Goal: Information Seeking & Learning: Learn about a topic

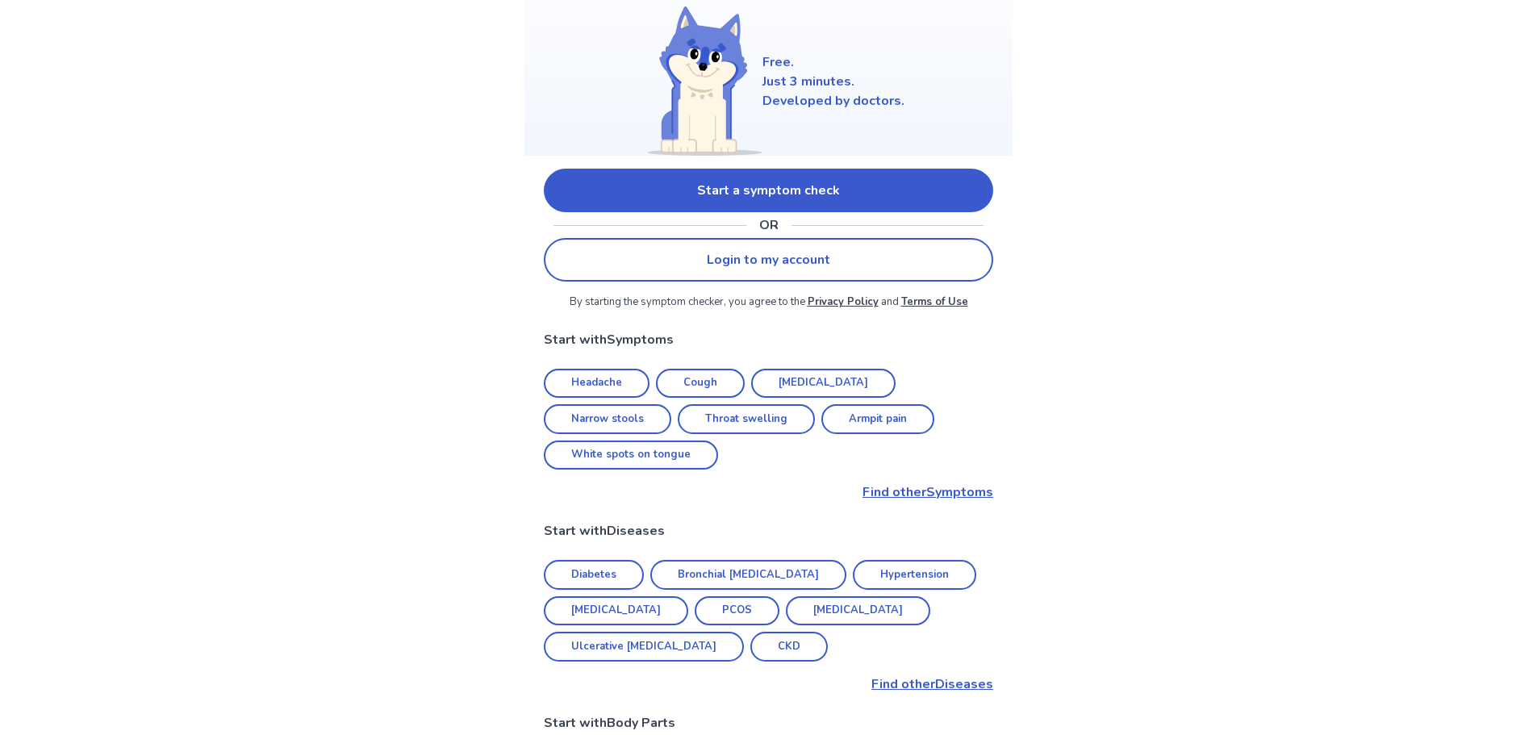
scroll to position [242, 0]
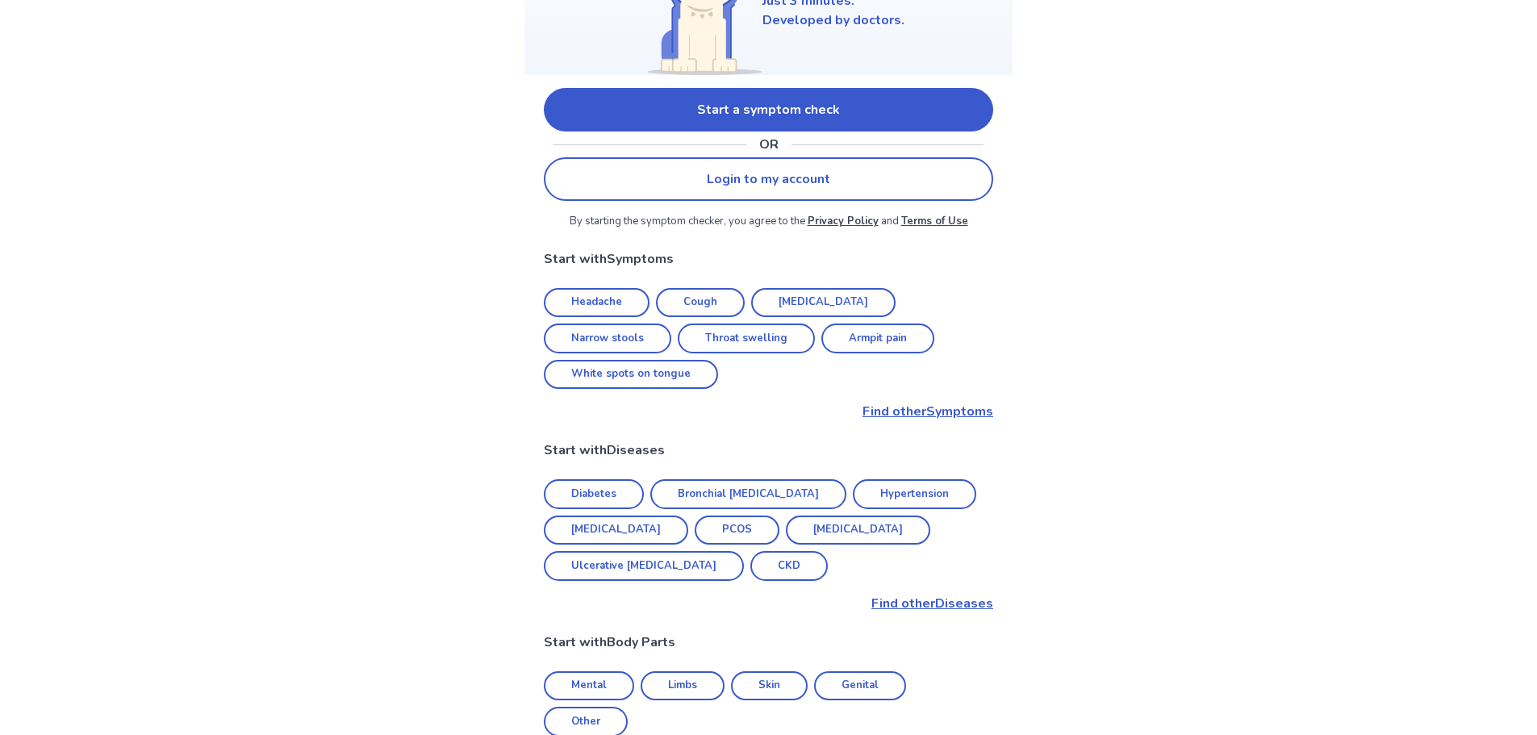
click at [701, 479] on link "Bronchial [MEDICAL_DATA]" at bounding box center [748, 494] width 196 height 30
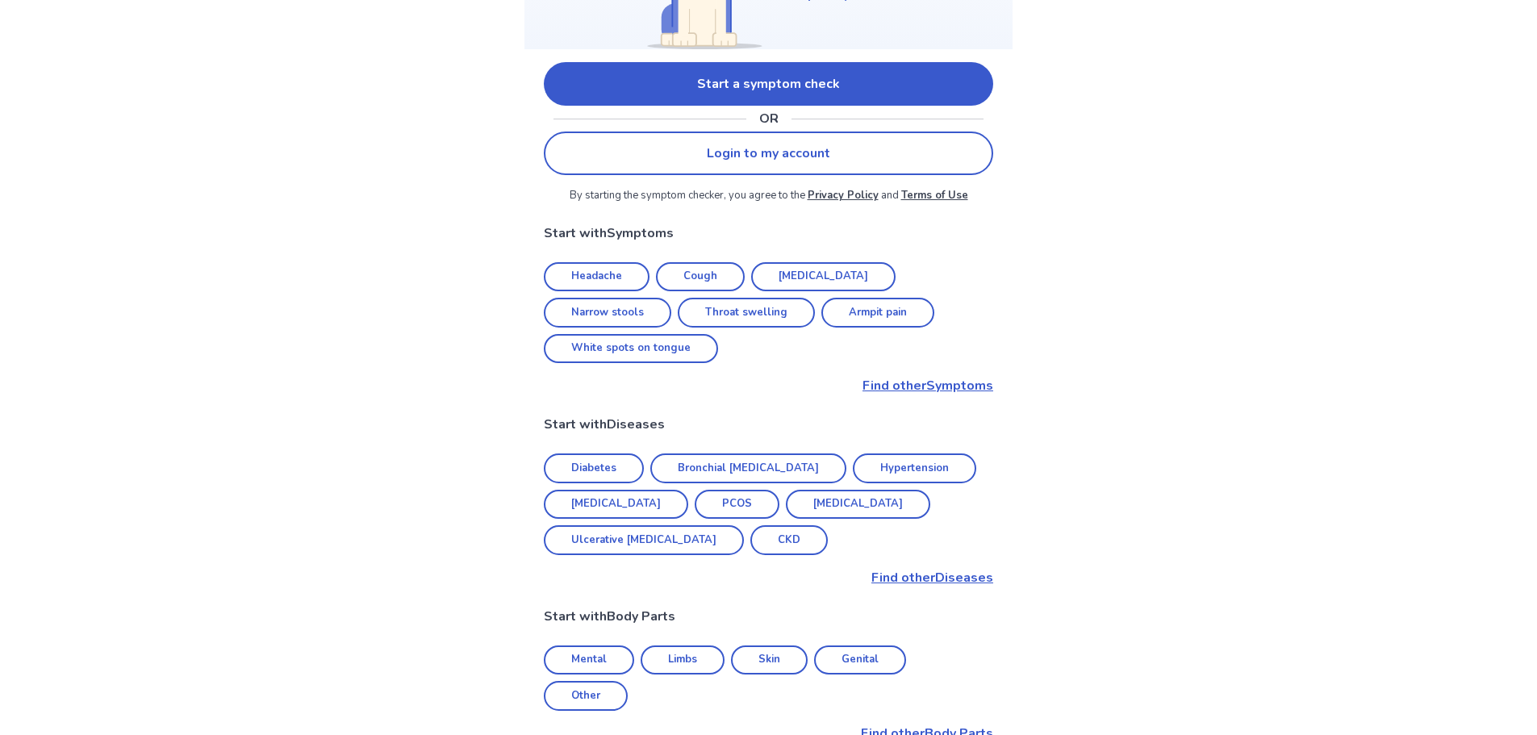
scroll to position [242, 0]
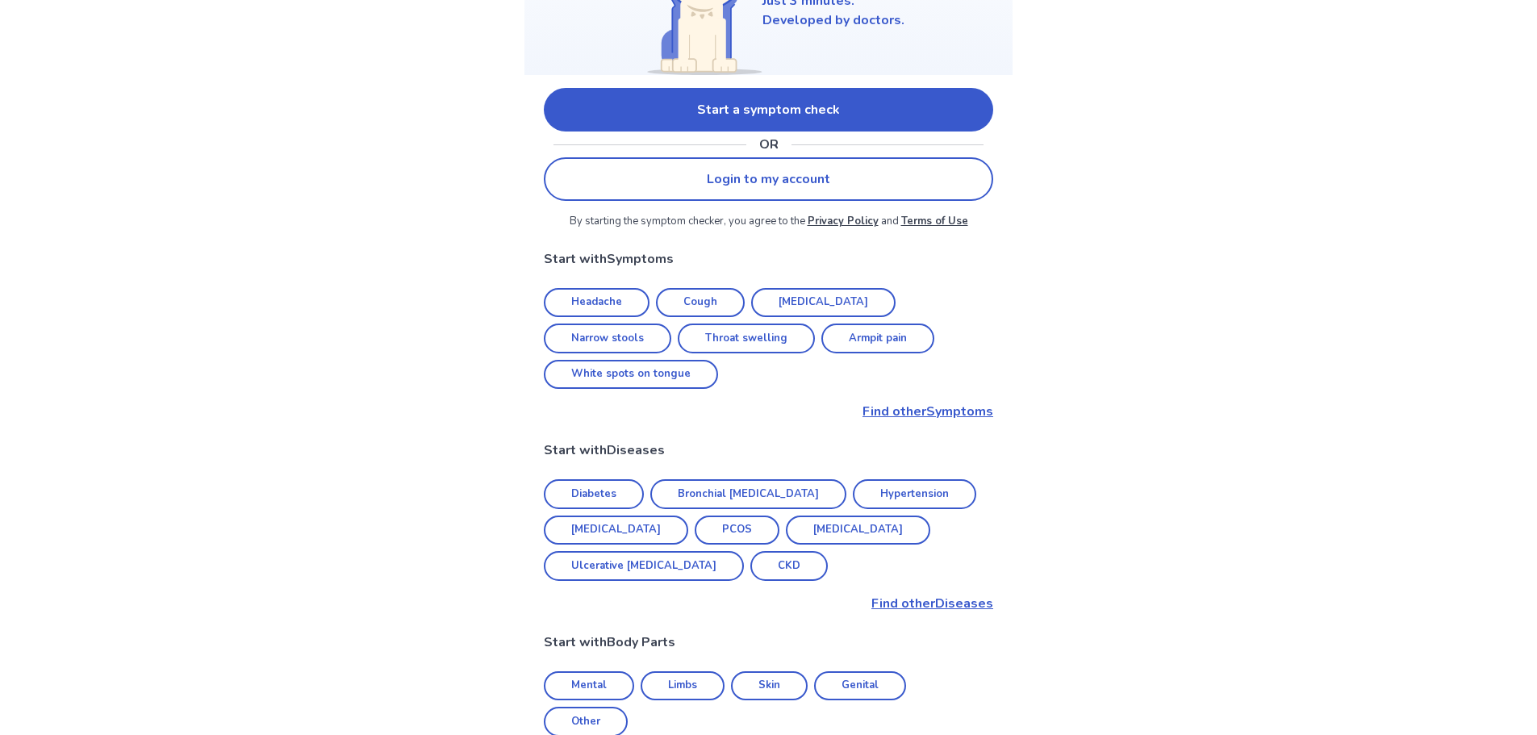
click at [701, 119] on link "Start a symptom check" at bounding box center [768, 110] width 449 height 44
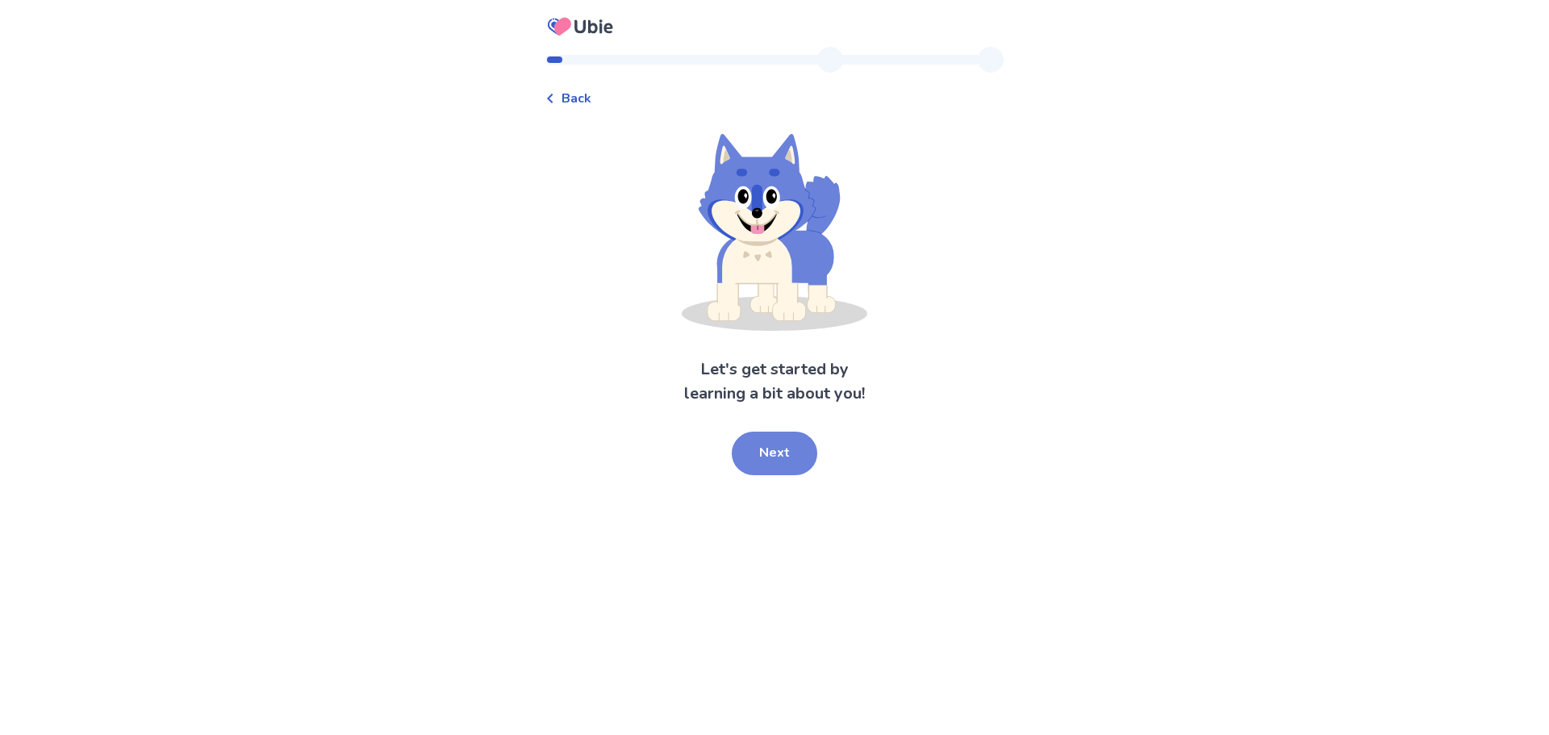
click at [780, 457] on button "Next" at bounding box center [775, 454] width 86 height 44
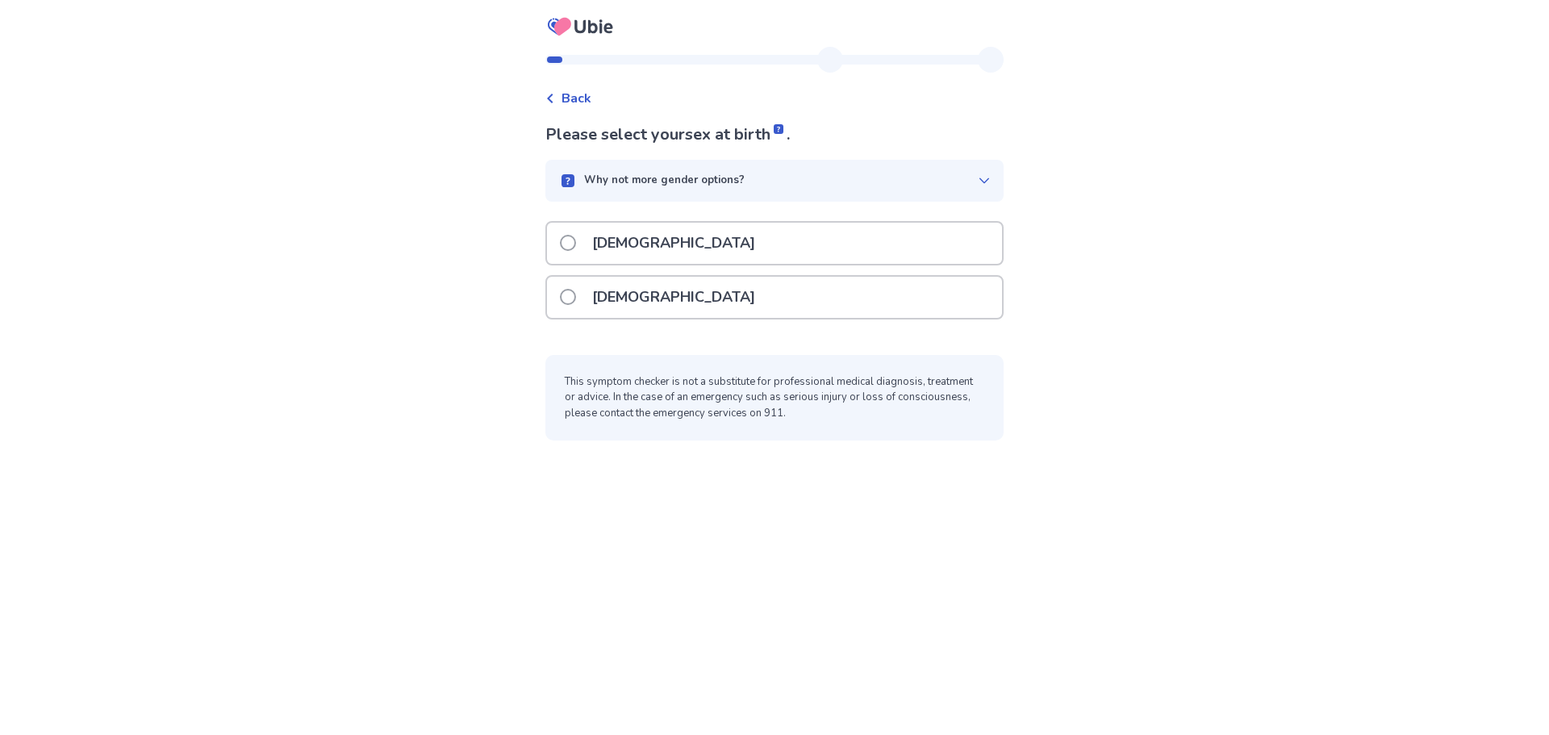
click at [641, 297] on p "[DEMOGRAPHIC_DATA]" at bounding box center [673, 297] width 182 height 41
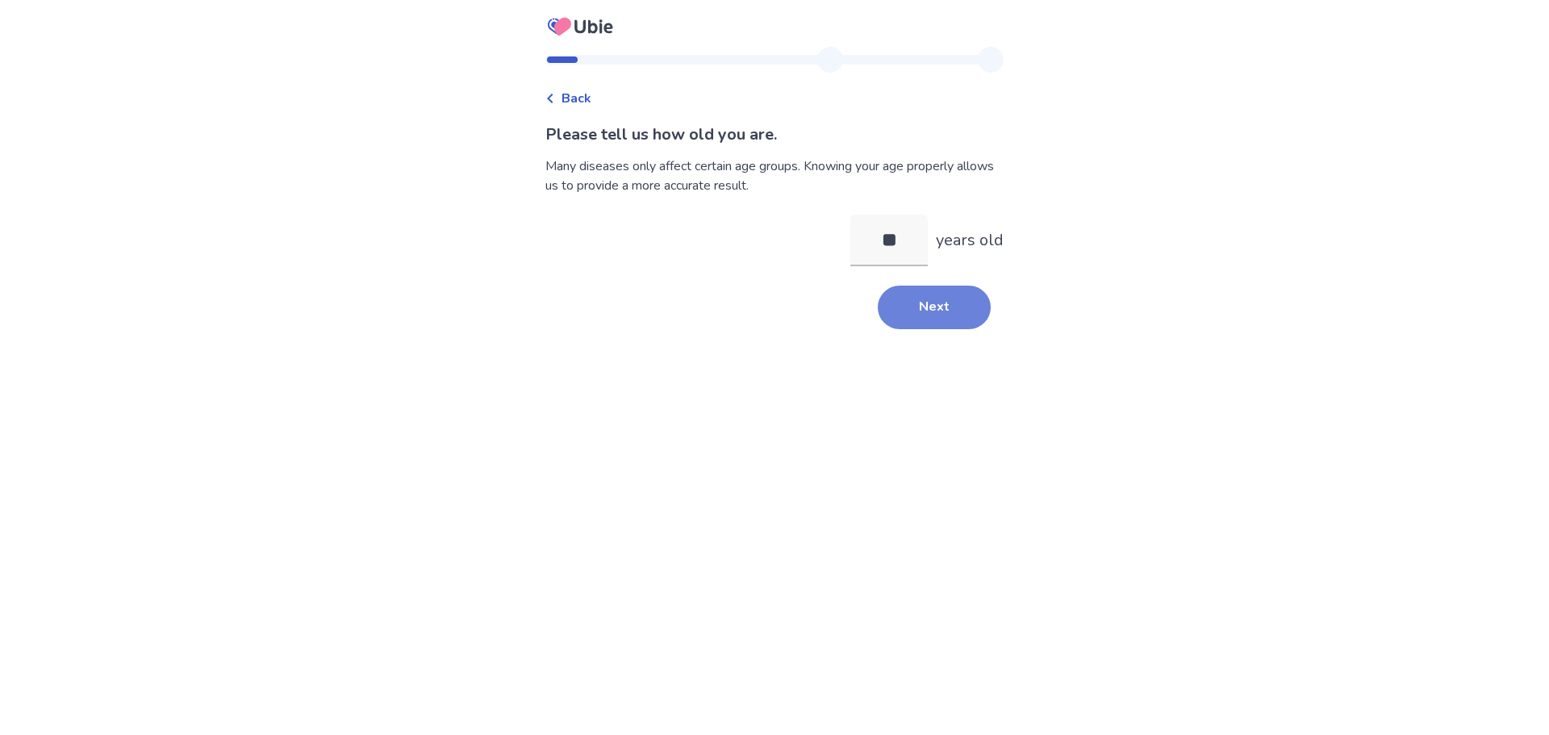
type input "**"
click at [950, 310] on button "Next" at bounding box center [934, 308] width 113 height 44
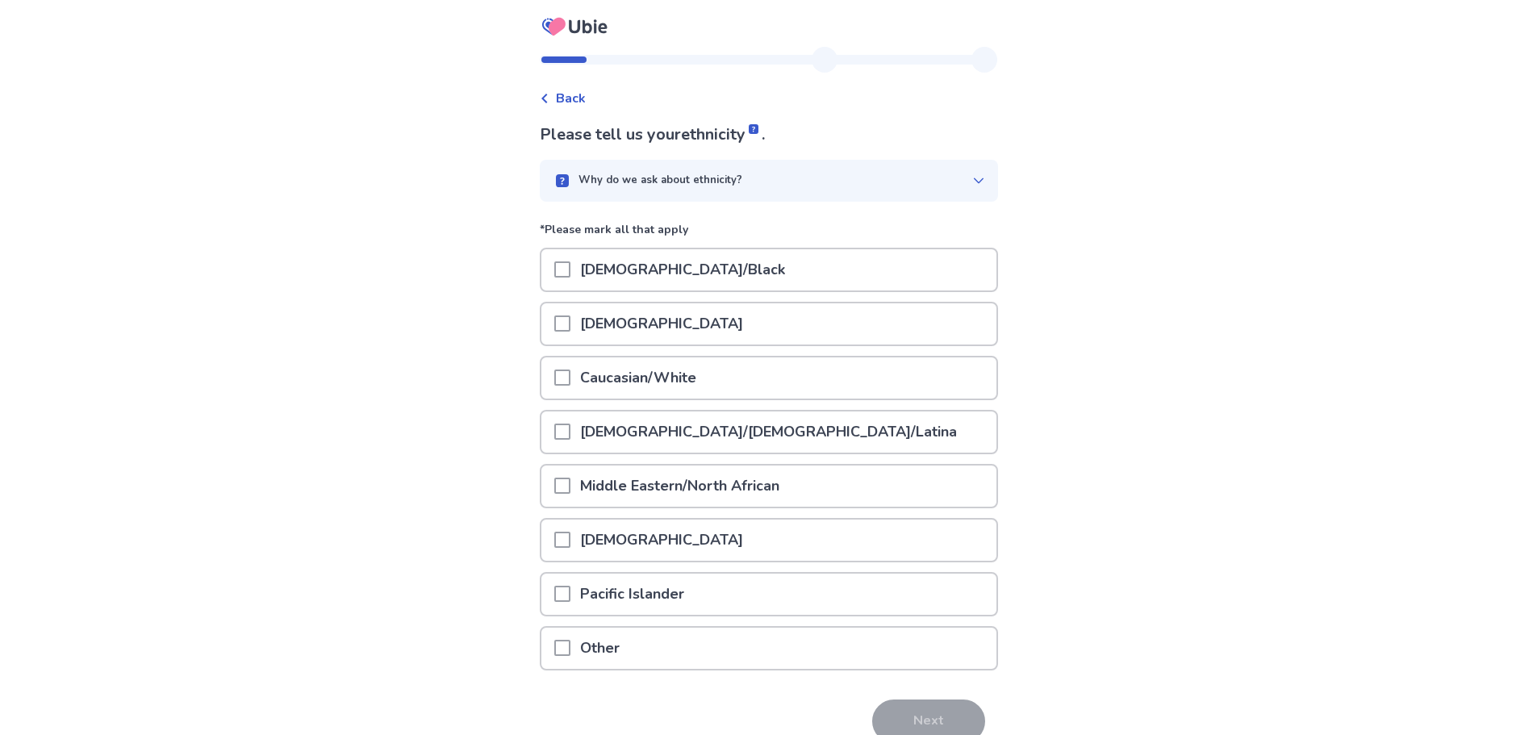
click at [567, 378] on span at bounding box center [562, 377] width 16 height 16
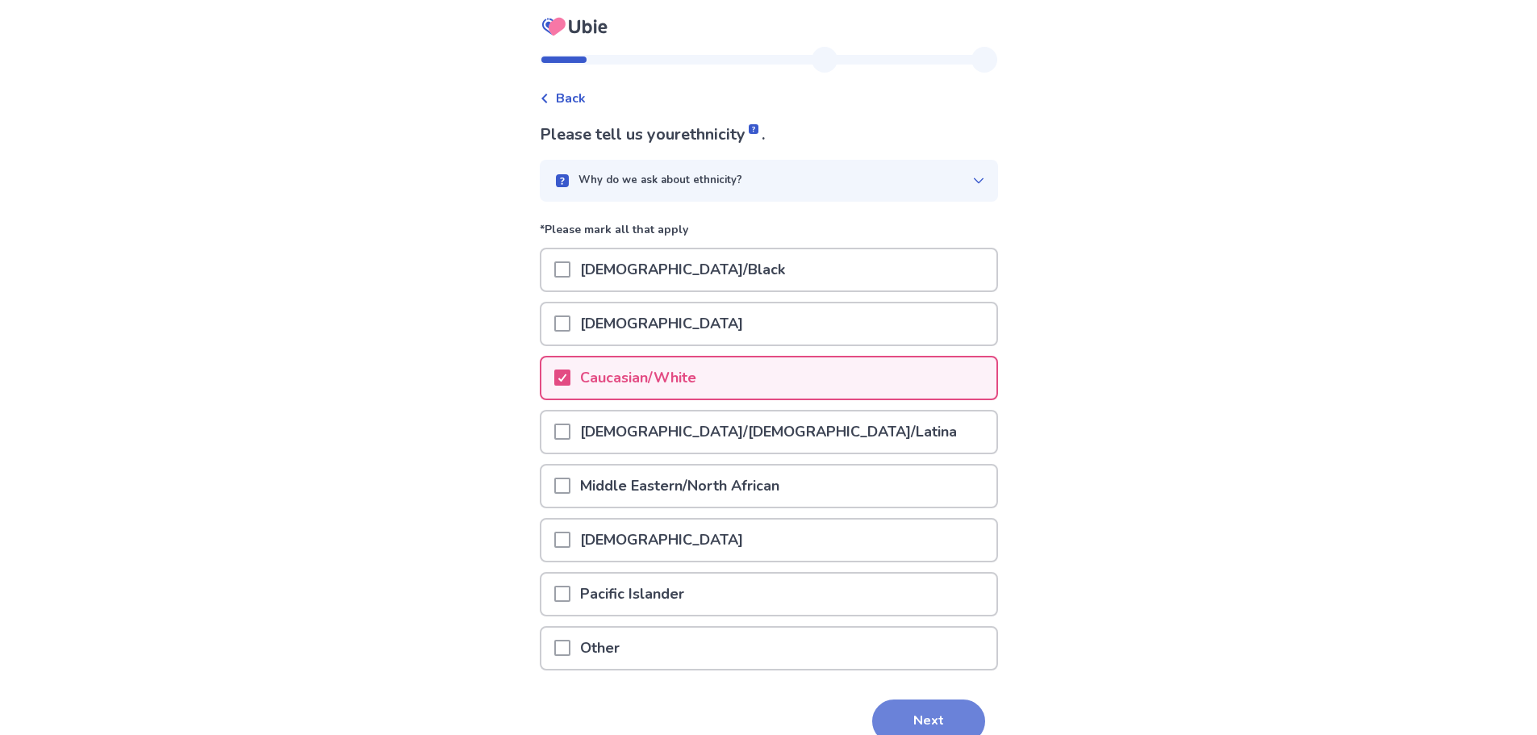
click at [947, 712] on button "Next" at bounding box center [928, 721] width 113 height 44
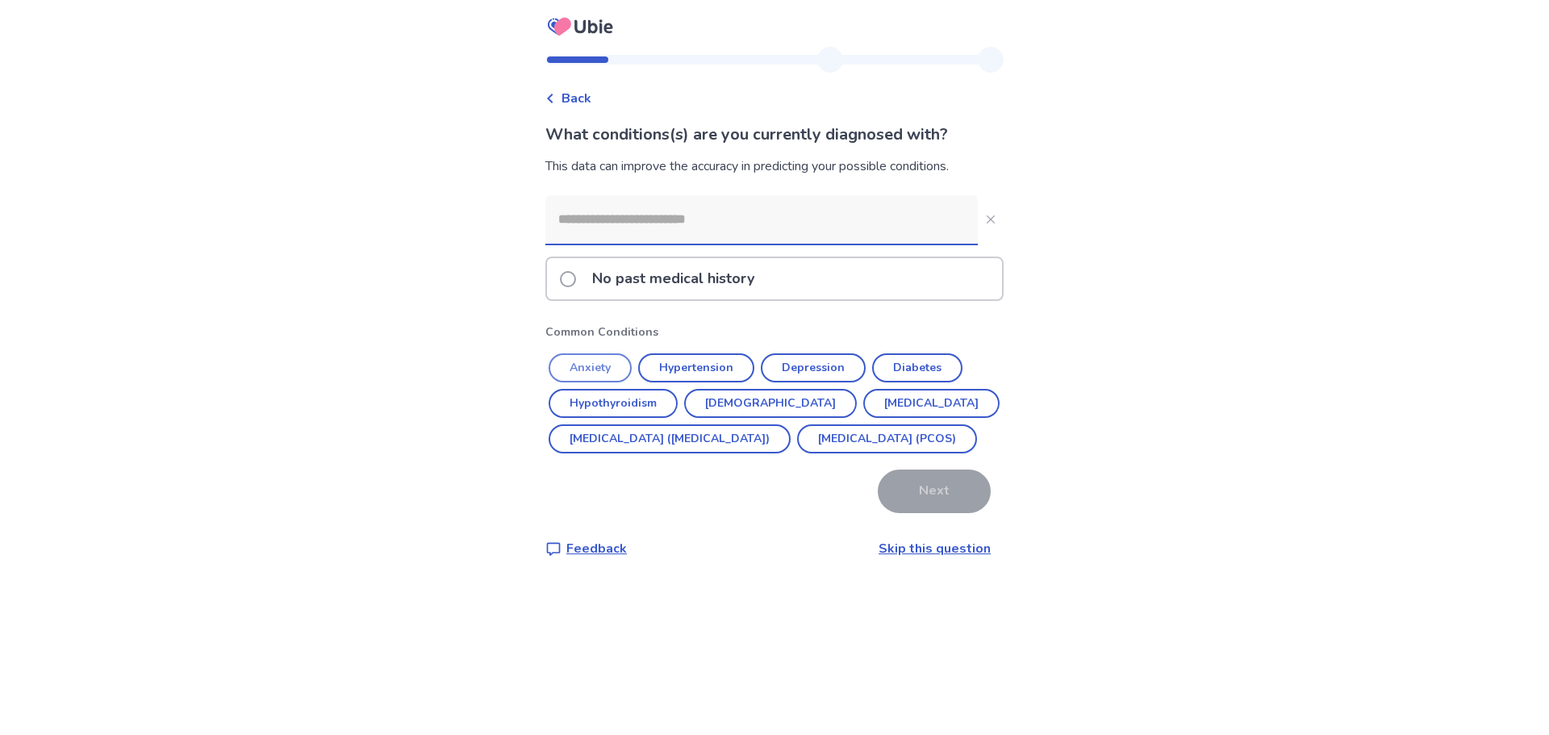
click at [616, 369] on button "Anxiety" at bounding box center [590, 367] width 83 height 29
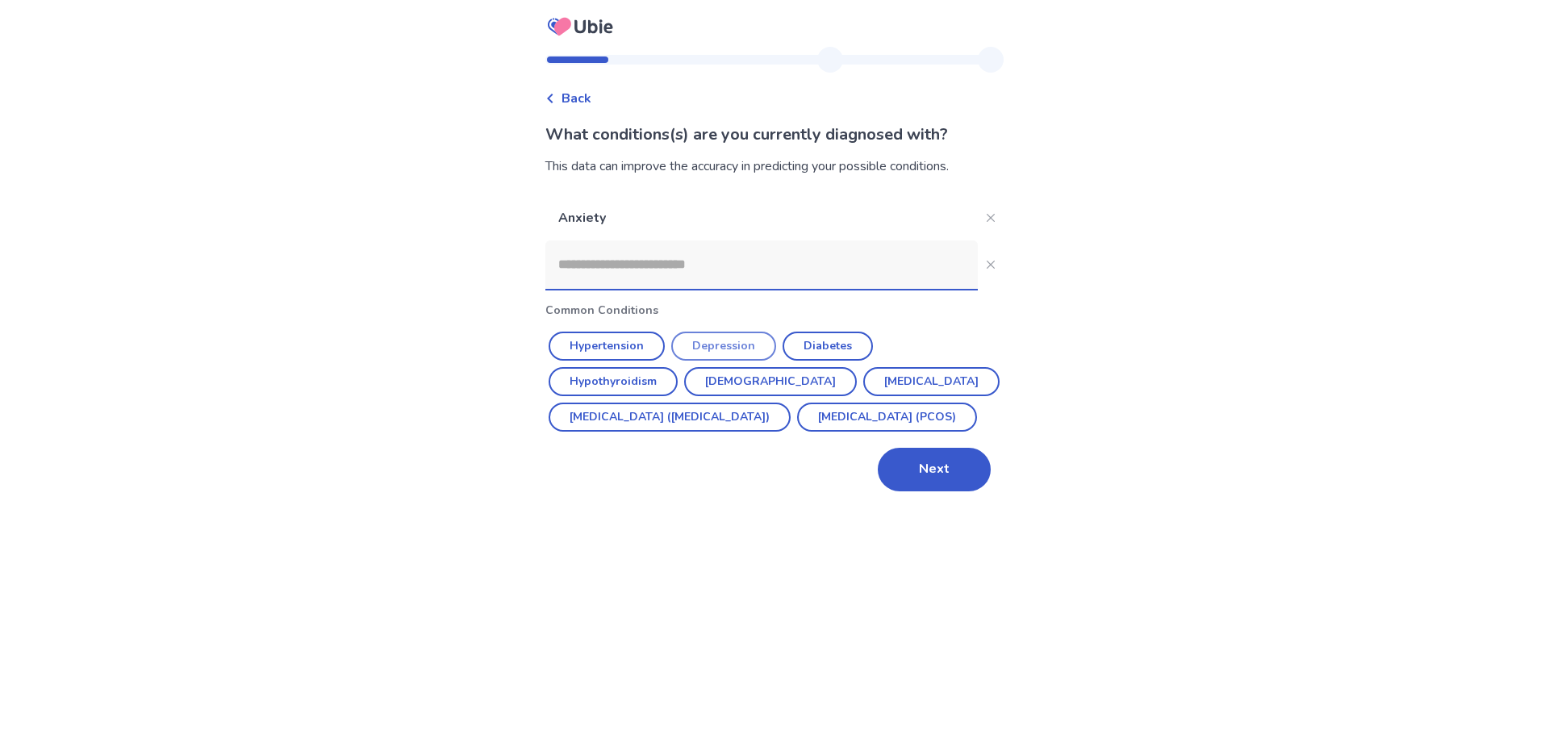
click at [754, 345] on button "Depression" at bounding box center [723, 346] width 105 height 29
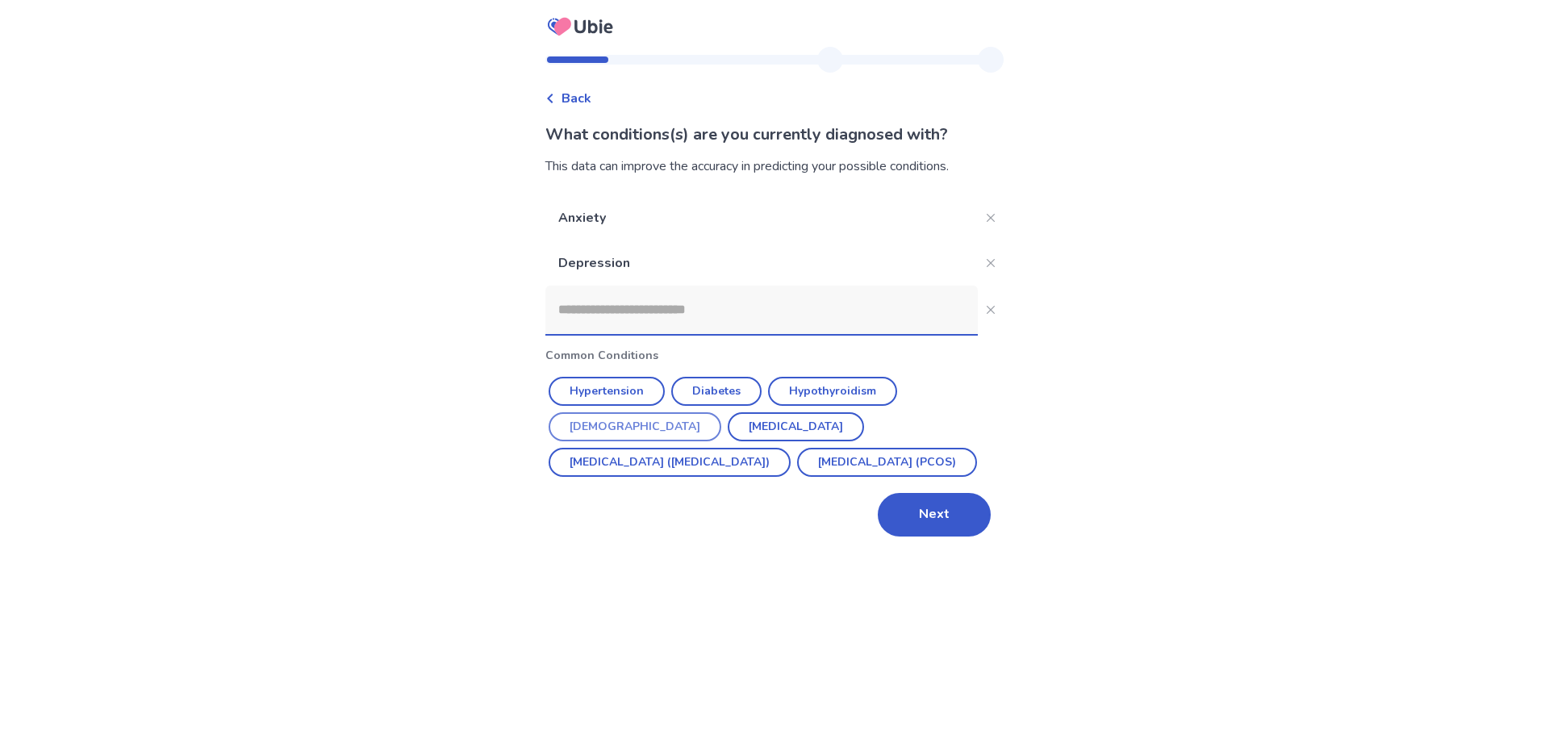
click at [721, 412] on button "[DEMOGRAPHIC_DATA]" at bounding box center [635, 426] width 173 height 29
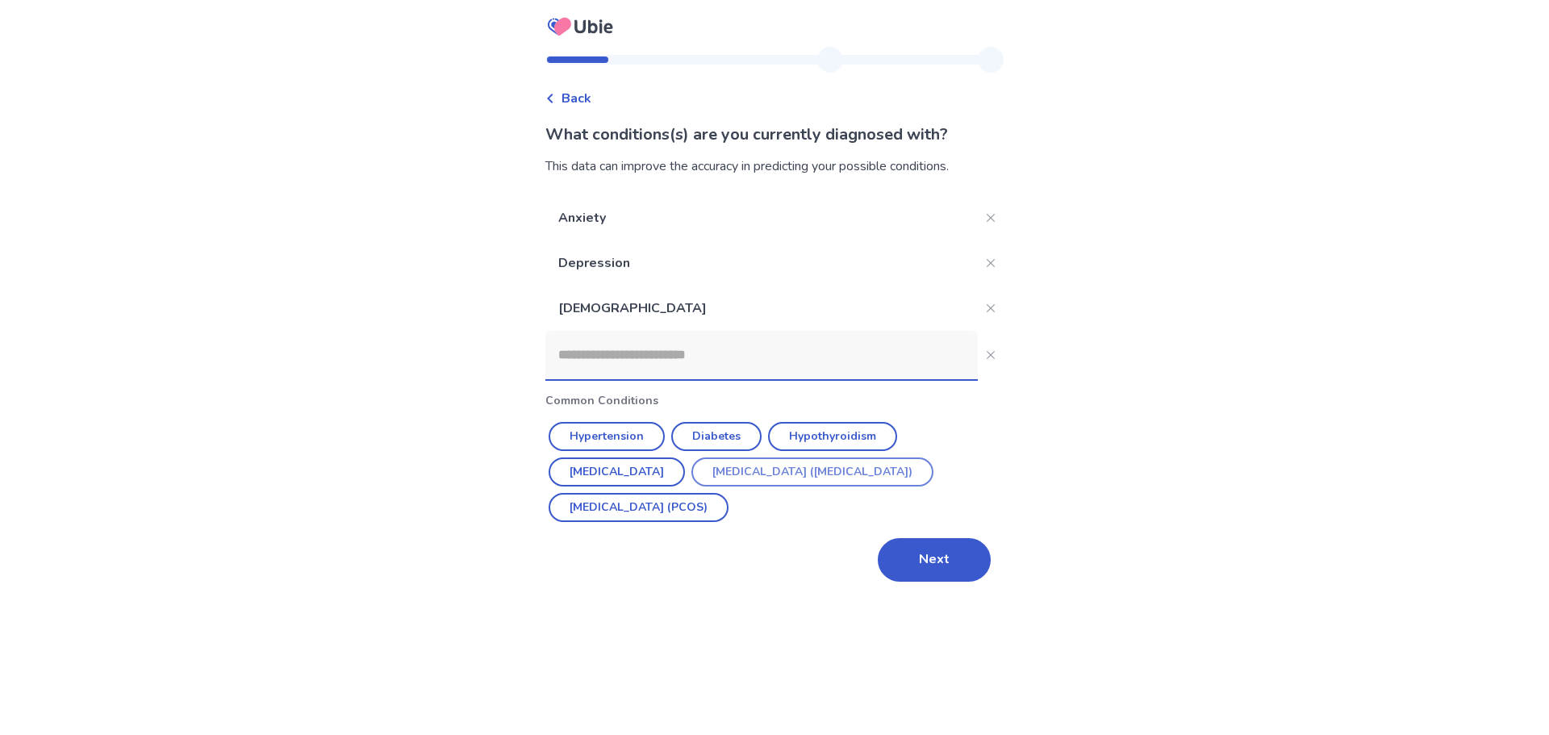
click at [782, 479] on button "[MEDICAL_DATA] ([MEDICAL_DATA])" at bounding box center [812, 471] width 242 height 29
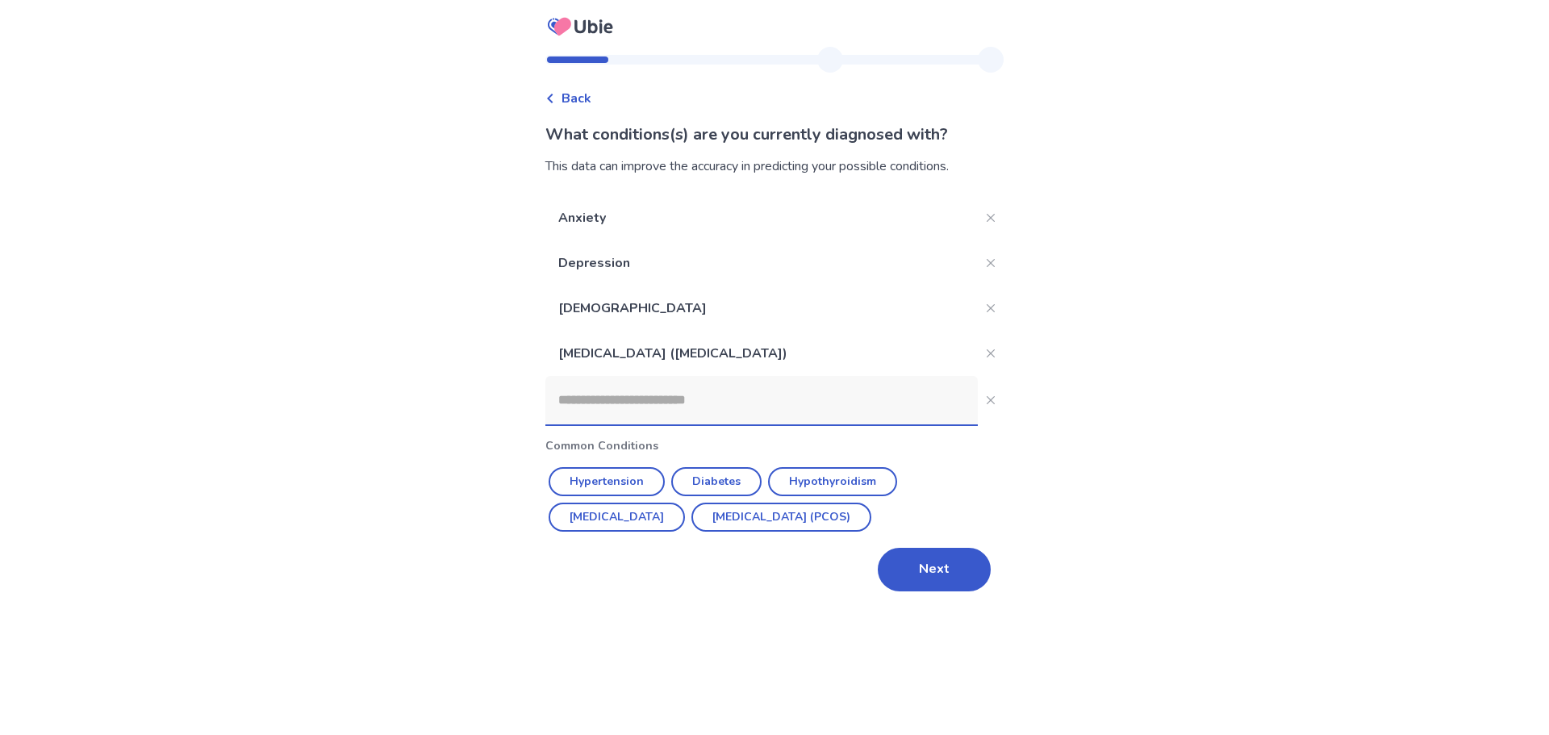
click at [704, 399] on input at bounding box center [761, 400] width 432 height 48
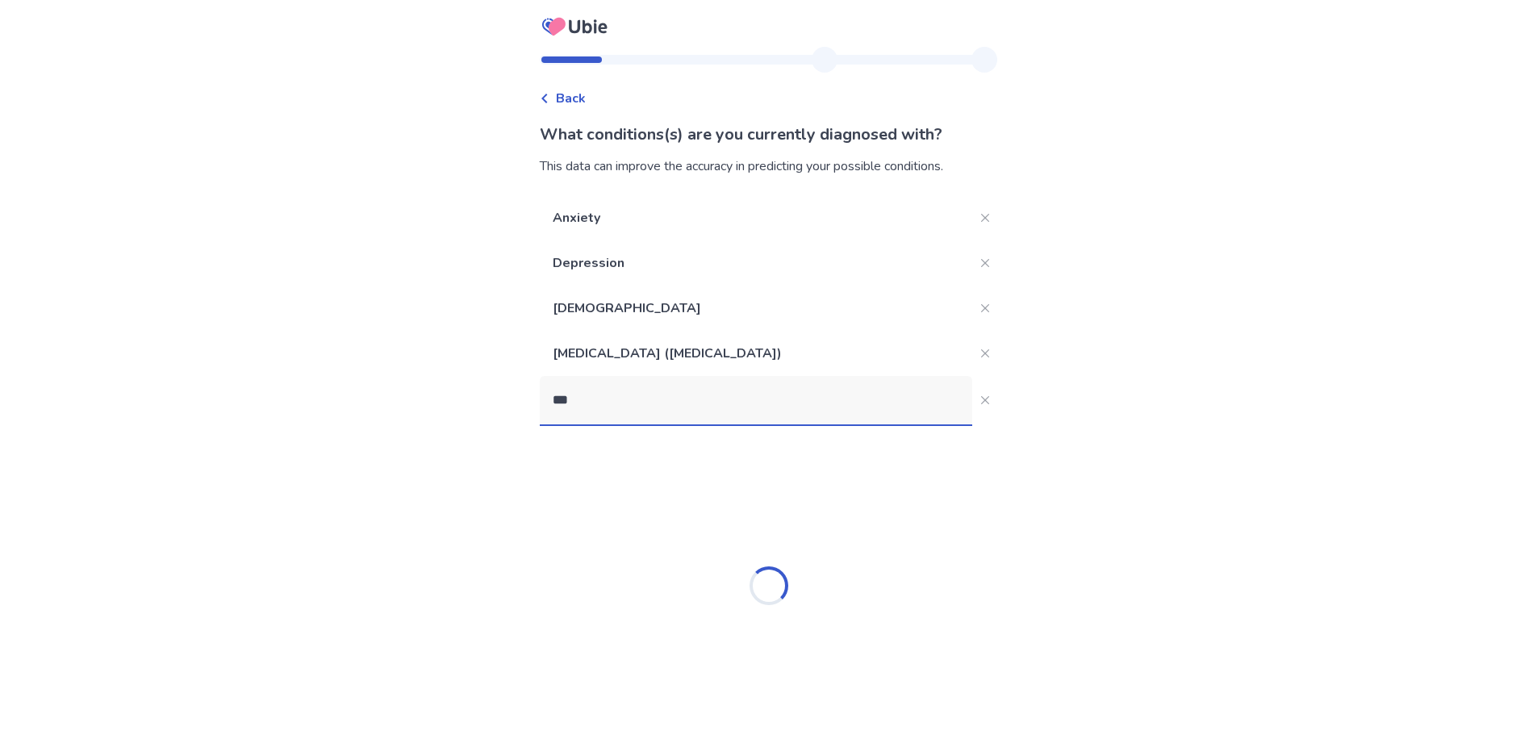
type input "****"
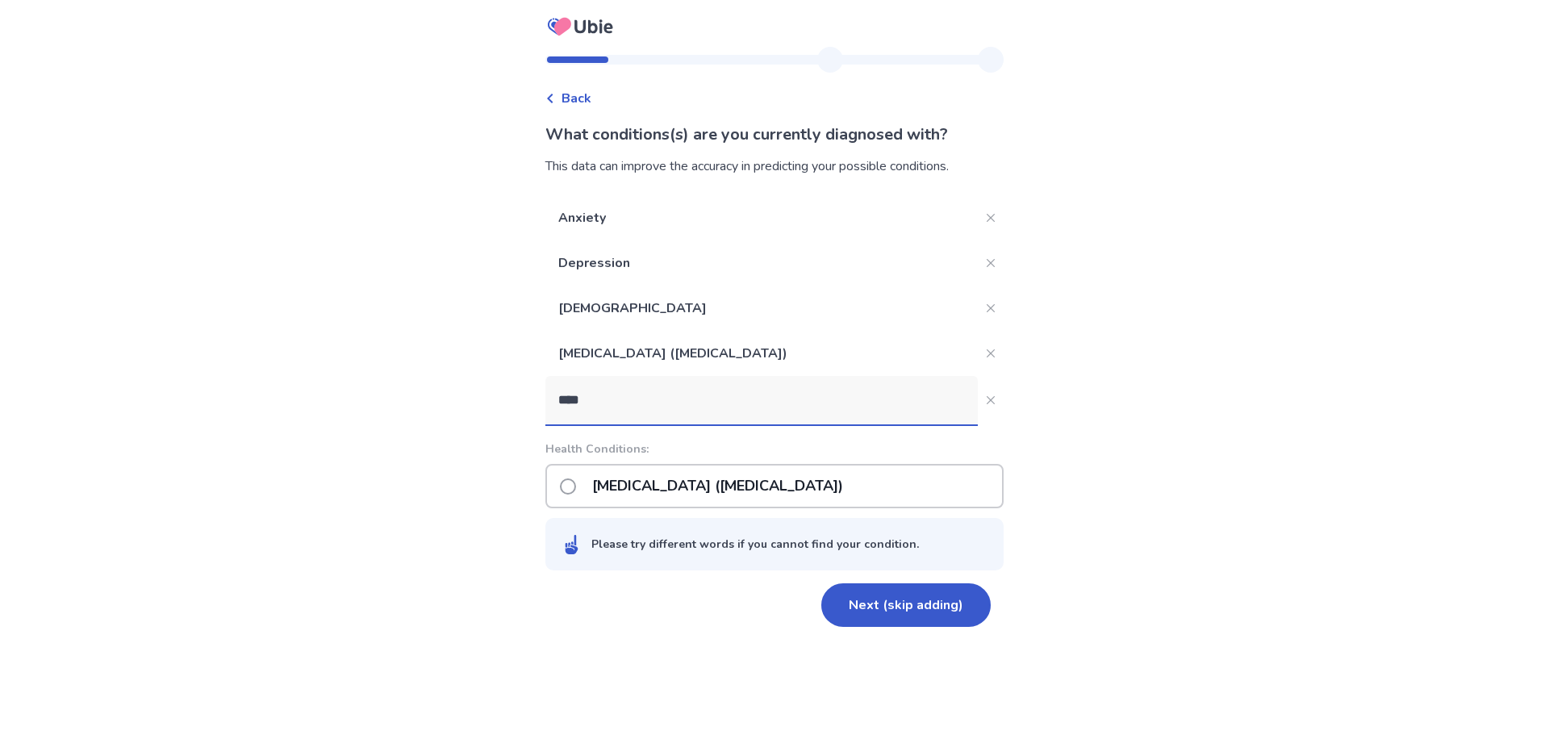
click at [687, 489] on p "[MEDICAL_DATA] ([MEDICAL_DATA])" at bounding box center [717, 486] width 270 height 41
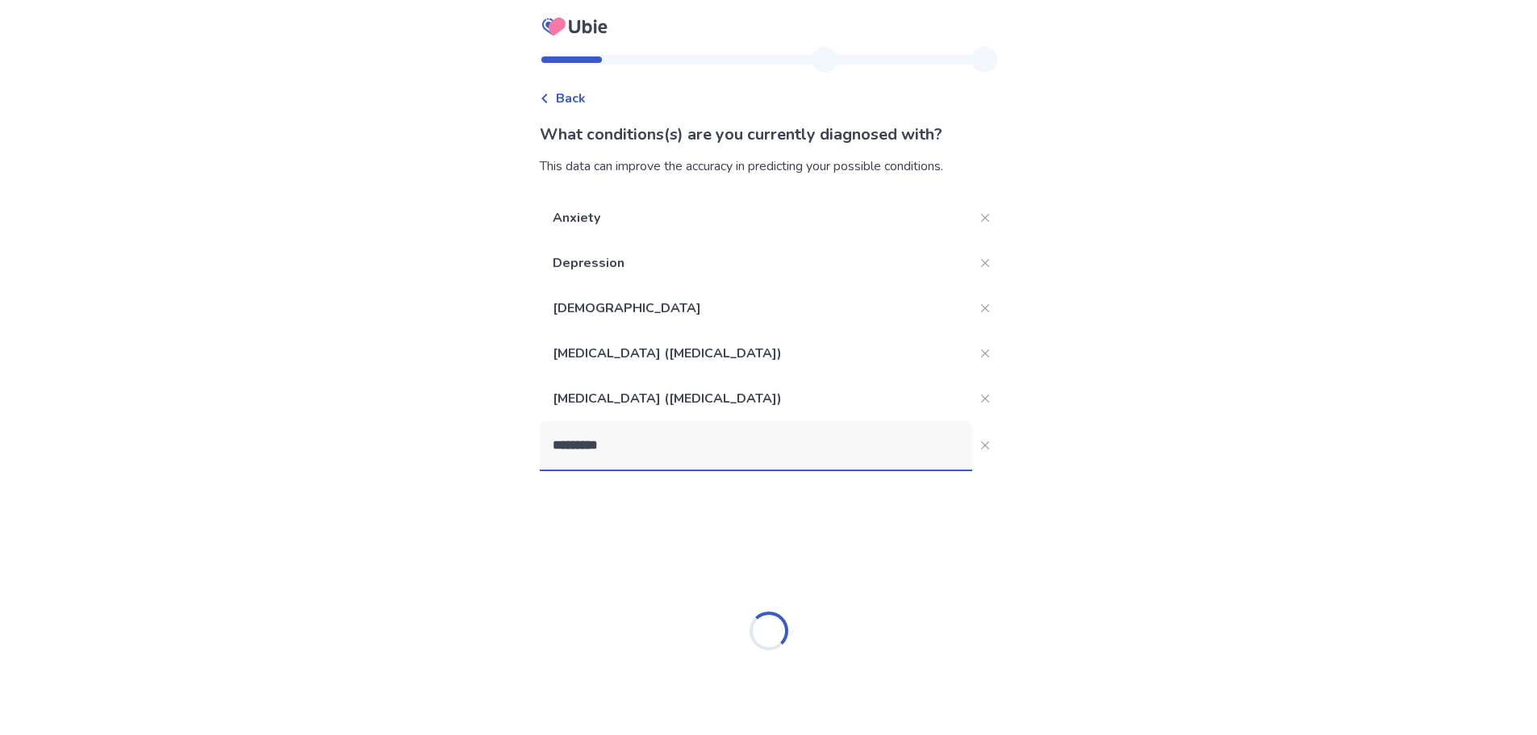
type input "**********"
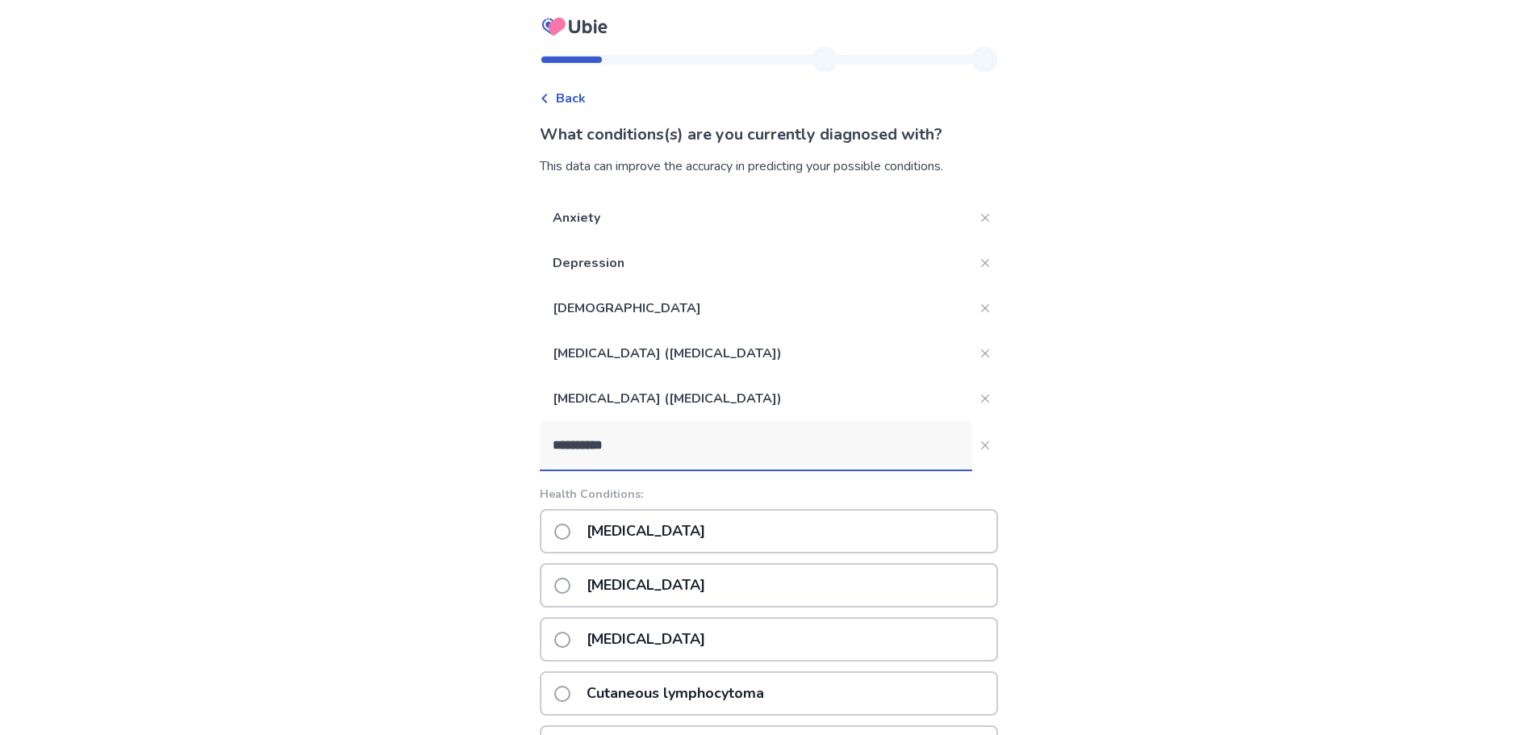
click at [641, 532] on p "[MEDICAL_DATA]" at bounding box center [646, 531] width 138 height 41
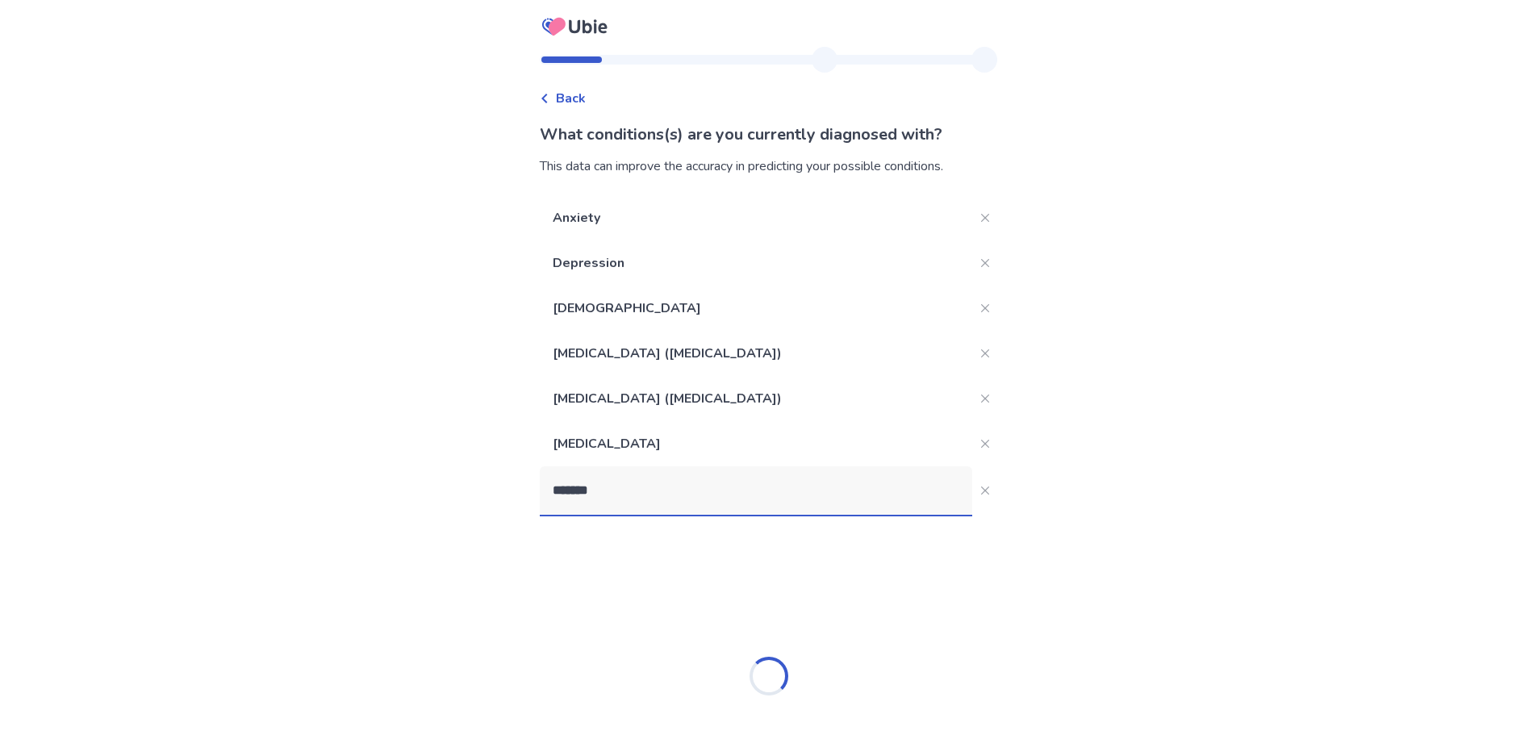
type input "********"
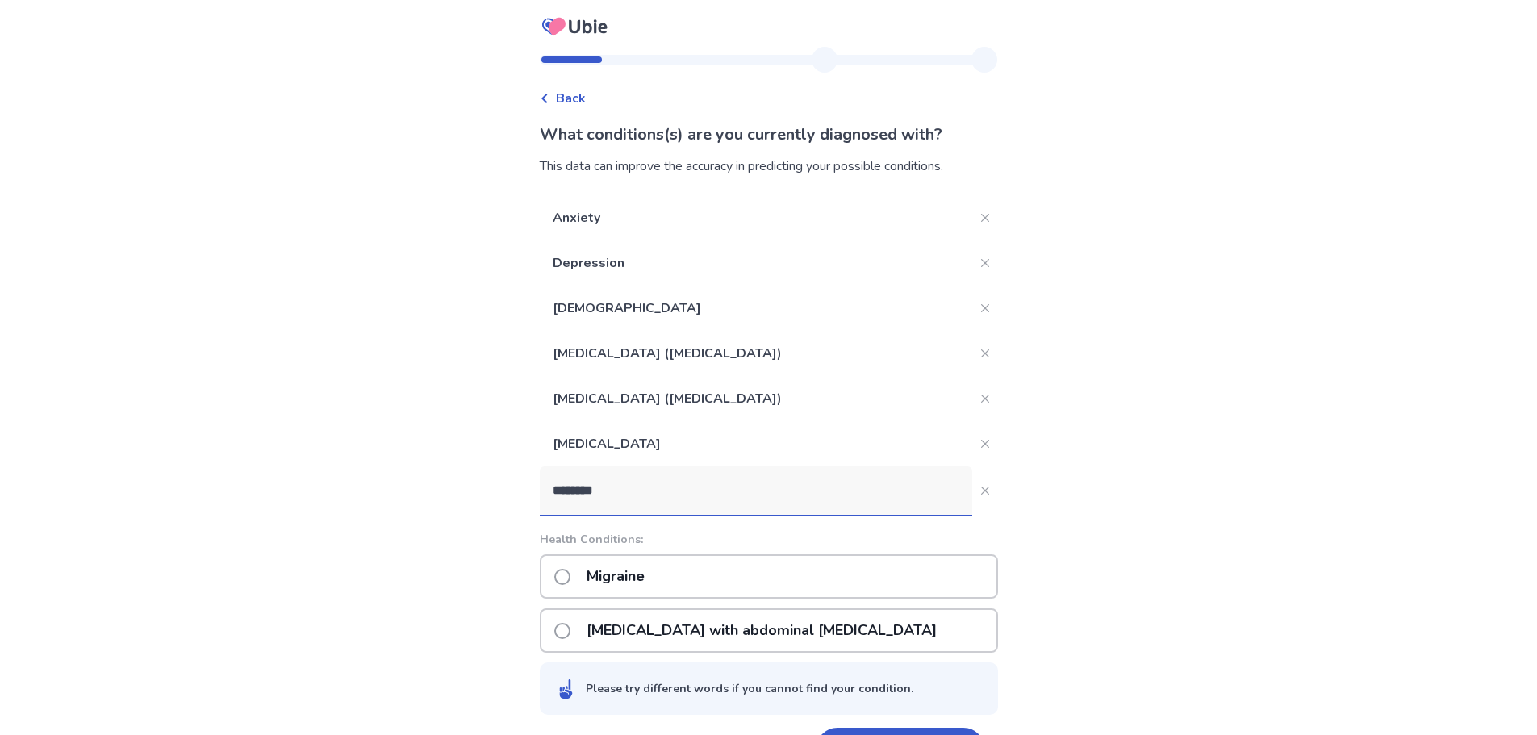
click at [654, 562] on p "Migraine" at bounding box center [615, 576] width 77 height 41
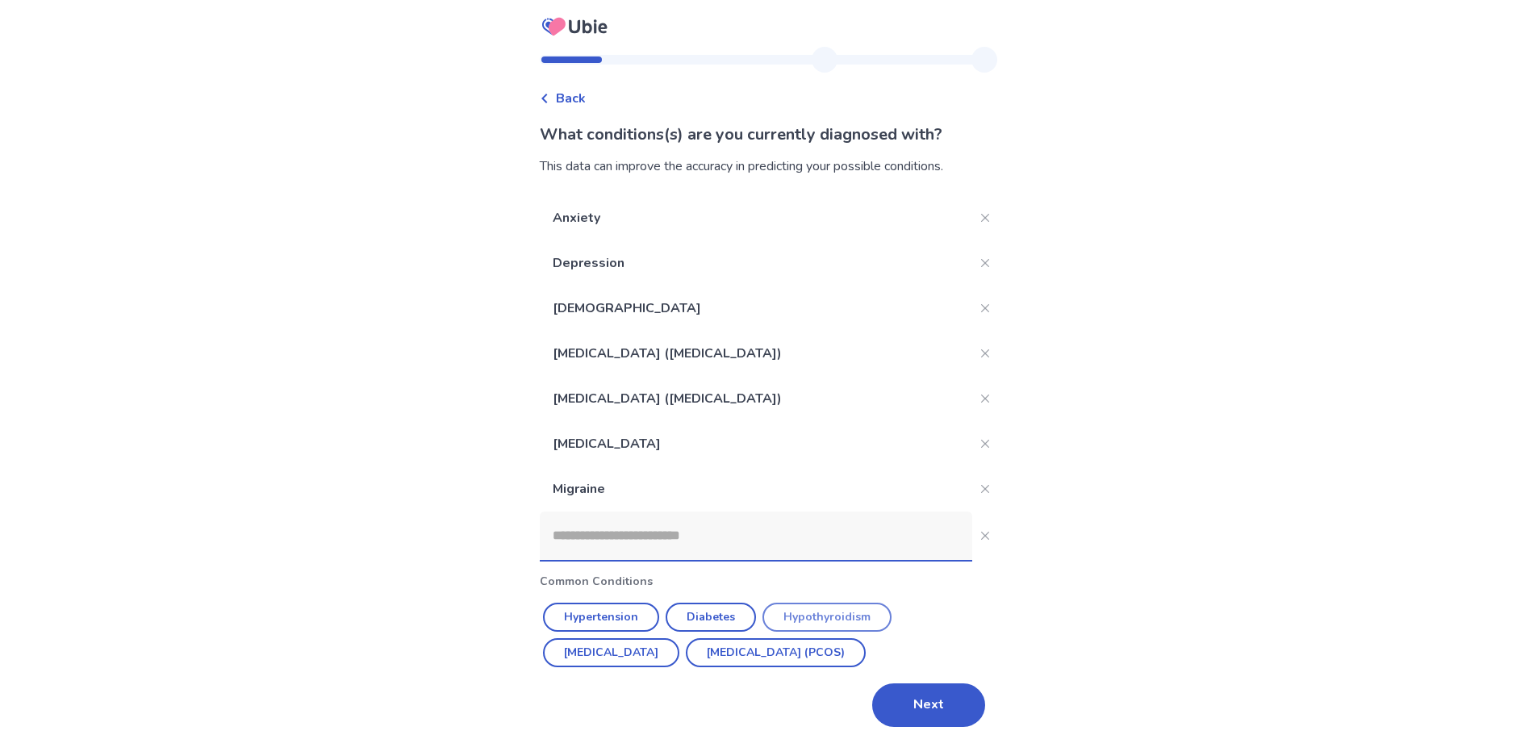
click at [814, 620] on button "Hypothyroidism" at bounding box center [826, 617] width 129 height 29
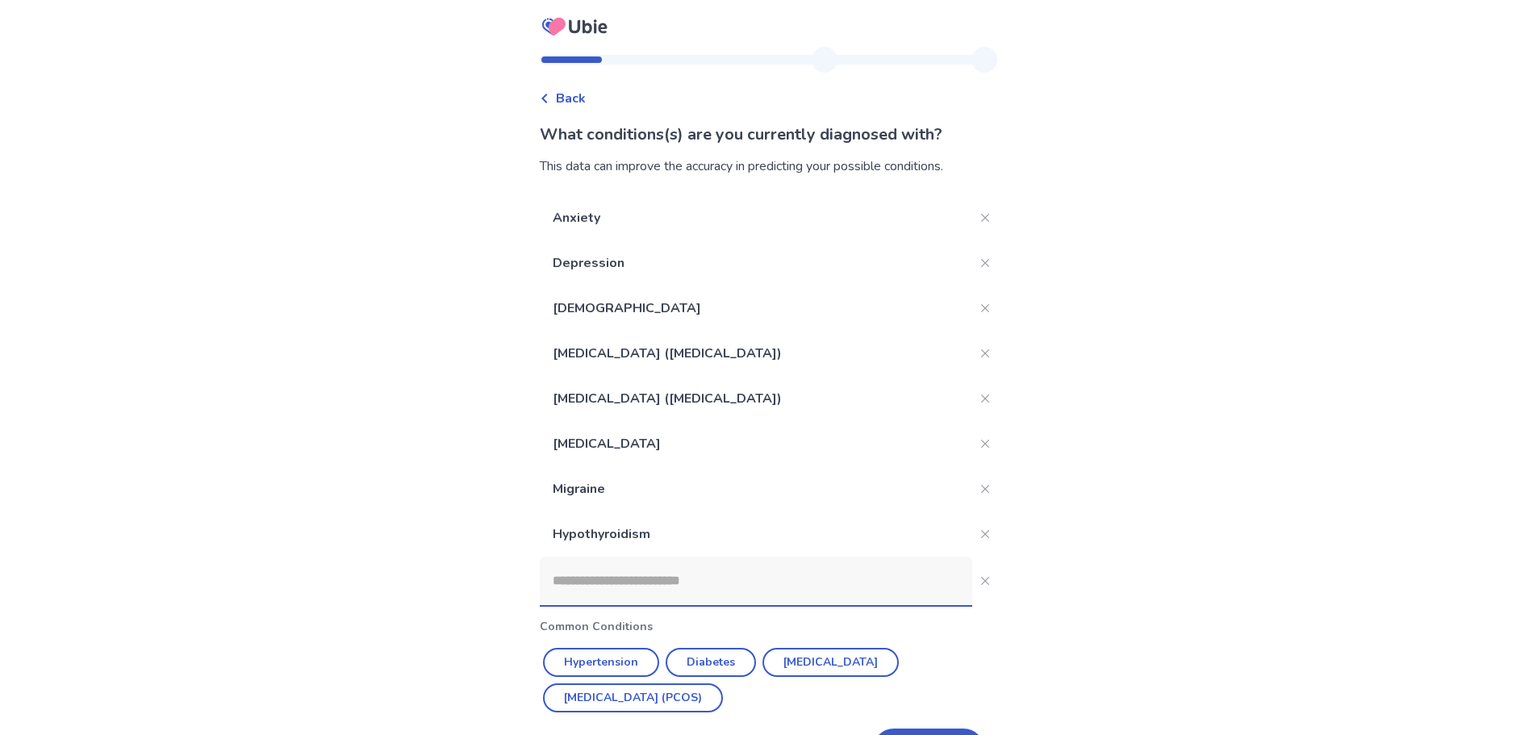
click at [653, 570] on input at bounding box center [756, 581] width 432 height 48
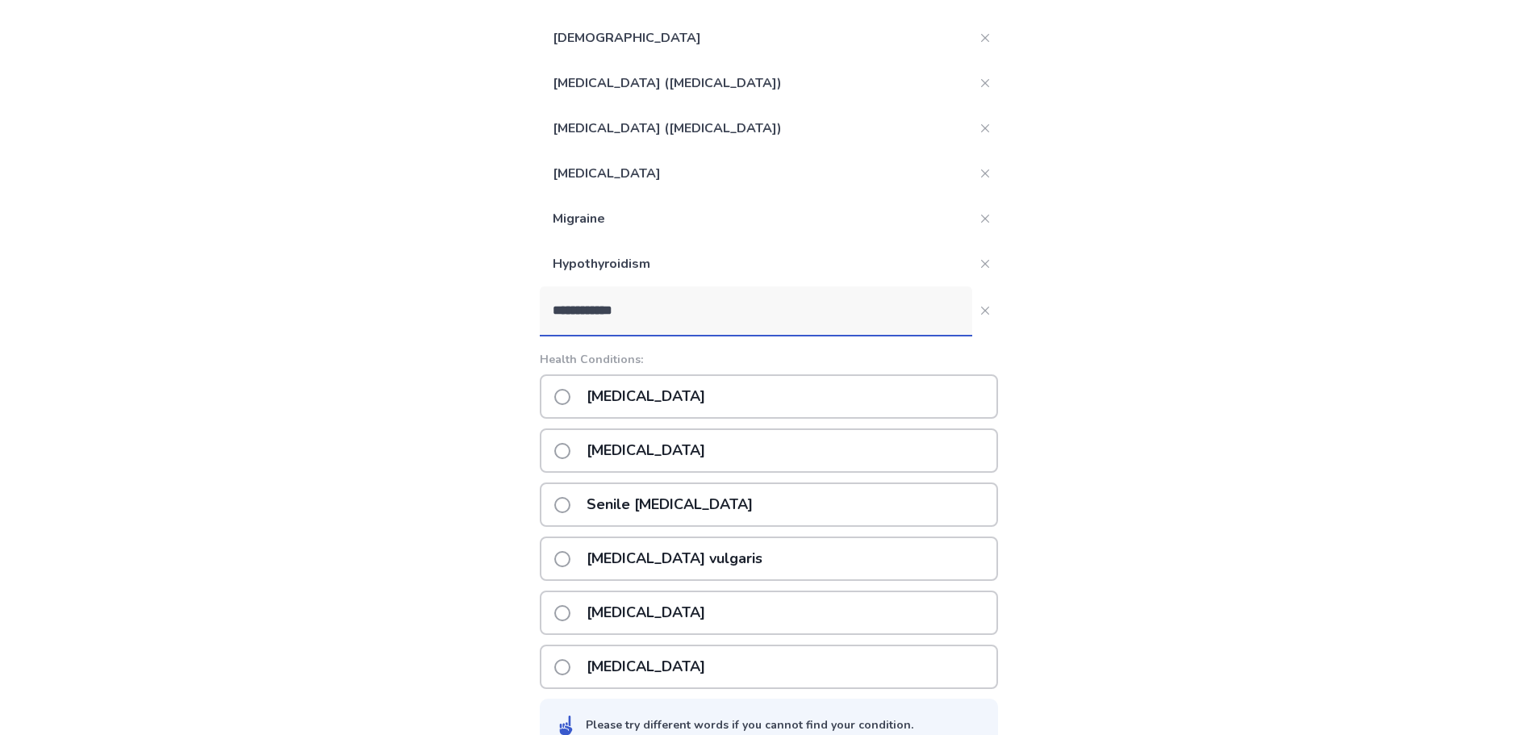
scroll to position [242, 0]
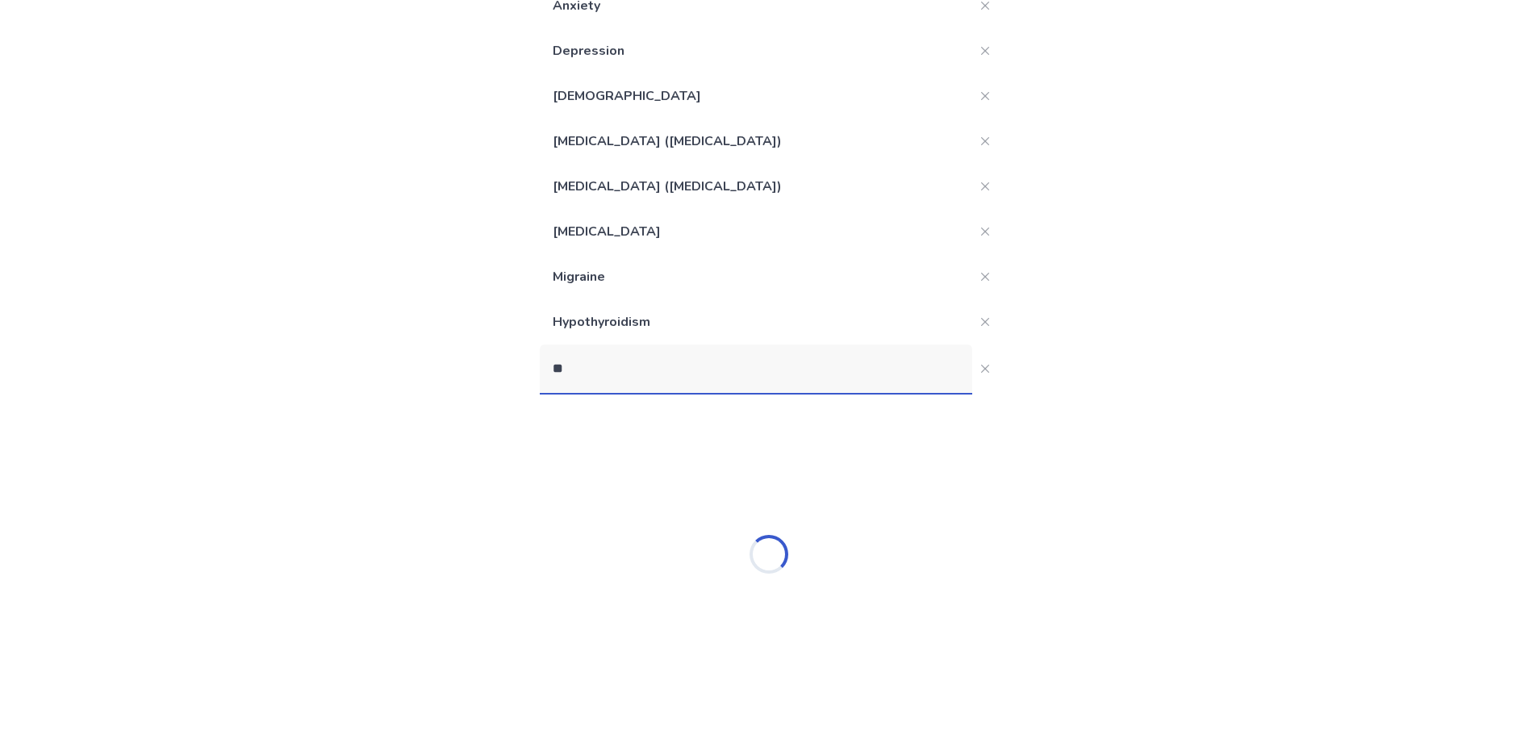
type input "*"
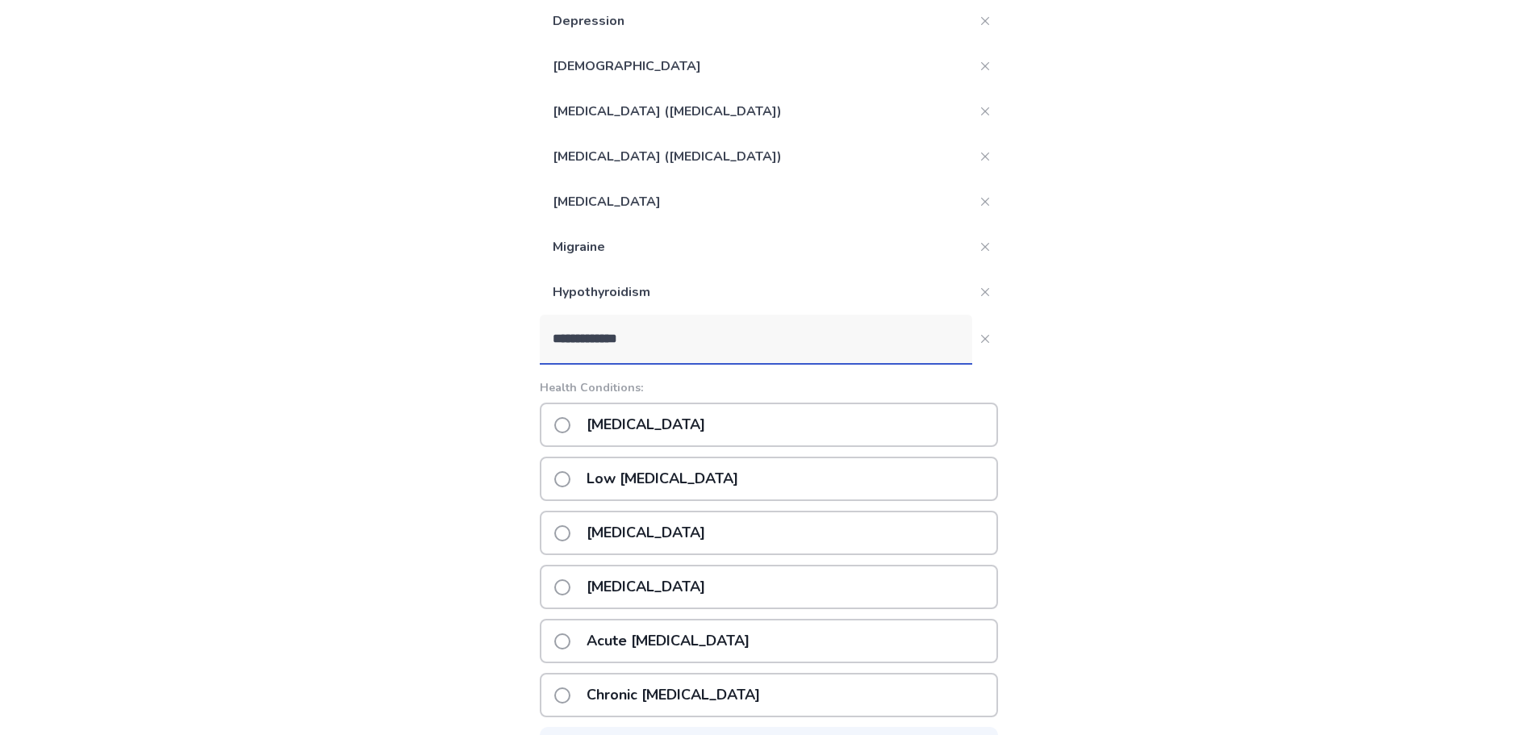
type input "**********"
click at [718, 528] on div "[MEDICAL_DATA]" at bounding box center [769, 533] width 458 height 44
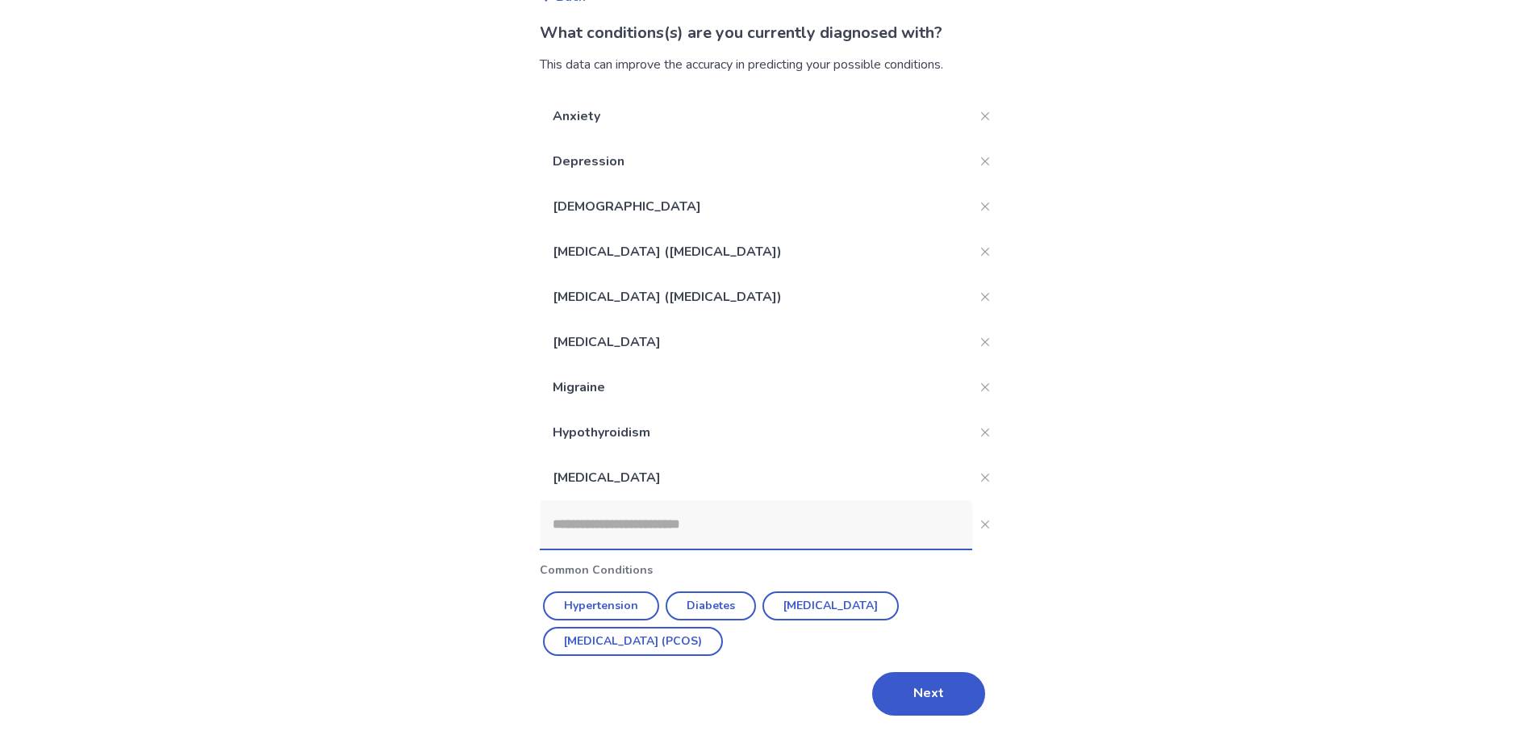
scroll to position [102, 0]
click at [724, 525] on input at bounding box center [756, 524] width 432 height 48
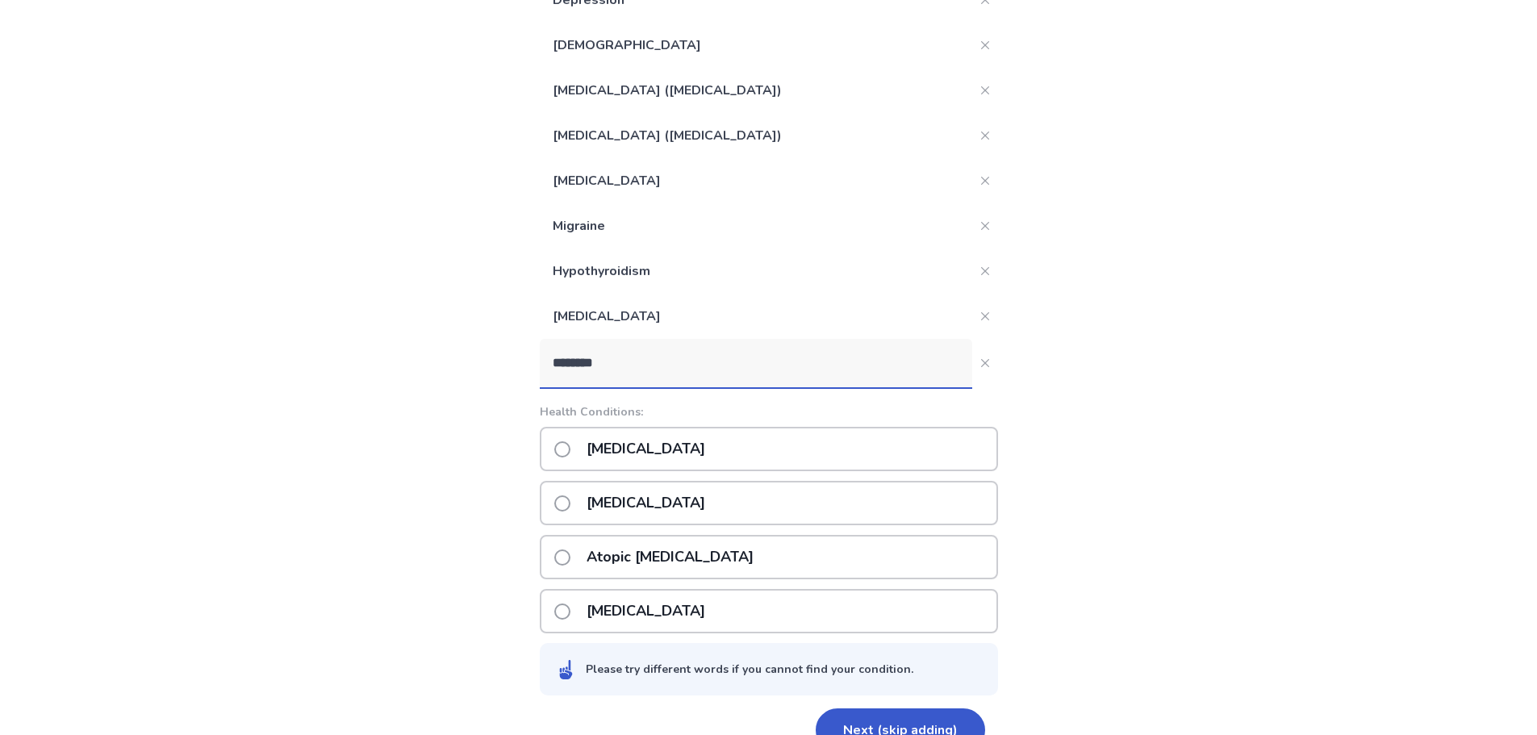
scroll to position [257, 0]
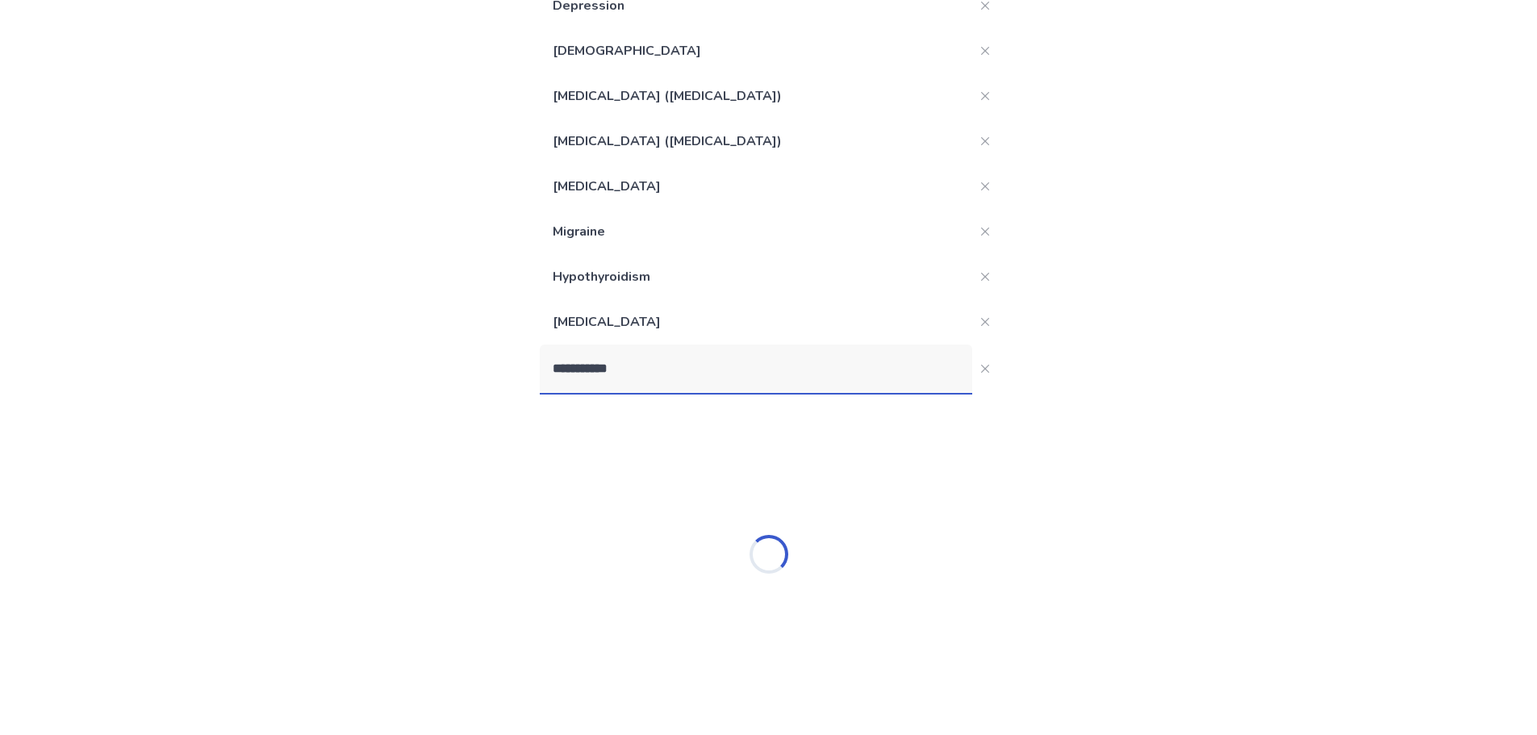
type input "**********"
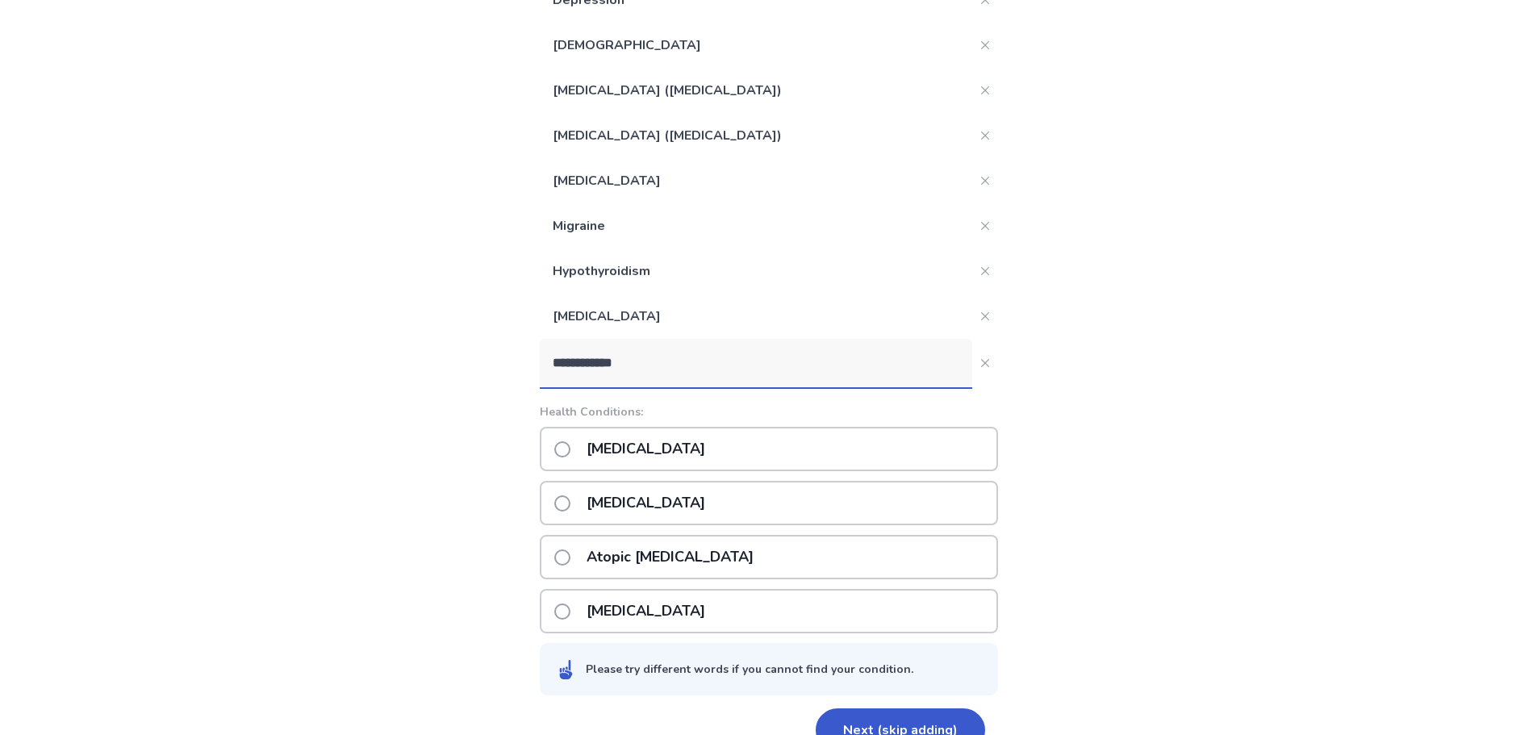
click at [658, 360] on input "**********" at bounding box center [756, 363] width 432 height 48
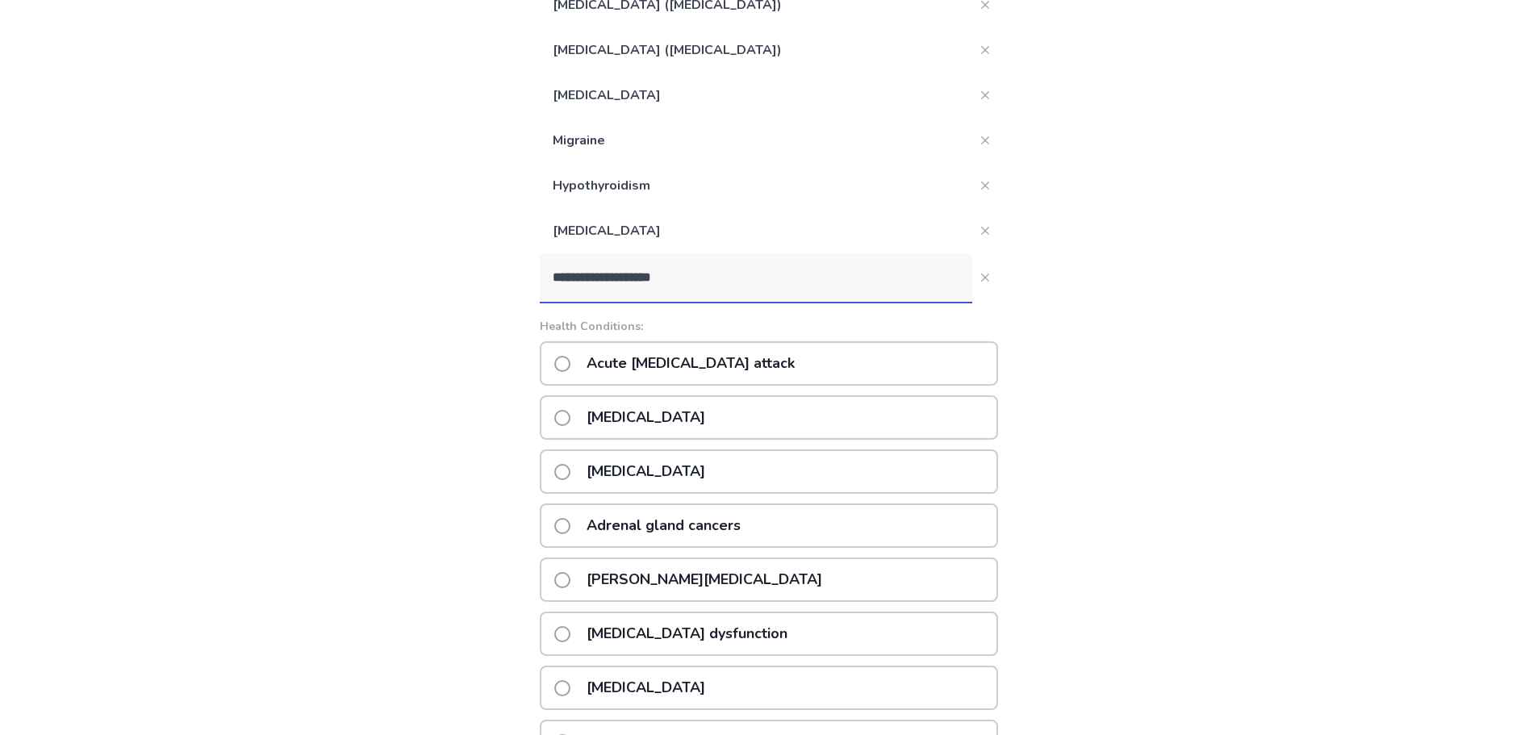
scroll to position [344, 0]
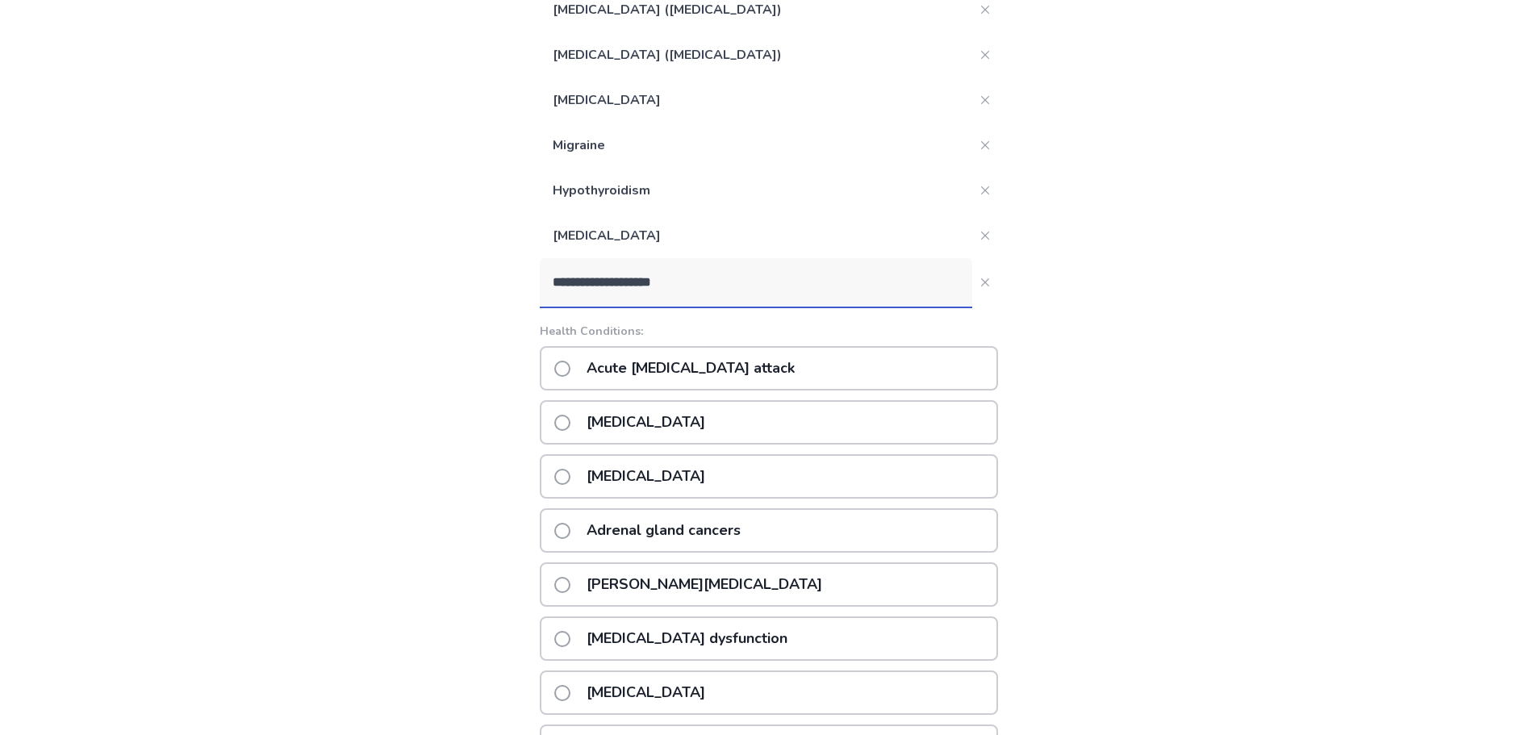
click at [722, 282] on input "**********" at bounding box center [756, 282] width 432 height 48
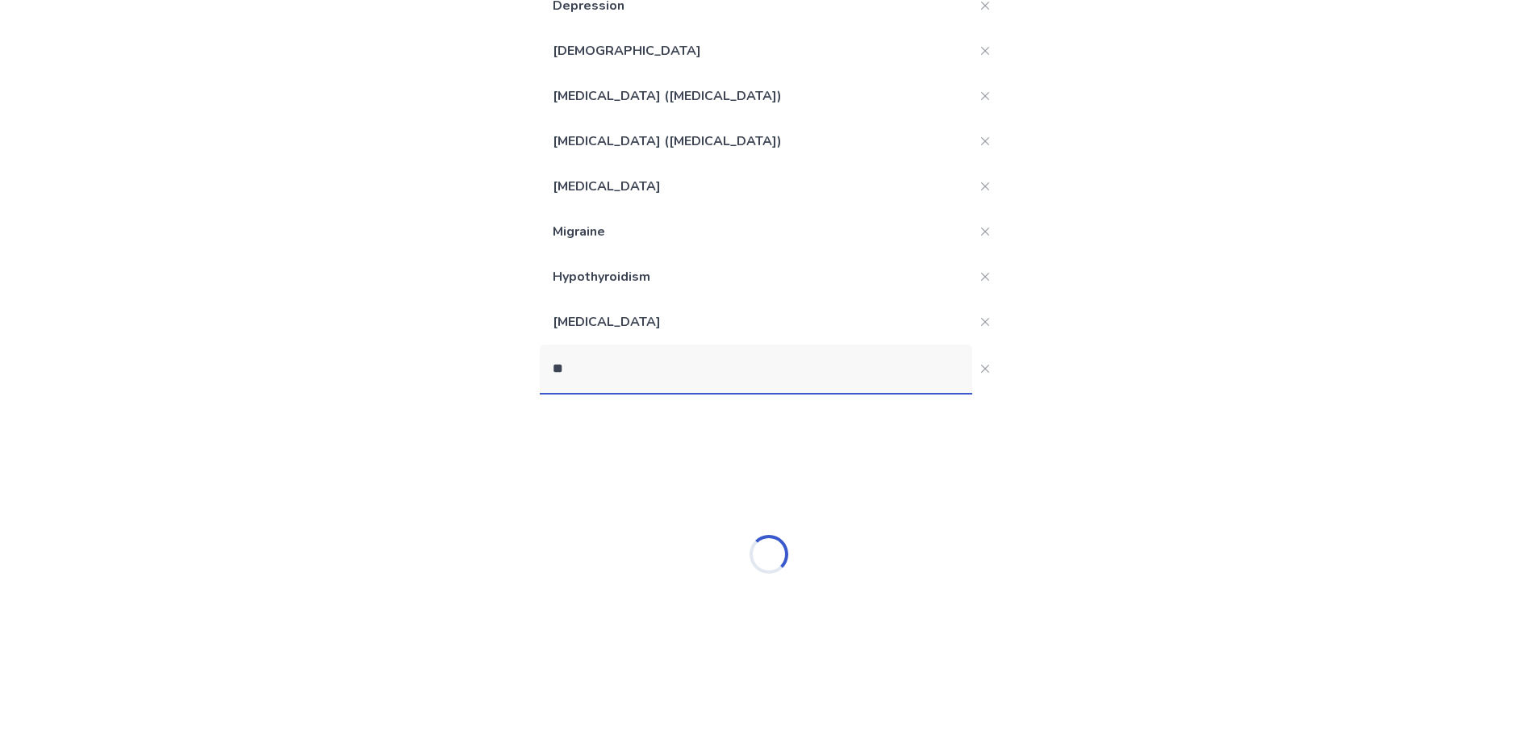
type input "*"
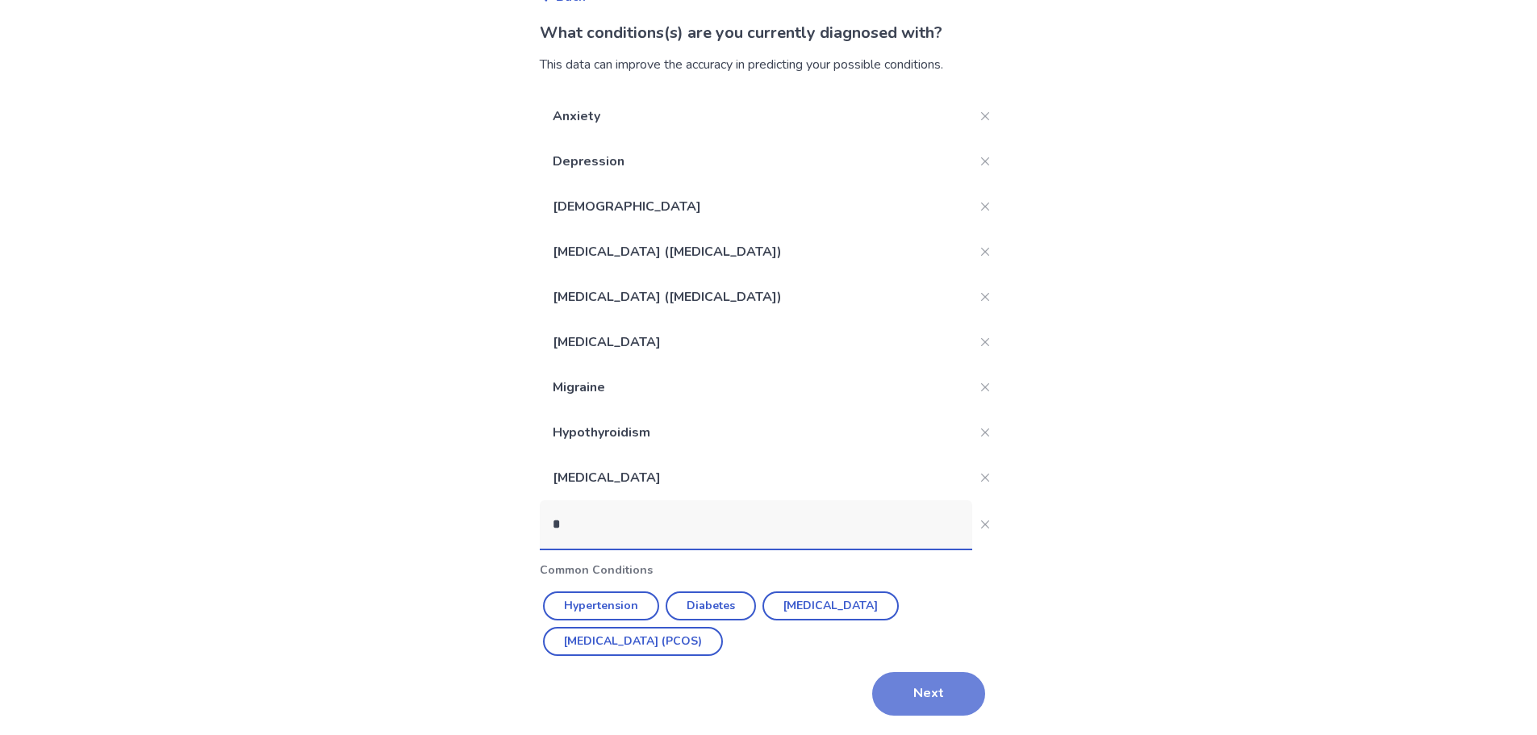
scroll to position [257, 0]
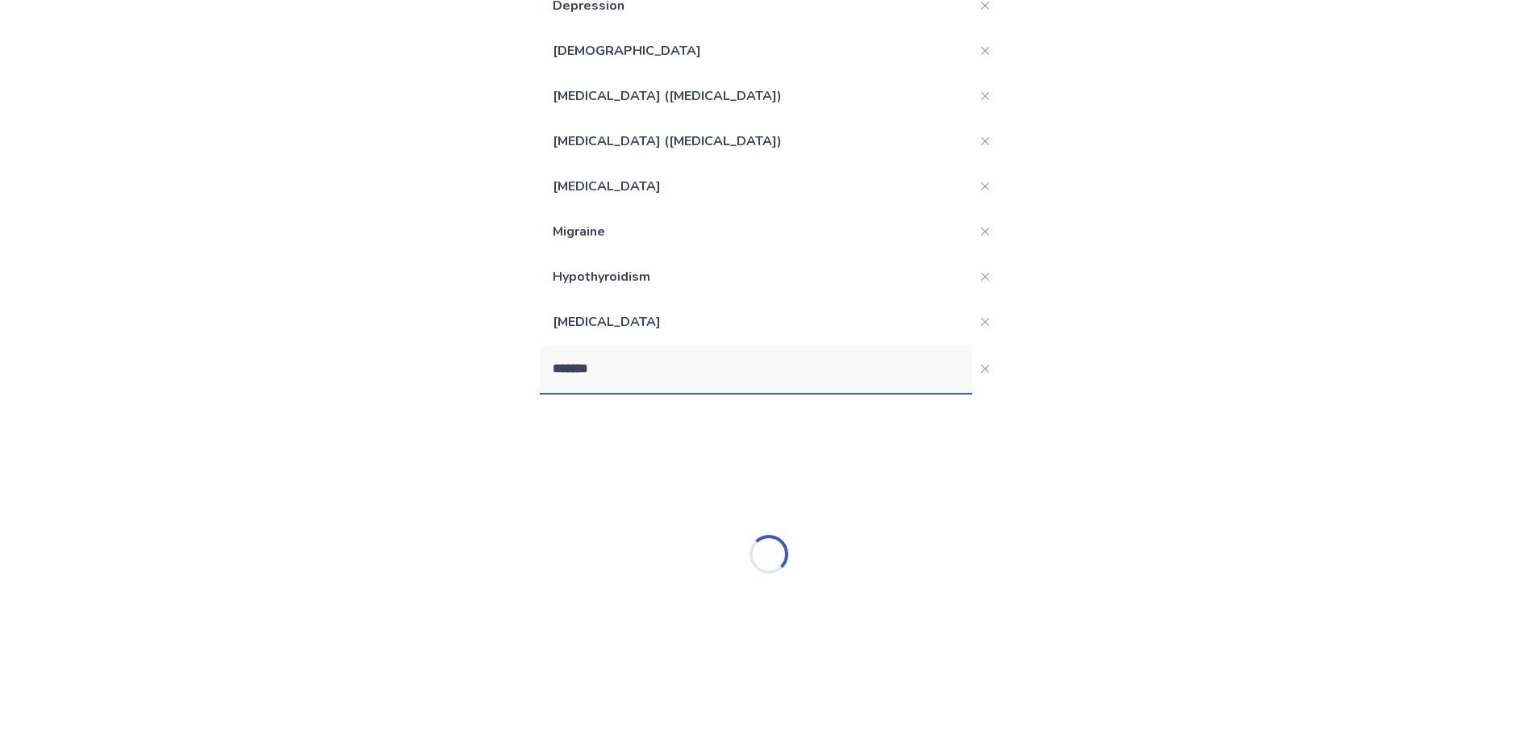
type input "********"
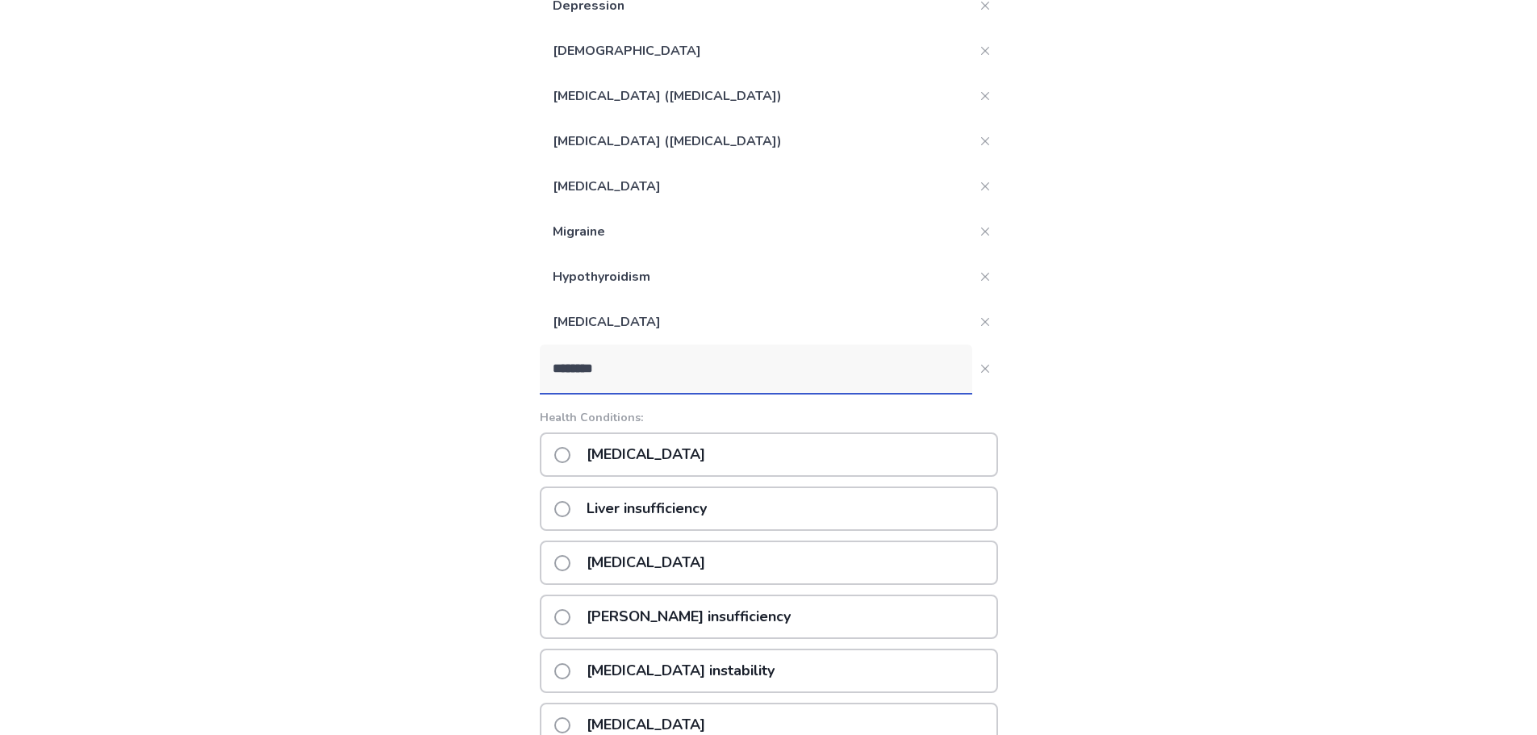
scroll to position [344, 0]
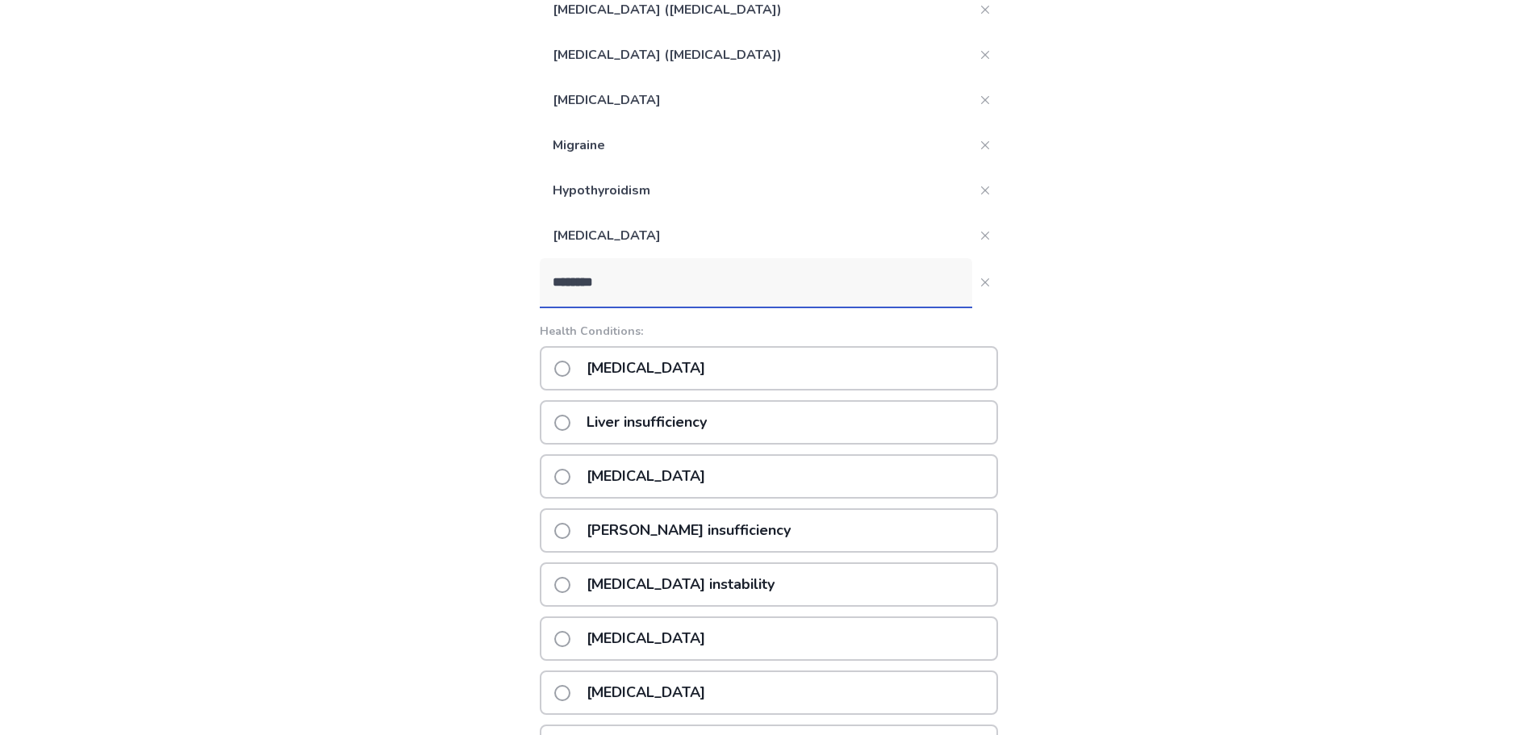
click at [599, 364] on p "[MEDICAL_DATA]" at bounding box center [646, 368] width 138 height 41
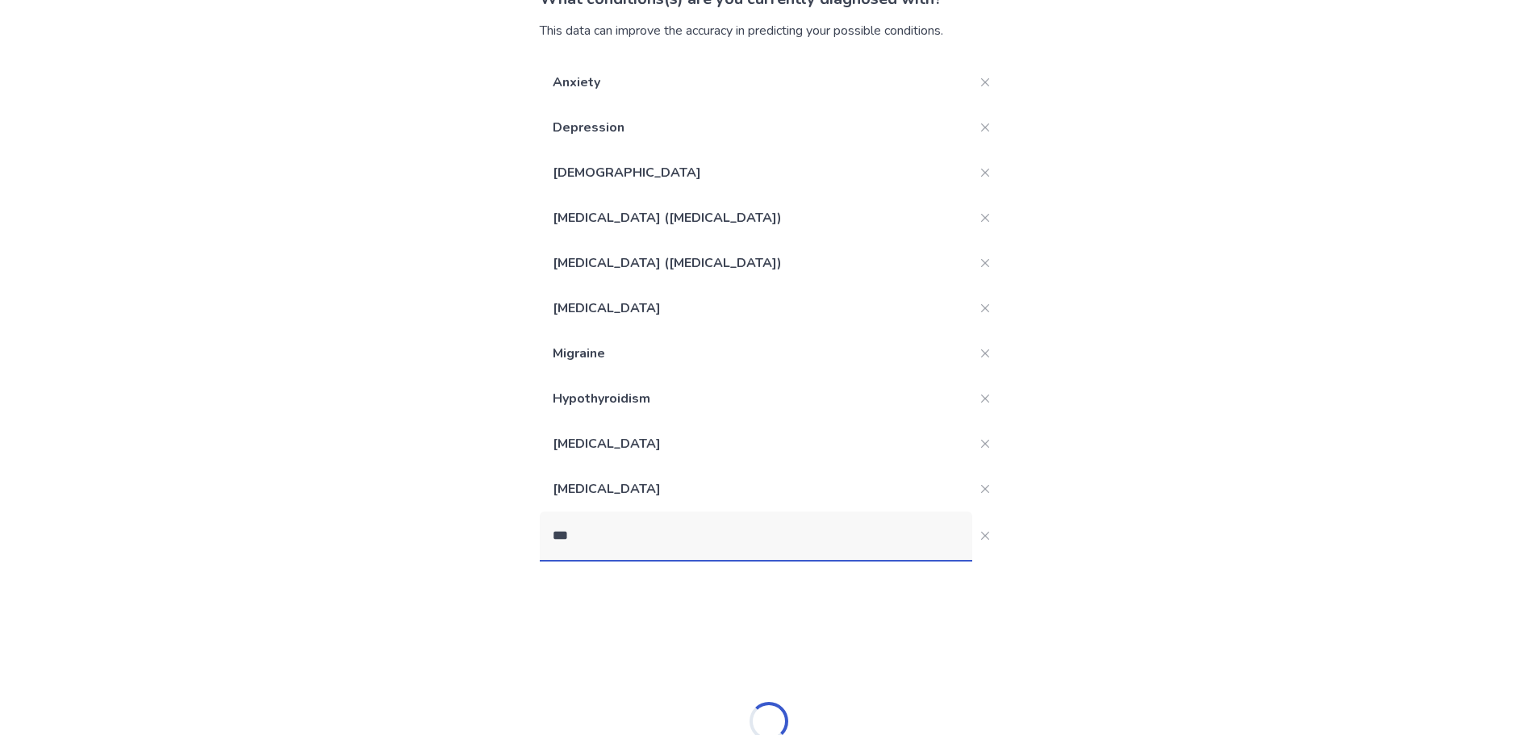
type input "****"
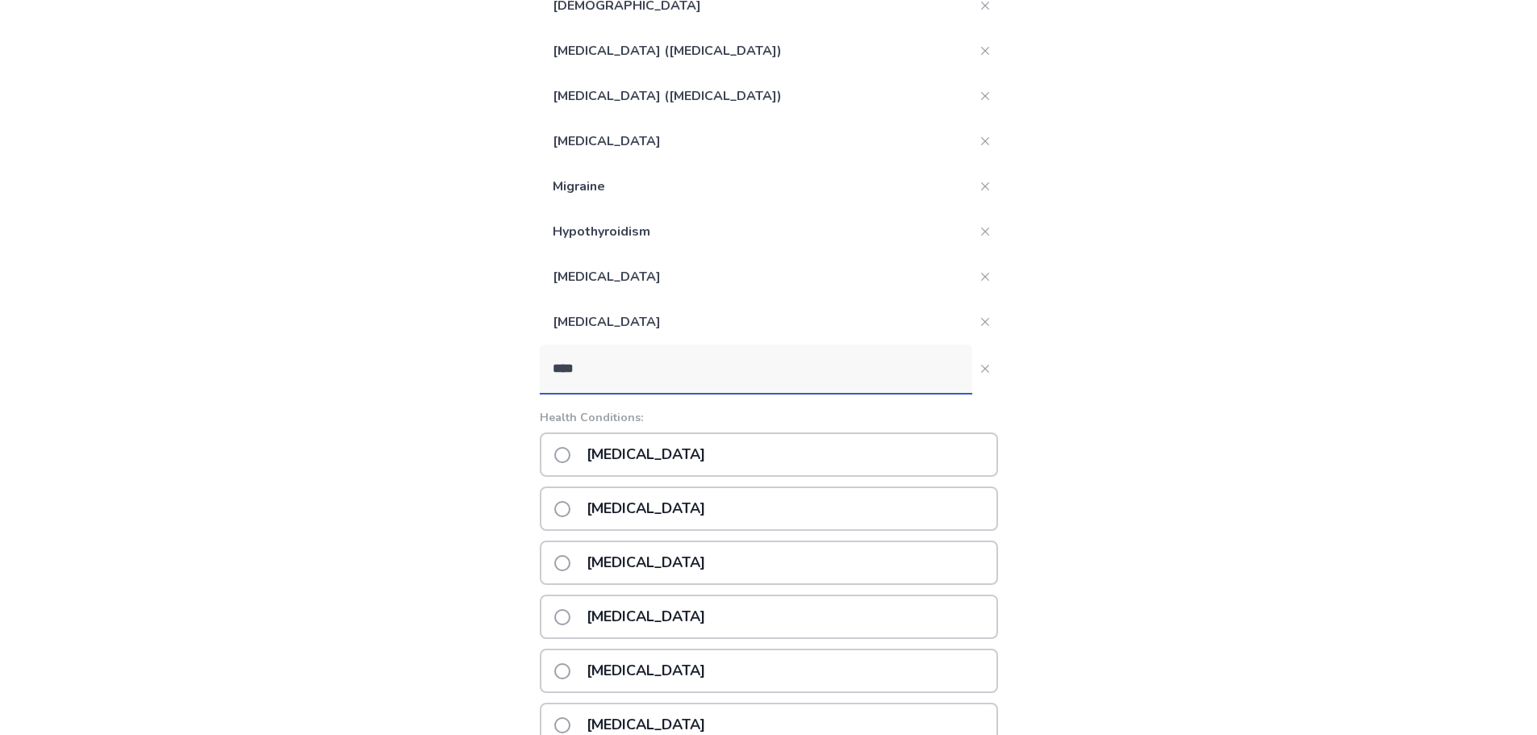
scroll to position [344, 0]
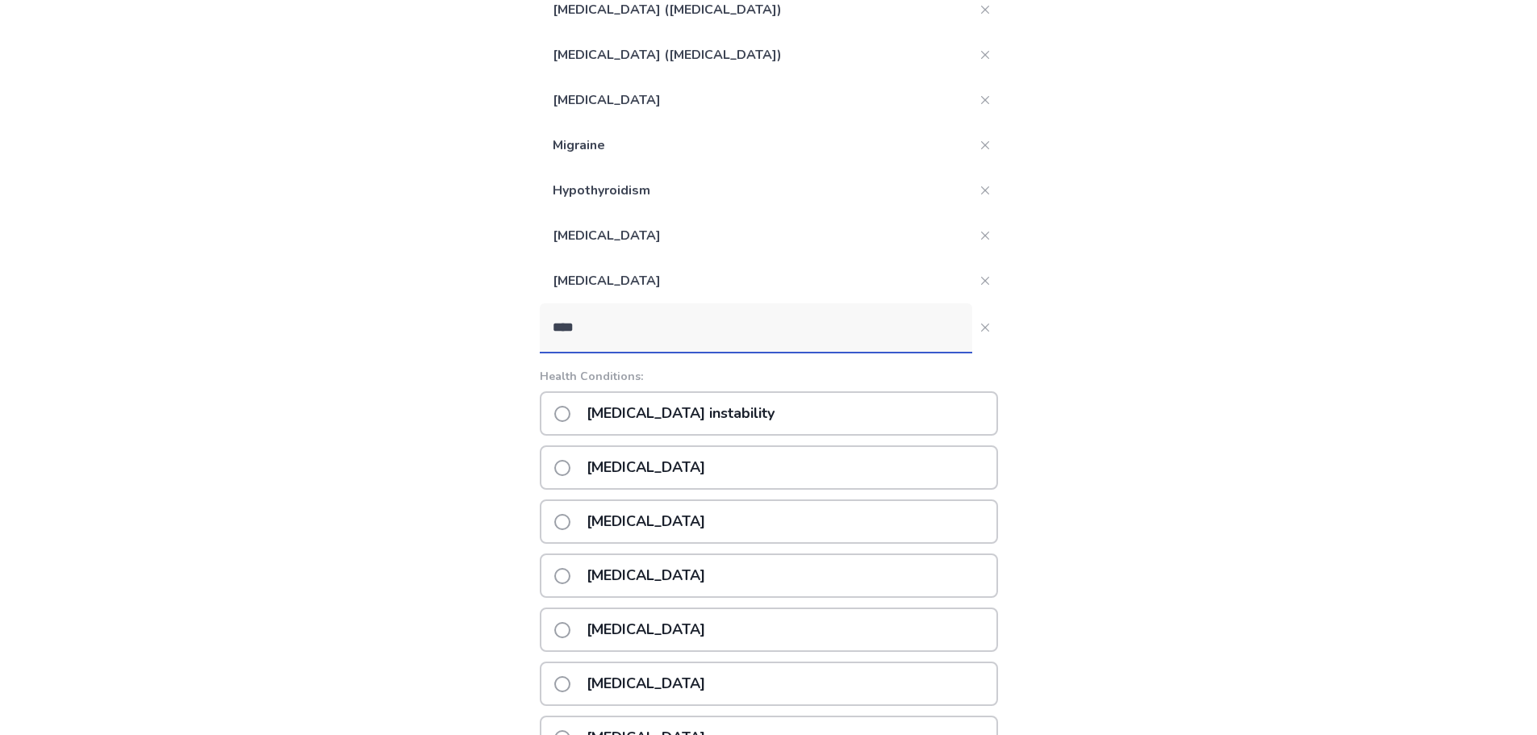
click at [704, 475] on p "[MEDICAL_DATA]" at bounding box center [646, 467] width 138 height 41
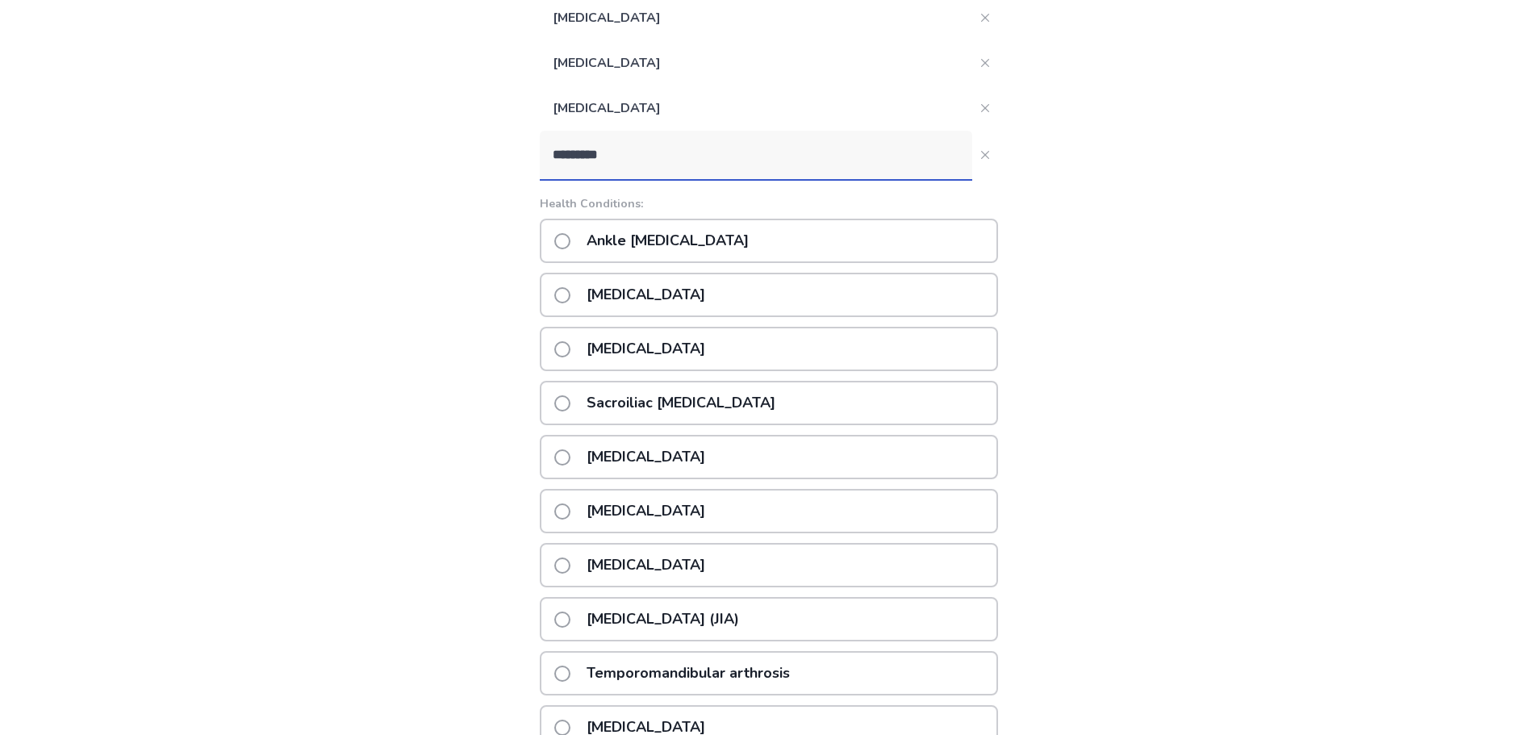
scroll to position [586, 0]
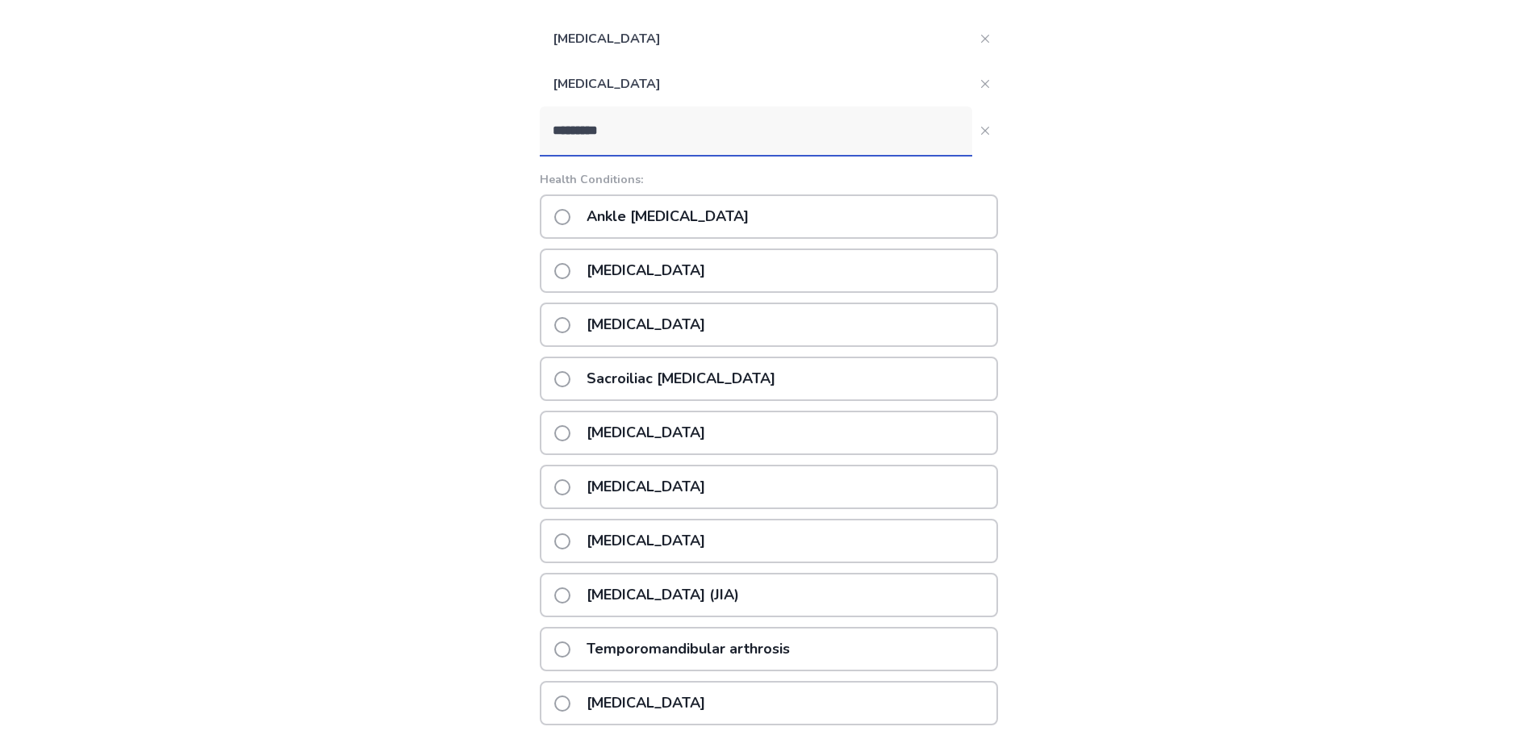
type input "*********"
click at [566, 217] on span at bounding box center [562, 217] width 16 height 16
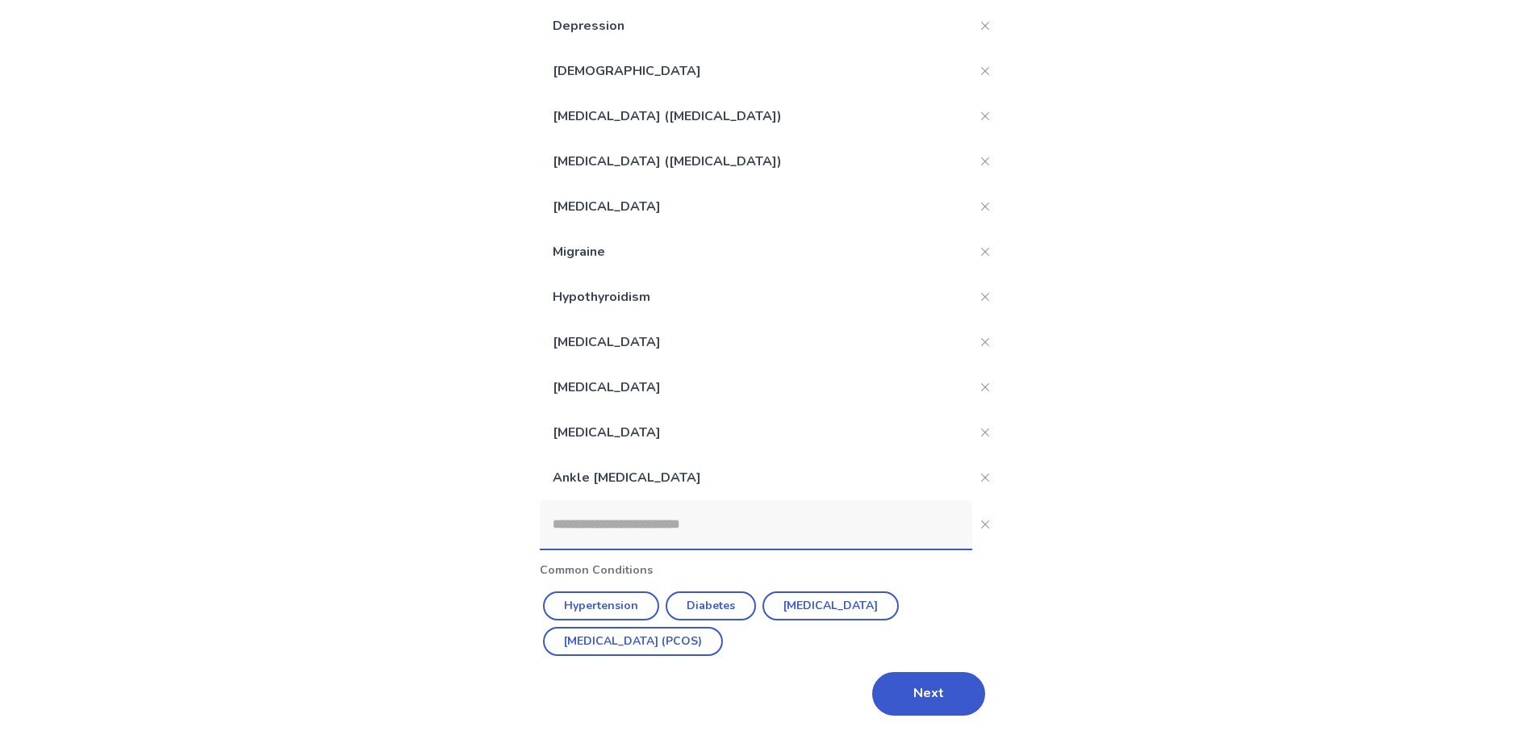
scroll to position [237, 0]
click at [610, 520] on input at bounding box center [756, 524] width 432 height 48
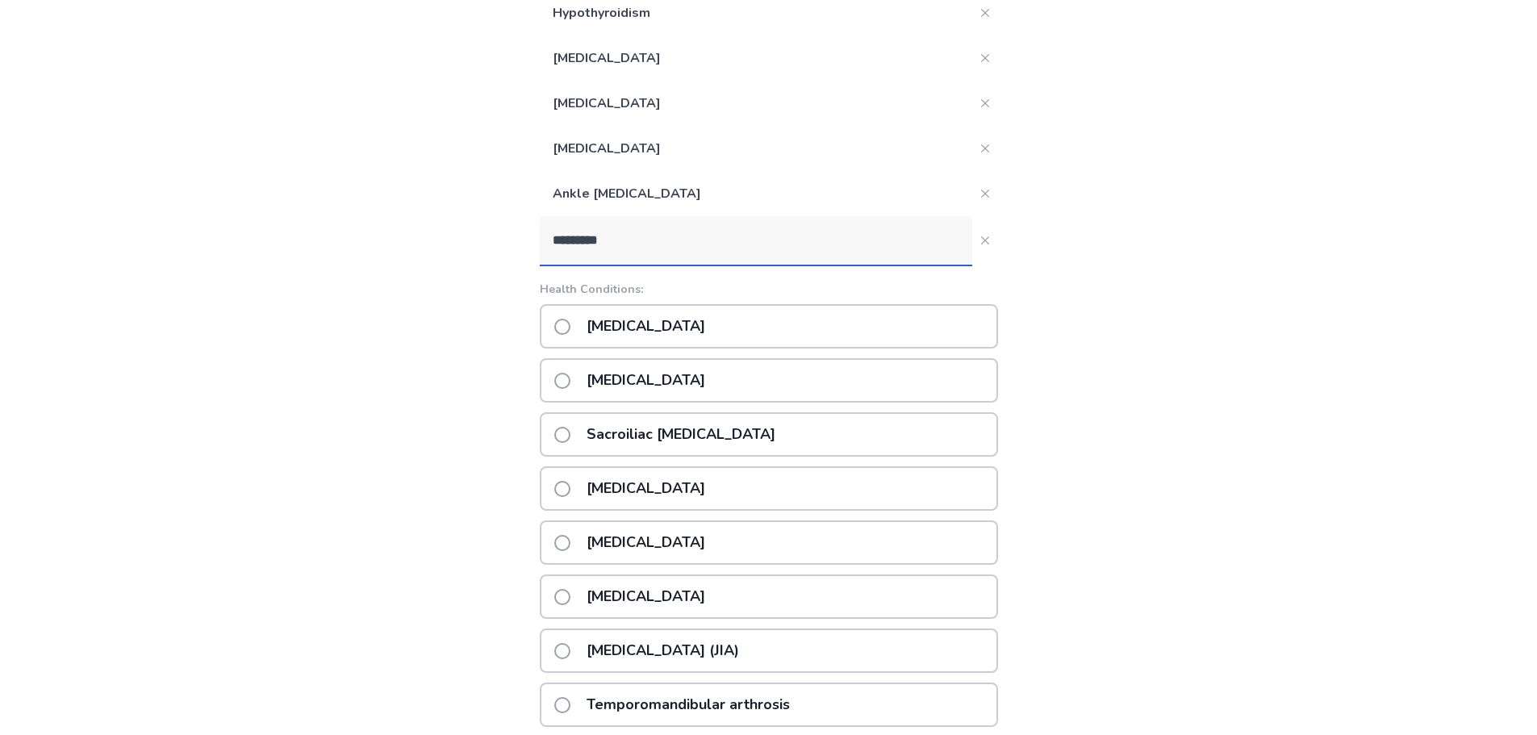
scroll to position [560, 0]
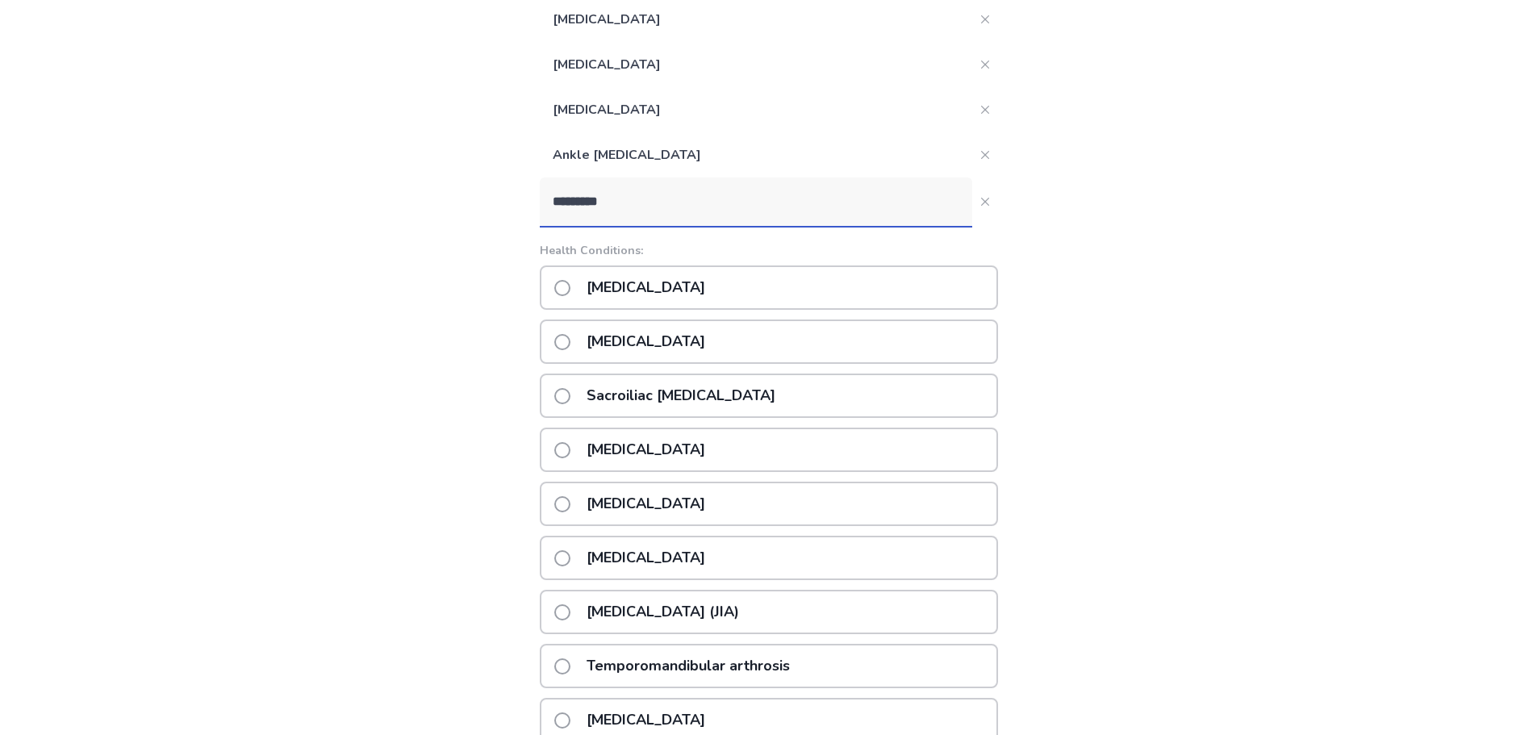
type input "*********"
click at [570, 552] on span at bounding box center [562, 558] width 16 height 16
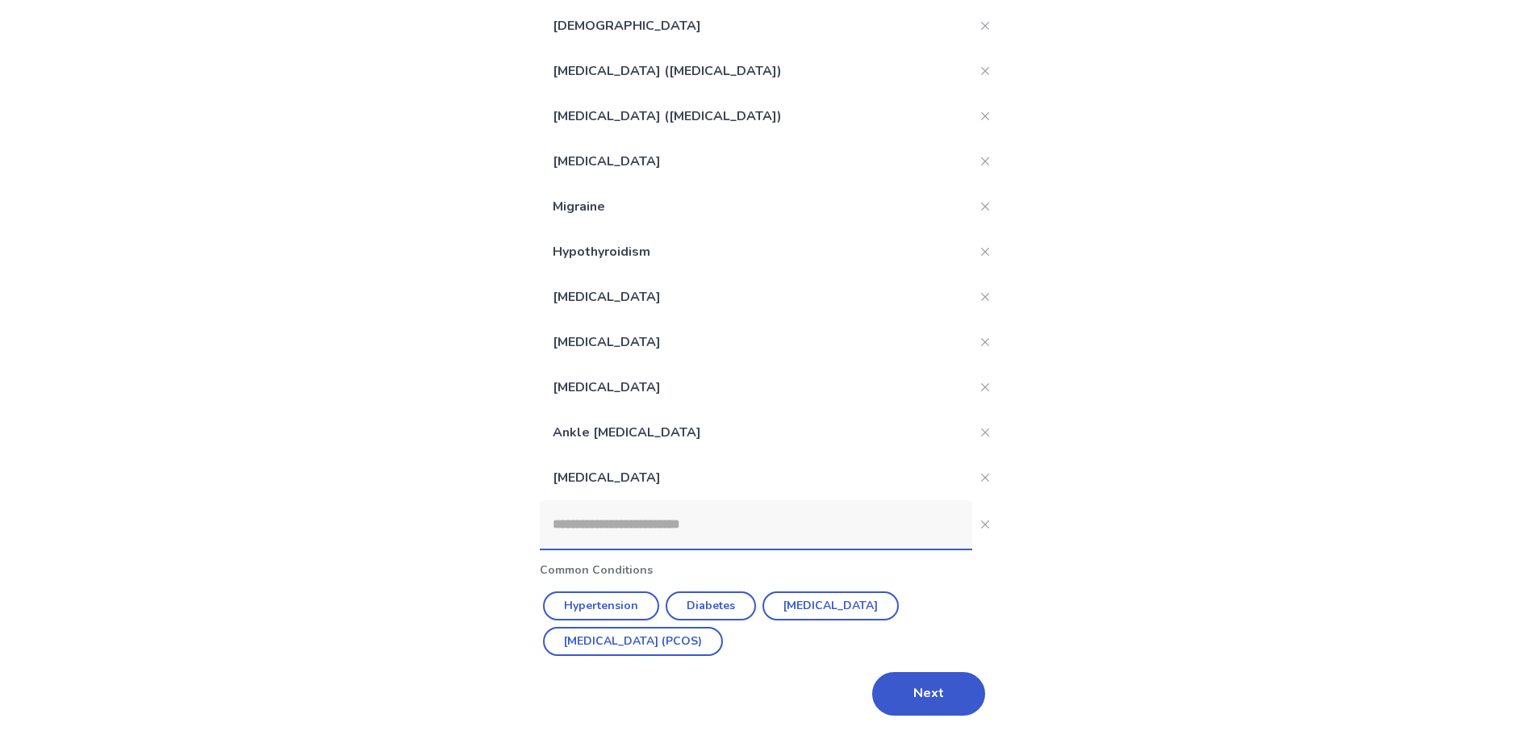
scroll to position [282, 0]
click at [623, 523] on input at bounding box center [756, 524] width 432 height 48
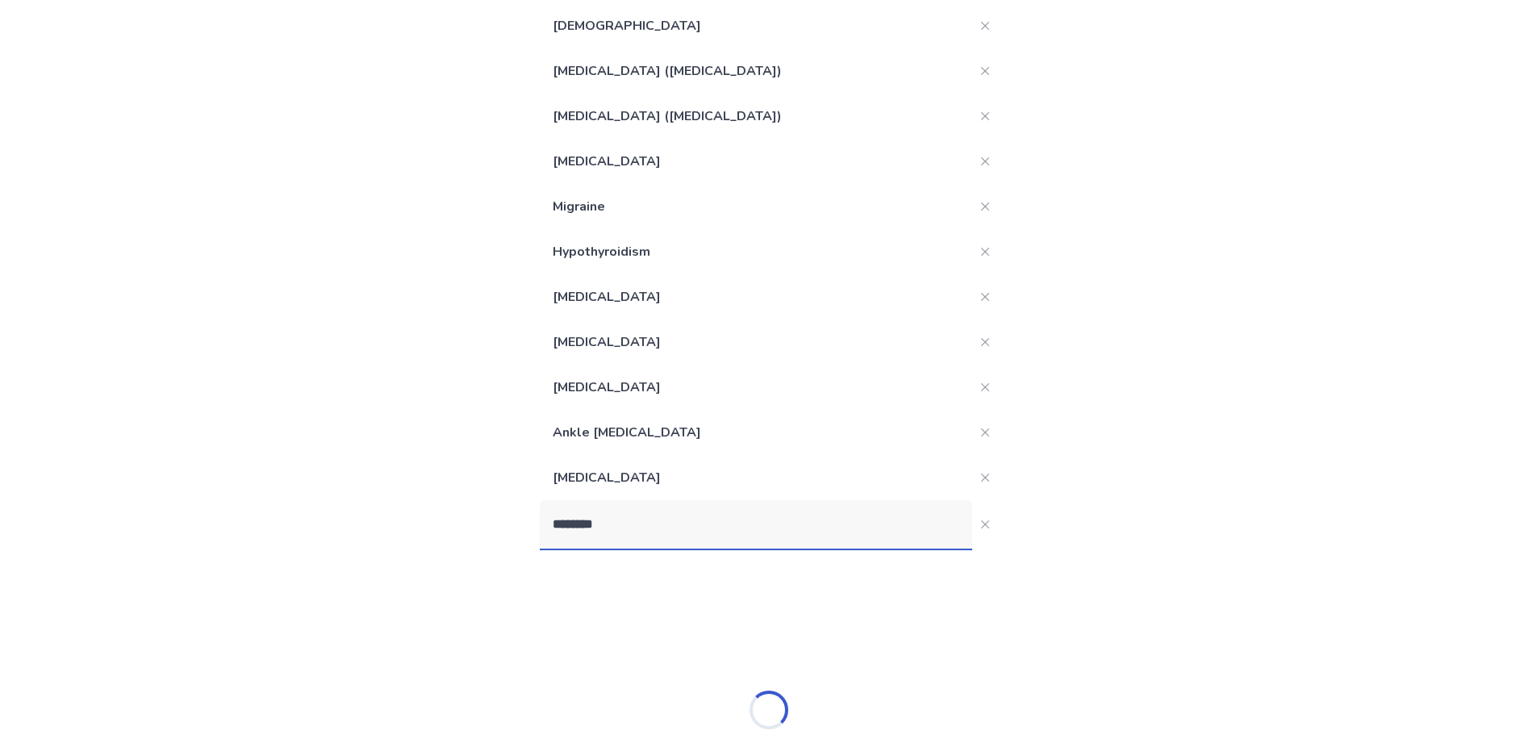
type input "*********"
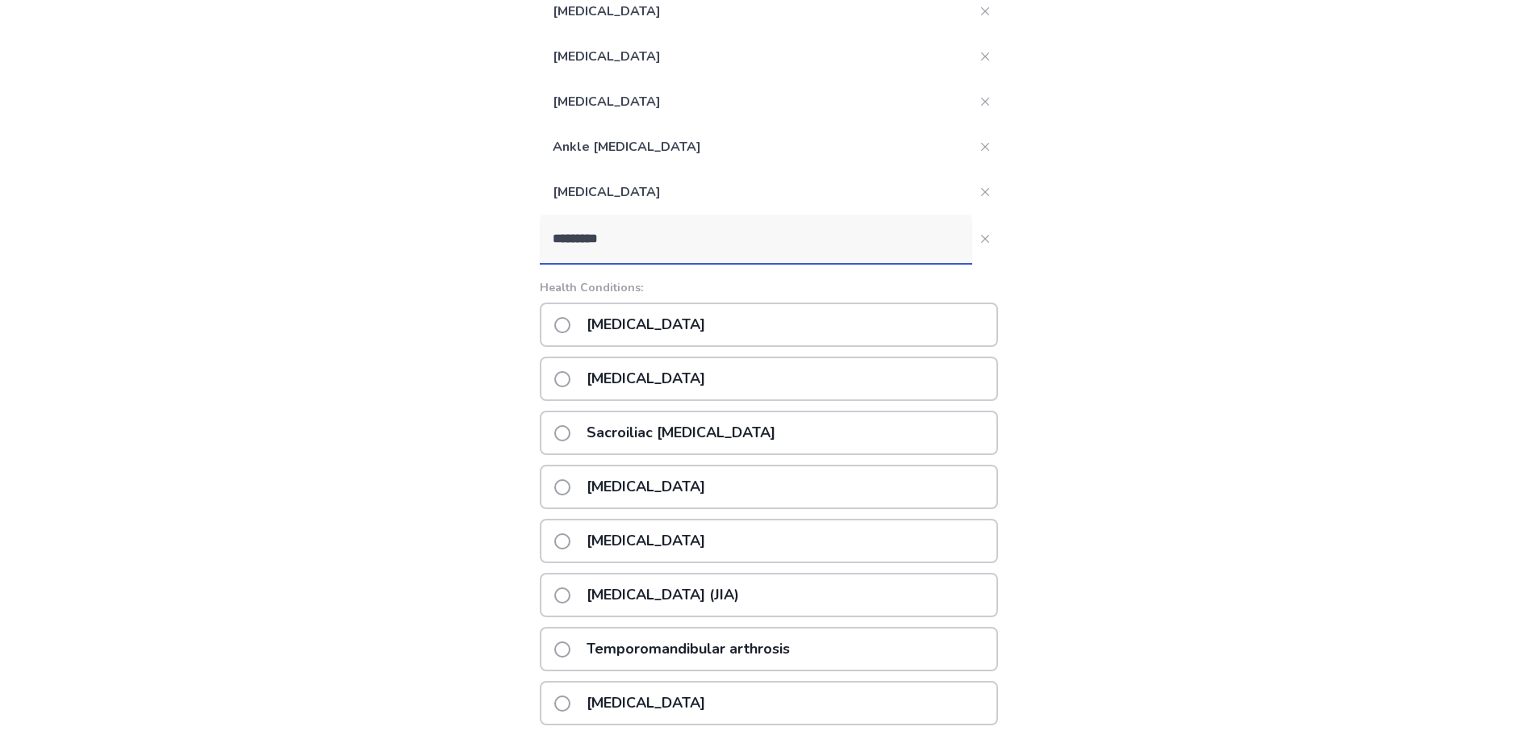
scroll to position [605, 0]
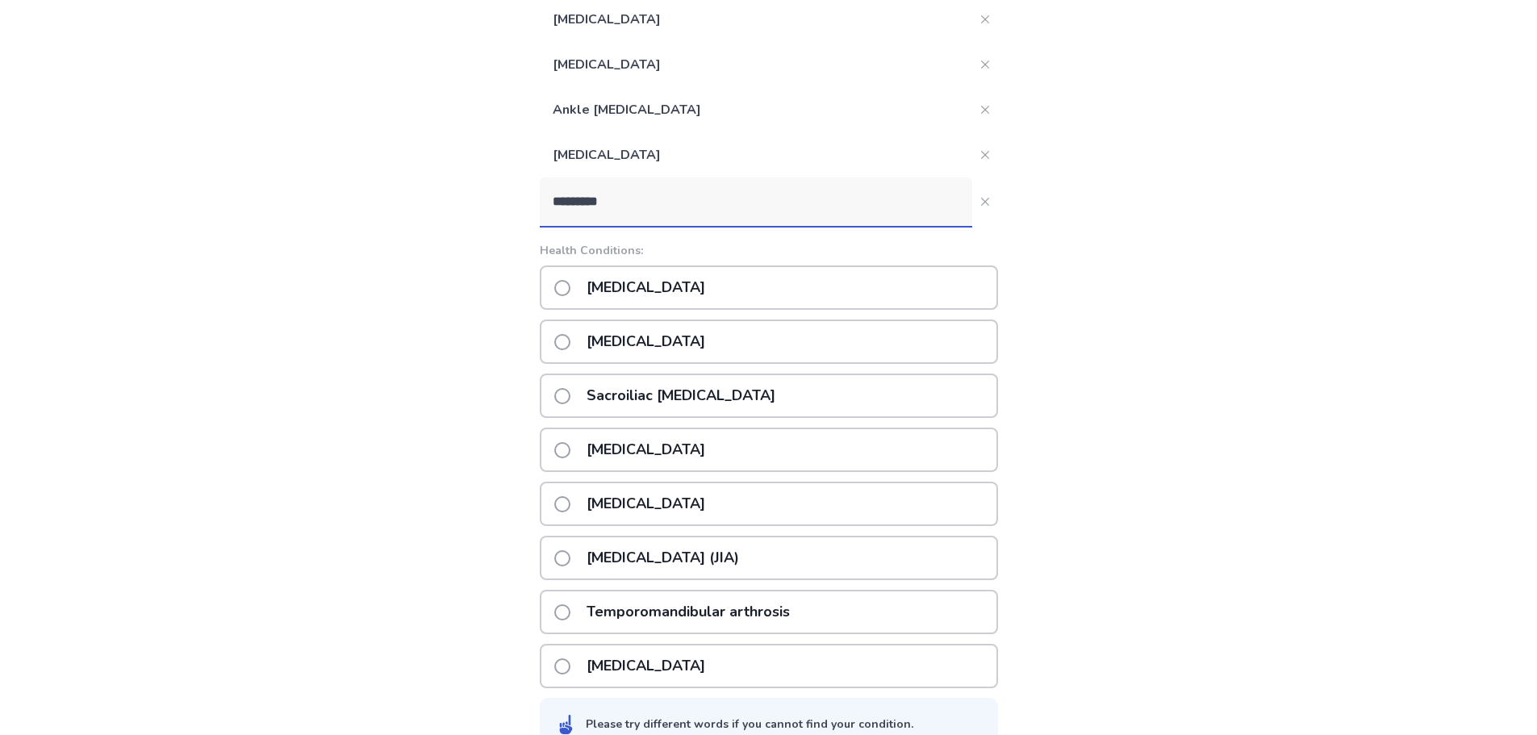
click at [683, 495] on p "[MEDICAL_DATA]" at bounding box center [646, 503] width 138 height 41
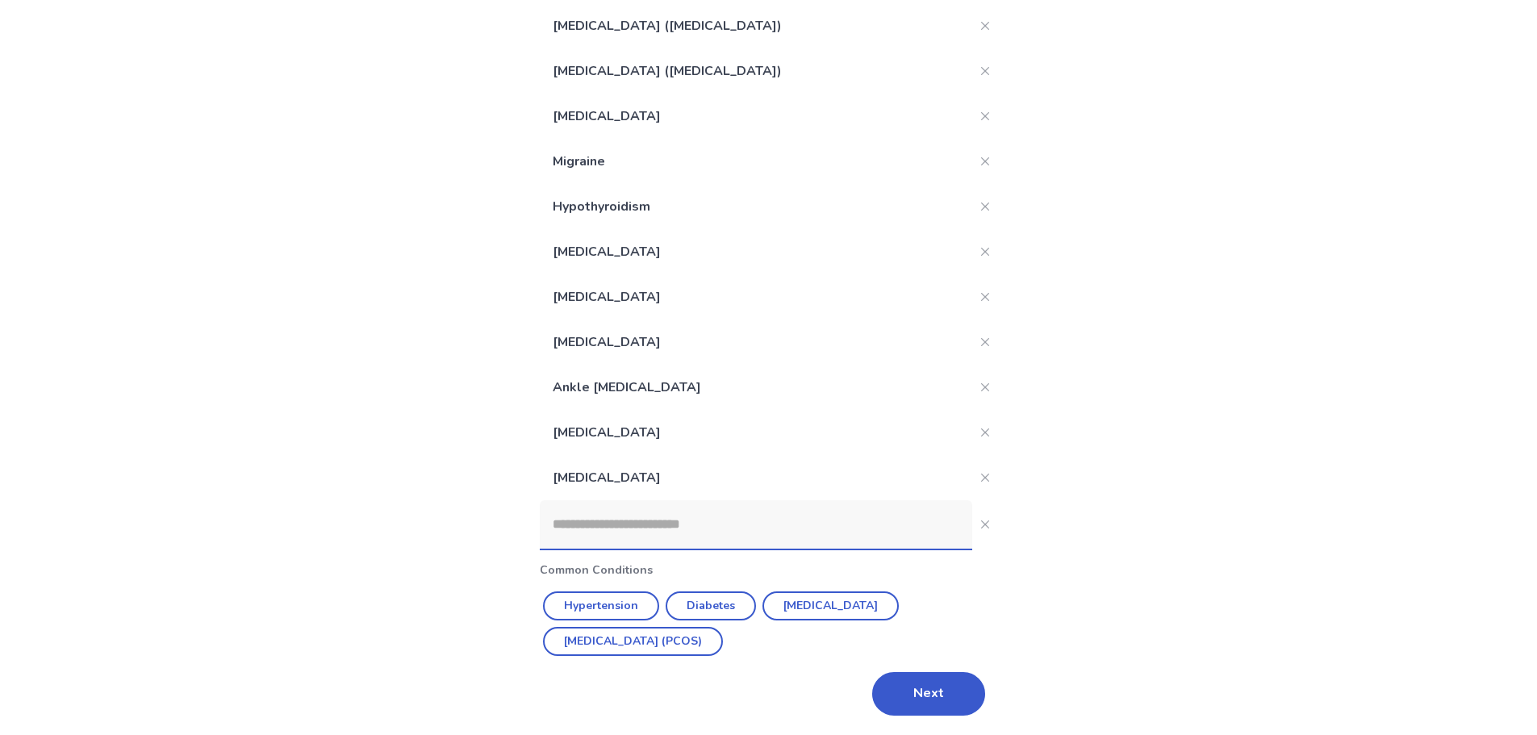
scroll to position [328, 0]
click at [939, 691] on button "Next" at bounding box center [928, 694] width 113 height 44
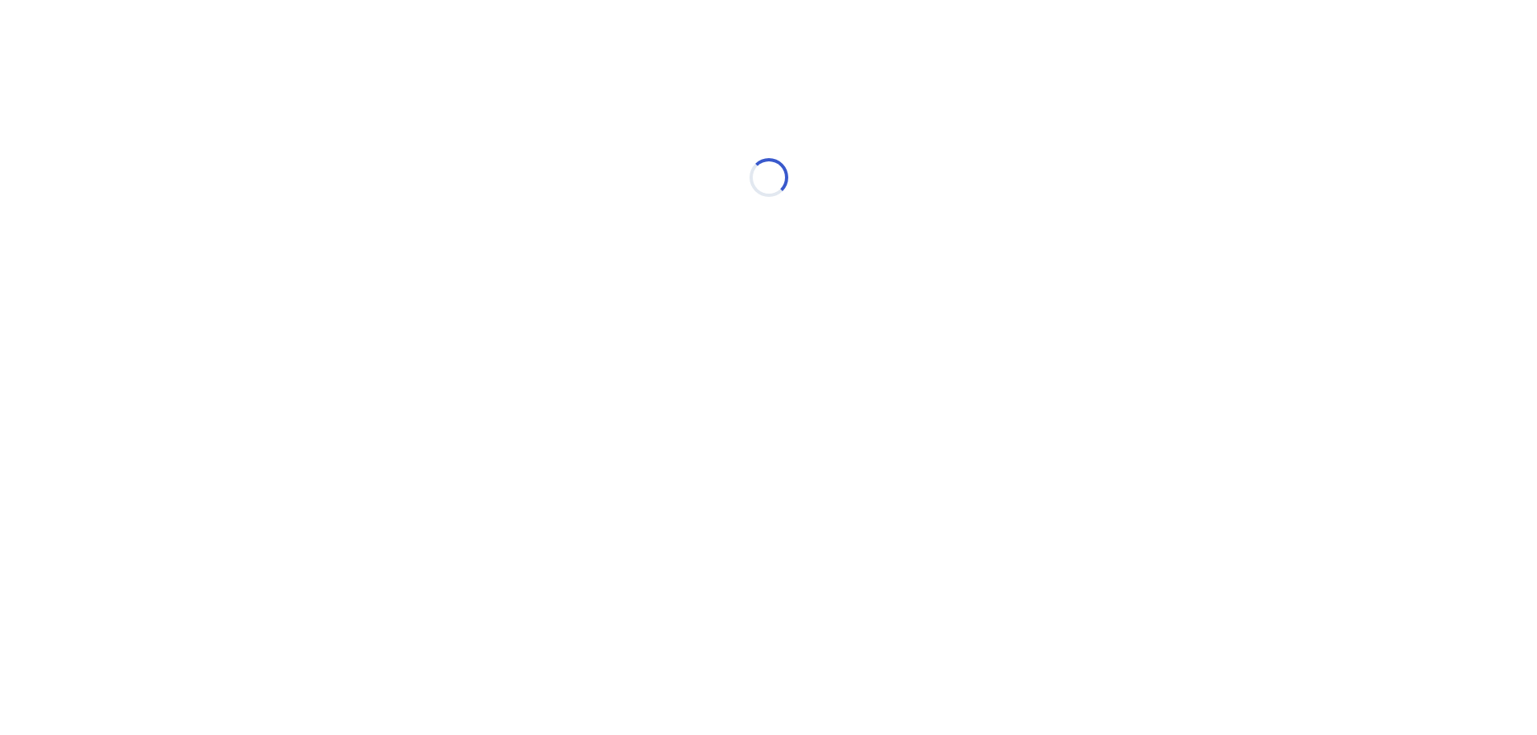
scroll to position [0, 0]
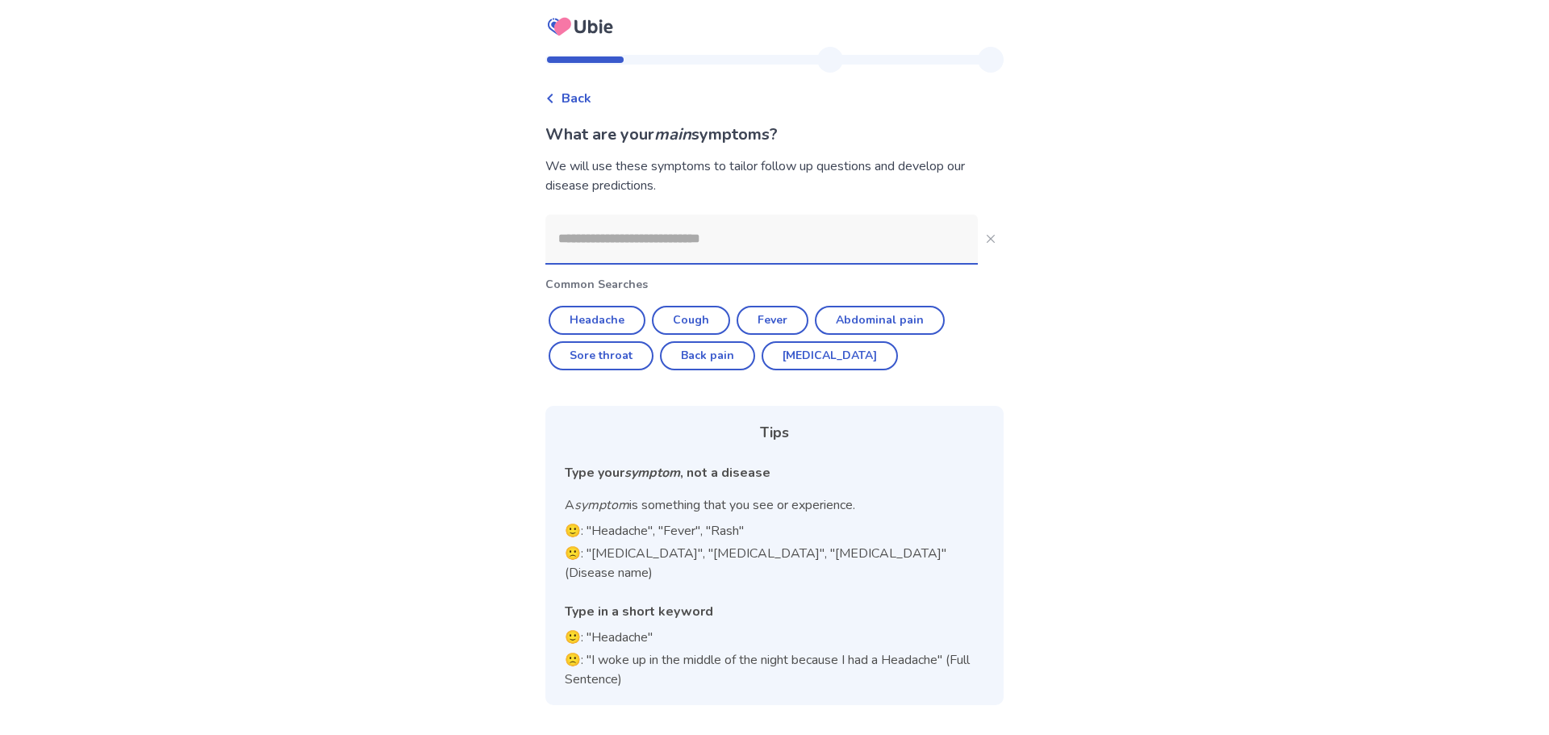
click at [704, 236] on input at bounding box center [761, 239] width 432 height 48
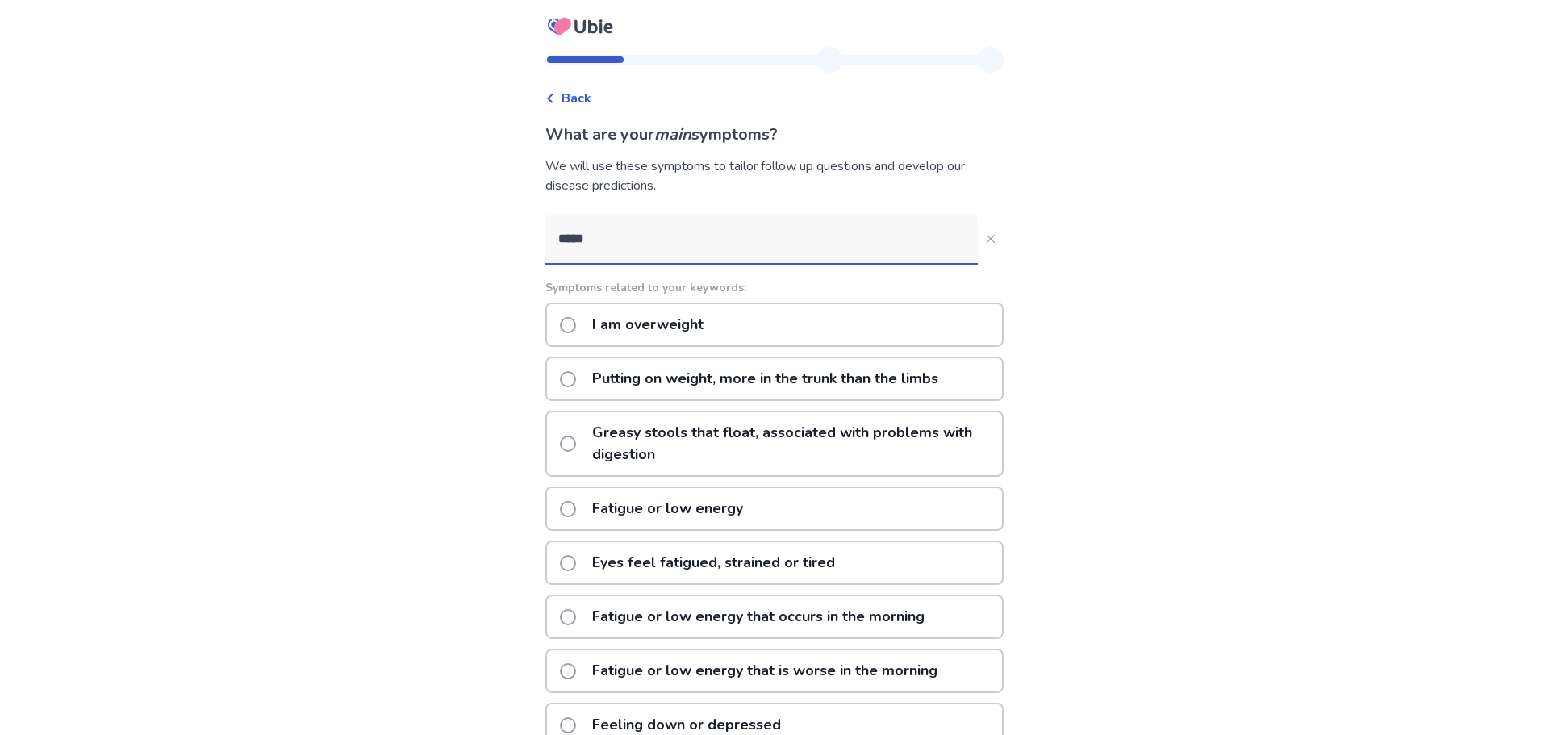
type input "******"
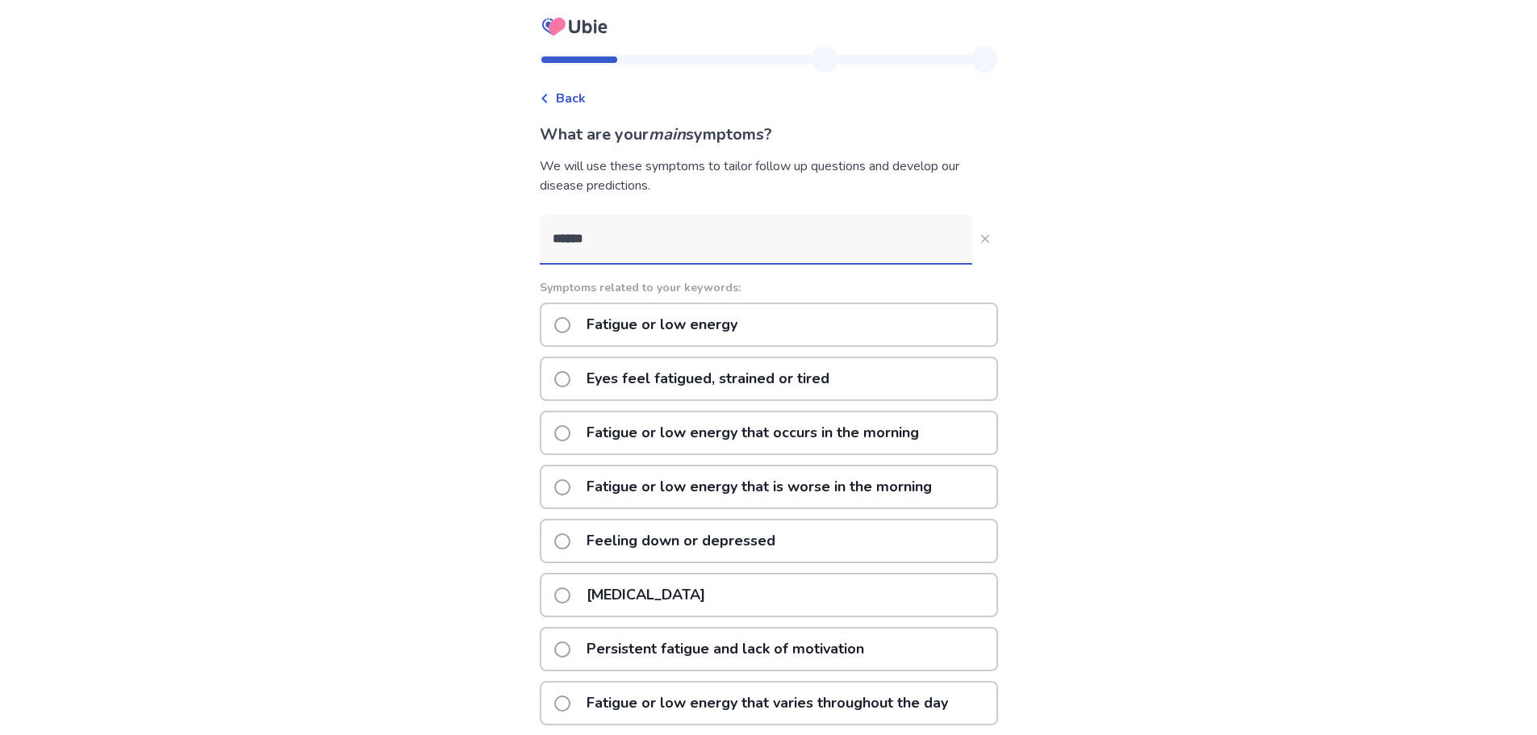
click at [651, 482] on p "Fatigue or low energy that is worse in the morning" at bounding box center [759, 486] width 365 height 41
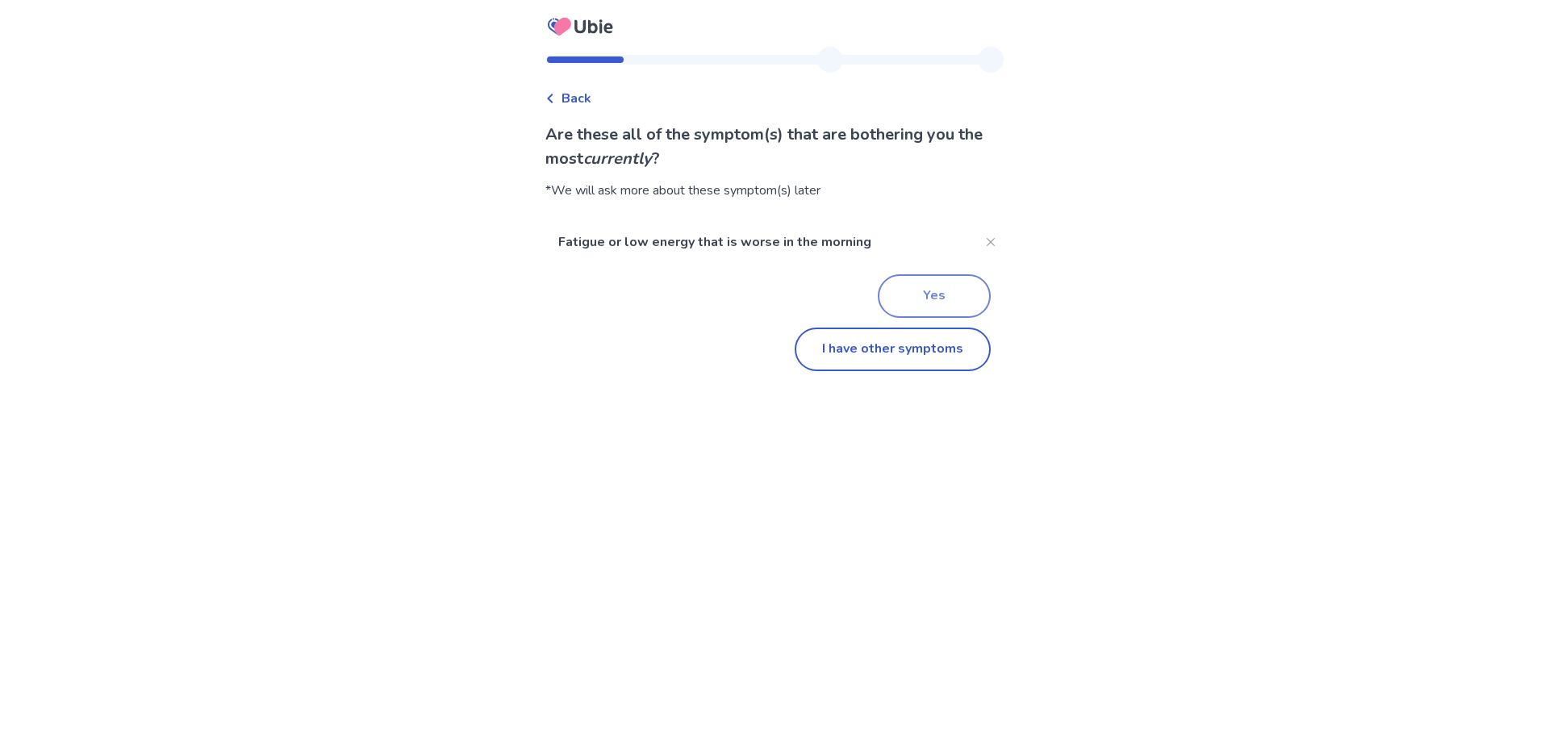
click at [948, 294] on button "Yes" at bounding box center [934, 296] width 113 height 44
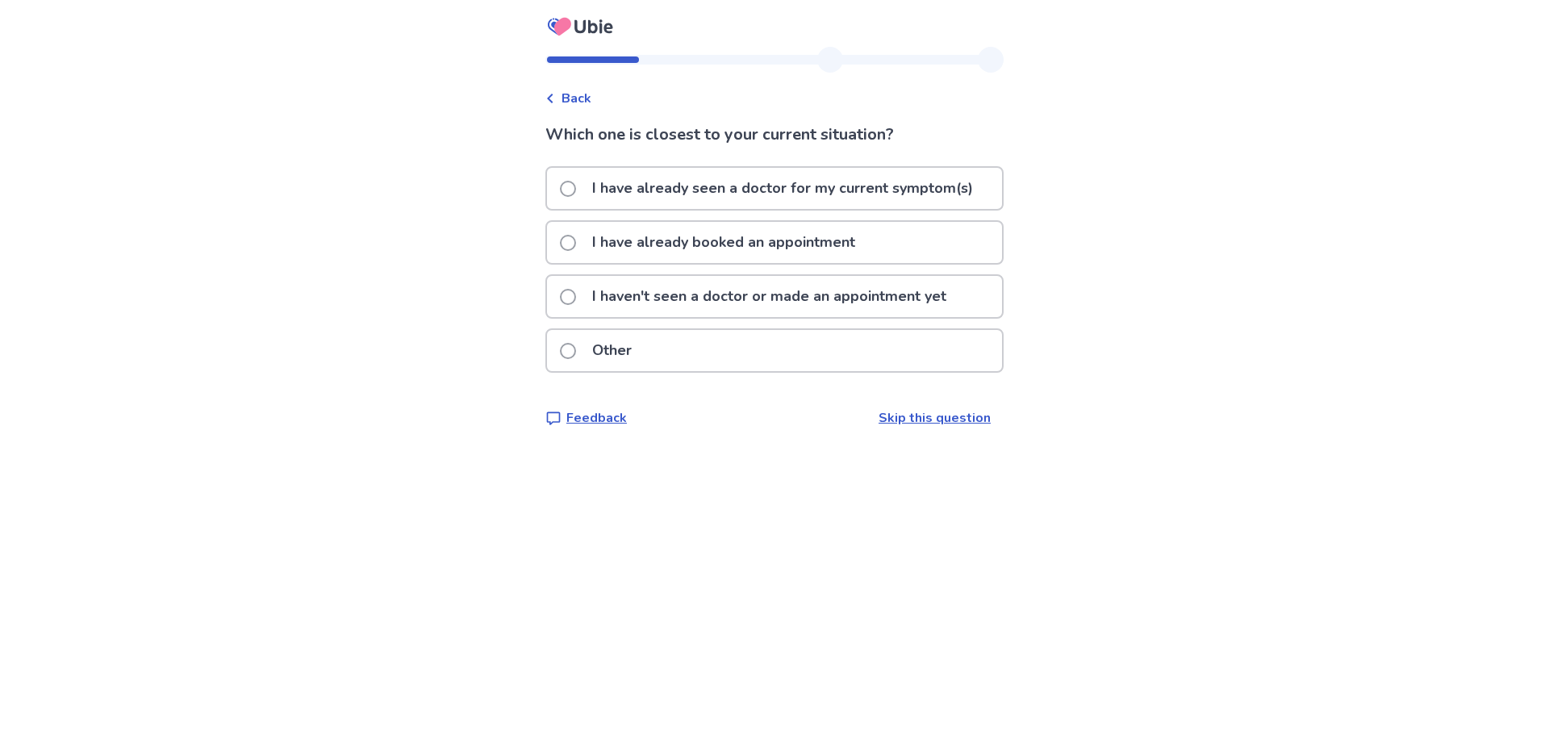
click at [591, 102] on span "Back" at bounding box center [577, 98] width 30 height 19
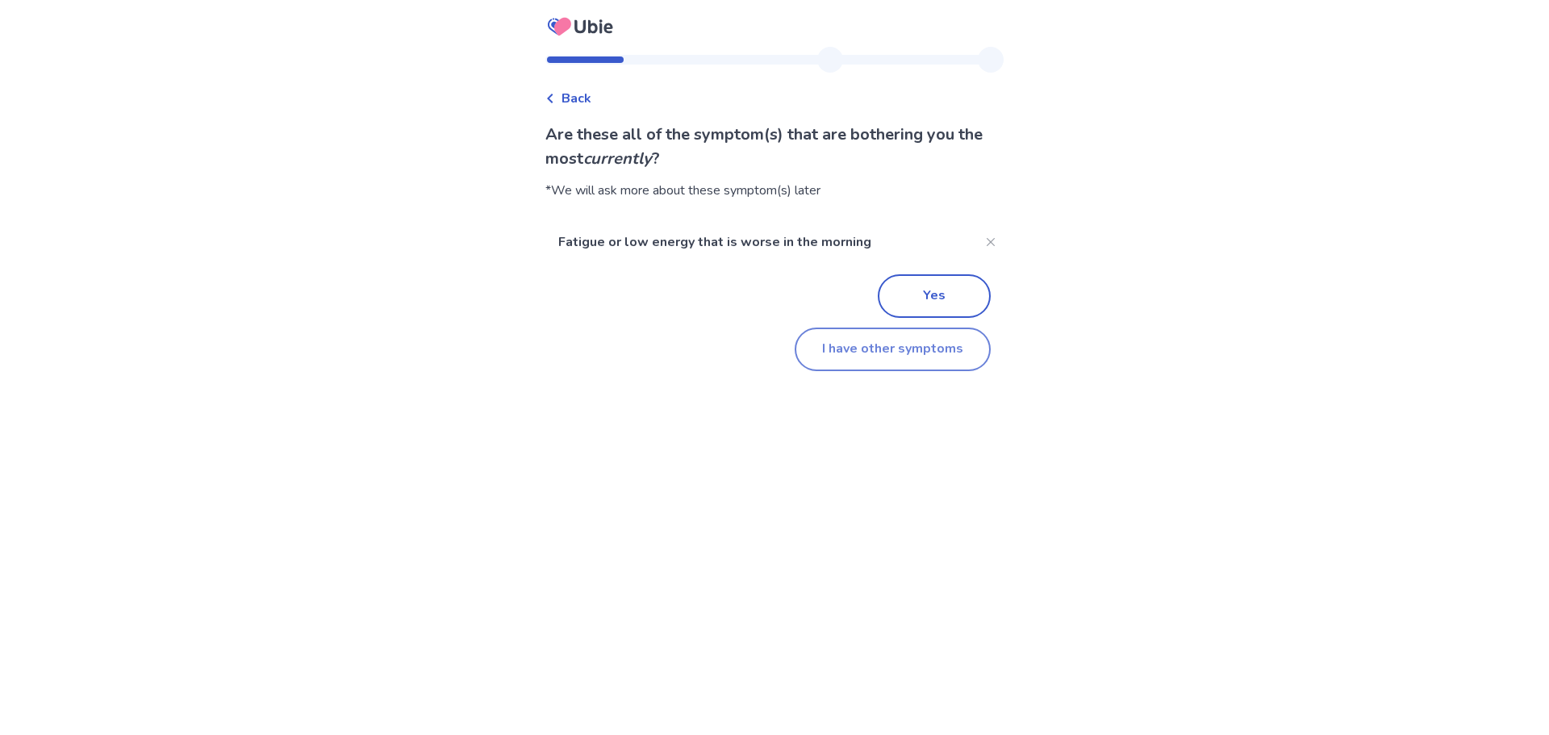
click at [861, 364] on button "I have other symptoms" at bounding box center [893, 350] width 196 height 44
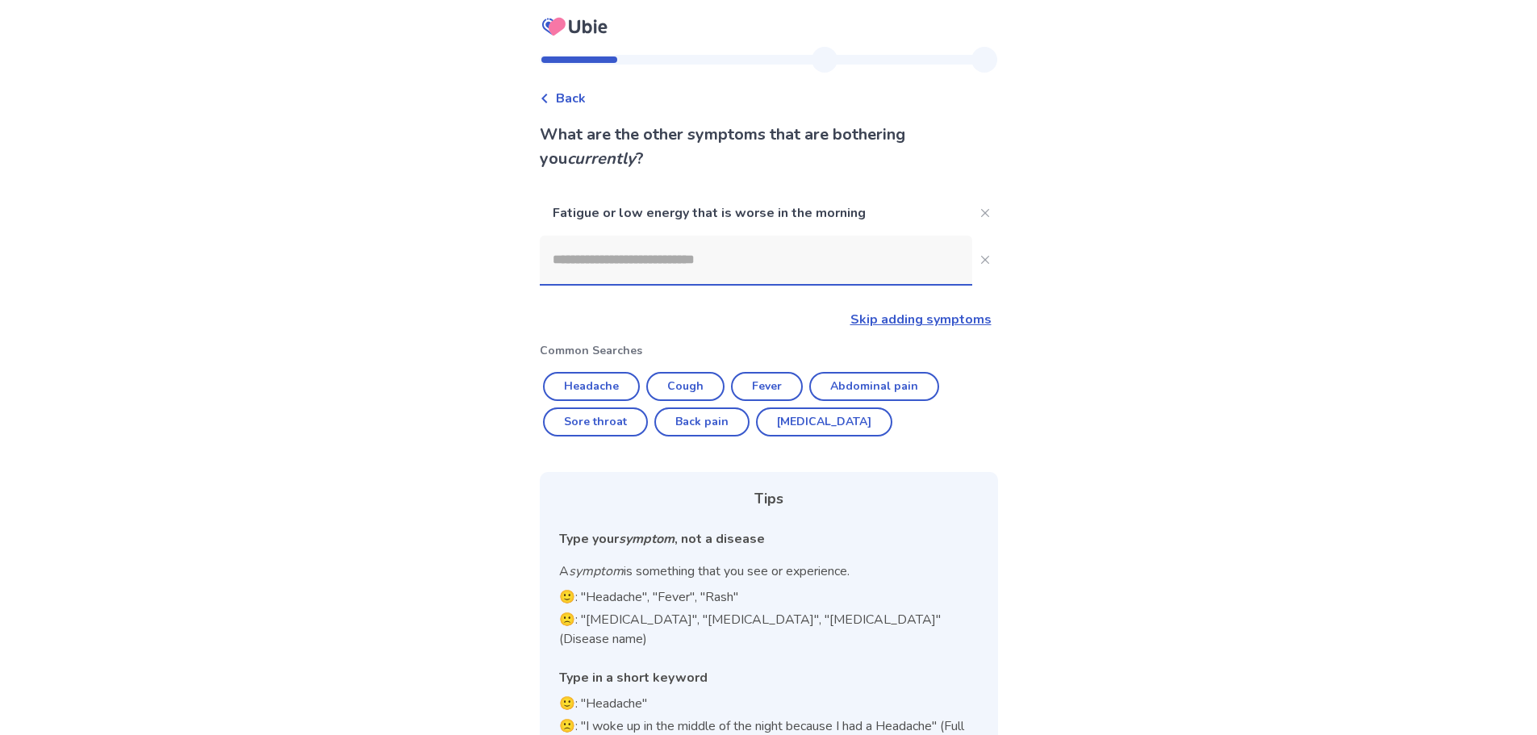
scroll to position [36, 0]
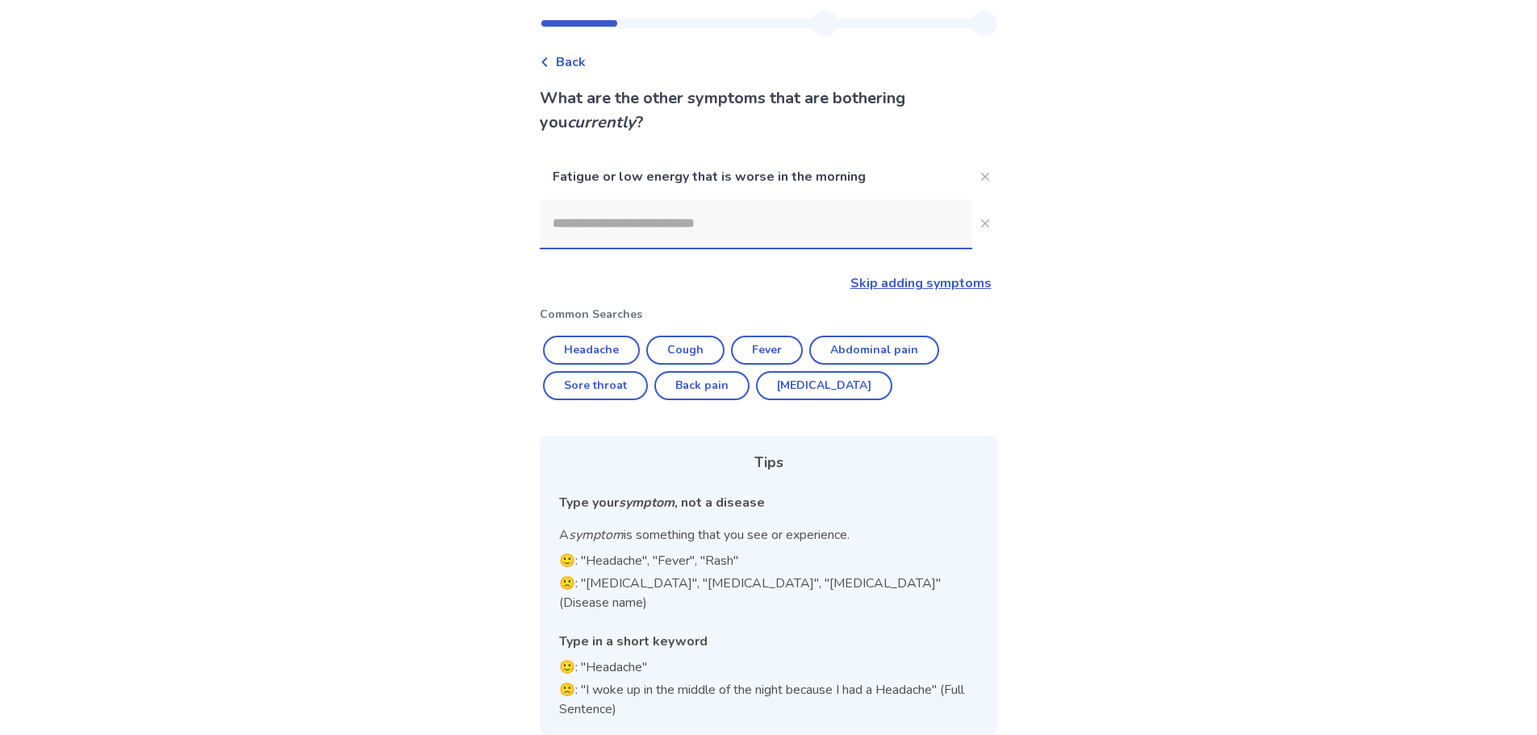
click at [680, 226] on input at bounding box center [756, 223] width 432 height 48
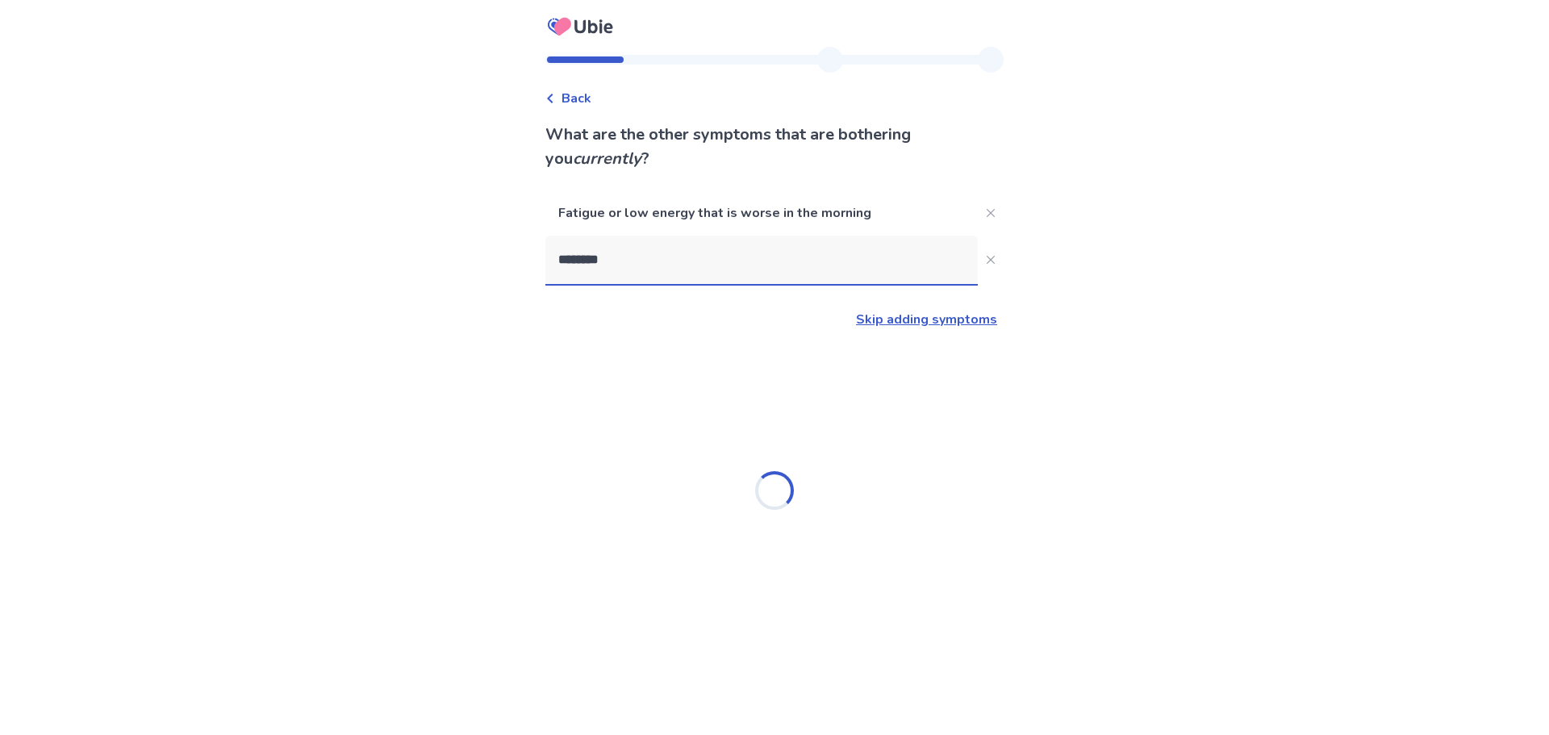
type input "*********"
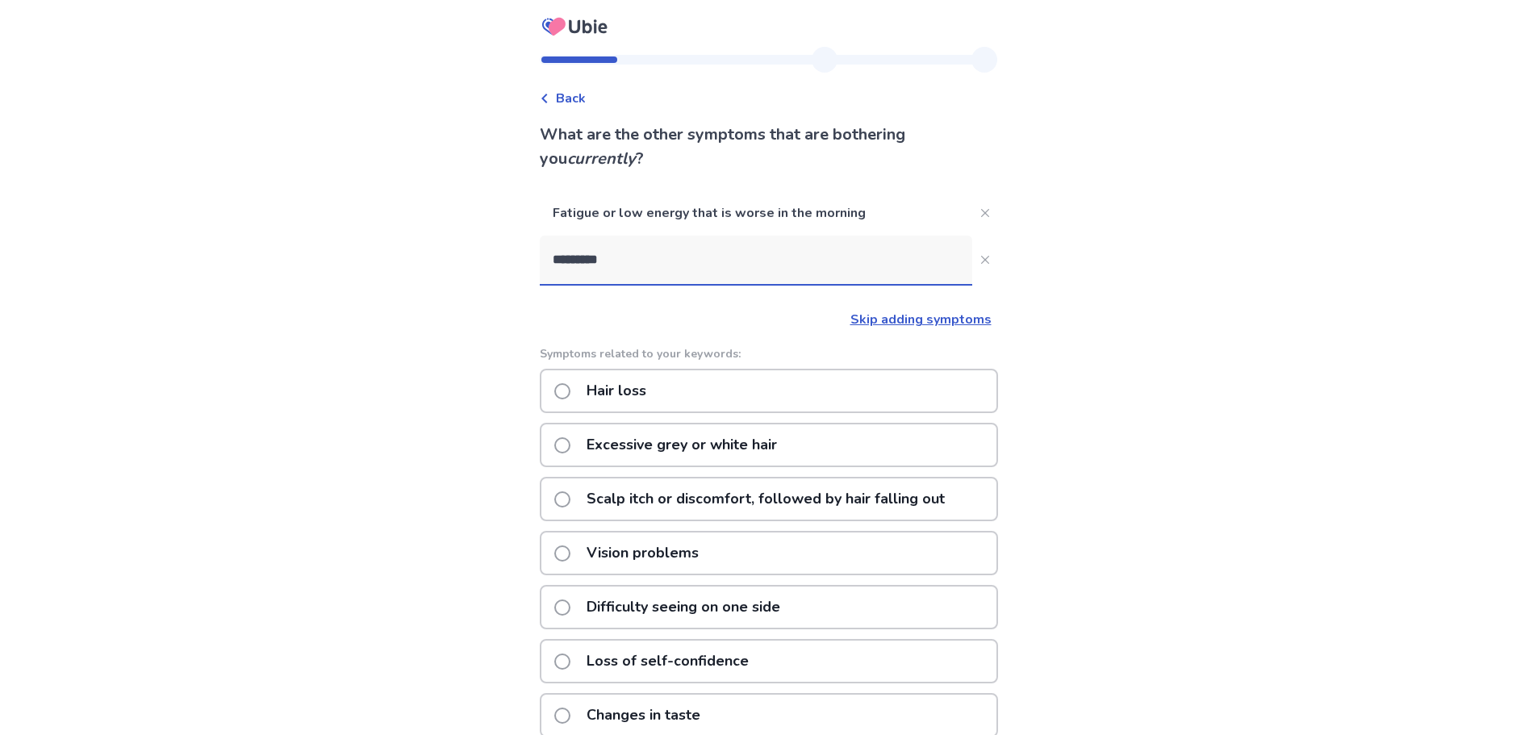
click at [636, 379] on p "Hair loss" at bounding box center [616, 390] width 79 height 41
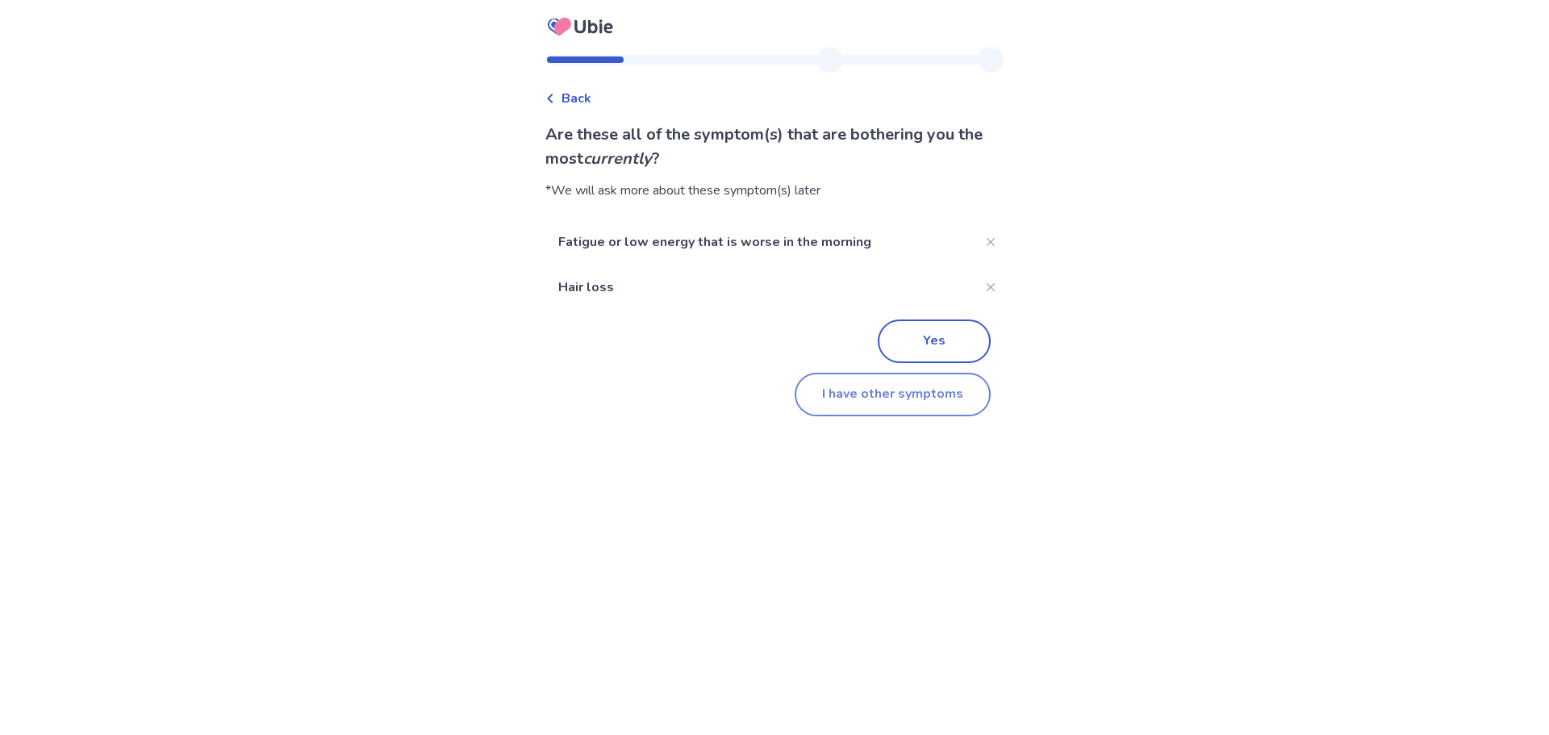
click at [837, 385] on button "I have other symptoms" at bounding box center [893, 395] width 196 height 44
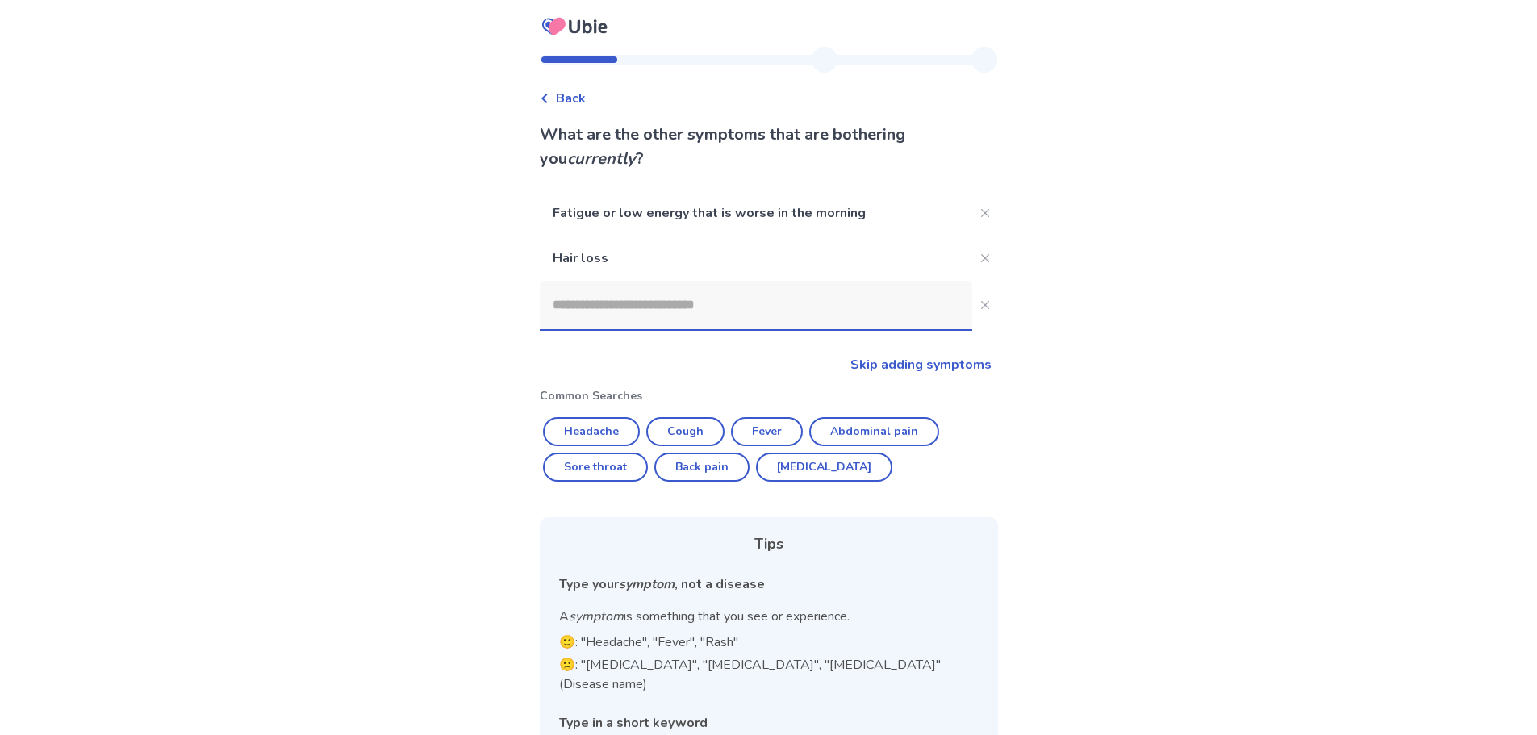
click at [594, 303] on input at bounding box center [756, 305] width 432 height 48
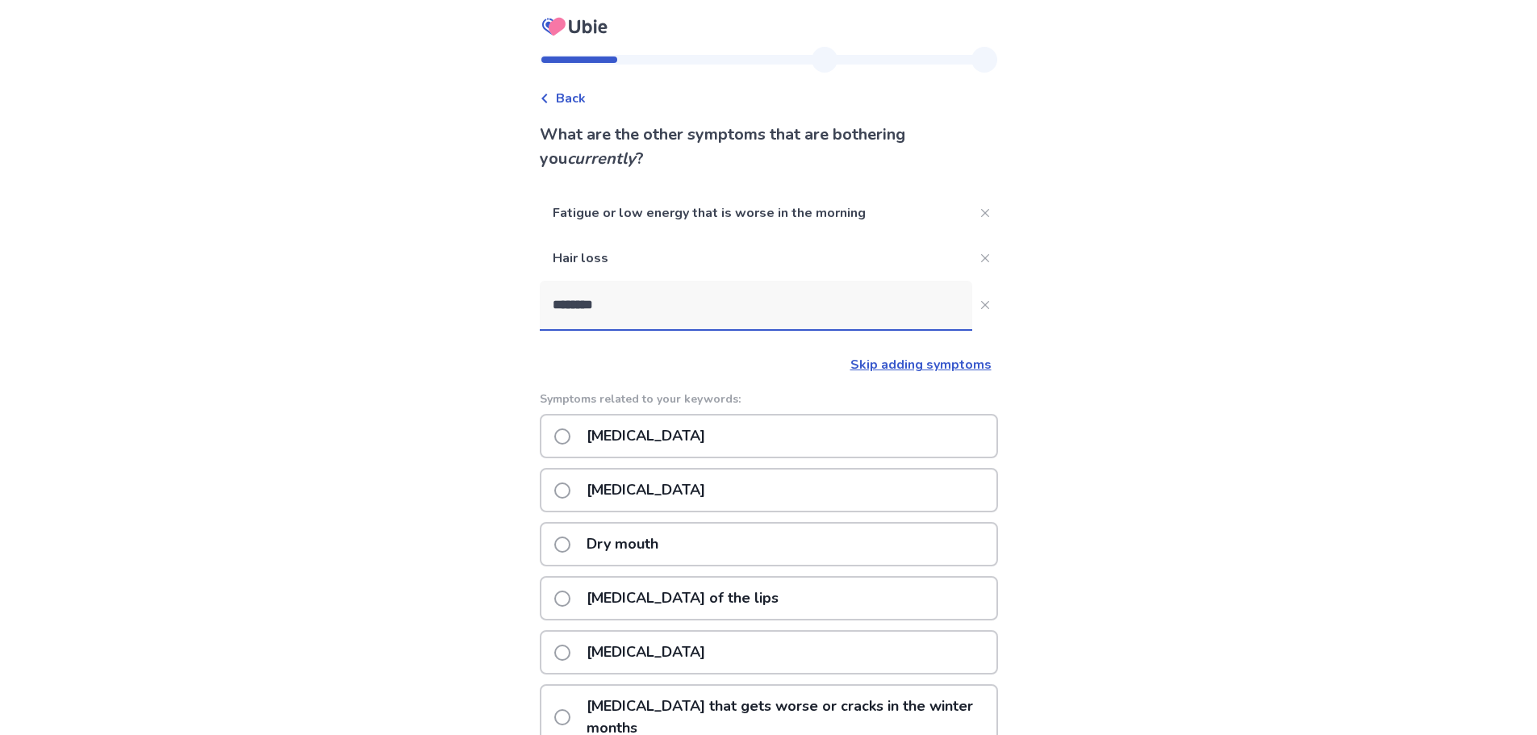
type input "********"
click at [566, 709] on span at bounding box center [562, 717] width 16 height 16
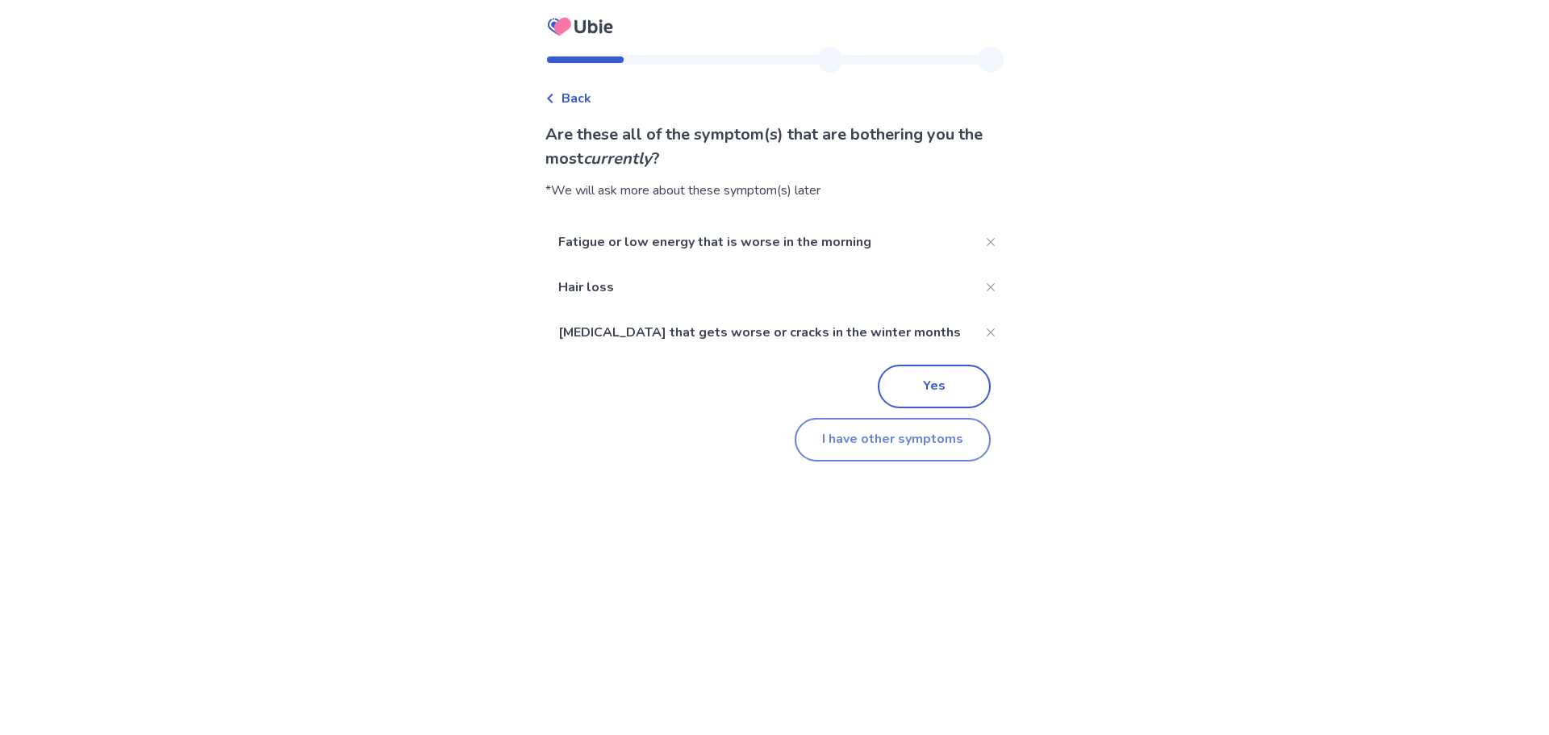
click at [845, 443] on button "I have other symptoms" at bounding box center [893, 440] width 196 height 44
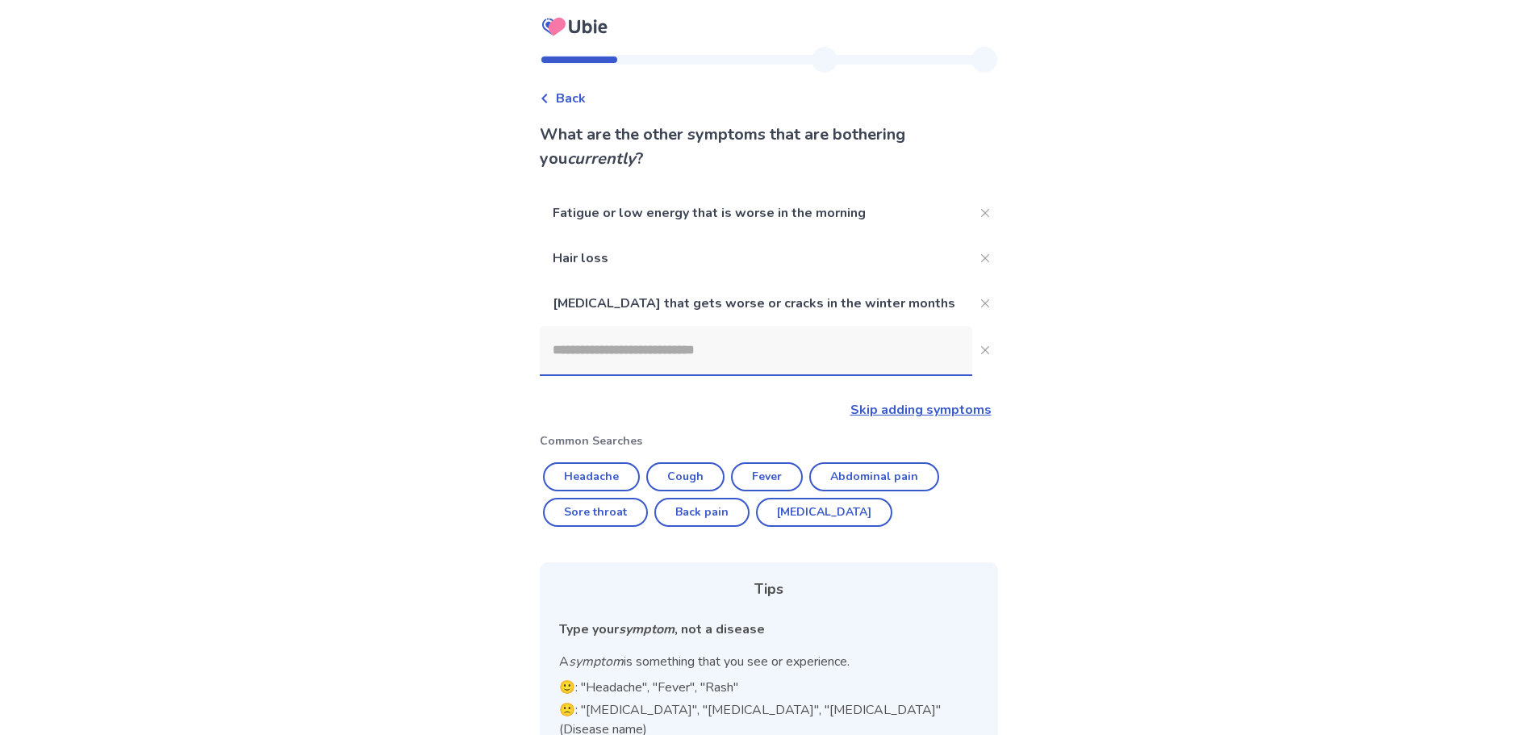
click at [641, 345] on input at bounding box center [756, 350] width 432 height 48
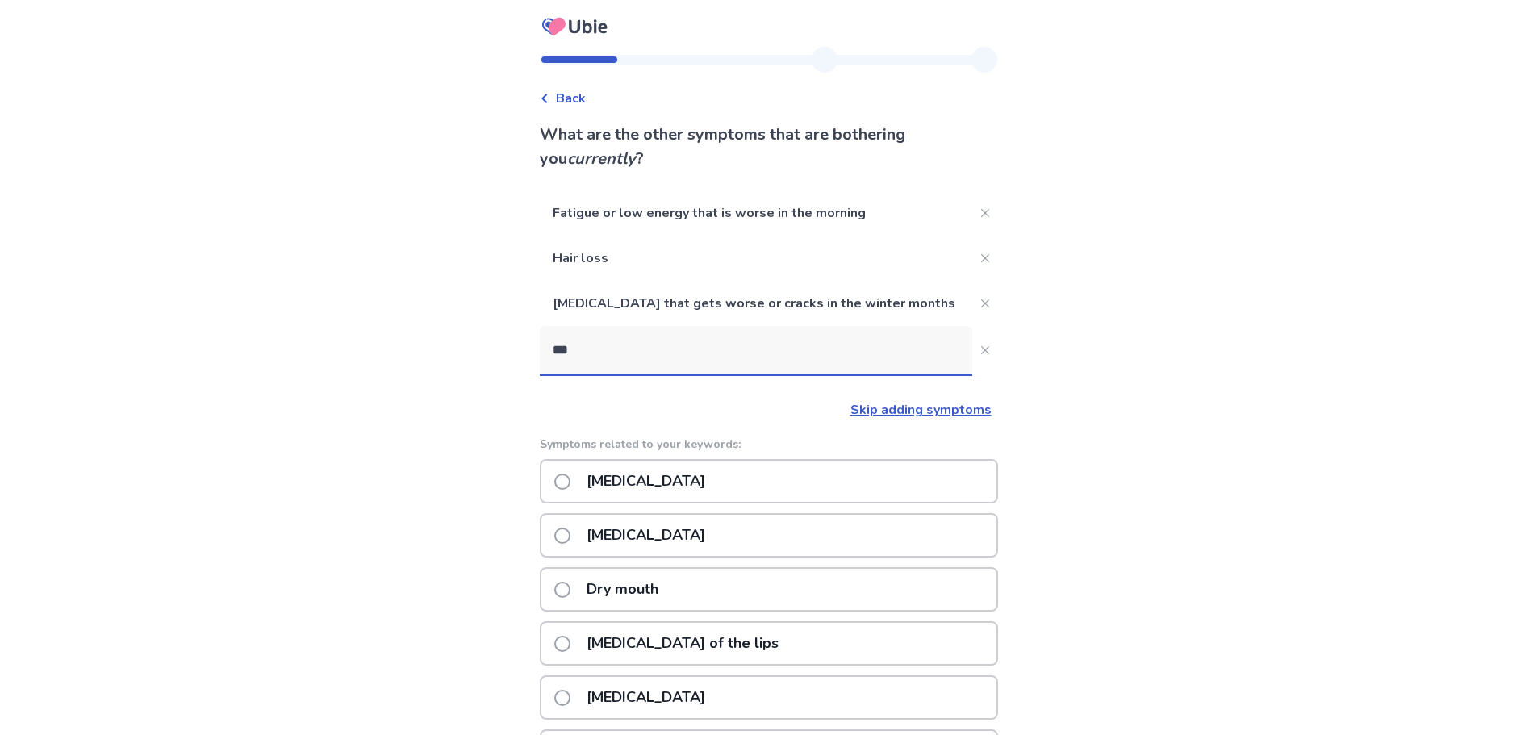
type input "***"
click at [565, 576] on label "Dry mouth" at bounding box center [611, 589] width 114 height 41
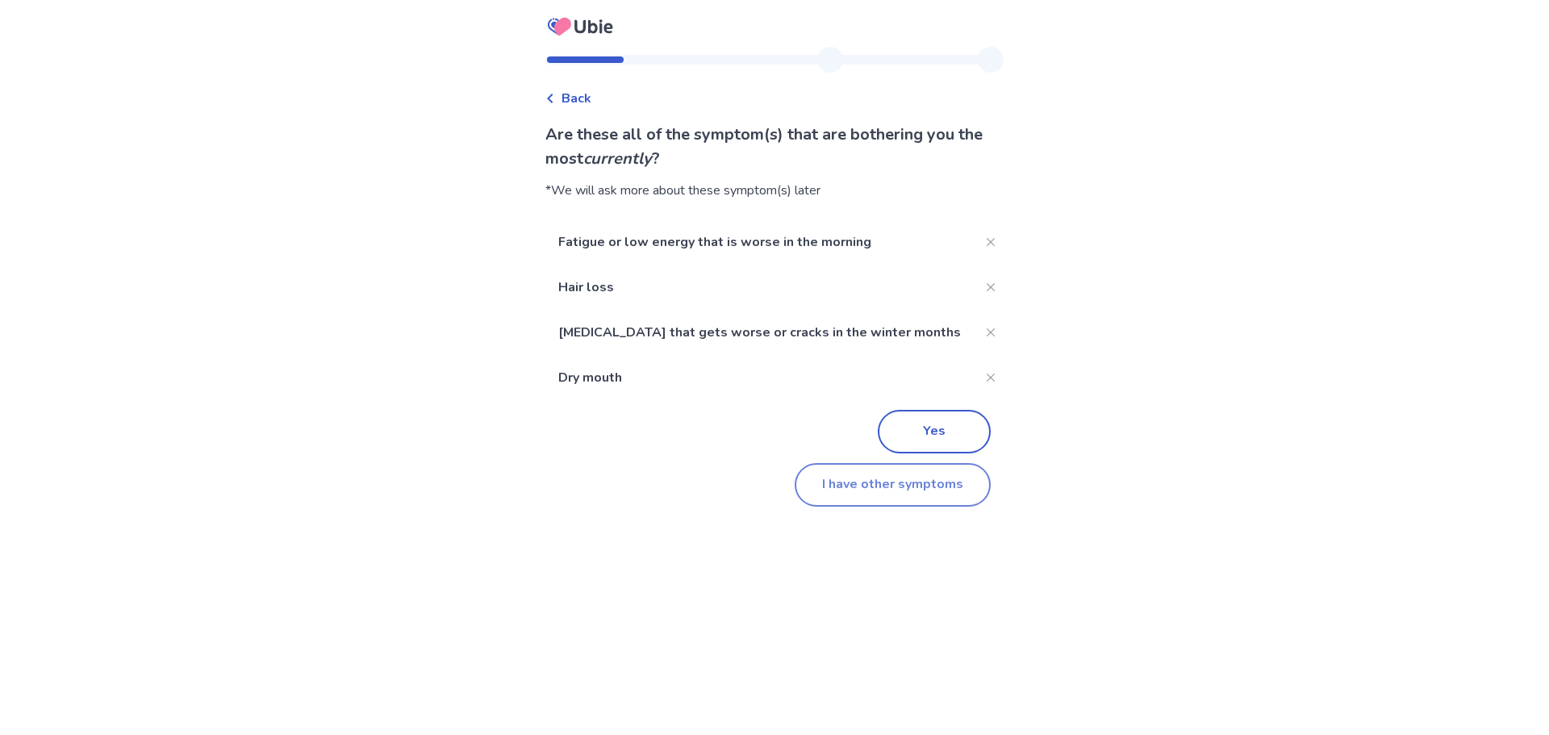
click at [847, 493] on button "I have other symptoms" at bounding box center [893, 485] width 196 height 44
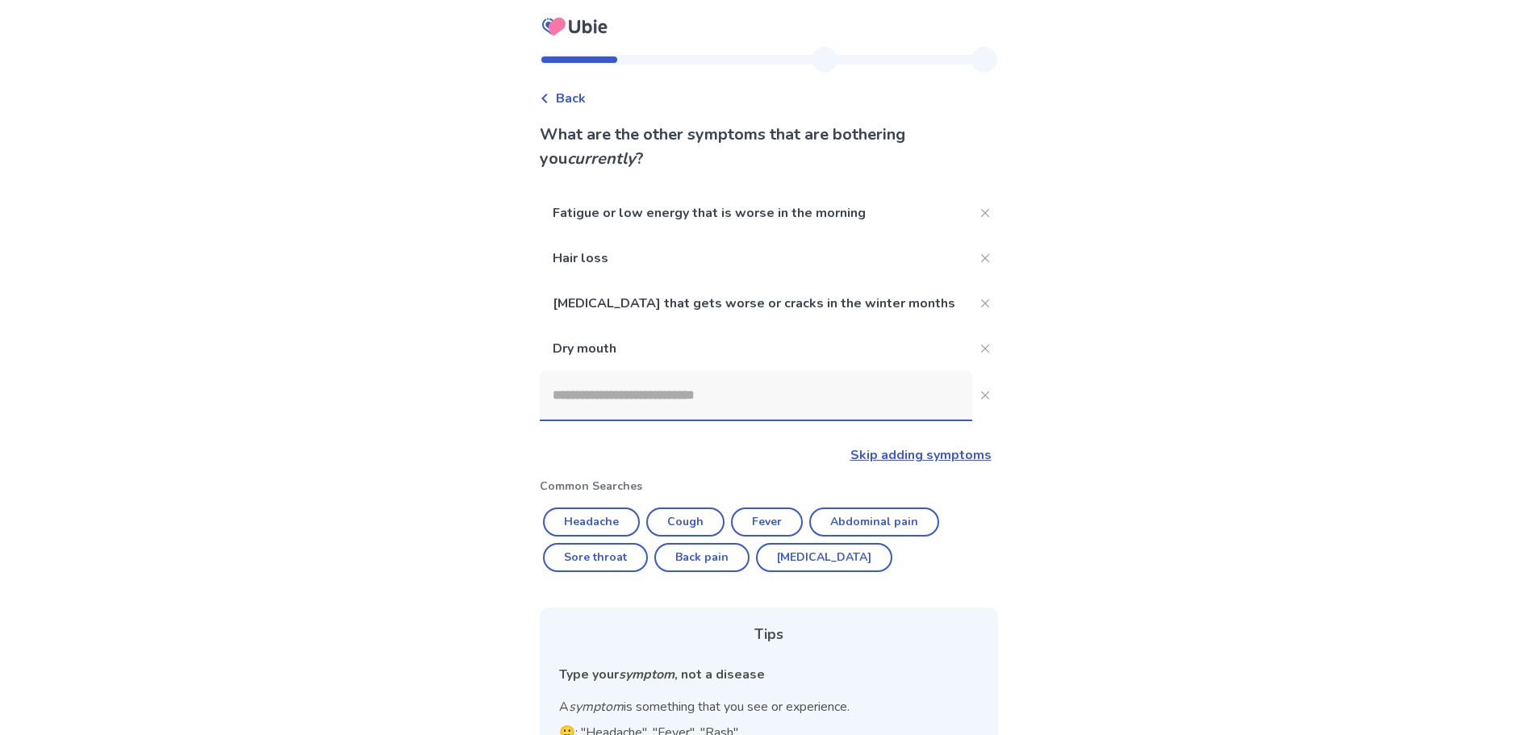
click at [637, 395] on input at bounding box center [756, 395] width 432 height 48
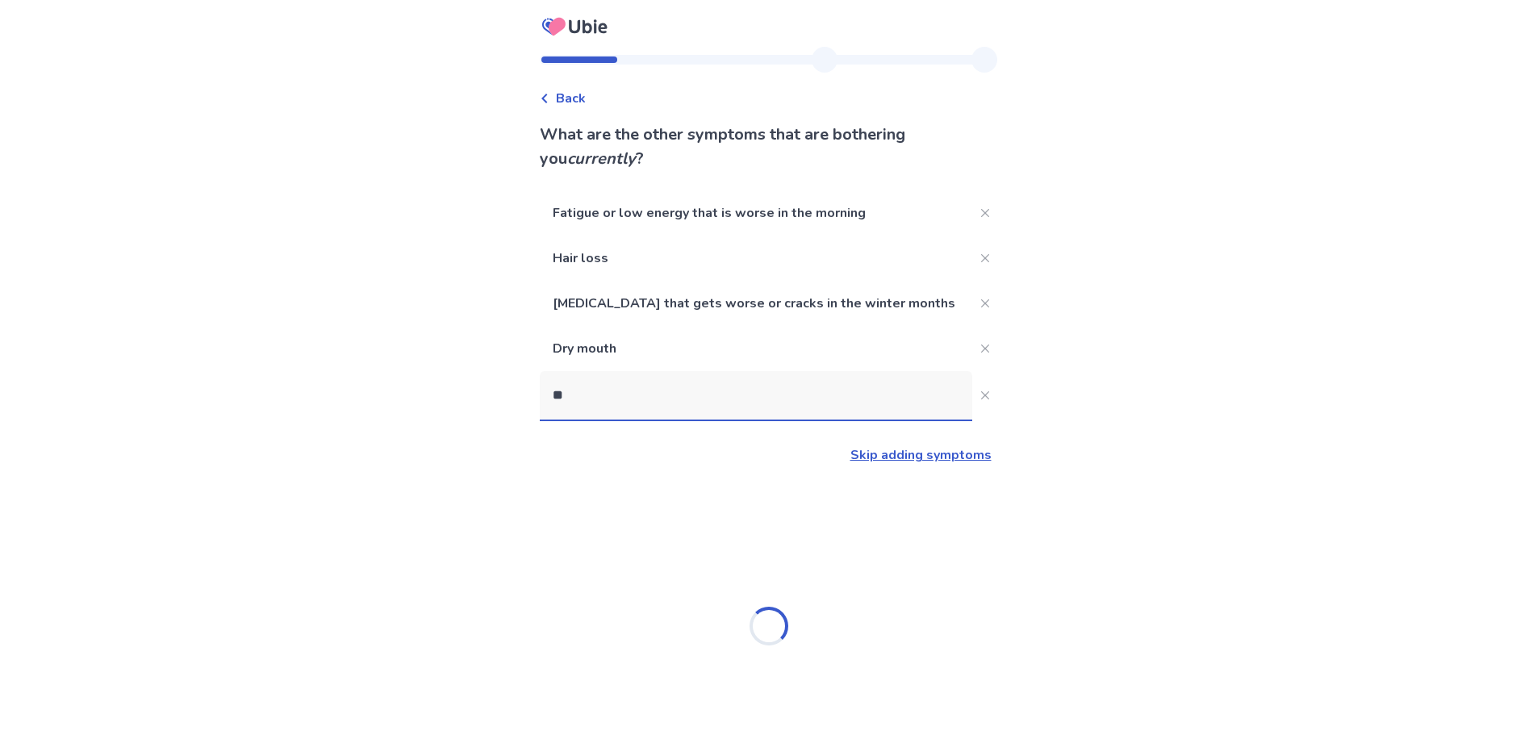
type input "***"
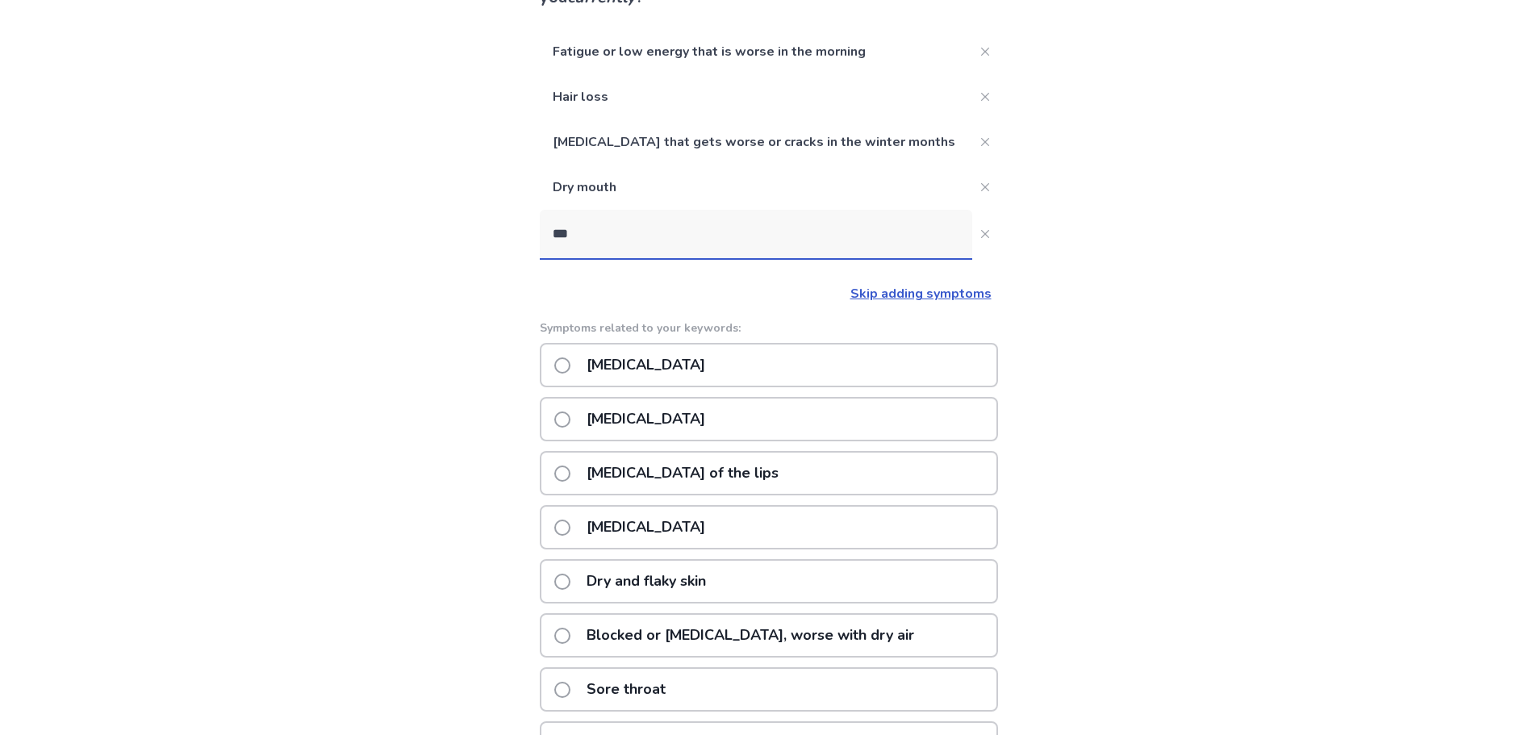
scroll to position [242, 0]
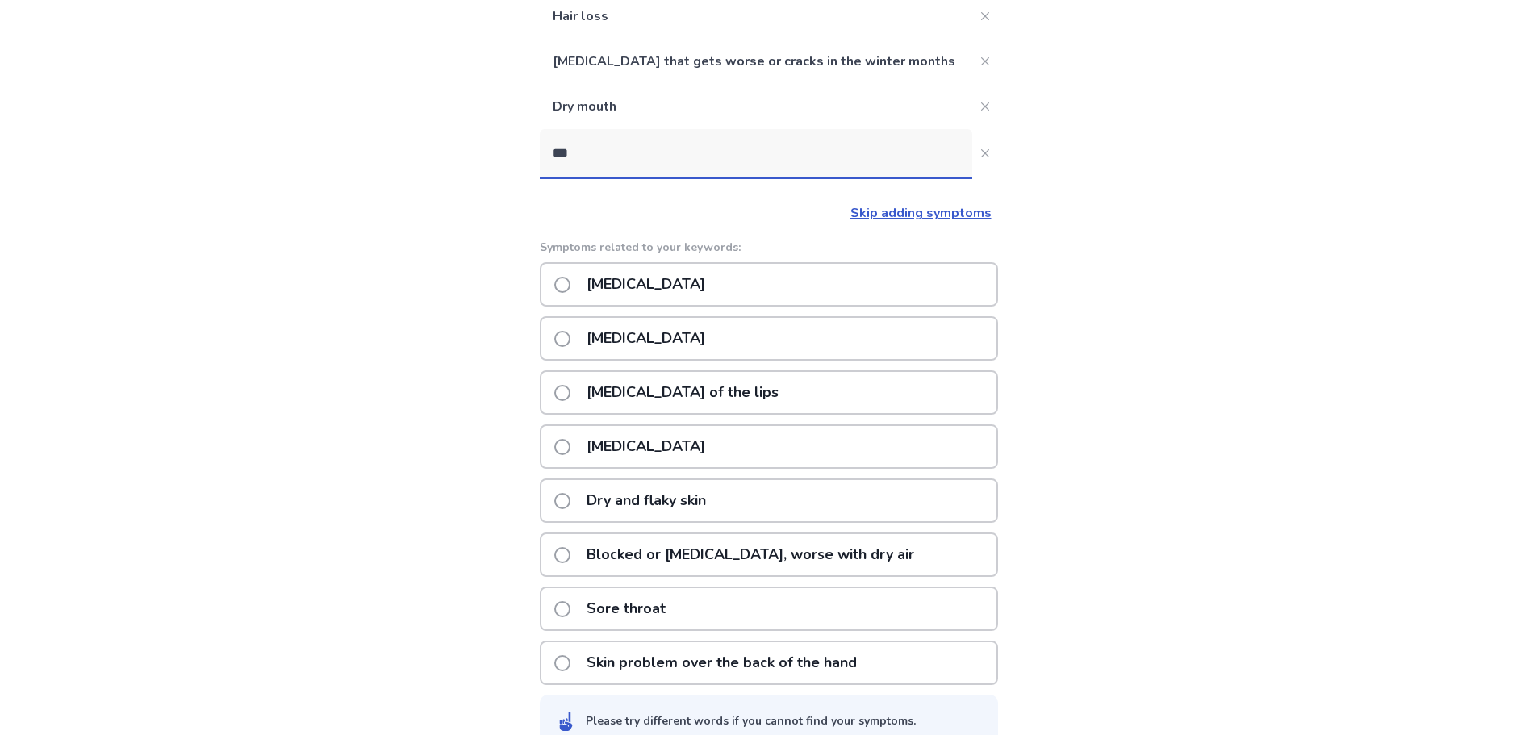
click at [637, 492] on p "Dry and flaky skin" at bounding box center [646, 500] width 139 height 41
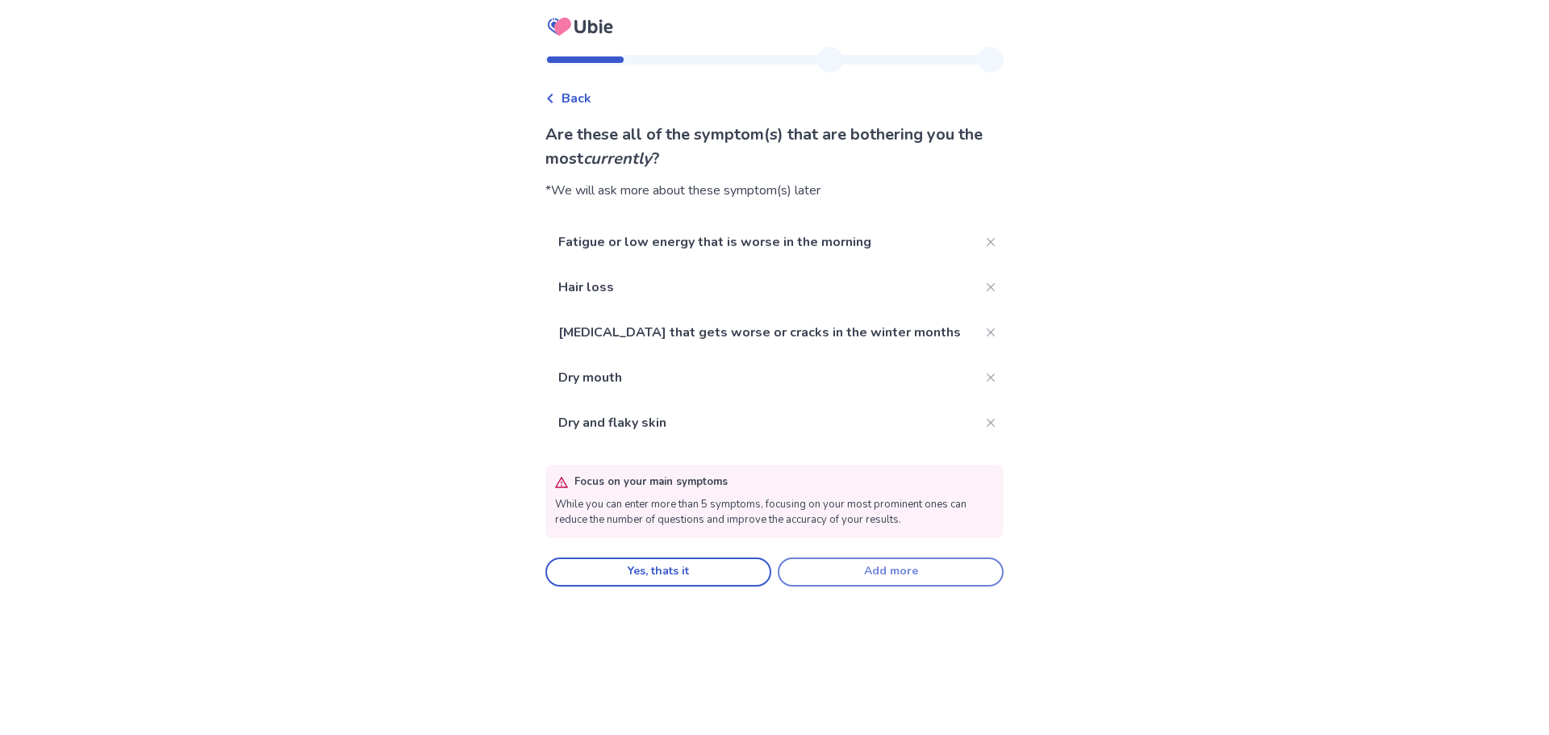
click at [855, 570] on button "Add more" at bounding box center [891, 571] width 226 height 29
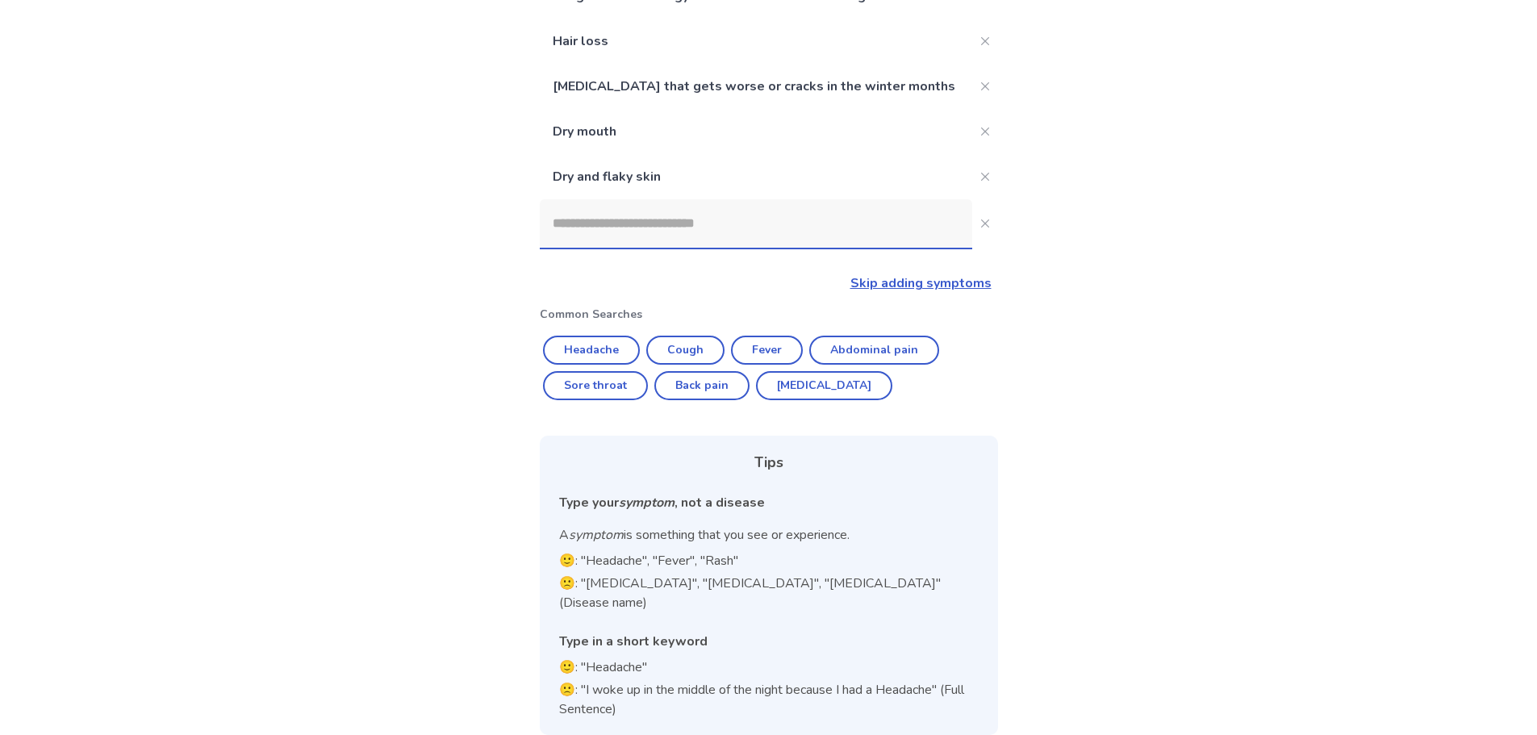
drag, startPoint x: 671, startPoint y: 208, endPoint x: 668, endPoint y: 222, distance: 14.1
click at [669, 219] on input at bounding box center [756, 223] width 432 height 48
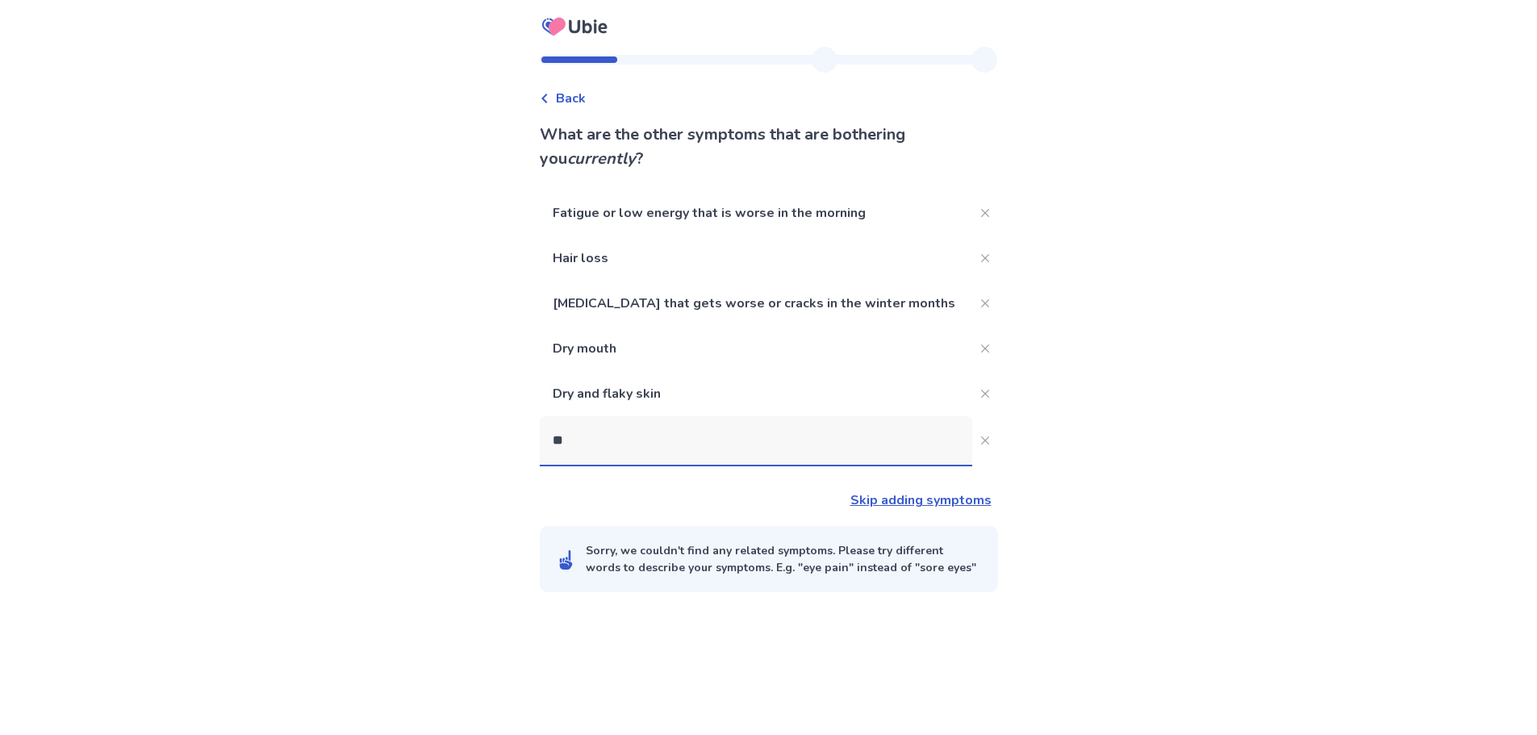
scroll to position [0, 0]
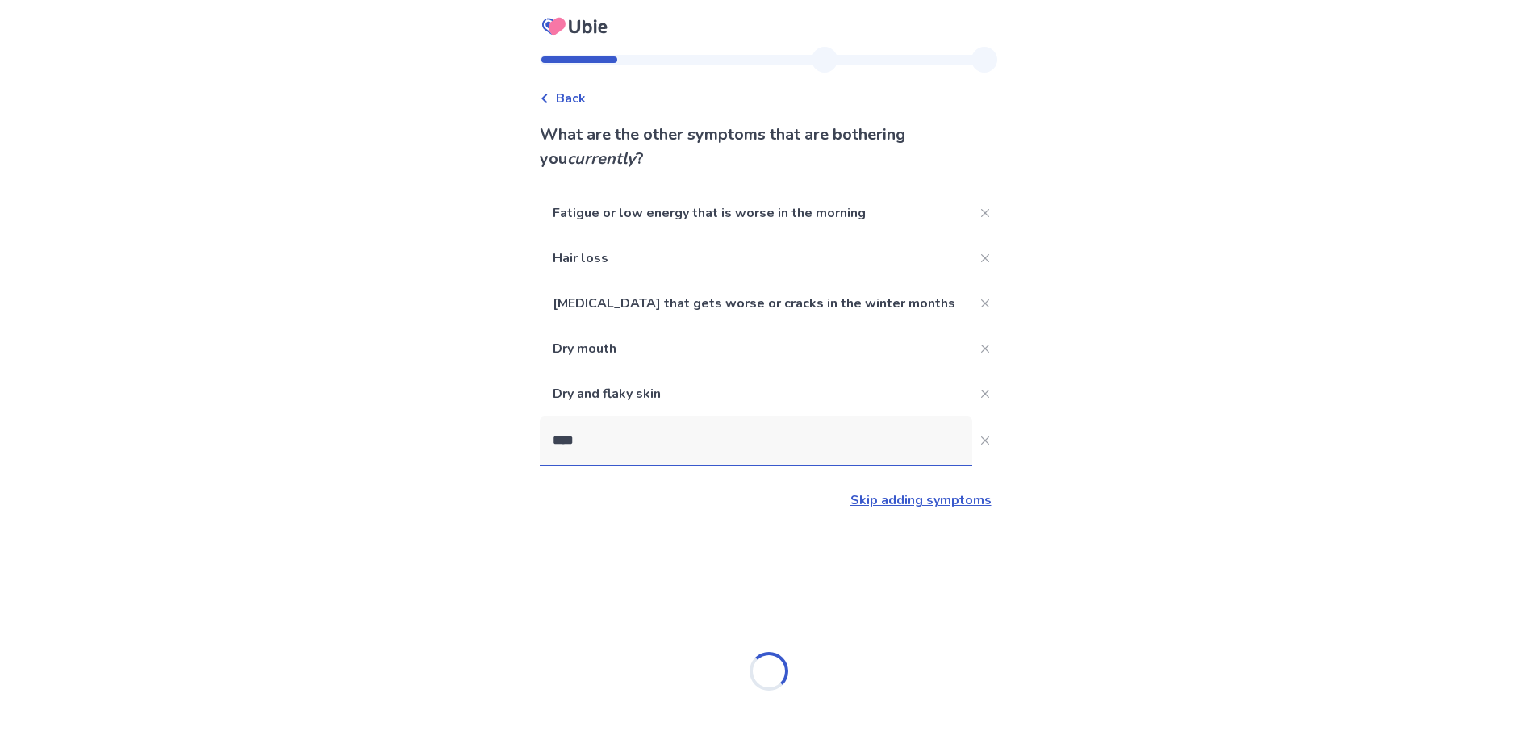
type input "*****"
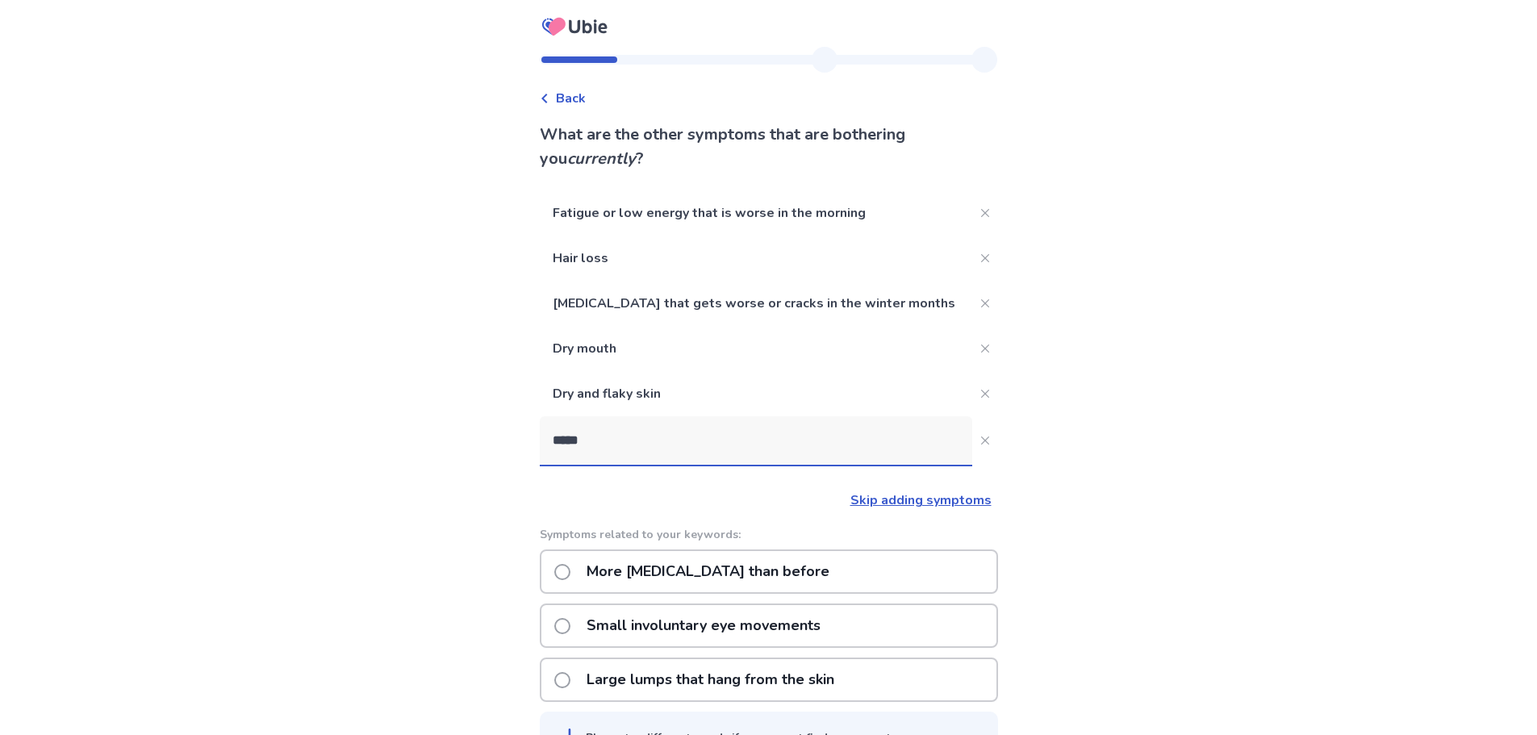
click at [636, 568] on p "More [MEDICAL_DATA] than before" at bounding box center [708, 571] width 262 height 41
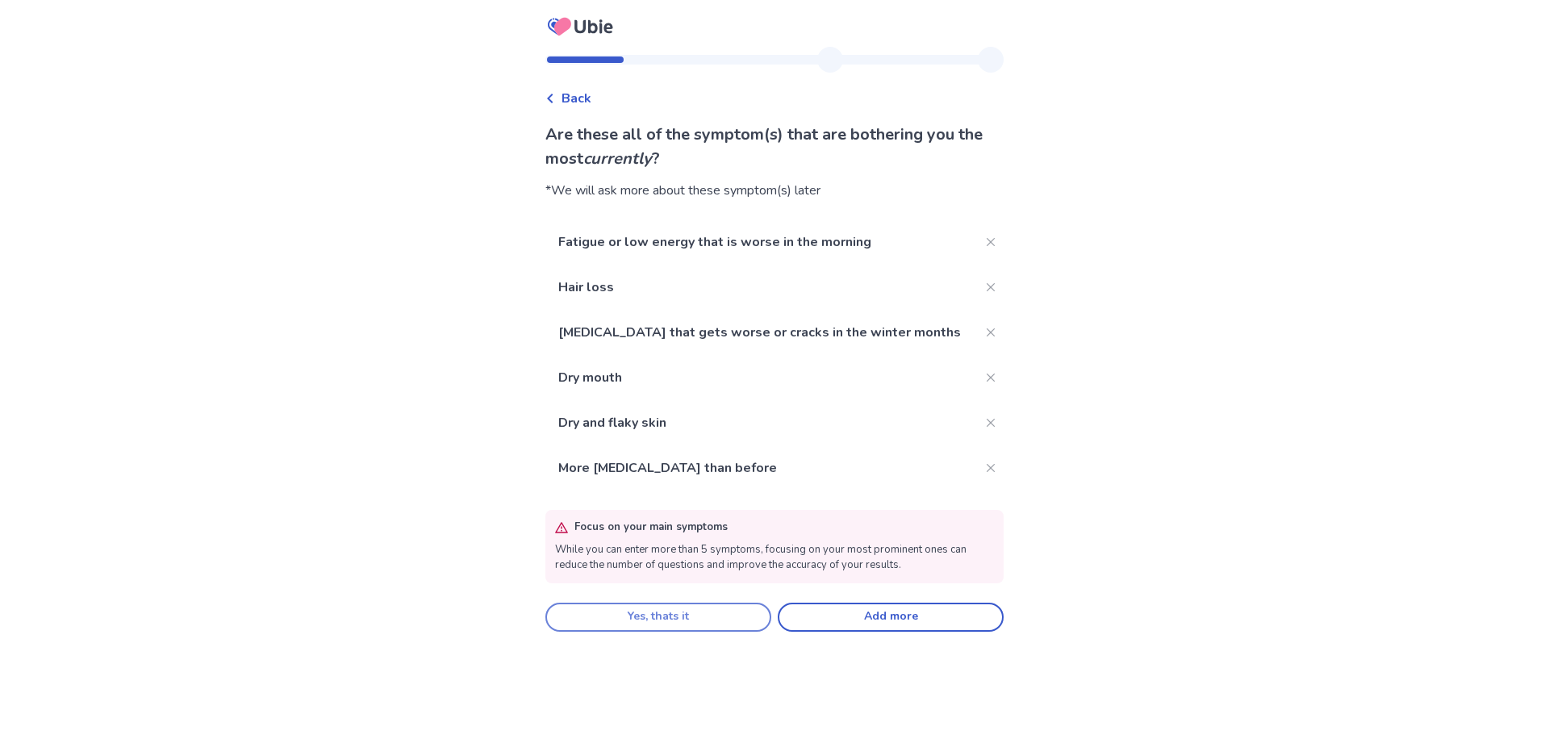
click at [710, 614] on button "Yes, thats it" at bounding box center [658, 617] width 226 height 29
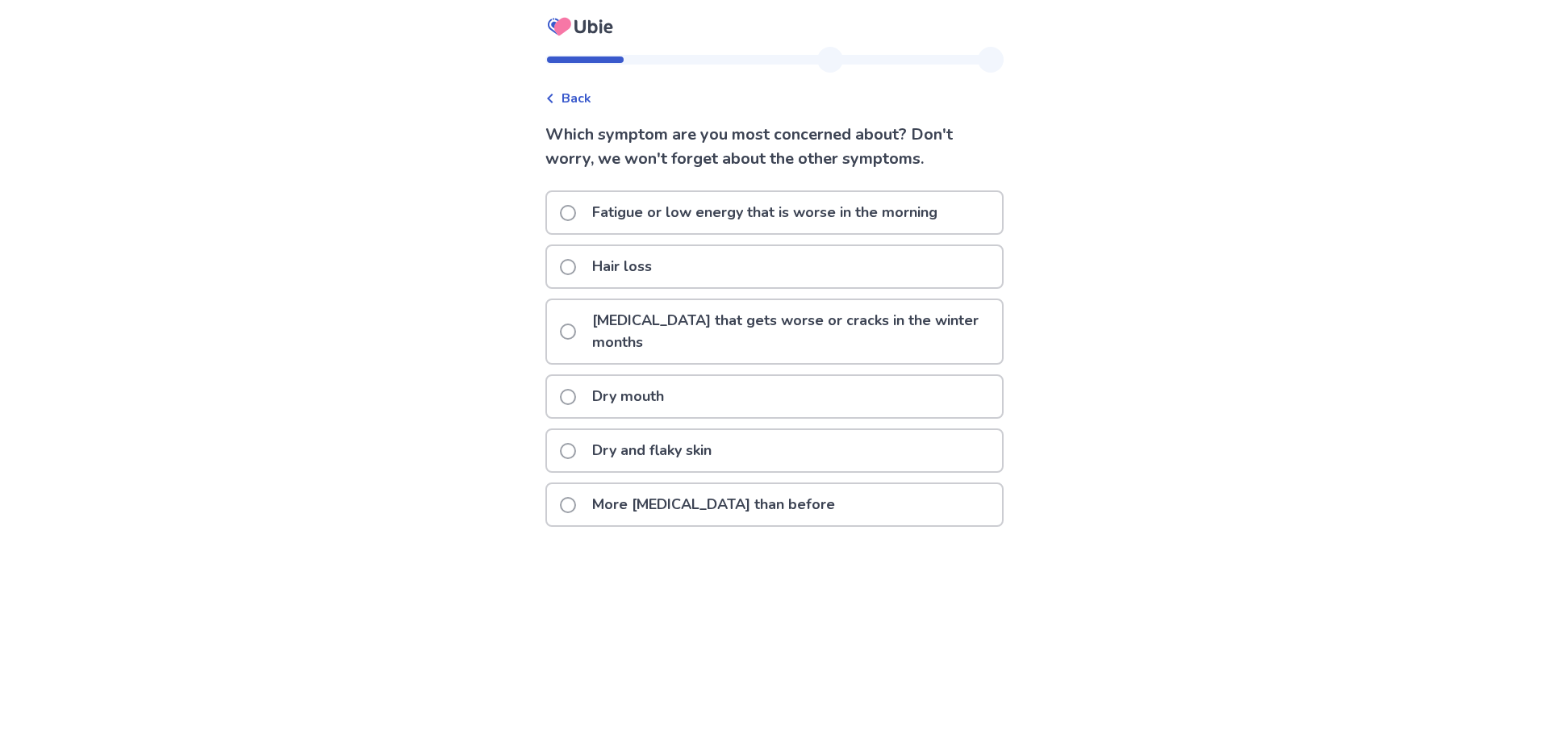
click at [780, 211] on p "Fatigue or low energy that is worse in the morning" at bounding box center [764, 212] width 365 height 41
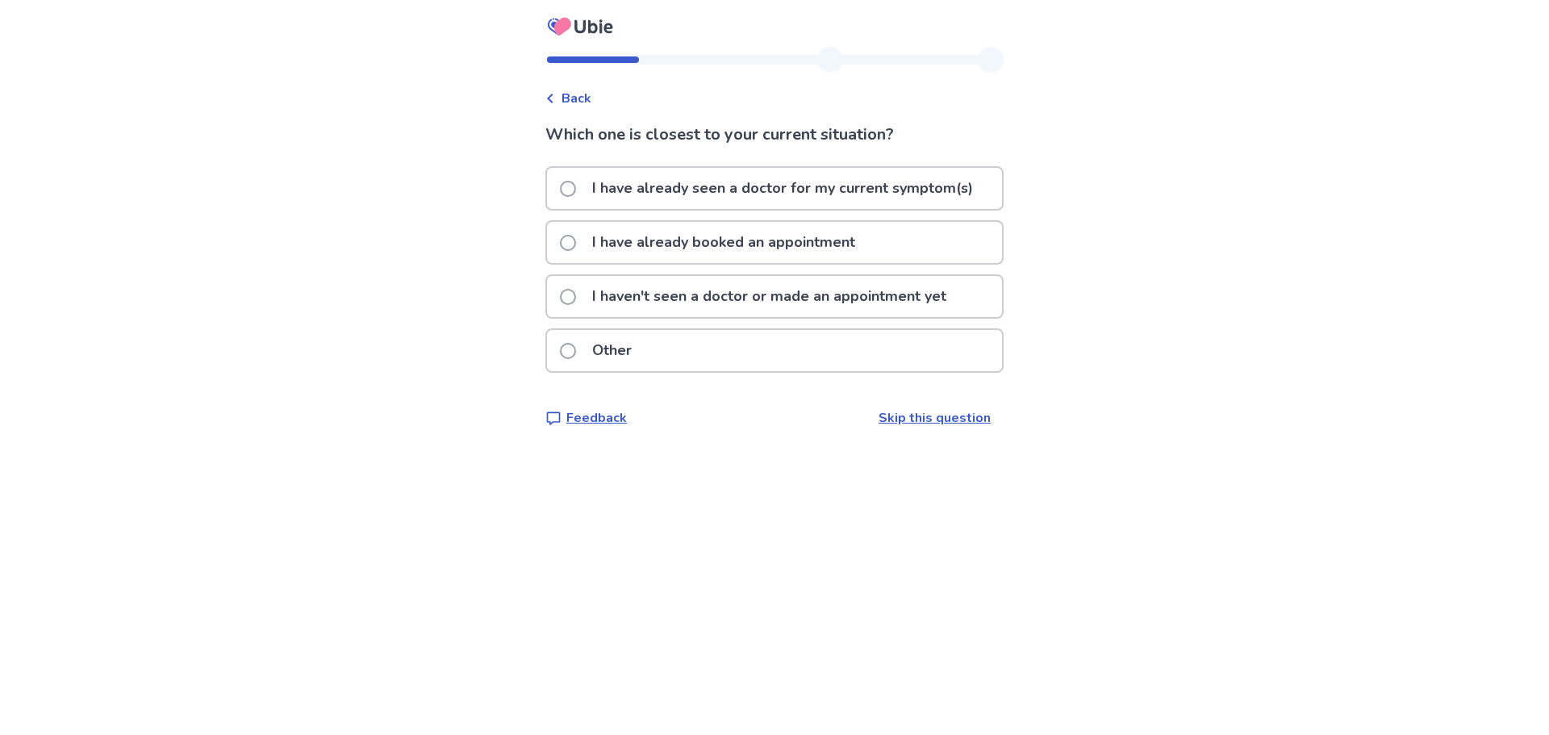
click at [763, 301] on p "I haven't seen a doctor or made an appointment yet" at bounding box center [769, 296] width 374 height 41
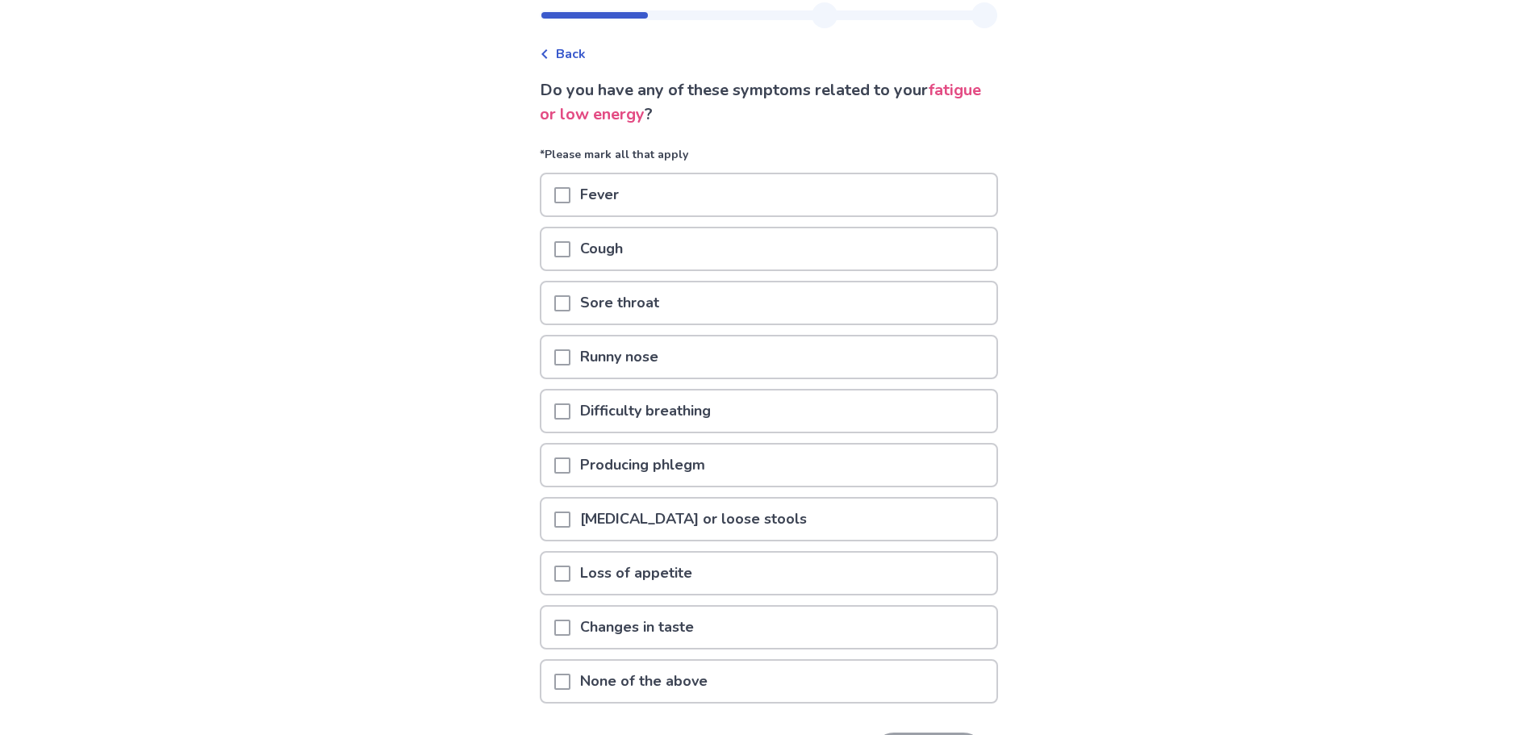
scroll to position [81, 0]
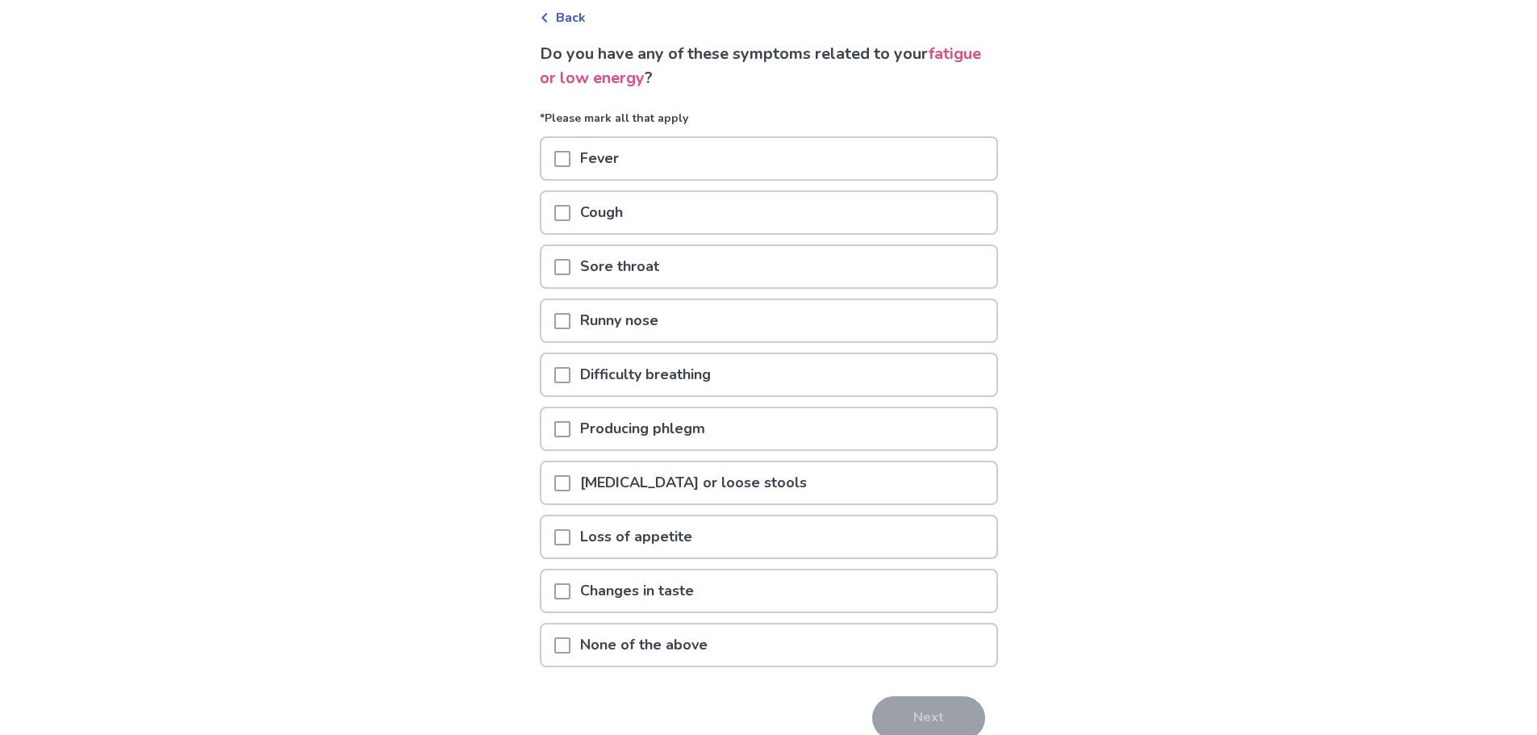
click at [737, 650] on div "None of the above" at bounding box center [768, 644] width 455 height 41
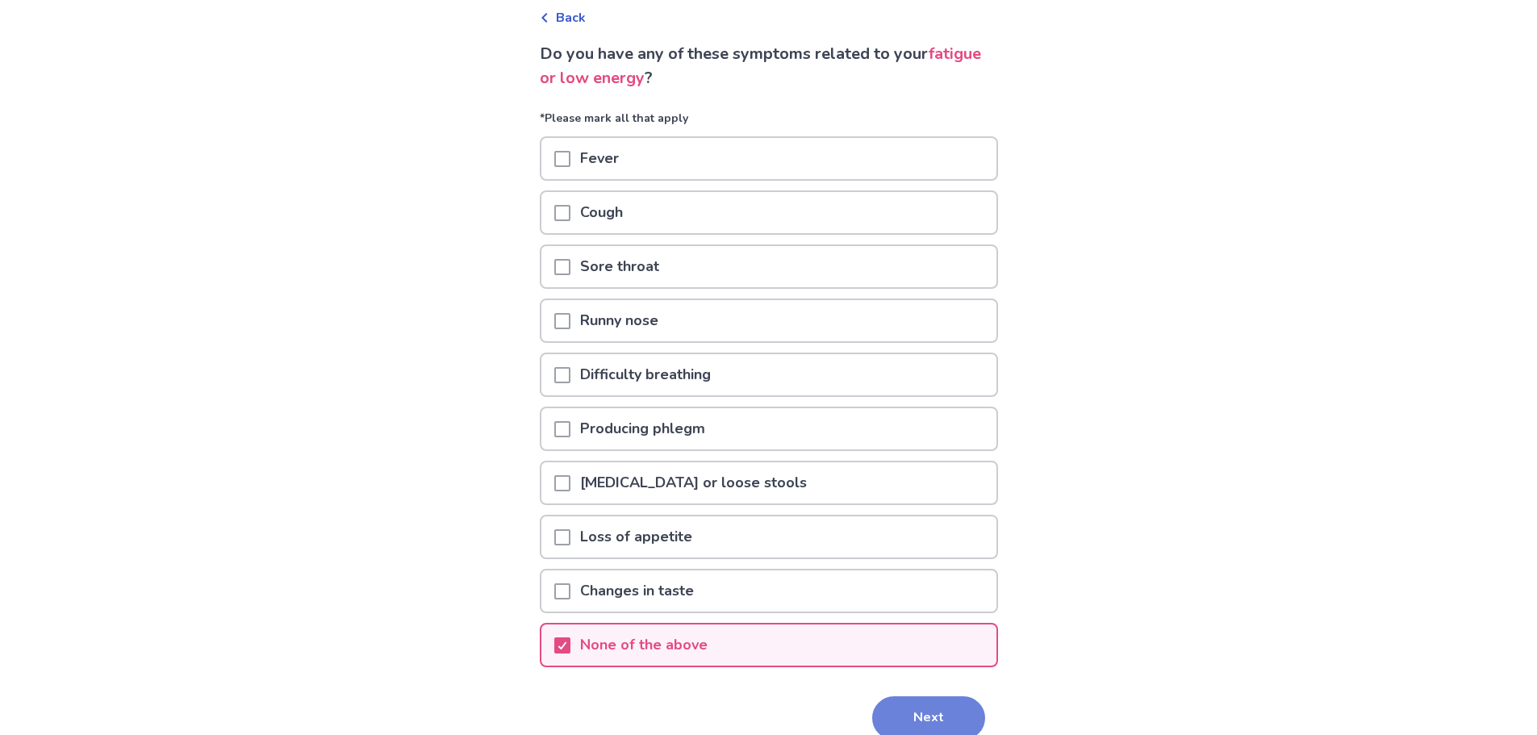
click at [933, 715] on button "Next" at bounding box center [928, 718] width 113 height 44
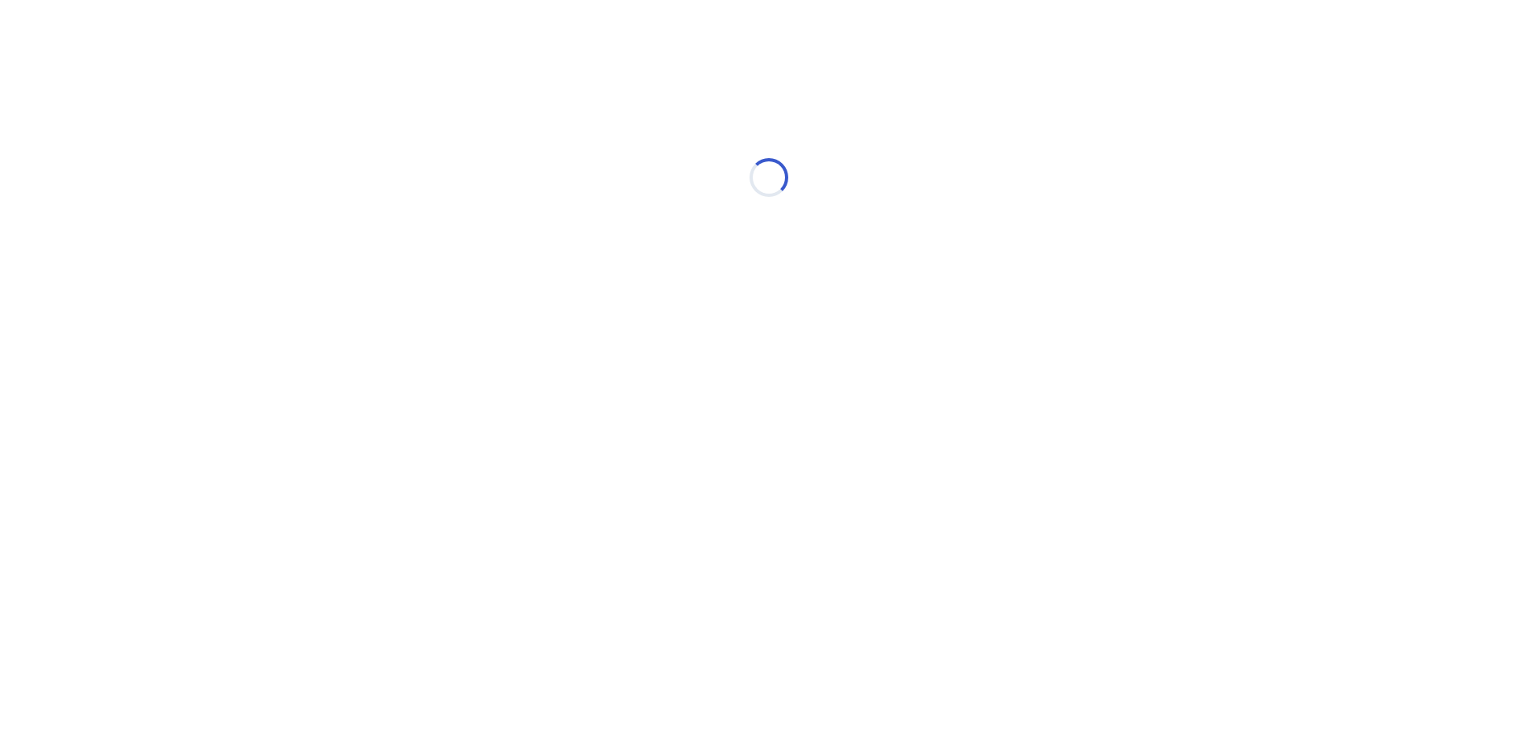
scroll to position [0, 0]
select select "*"
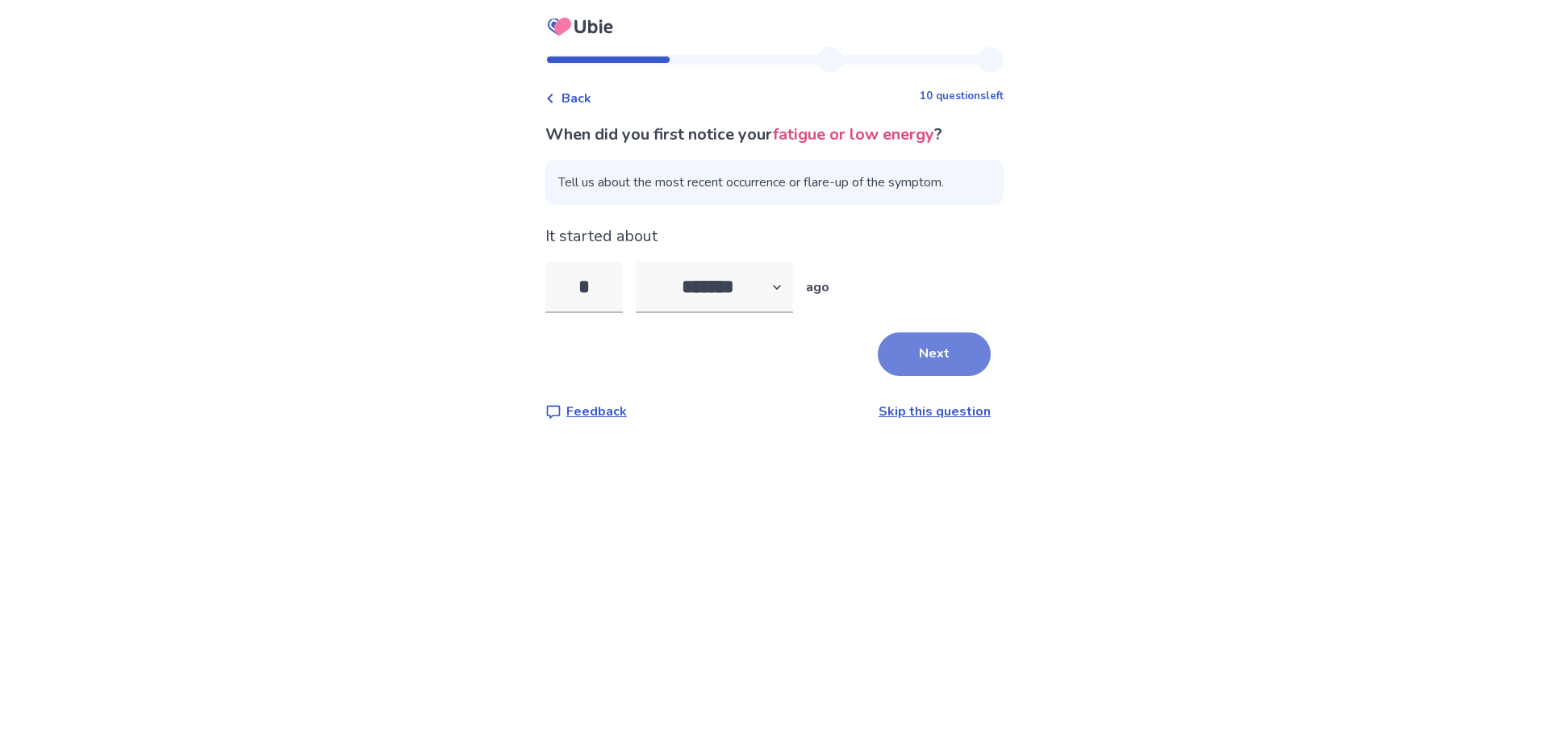
type input "*"
click at [892, 348] on button "Next" at bounding box center [934, 354] width 113 height 44
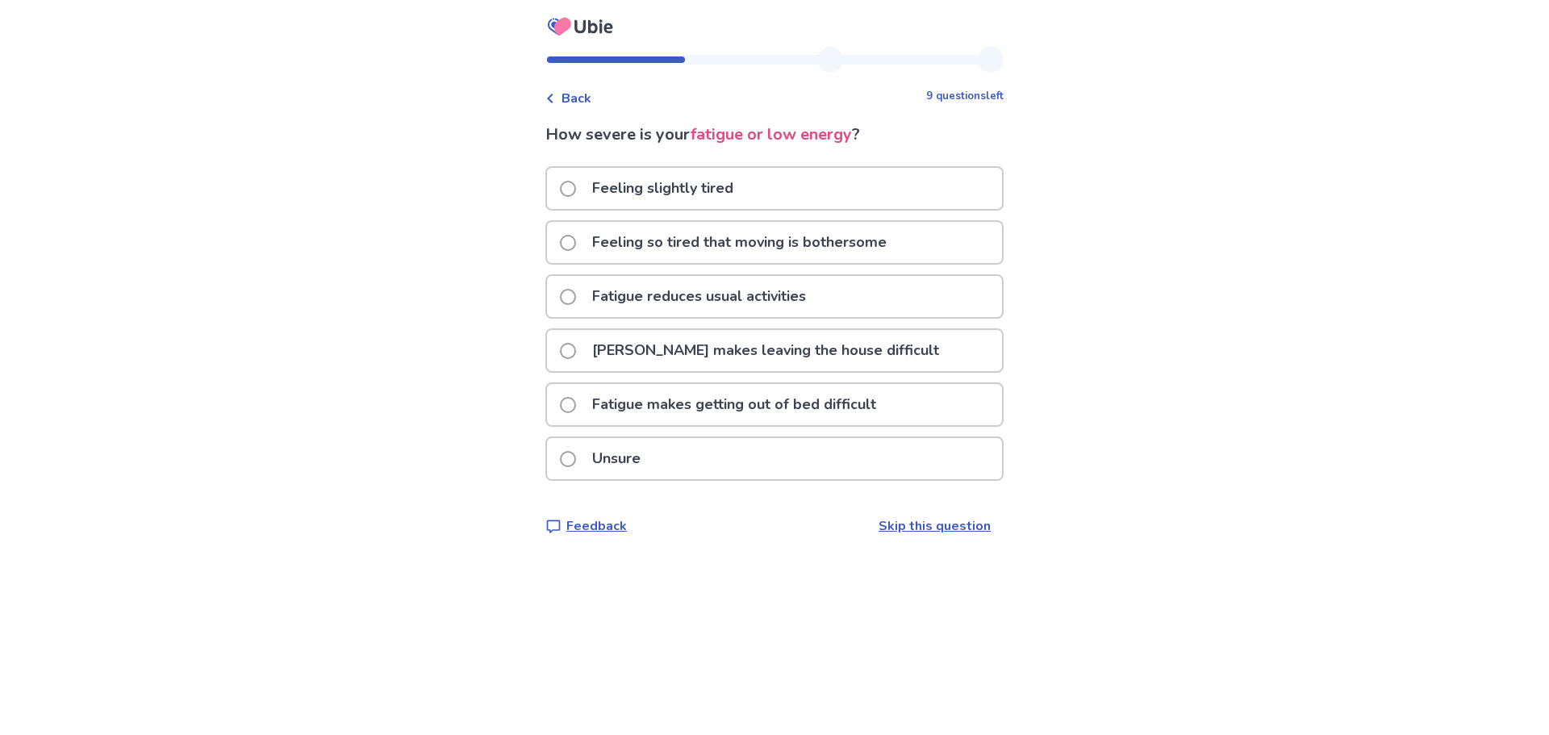
click at [812, 401] on p "Fatigue makes getting out of bed difficult" at bounding box center [733, 404] width 303 height 41
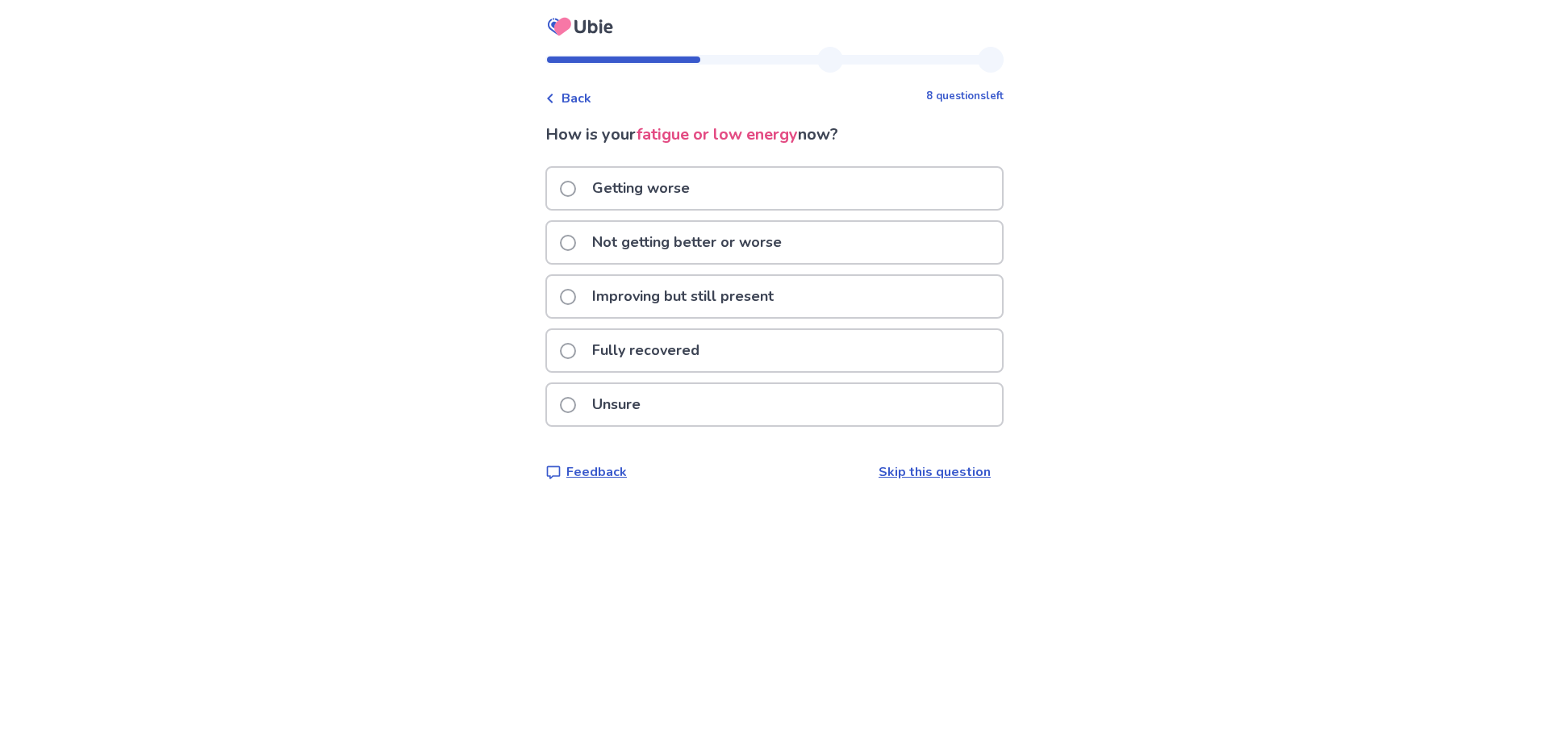
click at [743, 246] on p "Not getting better or worse" at bounding box center [686, 242] width 209 height 41
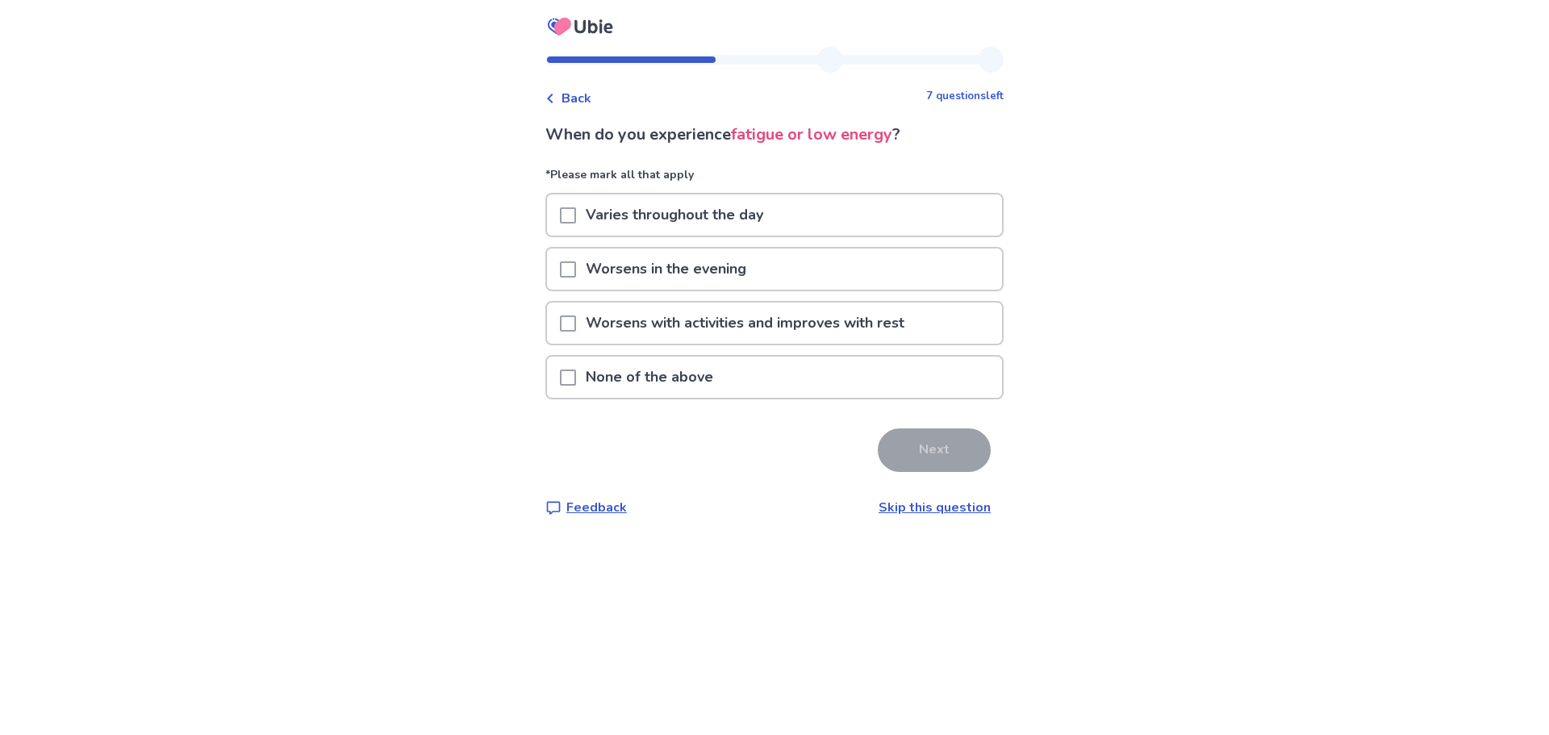
click at [576, 215] on span at bounding box center [568, 215] width 16 height 16
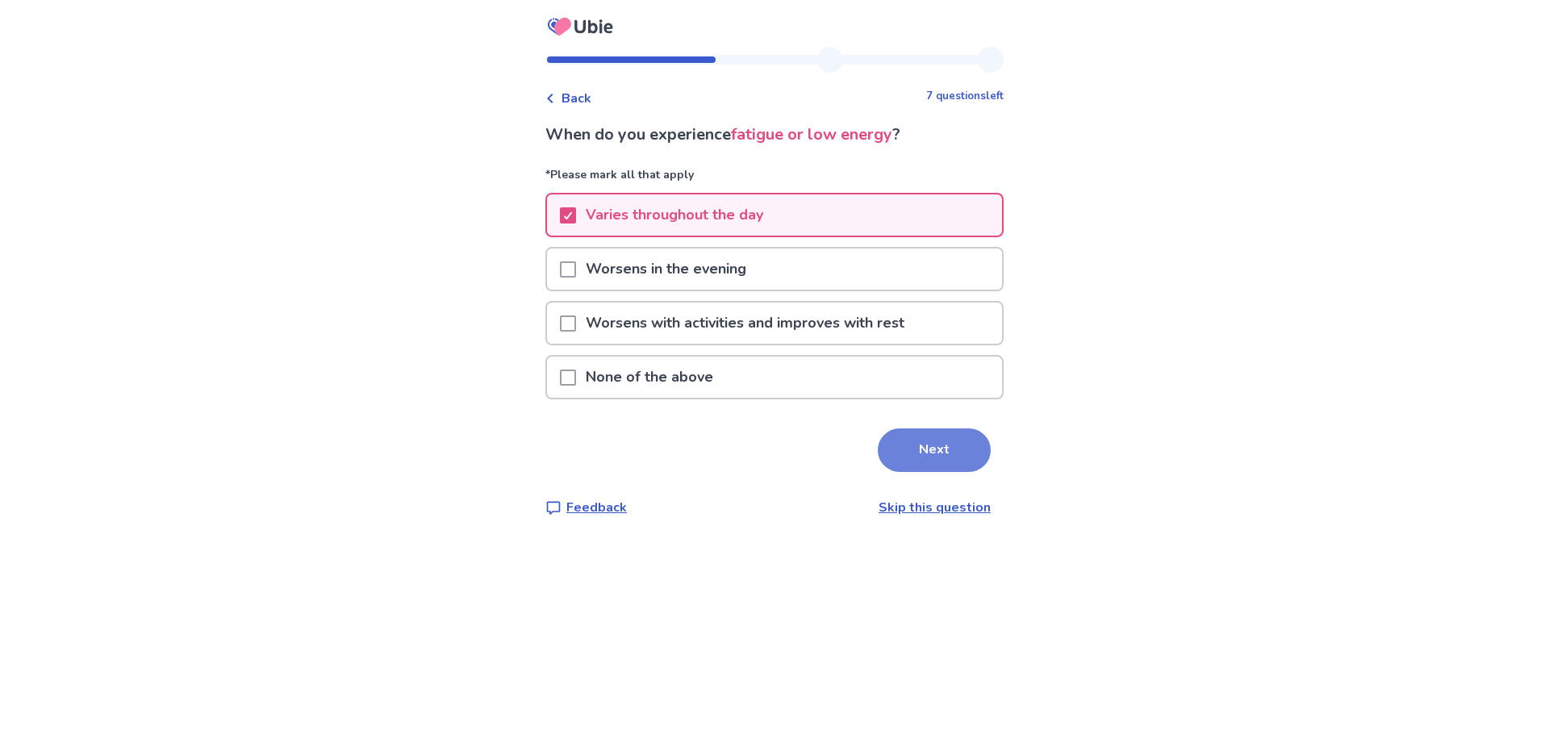
click at [924, 454] on button "Next" at bounding box center [934, 450] width 113 height 44
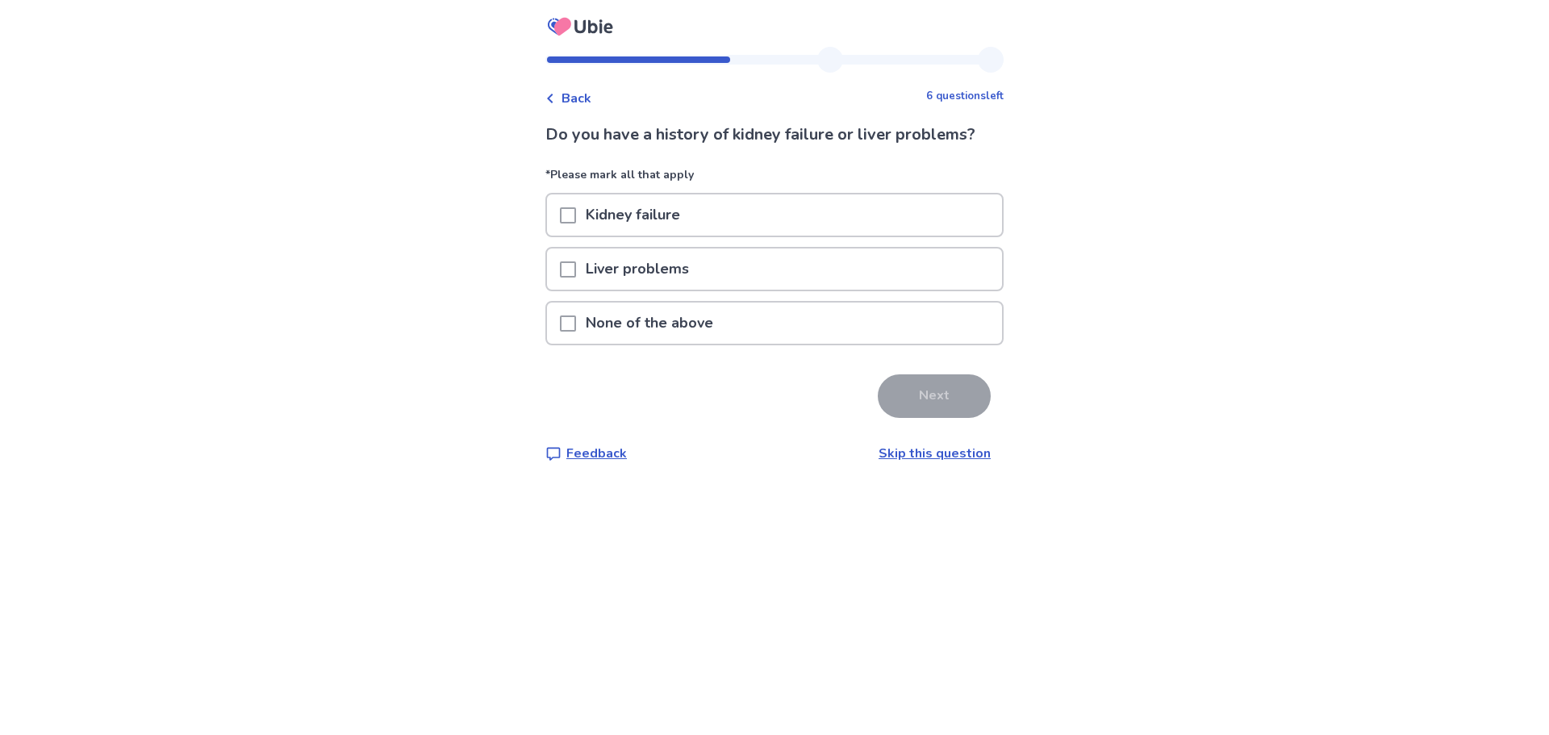
click at [576, 327] on span at bounding box center [568, 323] width 16 height 16
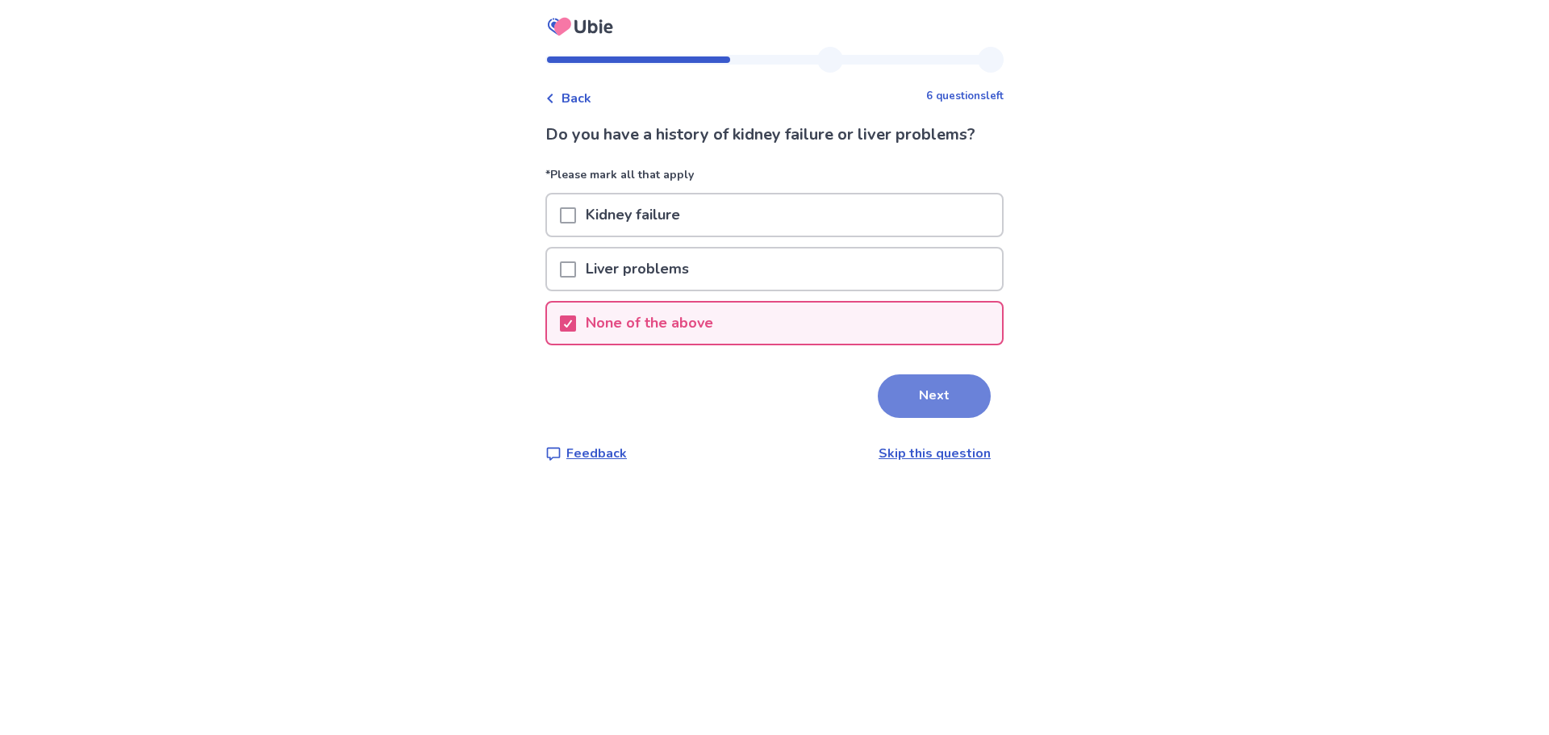
click at [898, 400] on button "Next" at bounding box center [934, 396] width 113 height 44
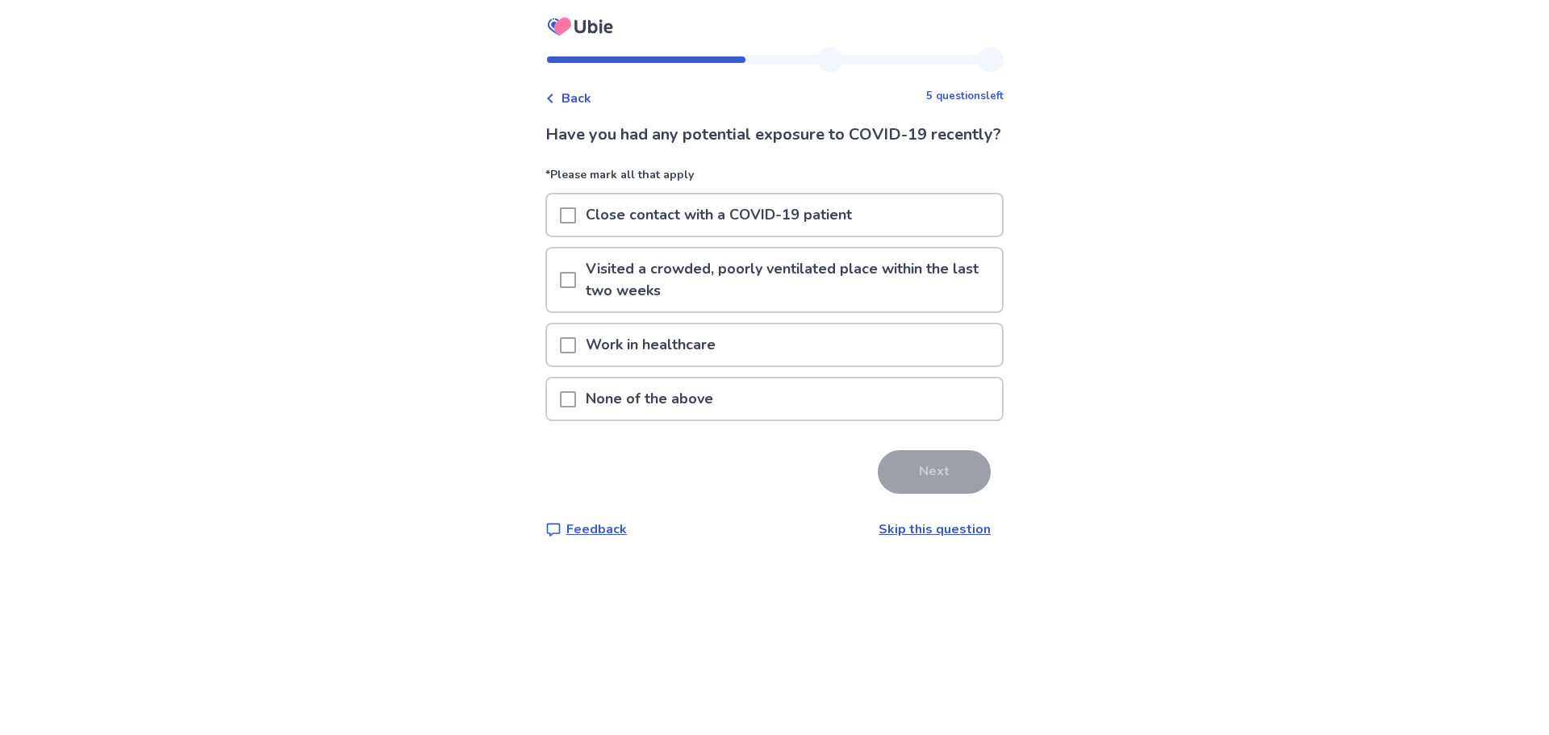
click at [576, 407] on span at bounding box center [568, 399] width 16 height 16
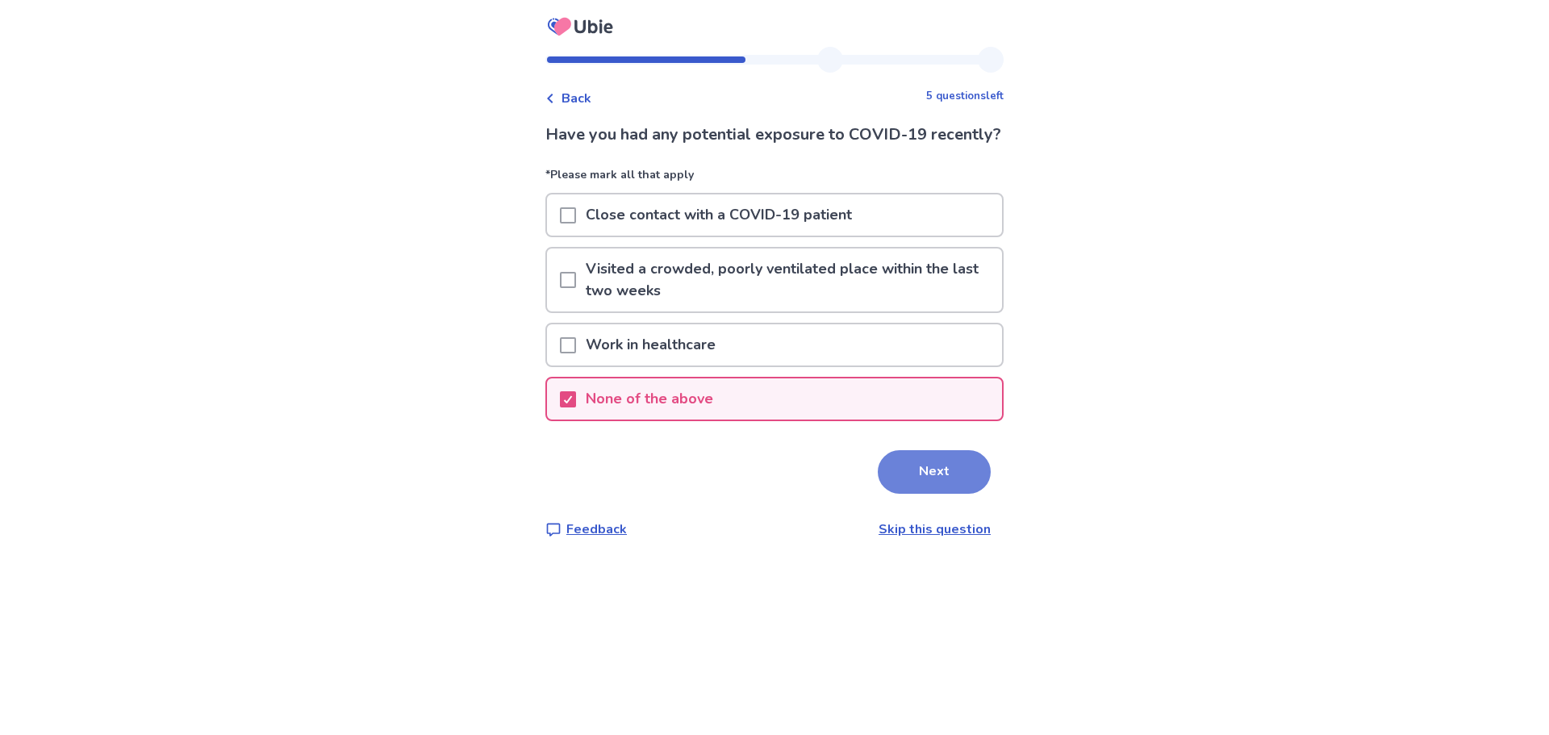
click at [920, 490] on button "Next" at bounding box center [934, 472] width 113 height 44
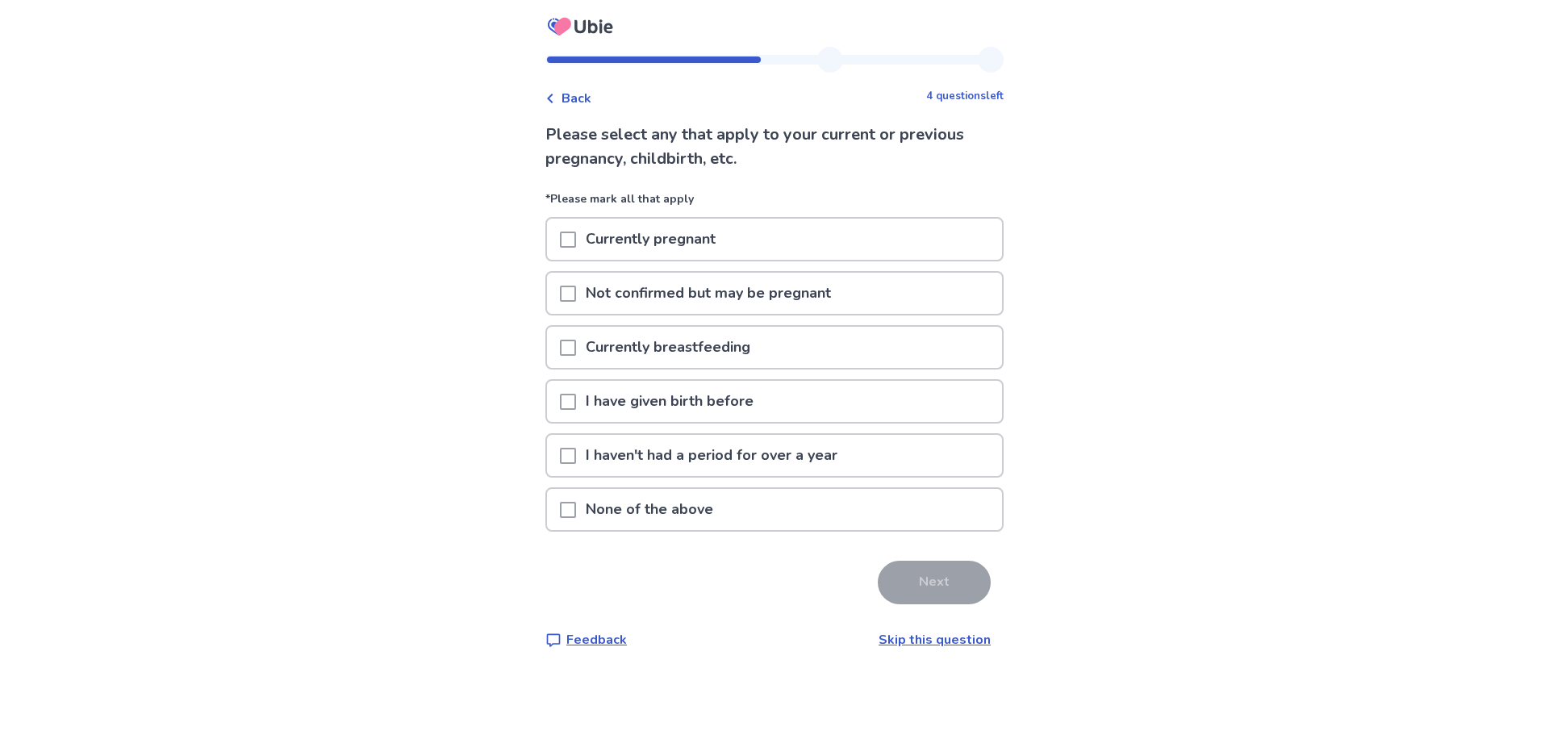
click at [576, 504] on span at bounding box center [568, 510] width 16 height 16
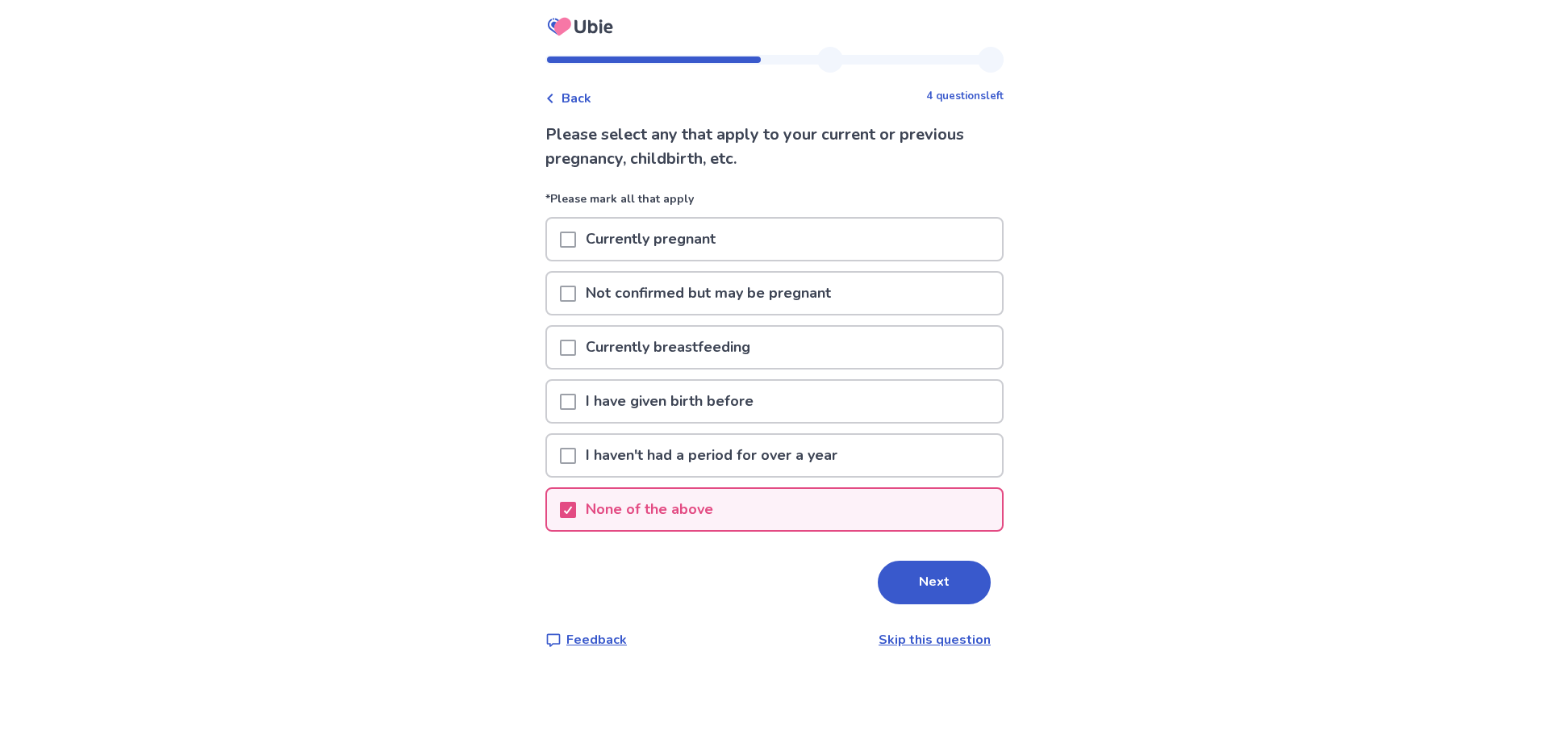
click at [574, 404] on span at bounding box center [568, 402] width 16 height 16
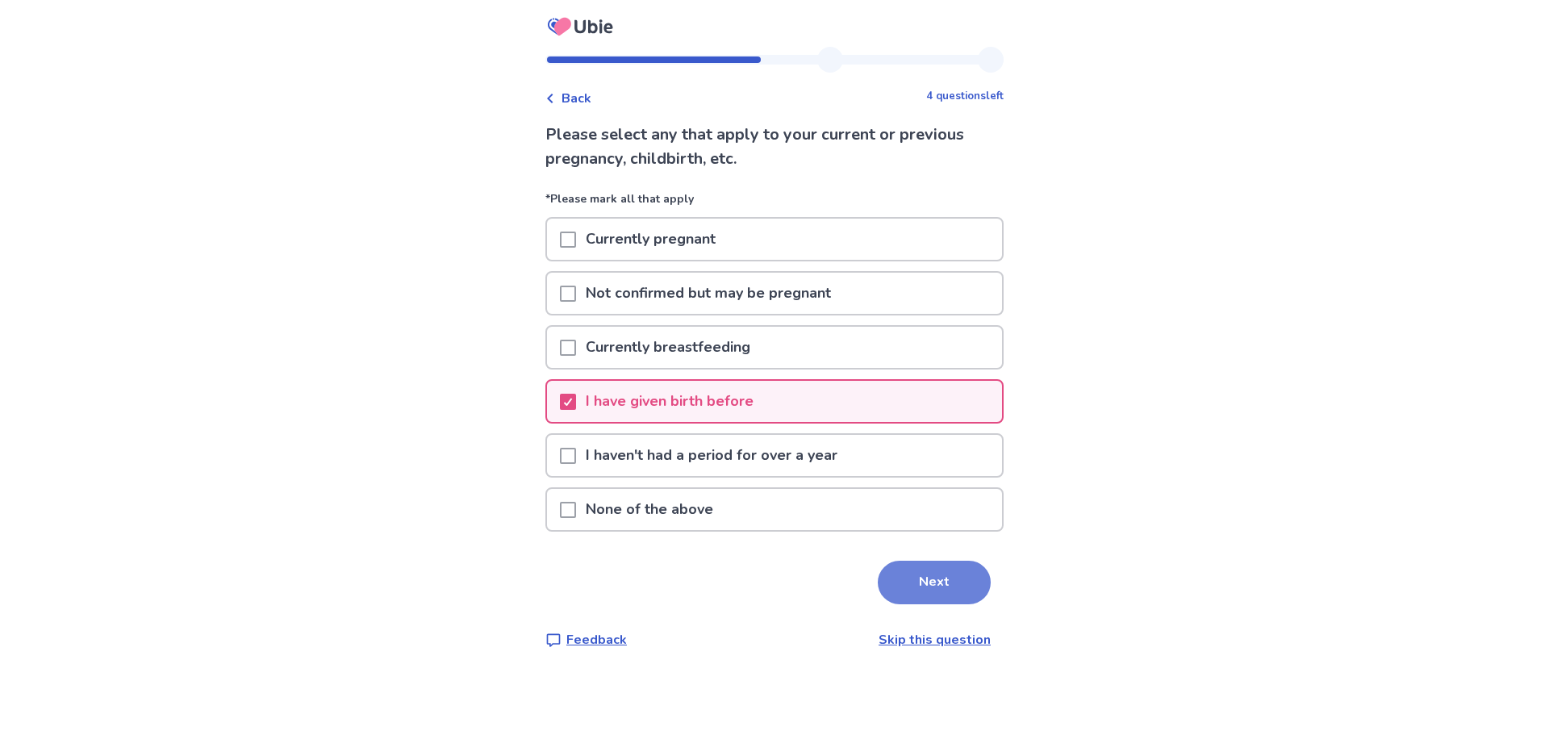
click at [888, 570] on button "Next" at bounding box center [934, 583] width 113 height 44
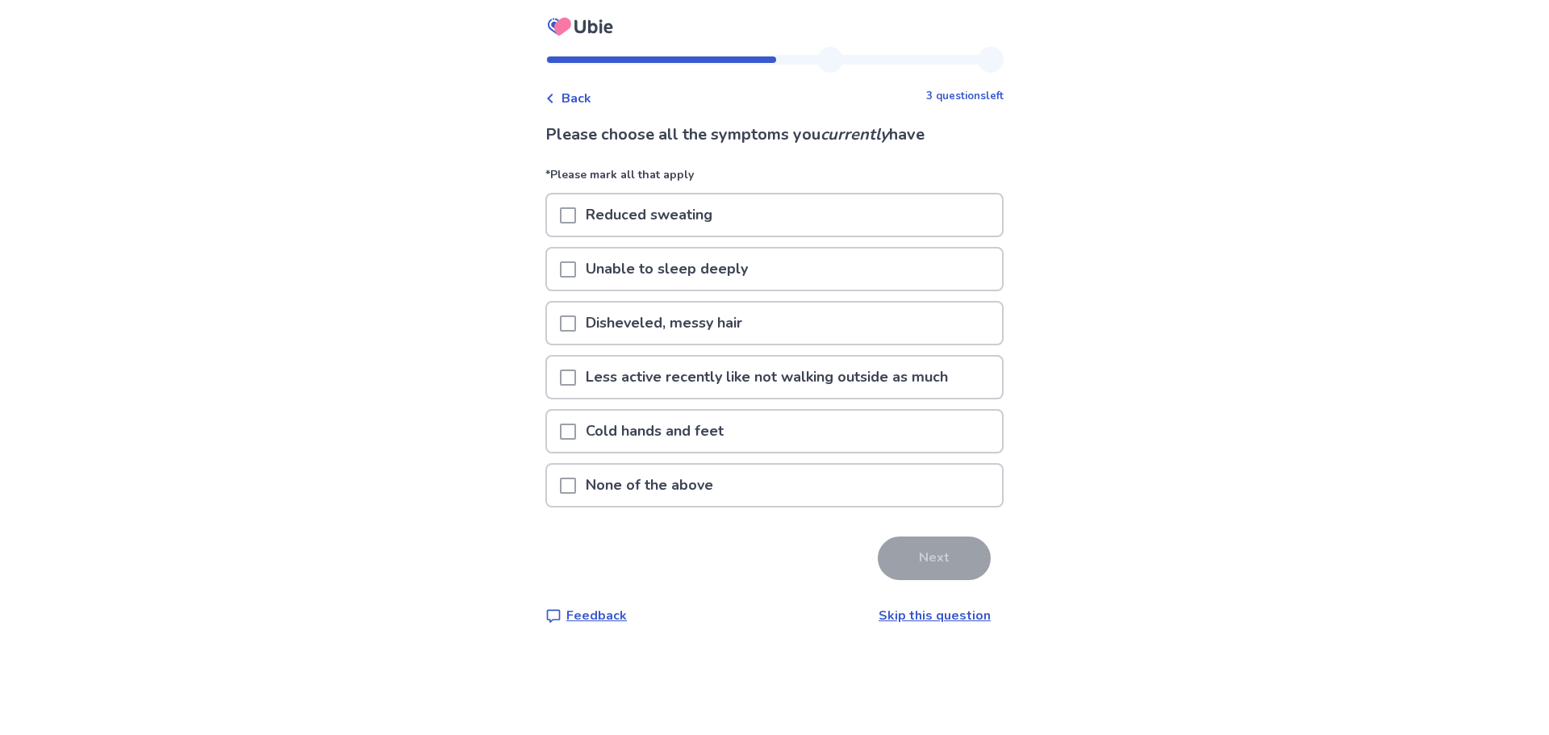
click at [576, 315] on span at bounding box center [568, 323] width 16 height 16
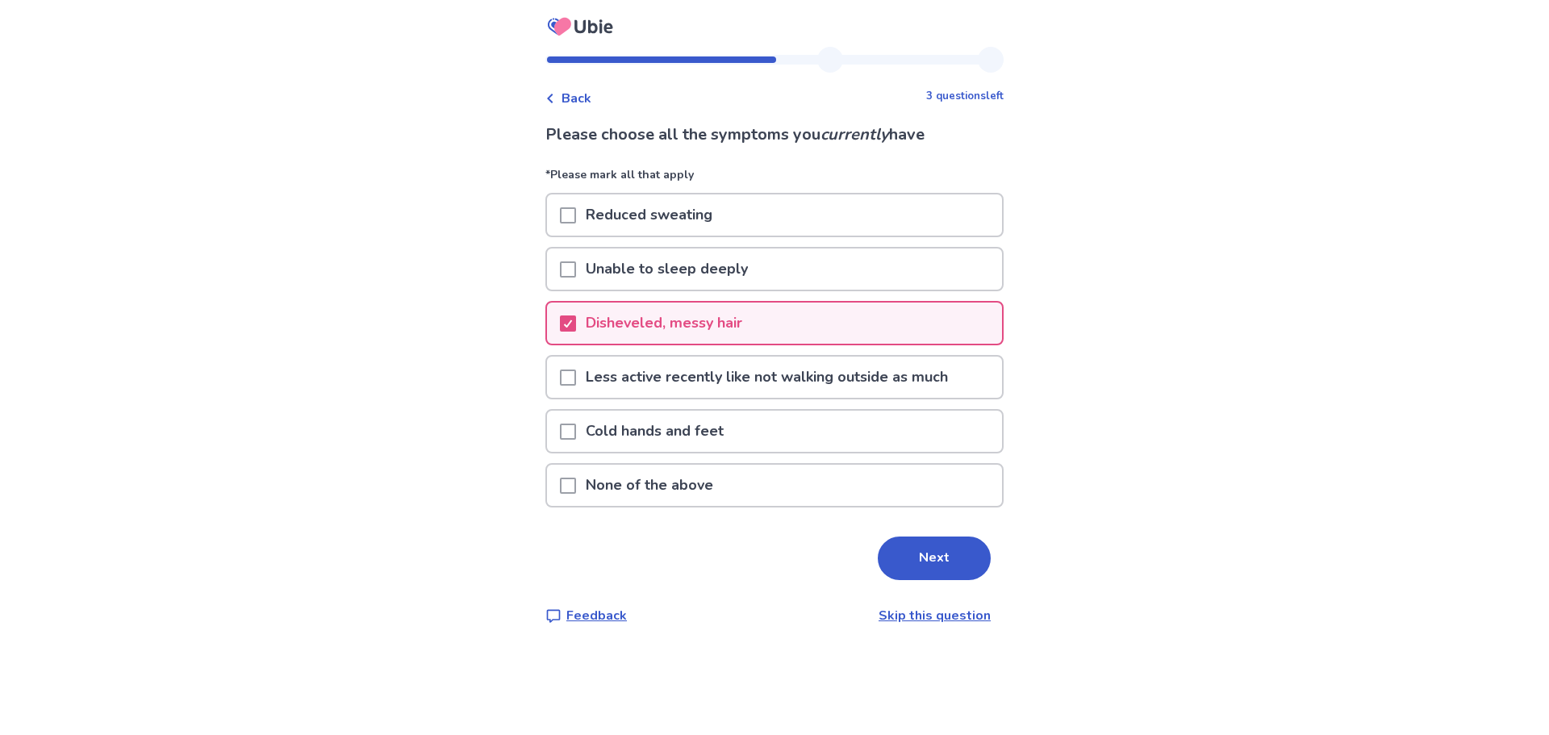
click at [576, 272] on span at bounding box center [568, 269] width 16 height 16
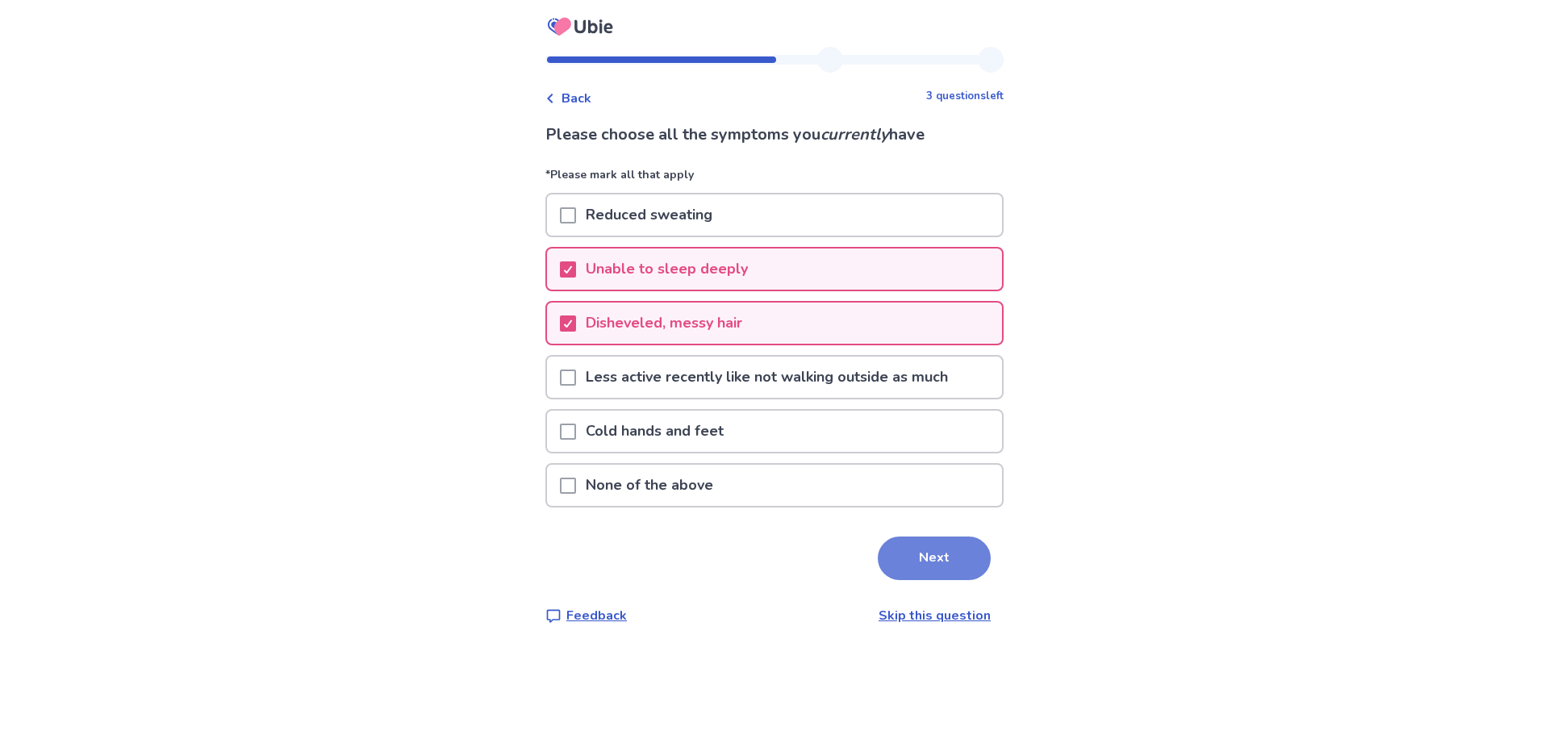
click at [918, 547] on button "Next" at bounding box center [934, 558] width 113 height 44
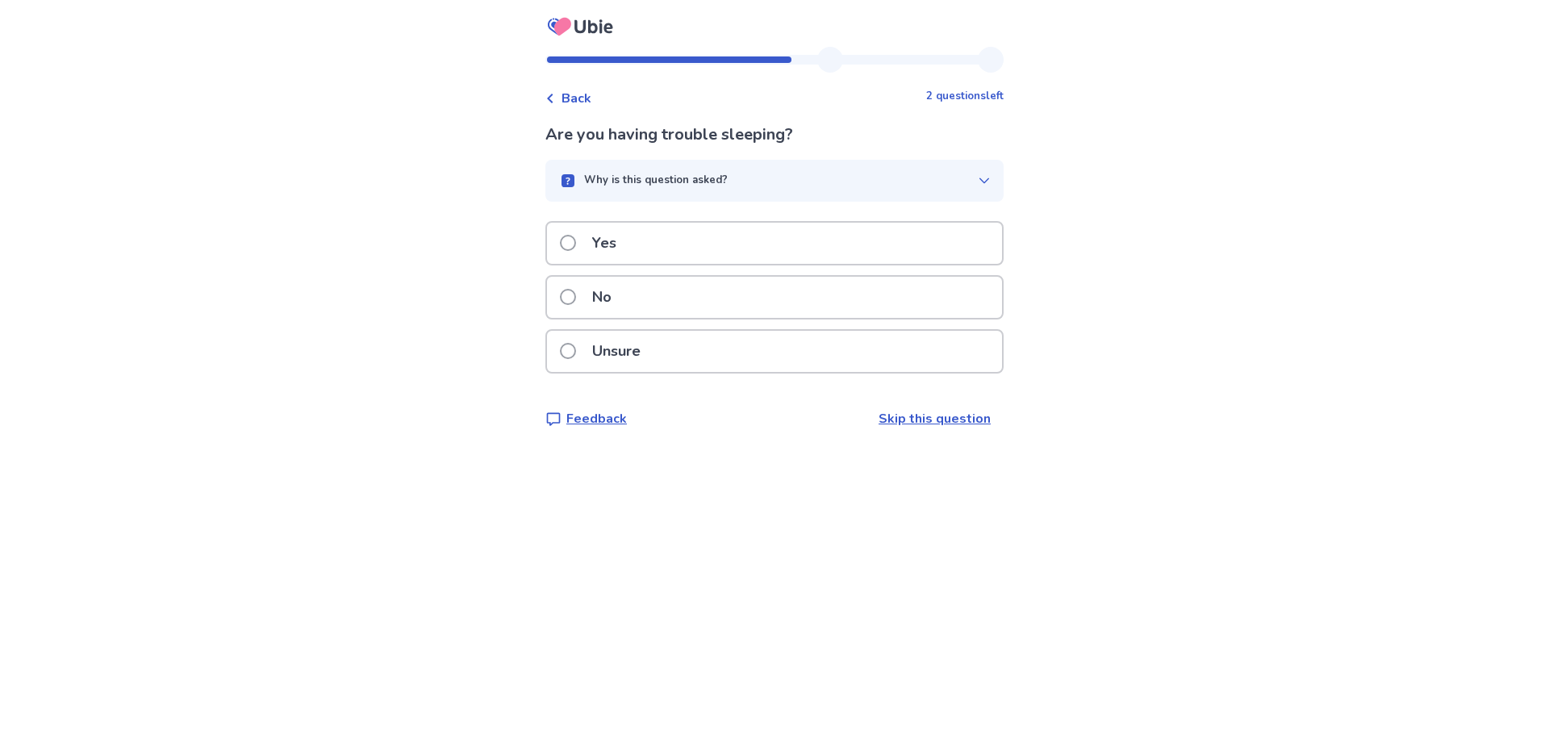
click at [620, 238] on p "Yes" at bounding box center [604, 243] width 44 height 41
click at [602, 245] on p "Yes" at bounding box center [604, 243] width 44 height 41
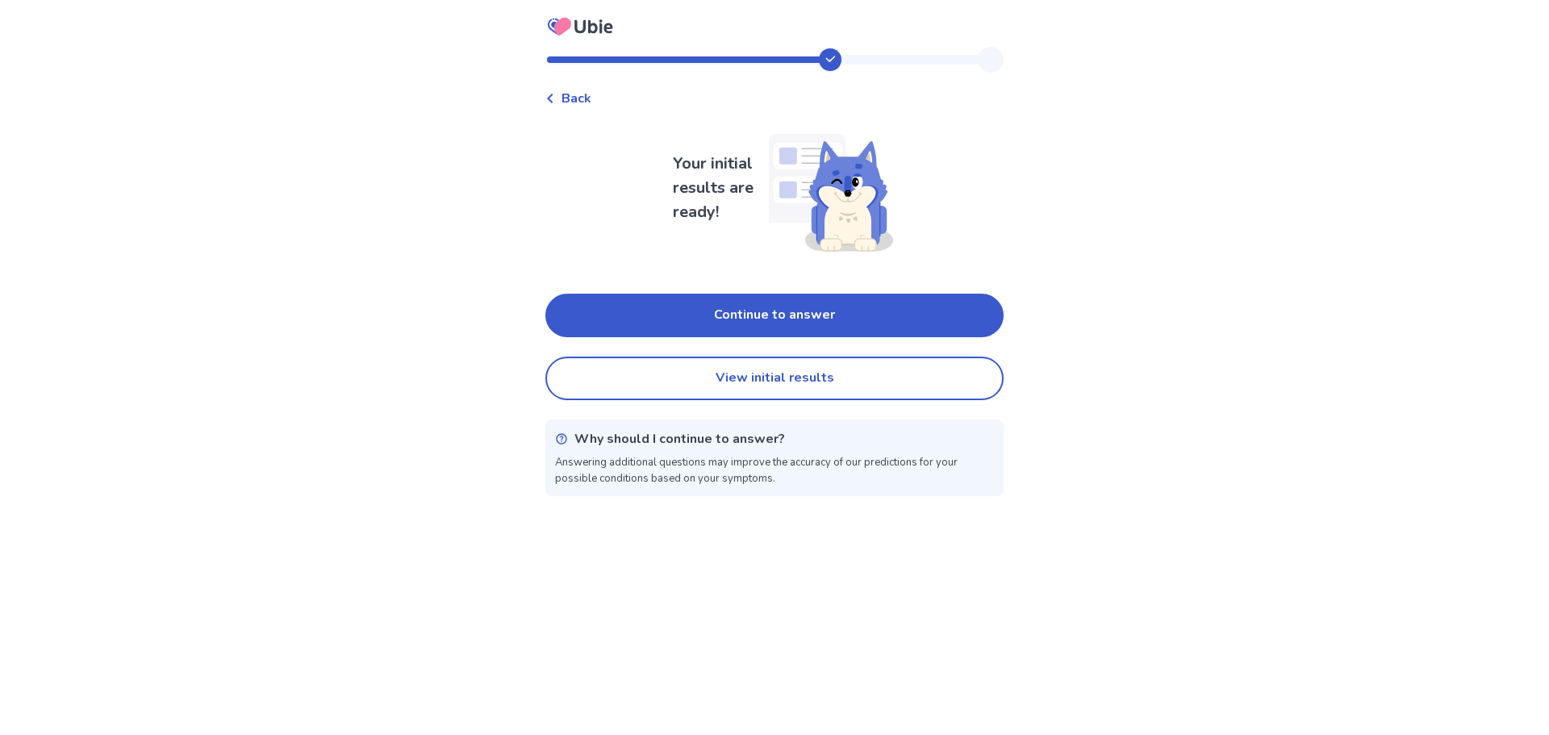
click at [771, 324] on button "Continue to answer" at bounding box center [774, 316] width 458 height 44
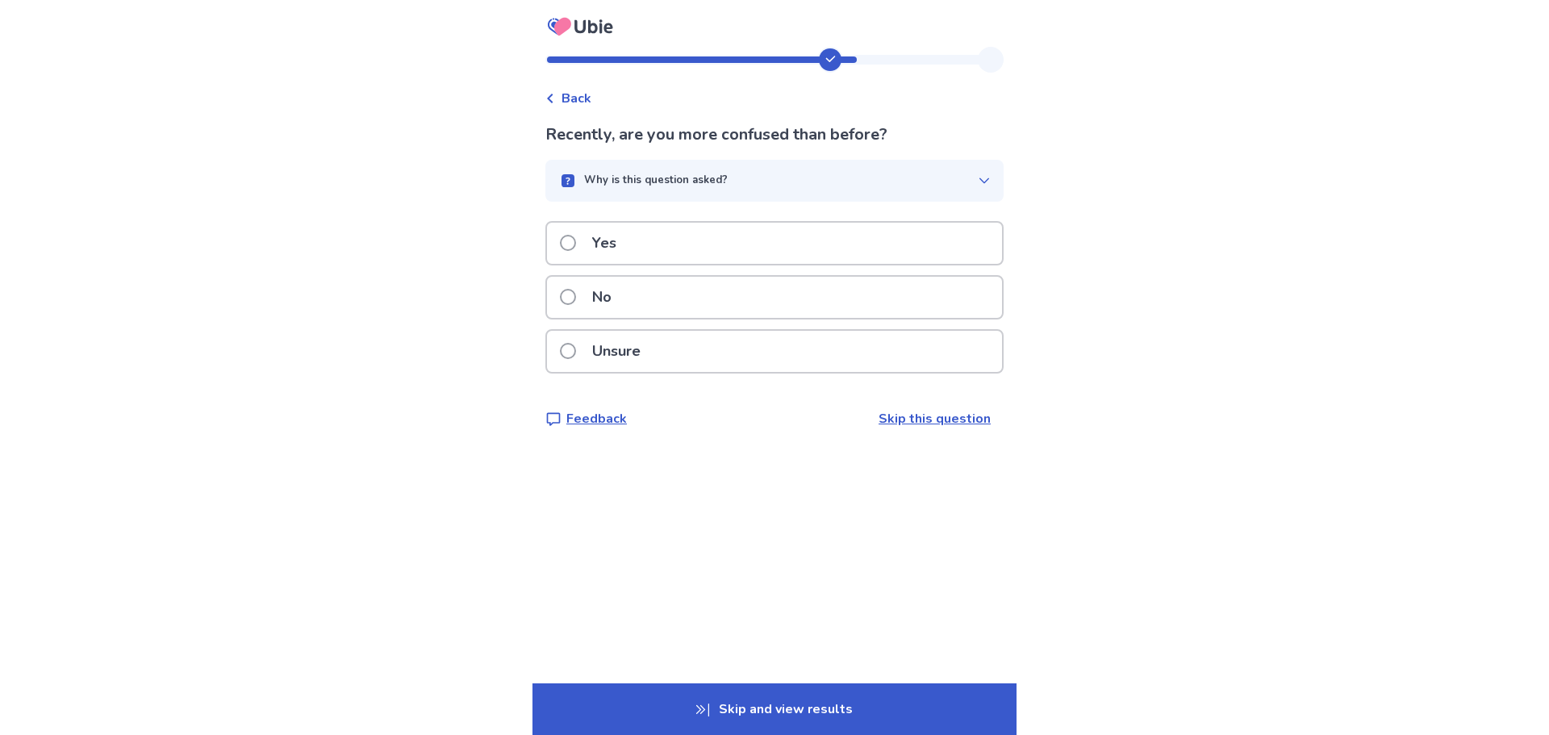
click at [618, 246] on p "Yes" at bounding box center [604, 243] width 44 height 41
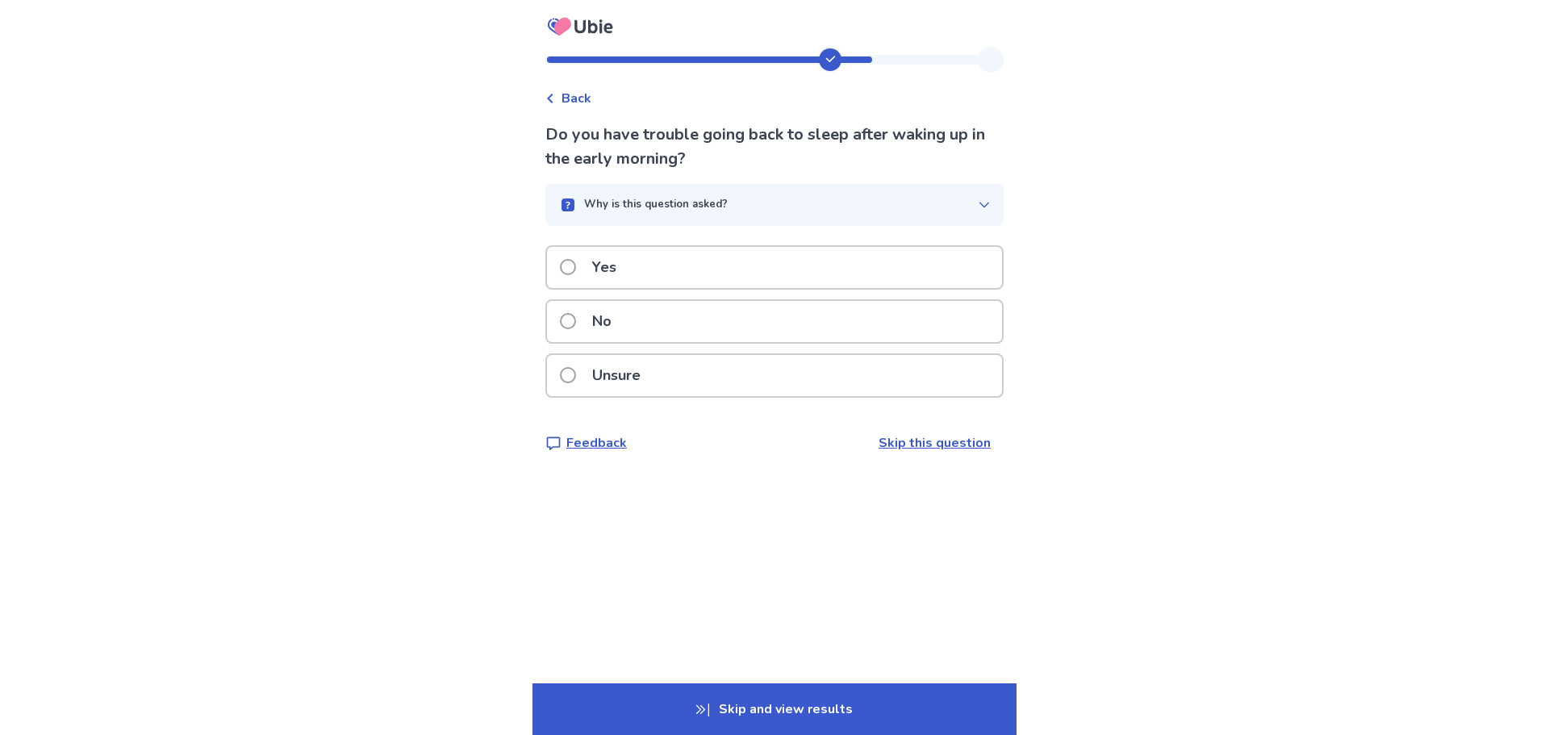
click at [646, 273] on div "Yes" at bounding box center [774, 267] width 455 height 41
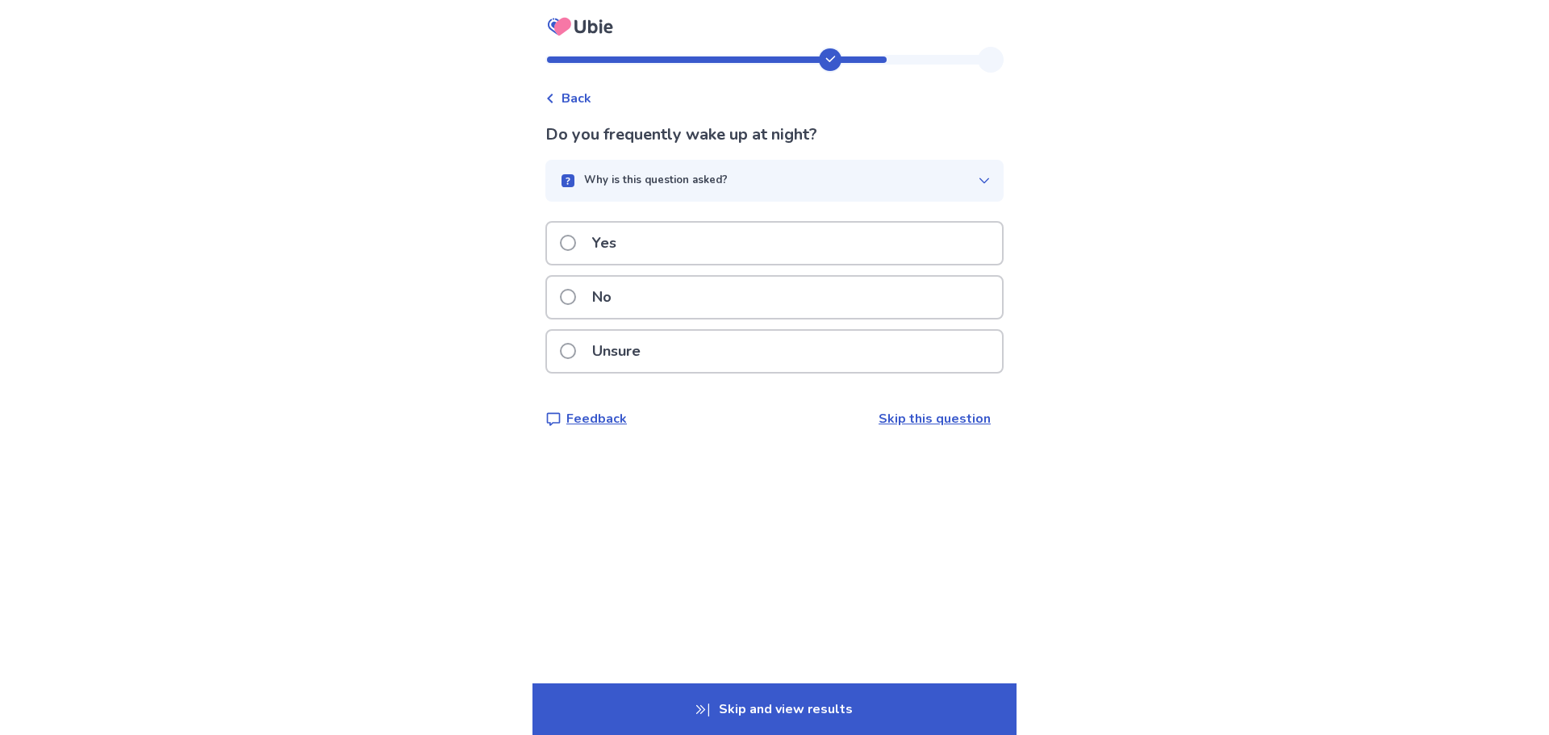
click at [745, 250] on div "Yes" at bounding box center [774, 243] width 455 height 41
click at [766, 248] on div "Yes" at bounding box center [774, 243] width 455 height 41
click at [640, 252] on div "Yes" at bounding box center [774, 243] width 455 height 41
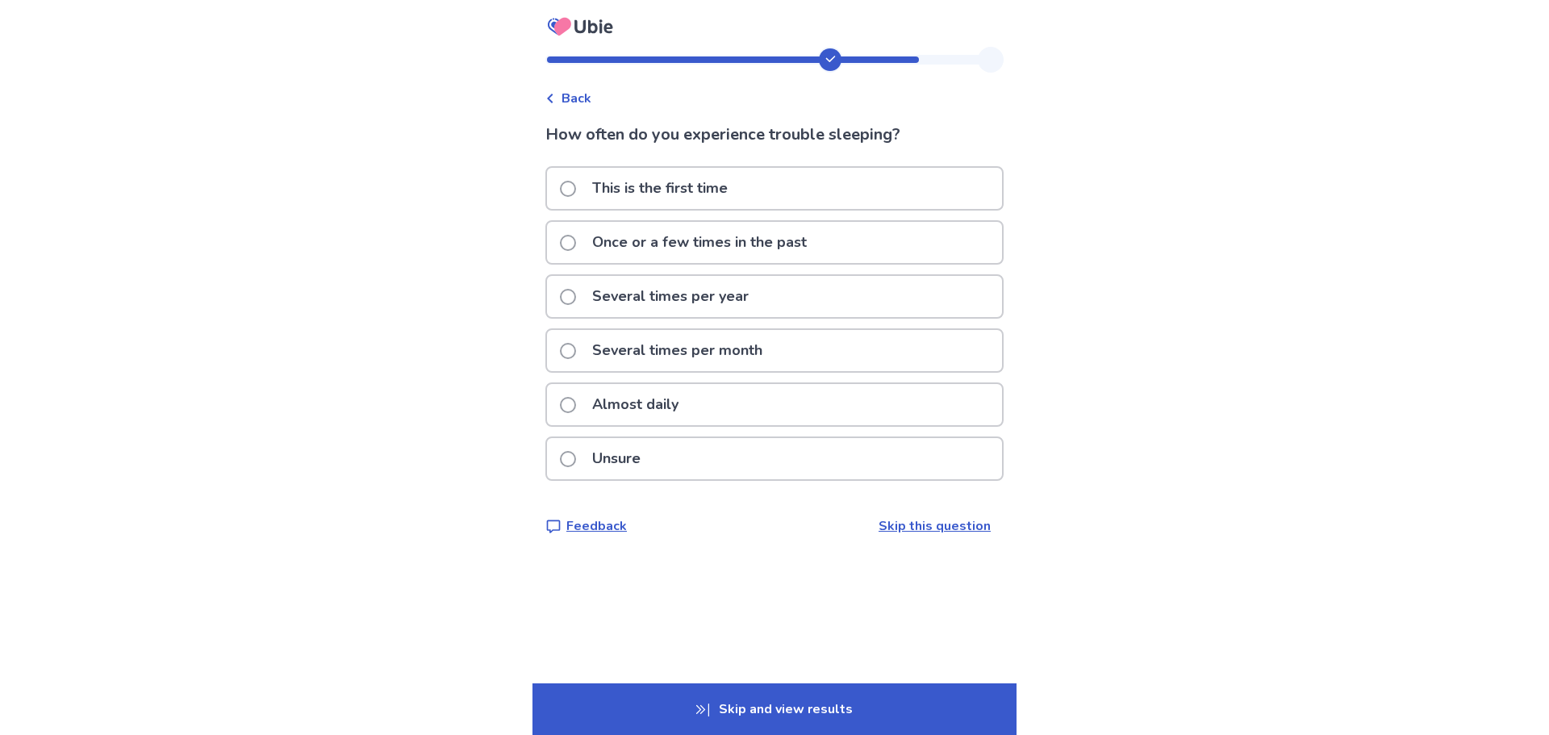
click at [637, 411] on p "Almost daily" at bounding box center [635, 404] width 106 height 41
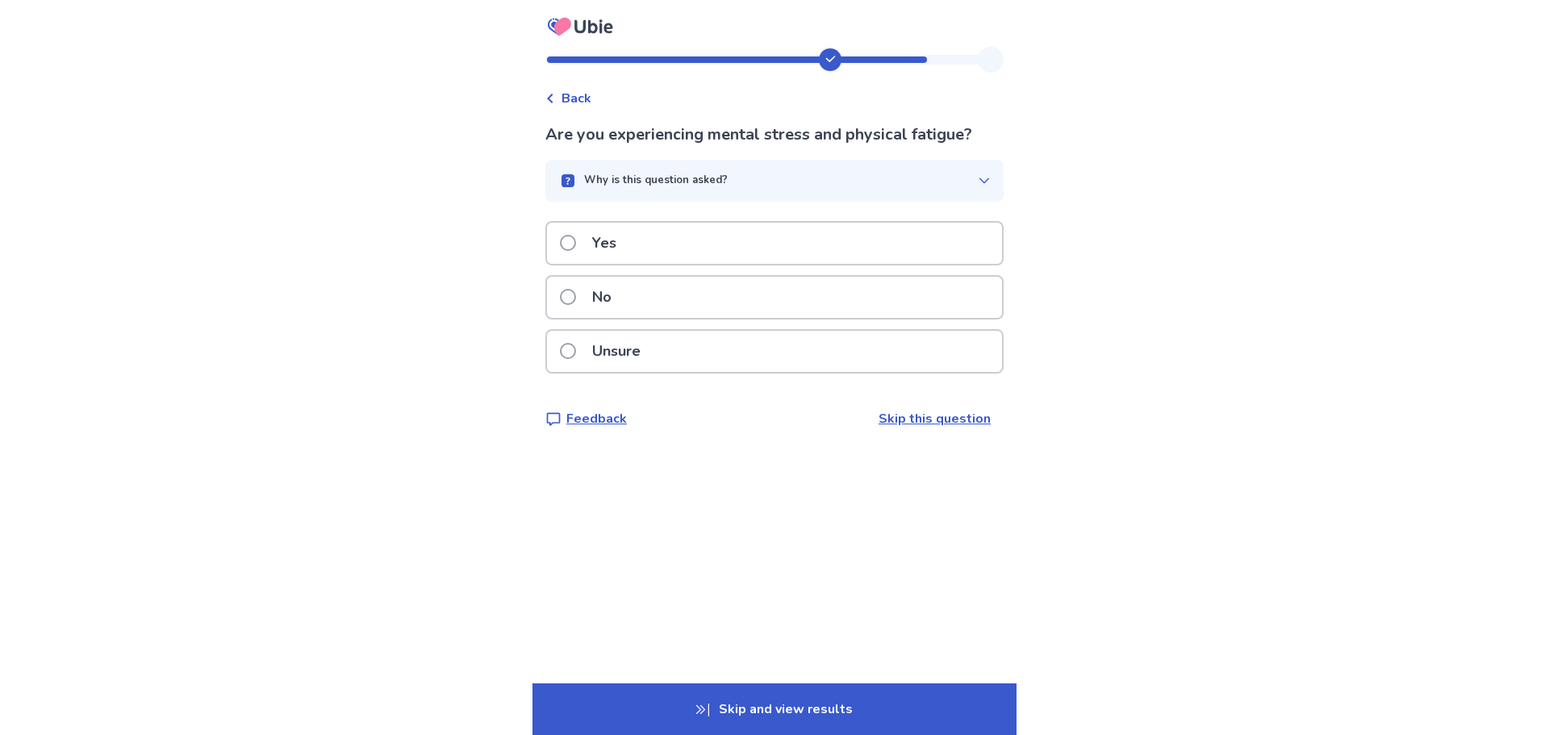
click at [678, 245] on div "Yes" at bounding box center [774, 243] width 455 height 41
click at [653, 254] on div "Yes" at bounding box center [774, 243] width 455 height 41
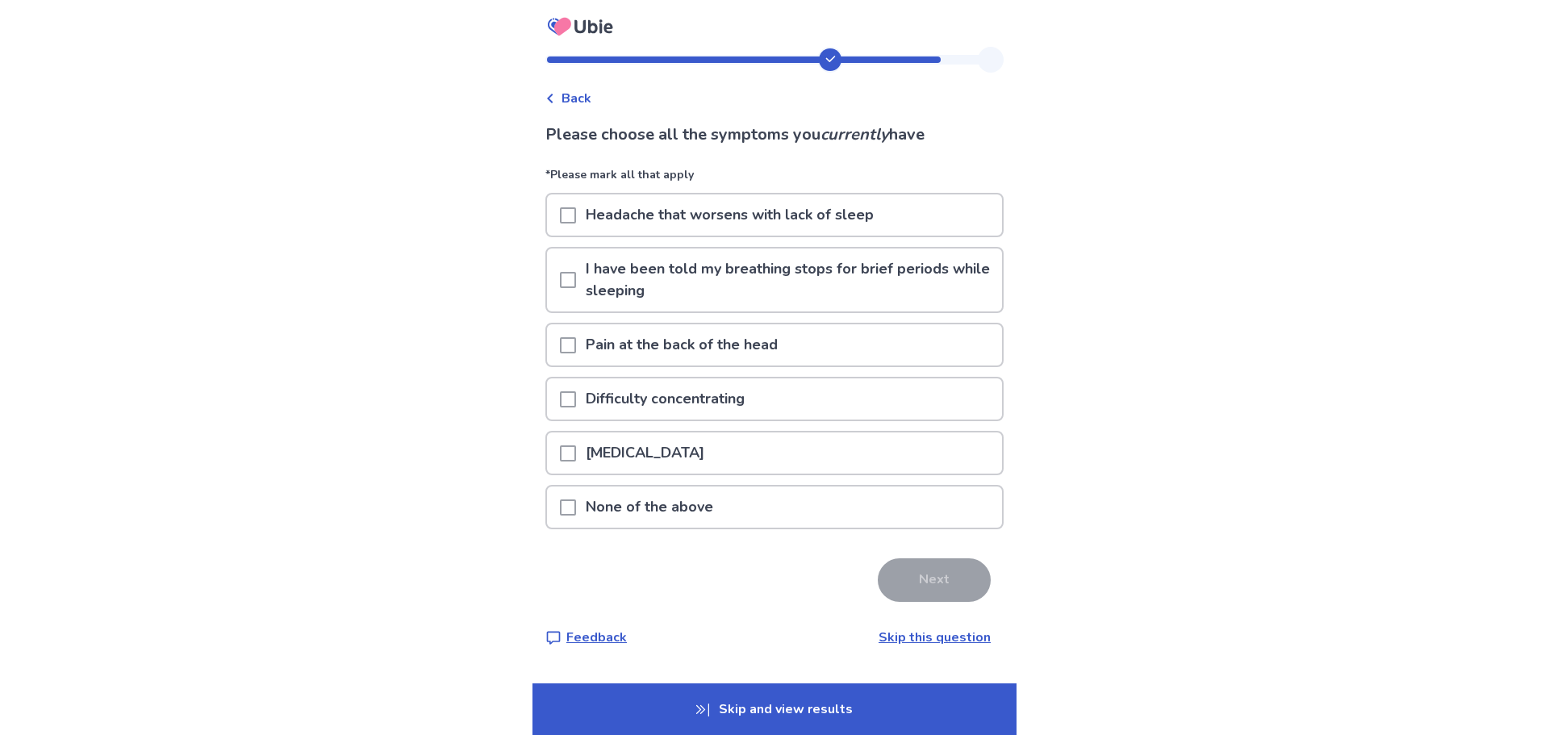
click at [576, 338] on span at bounding box center [568, 345] width 16 height 16
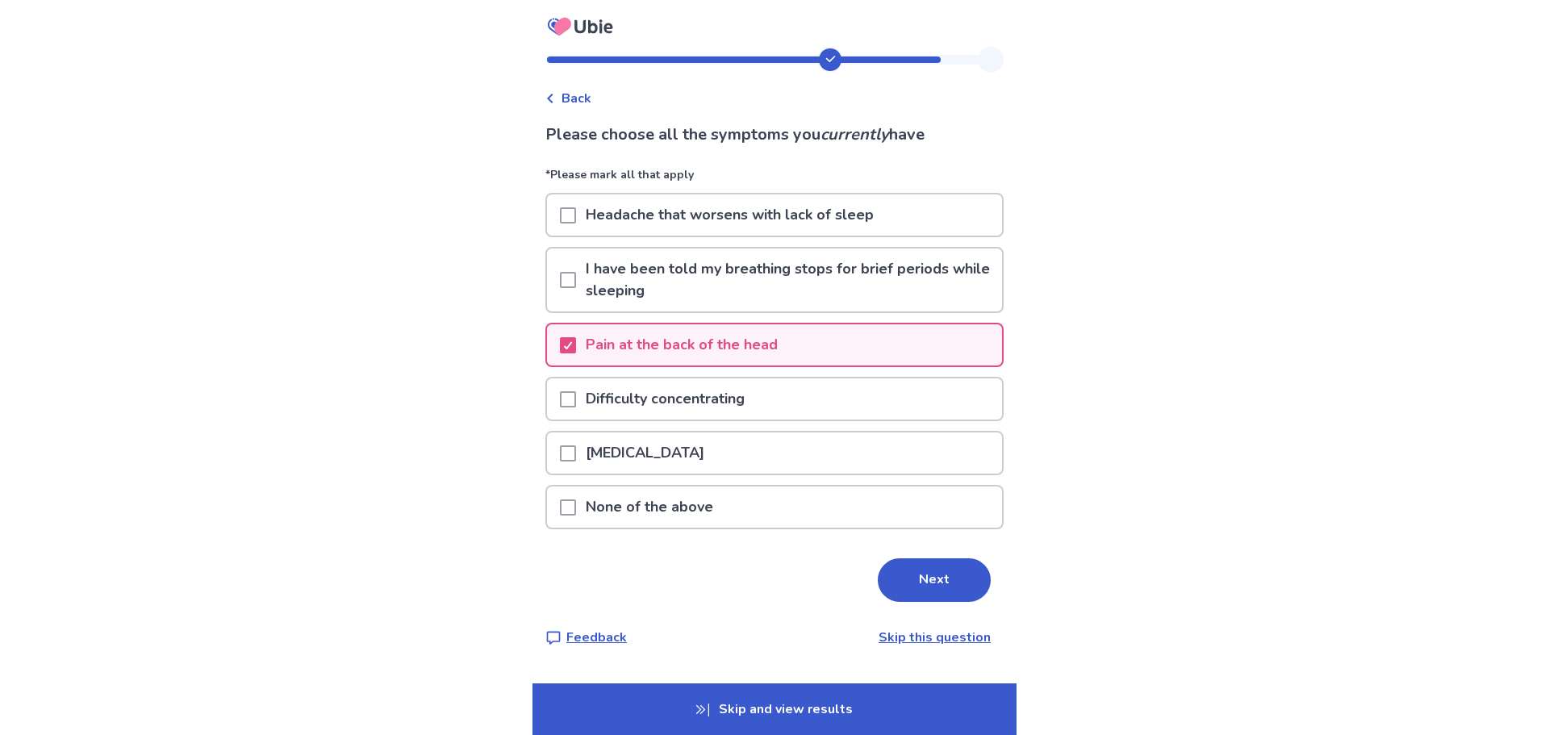
click at [576, 394] on span at bounding box center [568, 399] width 16 height 16
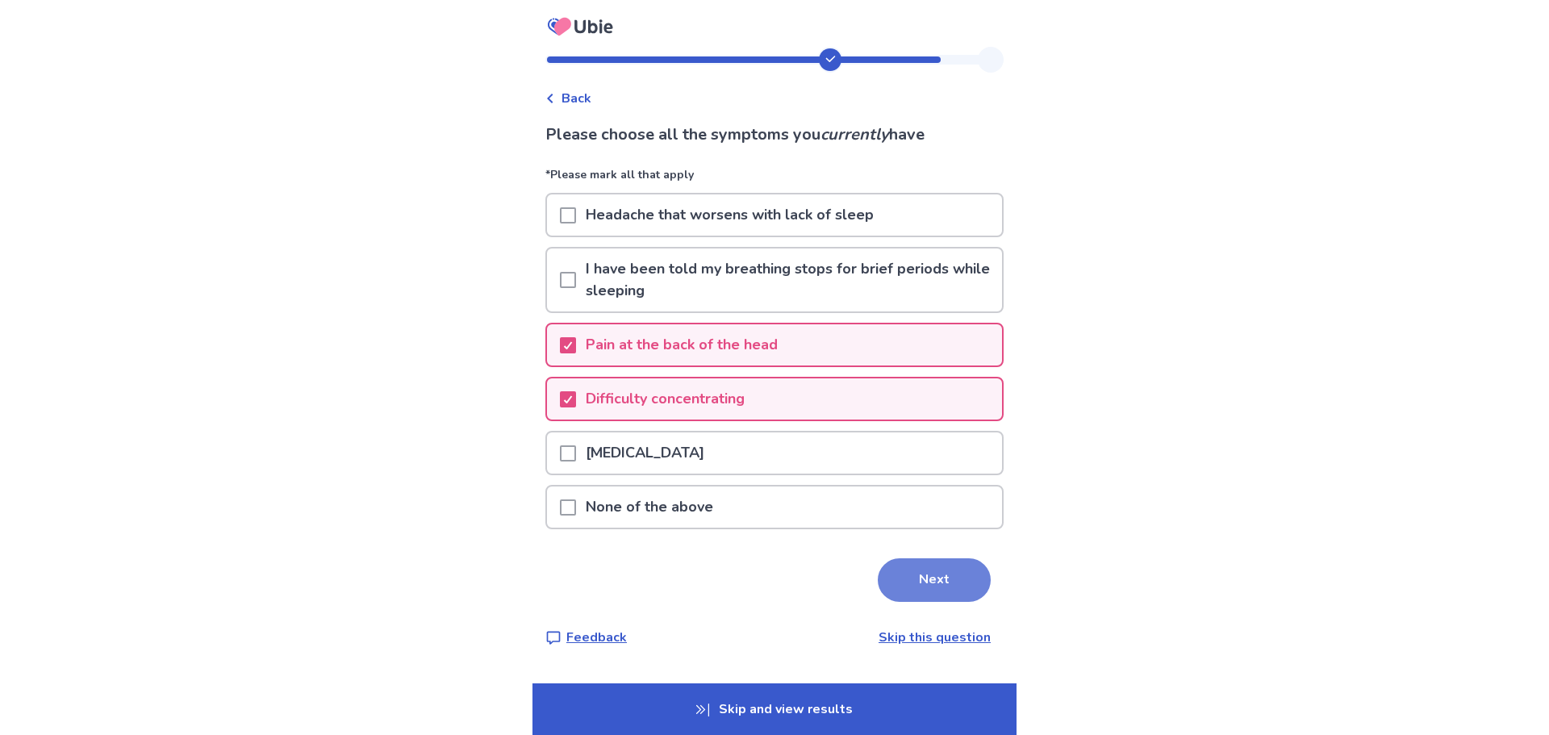
click at [886, 574] on button "Next" at bounding box center [934, 580] width 113 height 44
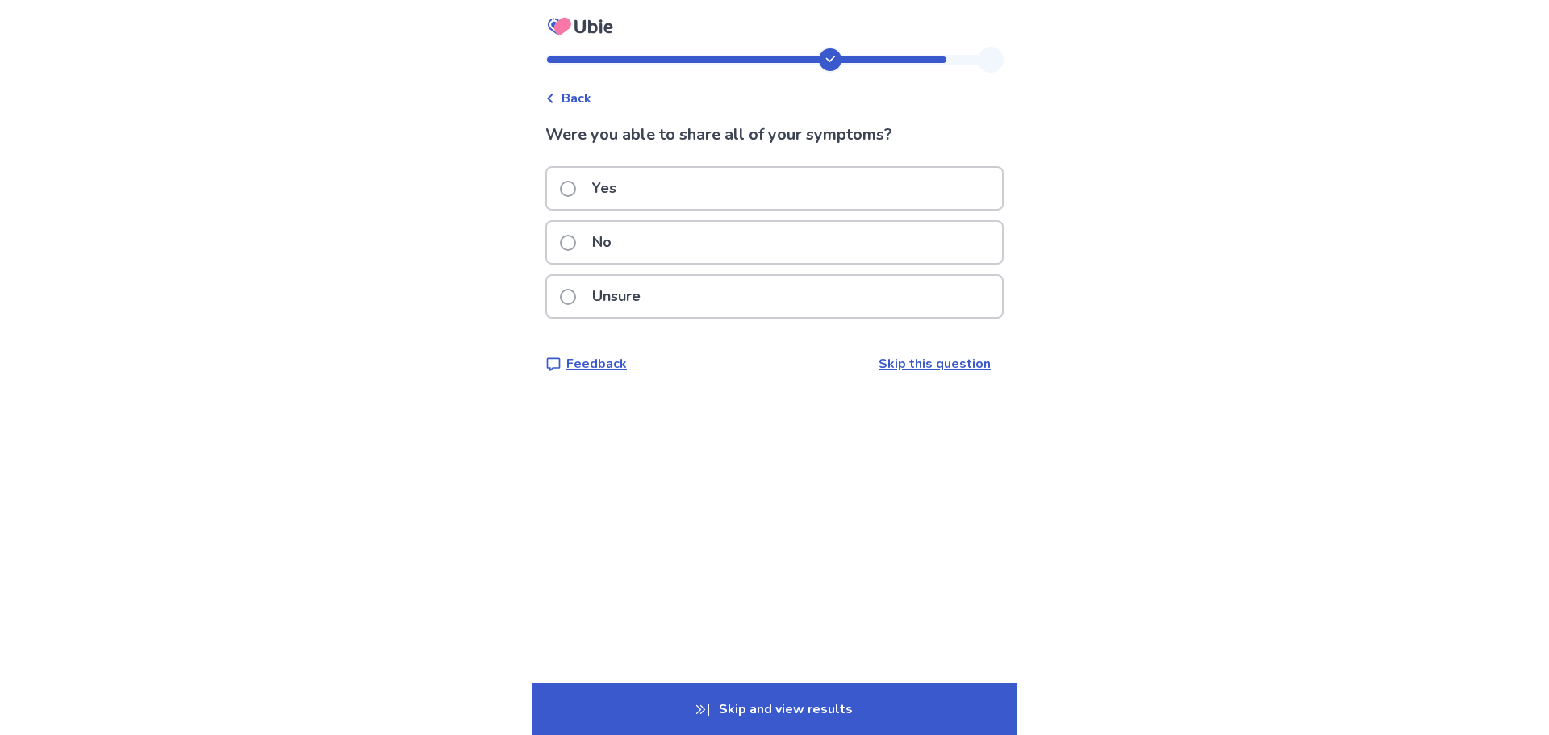
click at [652, 199] on div "Yes" at bounding box center [774, 188] width 455 height 41
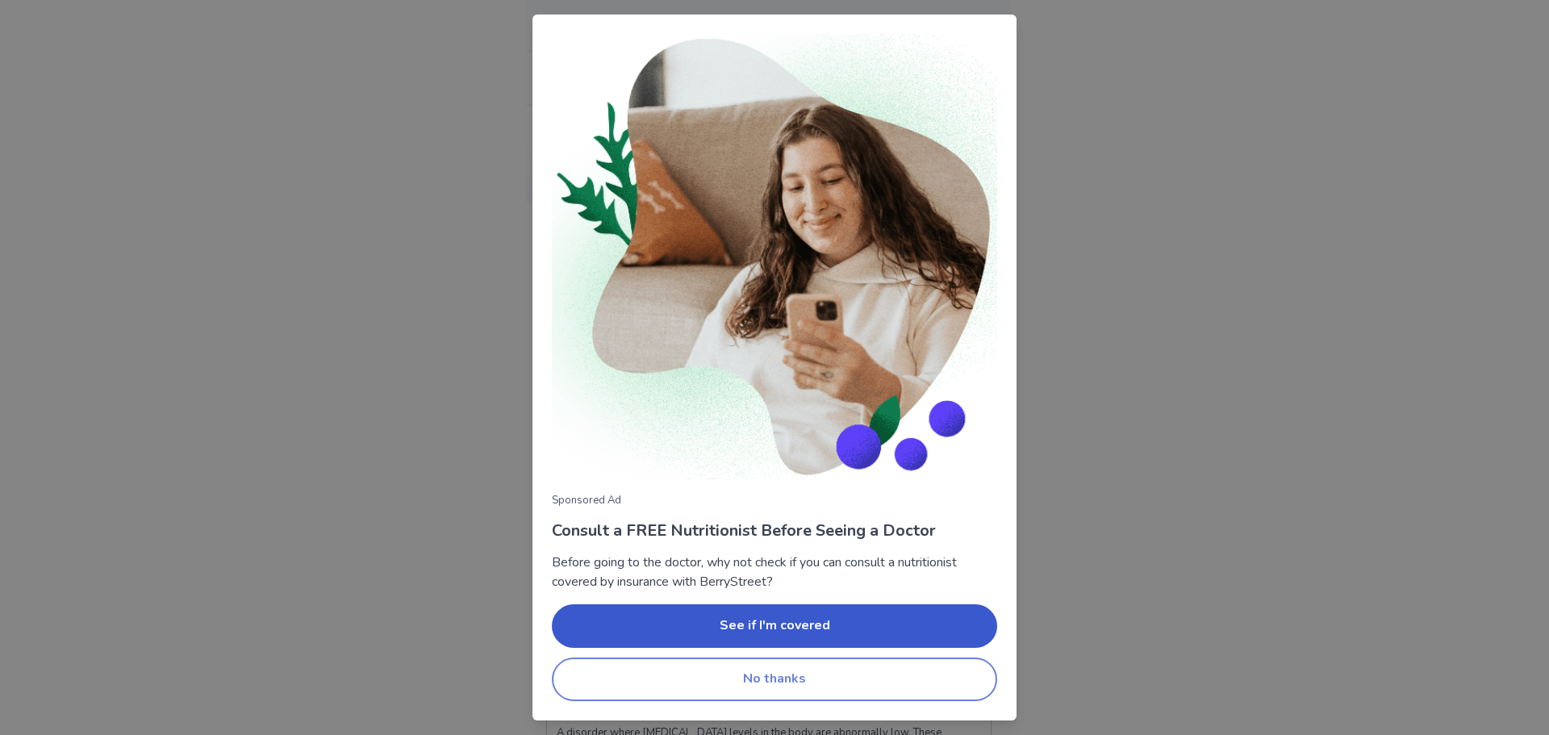
click at [687, 674] on button "No thanks" at bounding box center [774, 680] width 445 height 44
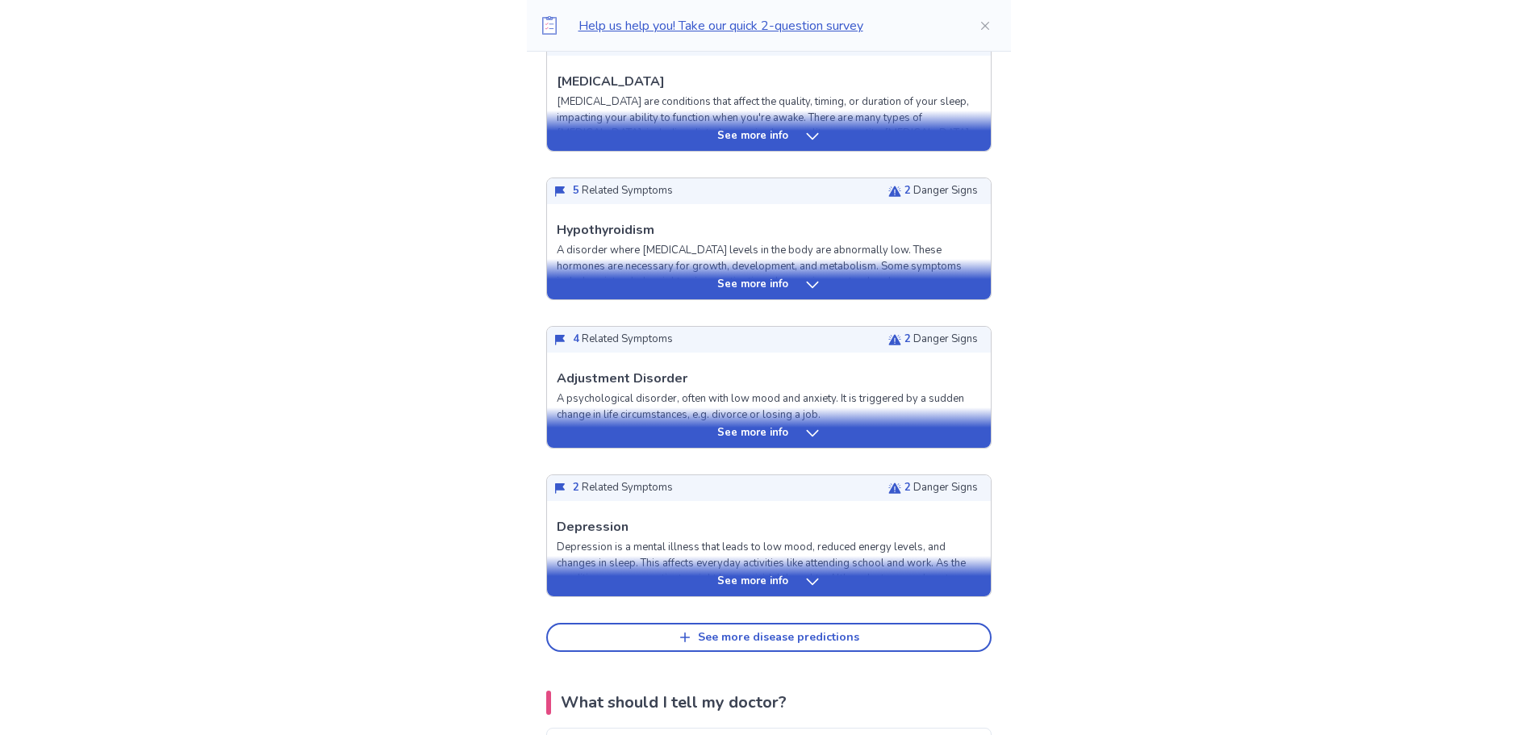
scroll to position [484, 0]
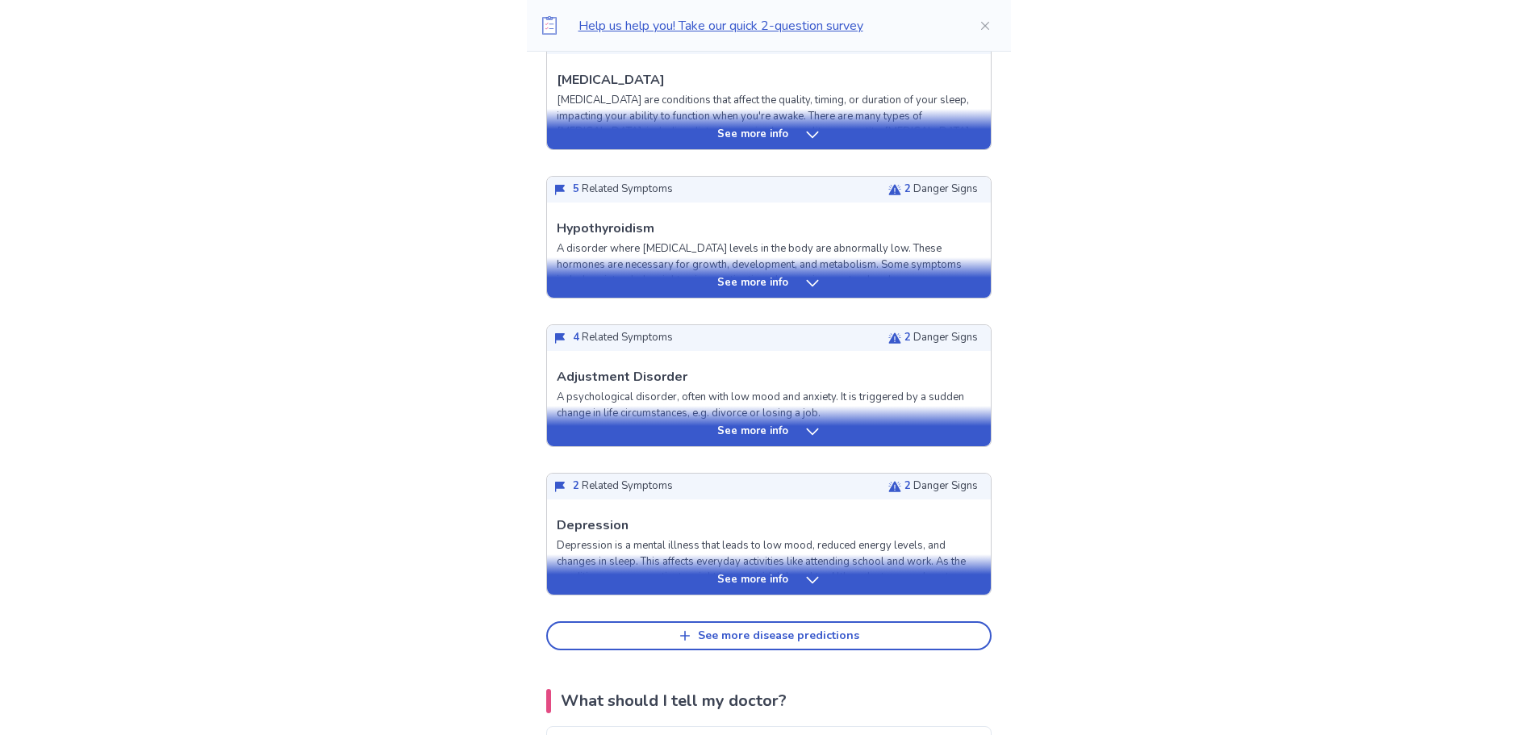
click at [804, 432] on icon at bounding box center [812, 432] width 16 height 16
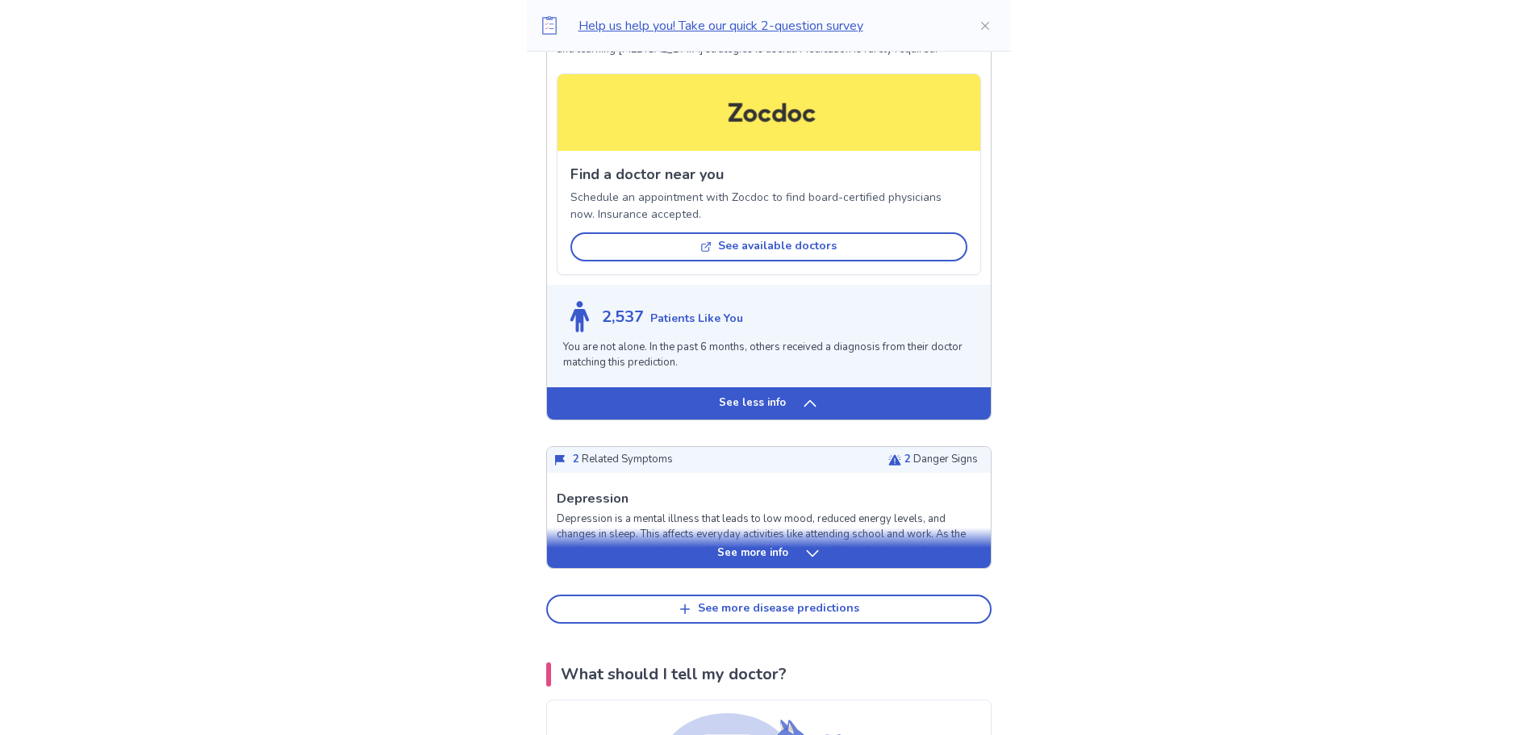
scroll to position [1452, 0]
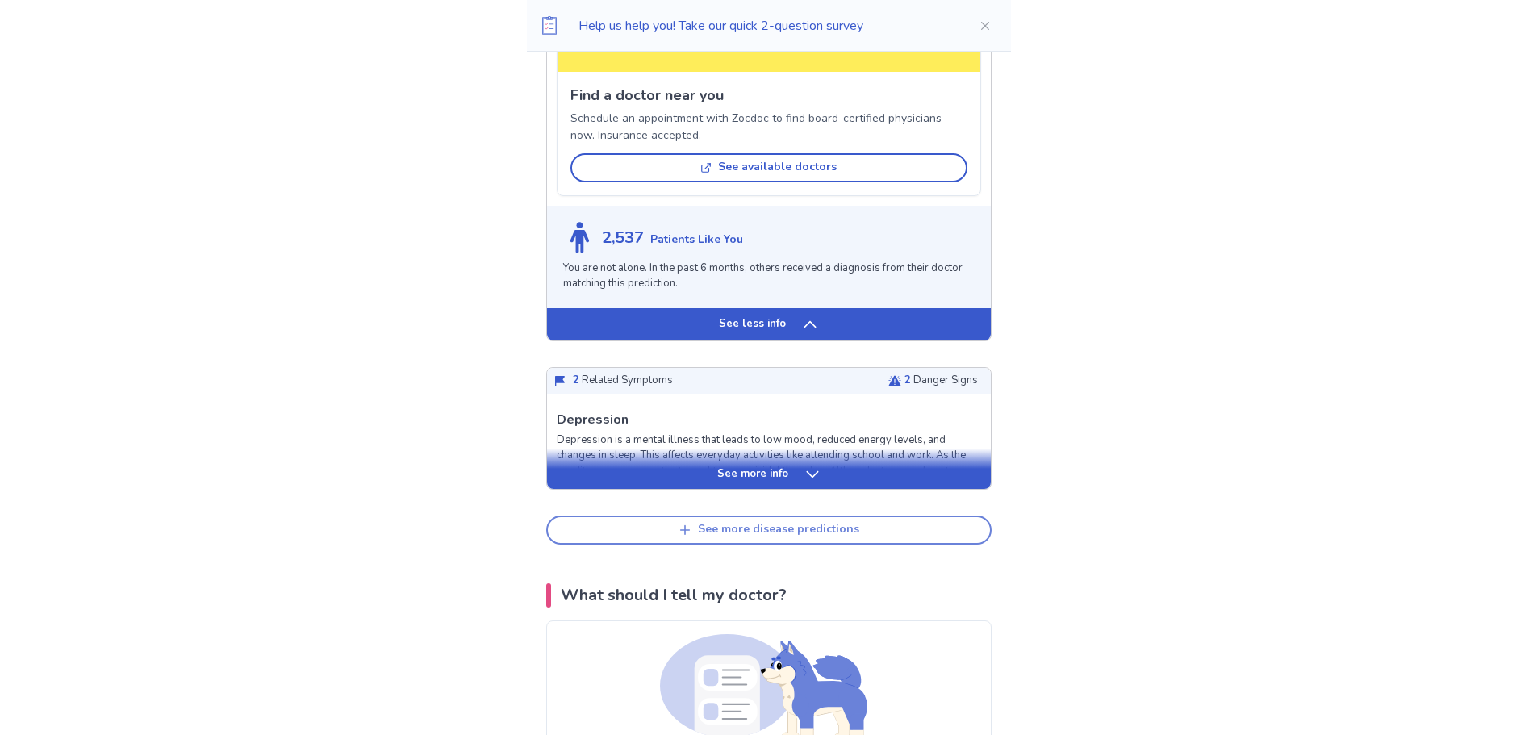
click at [743, 532] on div "See more disease predictions" at bounding box center [778, 530] width 161 height 14
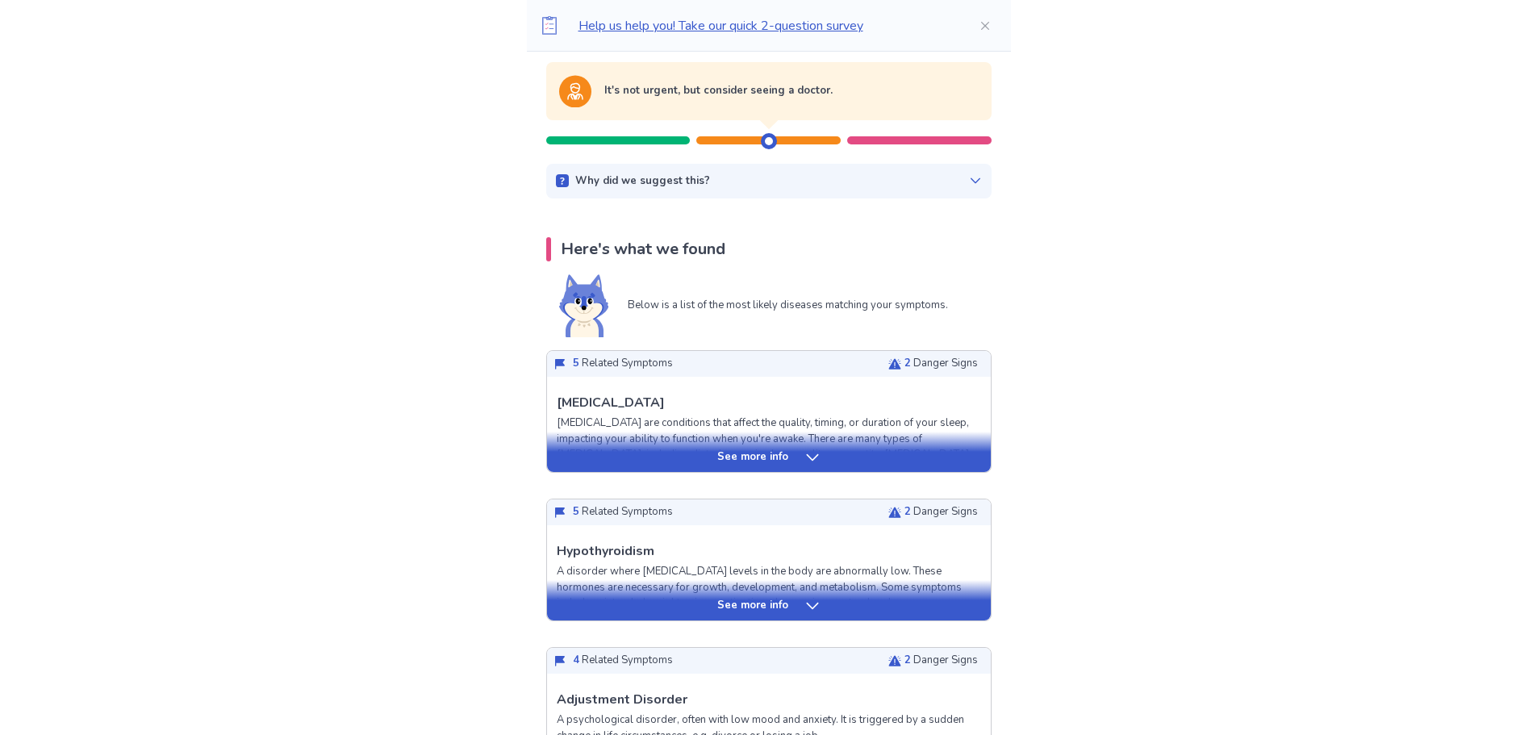
scroll to position [242, 0]
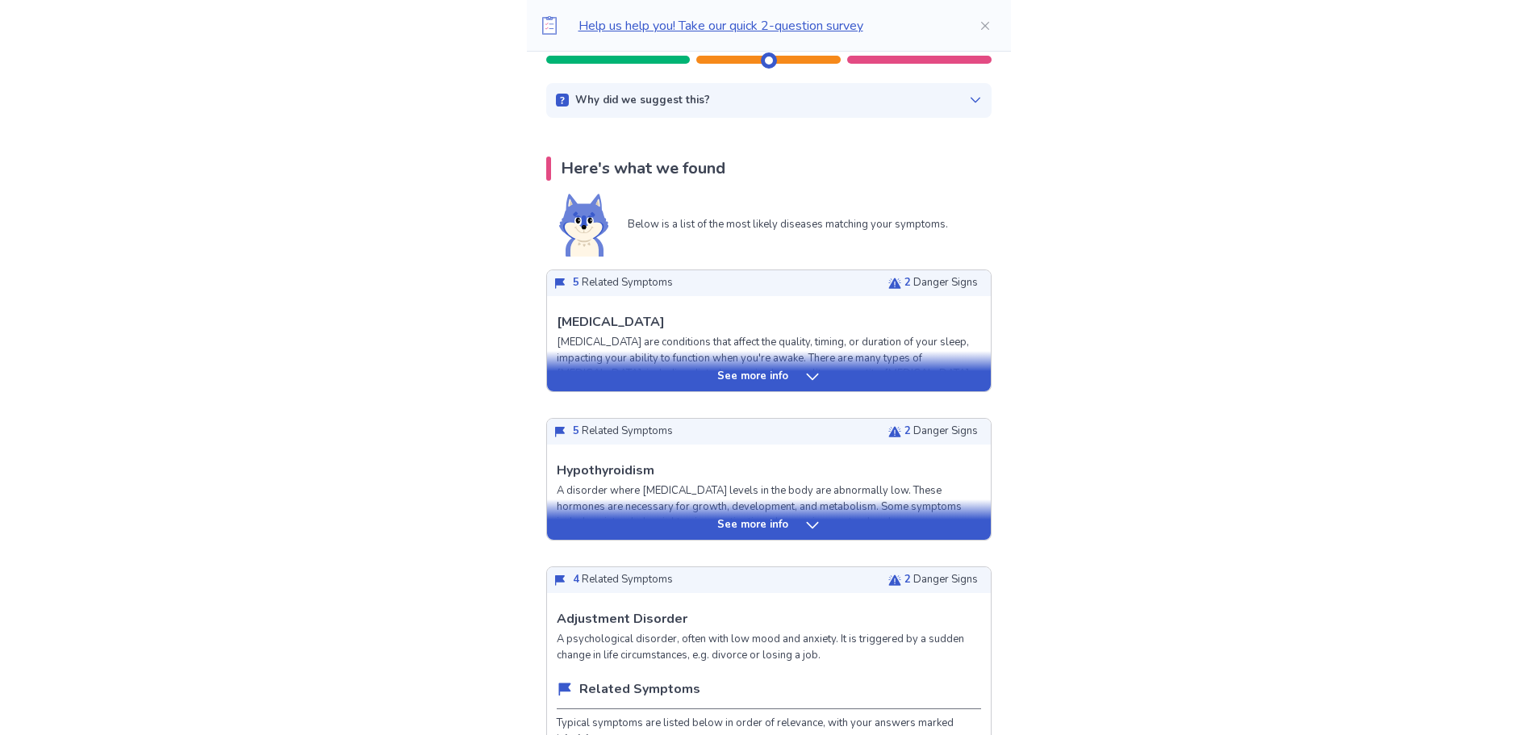
click at [829, 384] on div "See more info" at bounding box center [769, 377] width 444 height 16
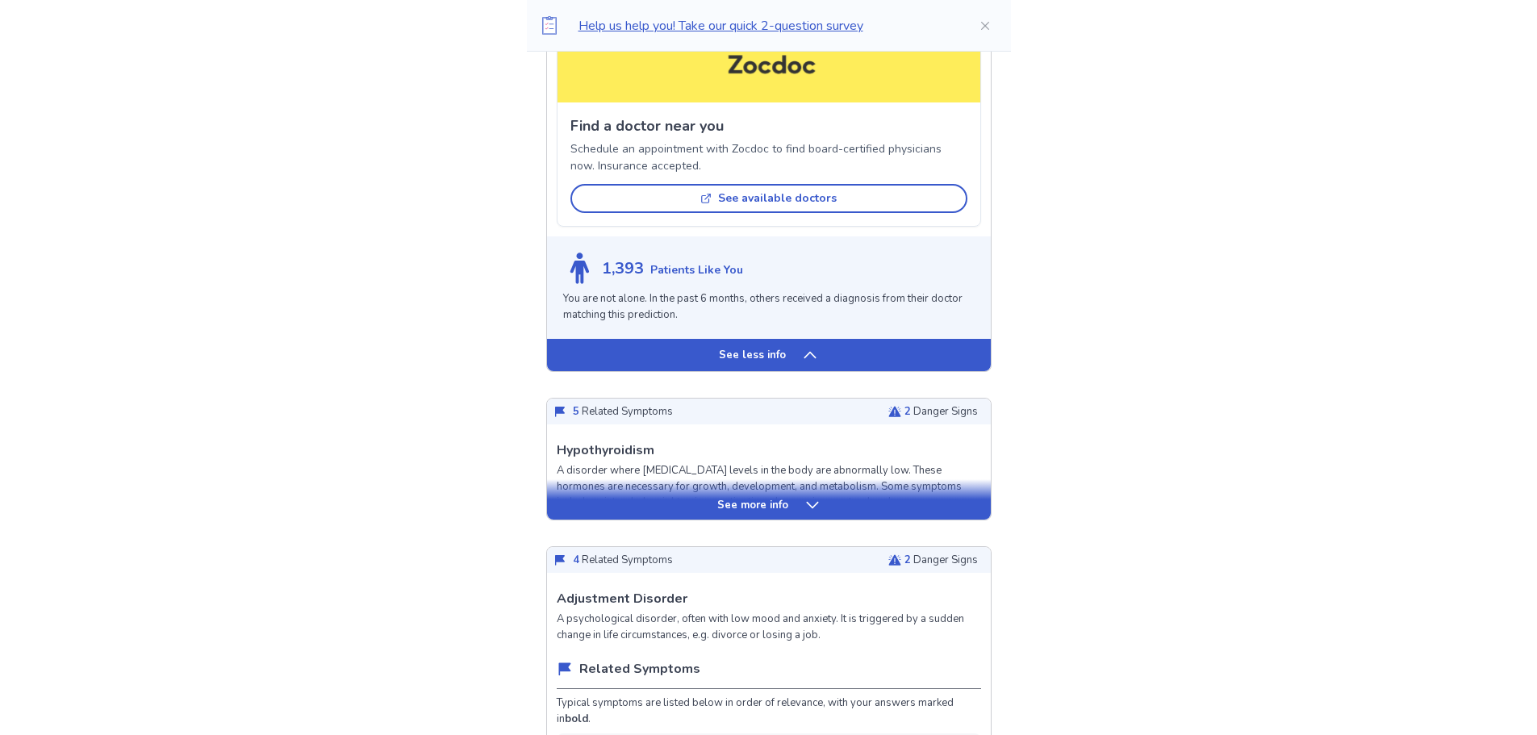
scroll to position [1291, 0]
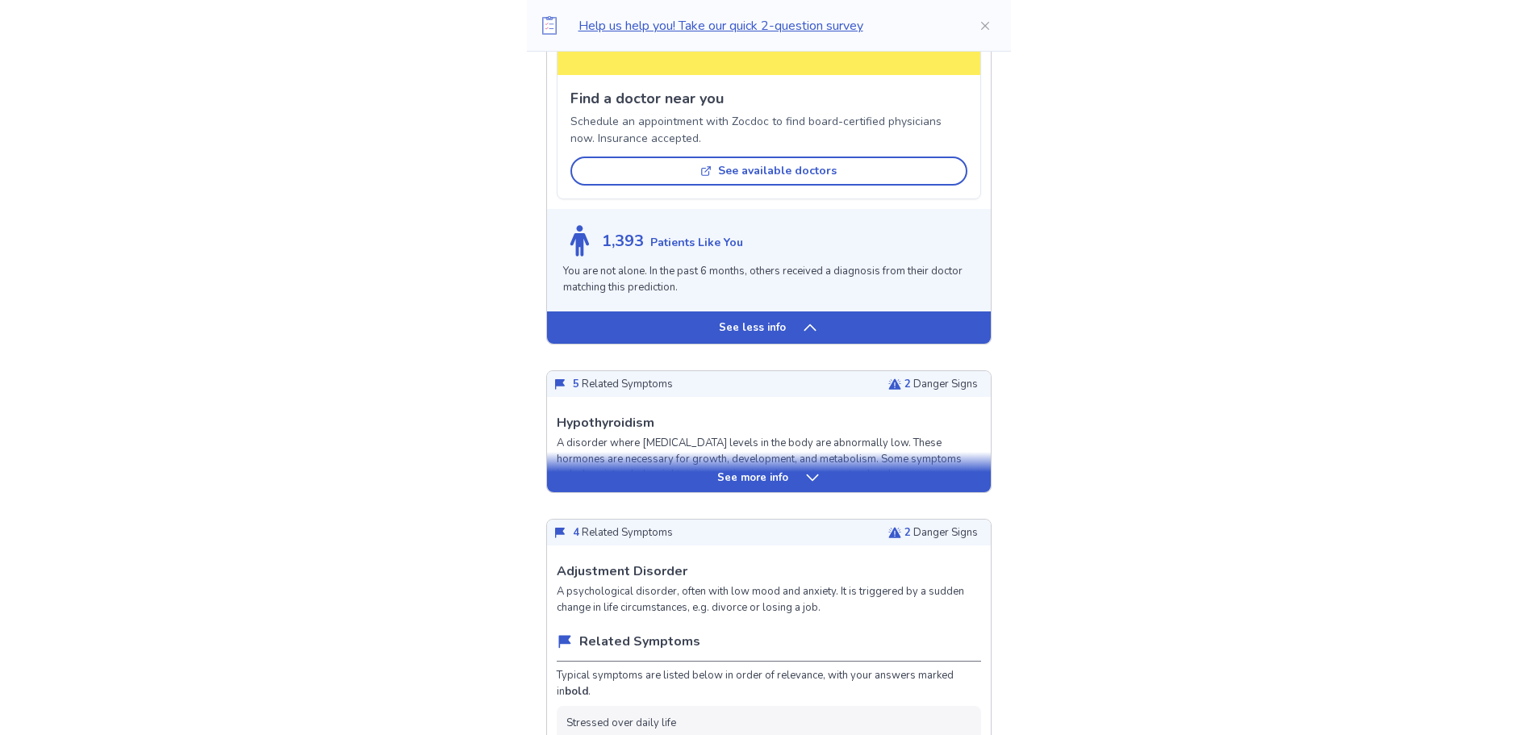
click at [809, 478] on icon at bounding box center [812, 478] width 16 height 16
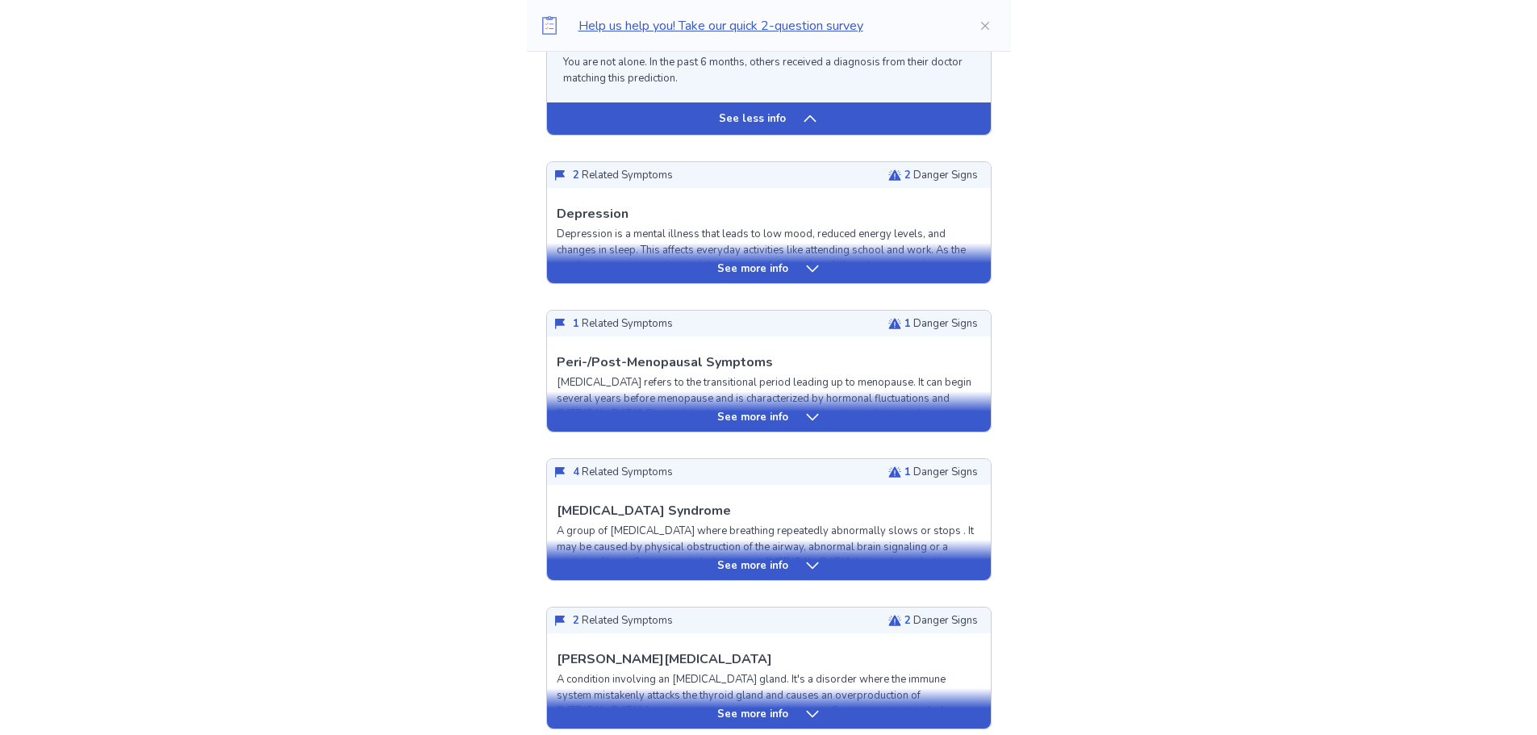
scroll to position [3792, 0]
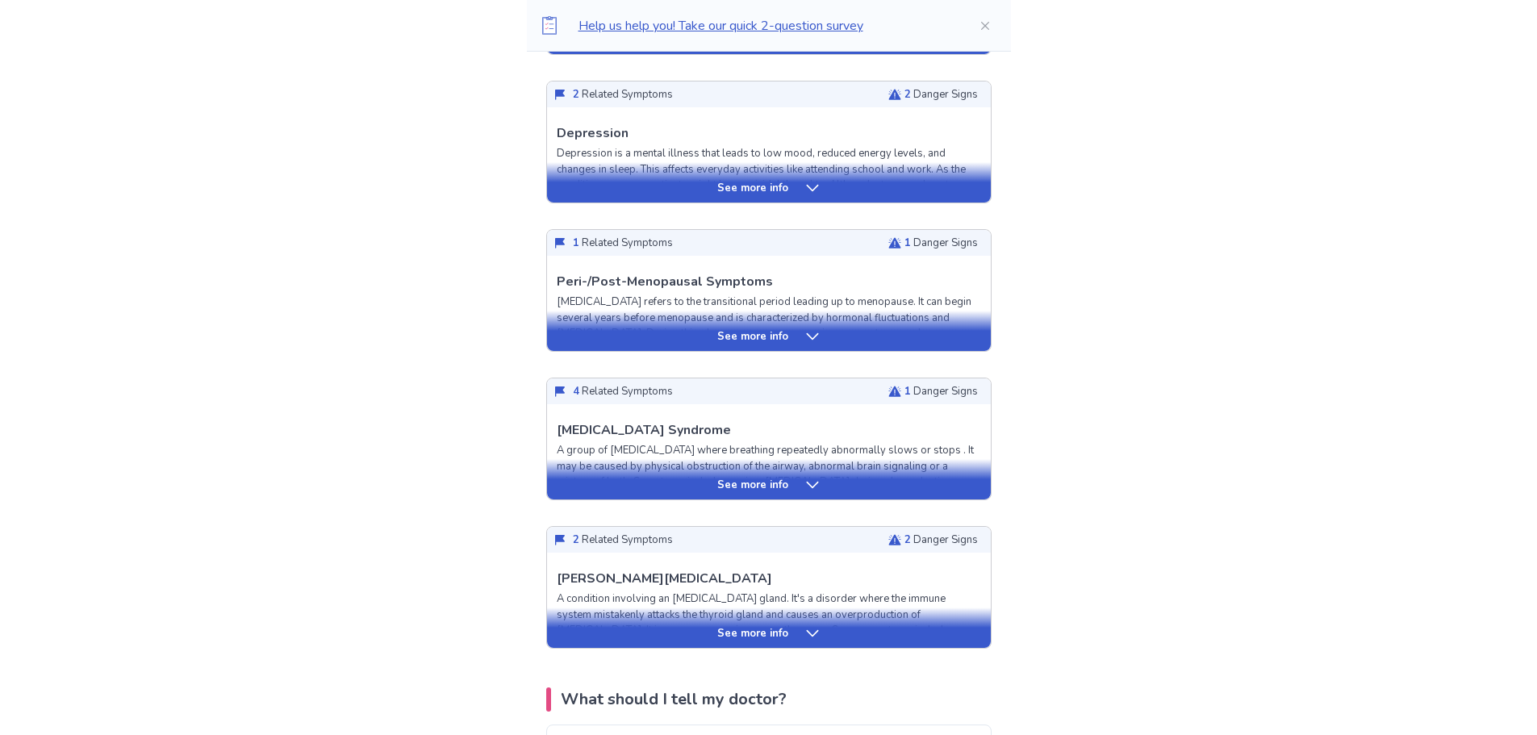
click at [804, 328] on icon at bounding box center [812, 336] width 16 height 16
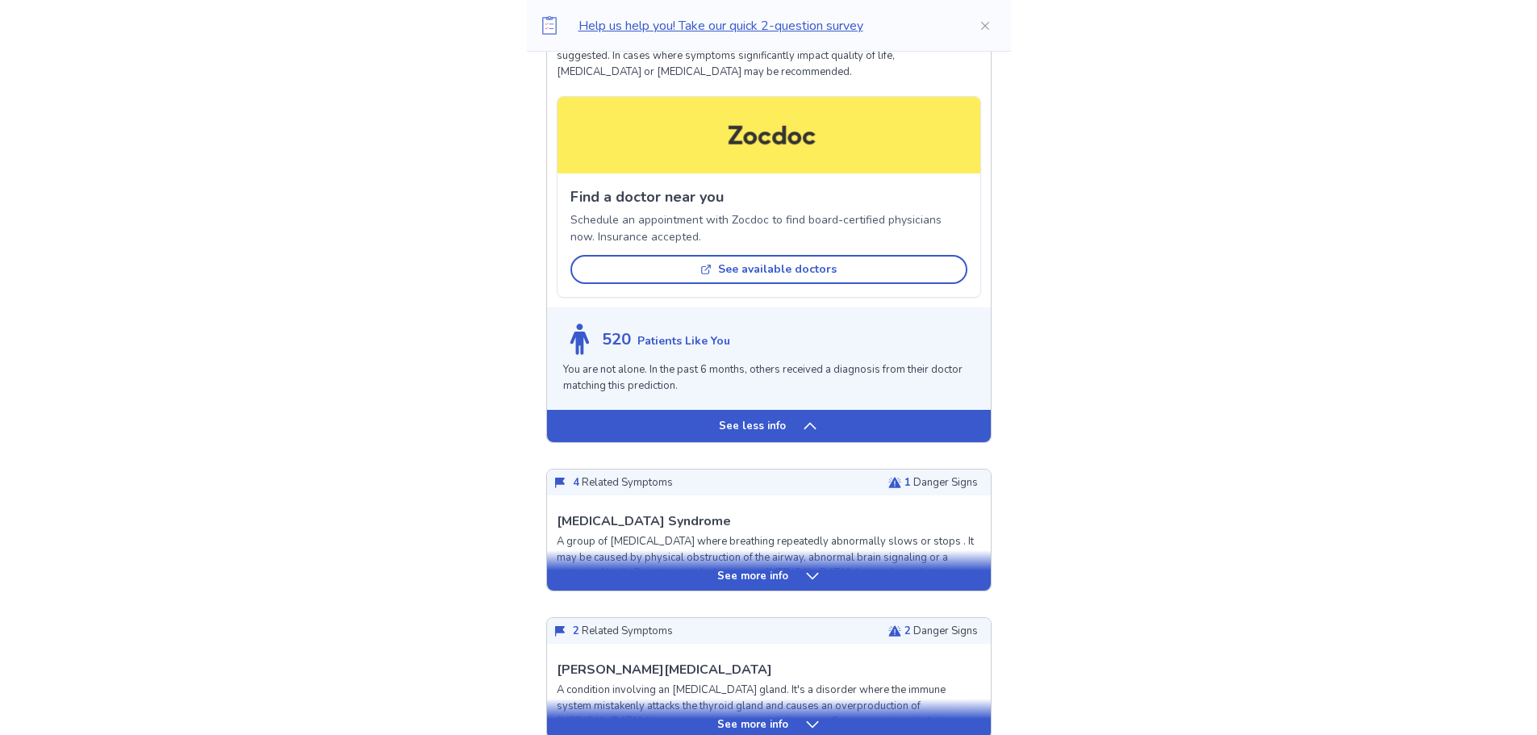
scroll to position [4841, 0]
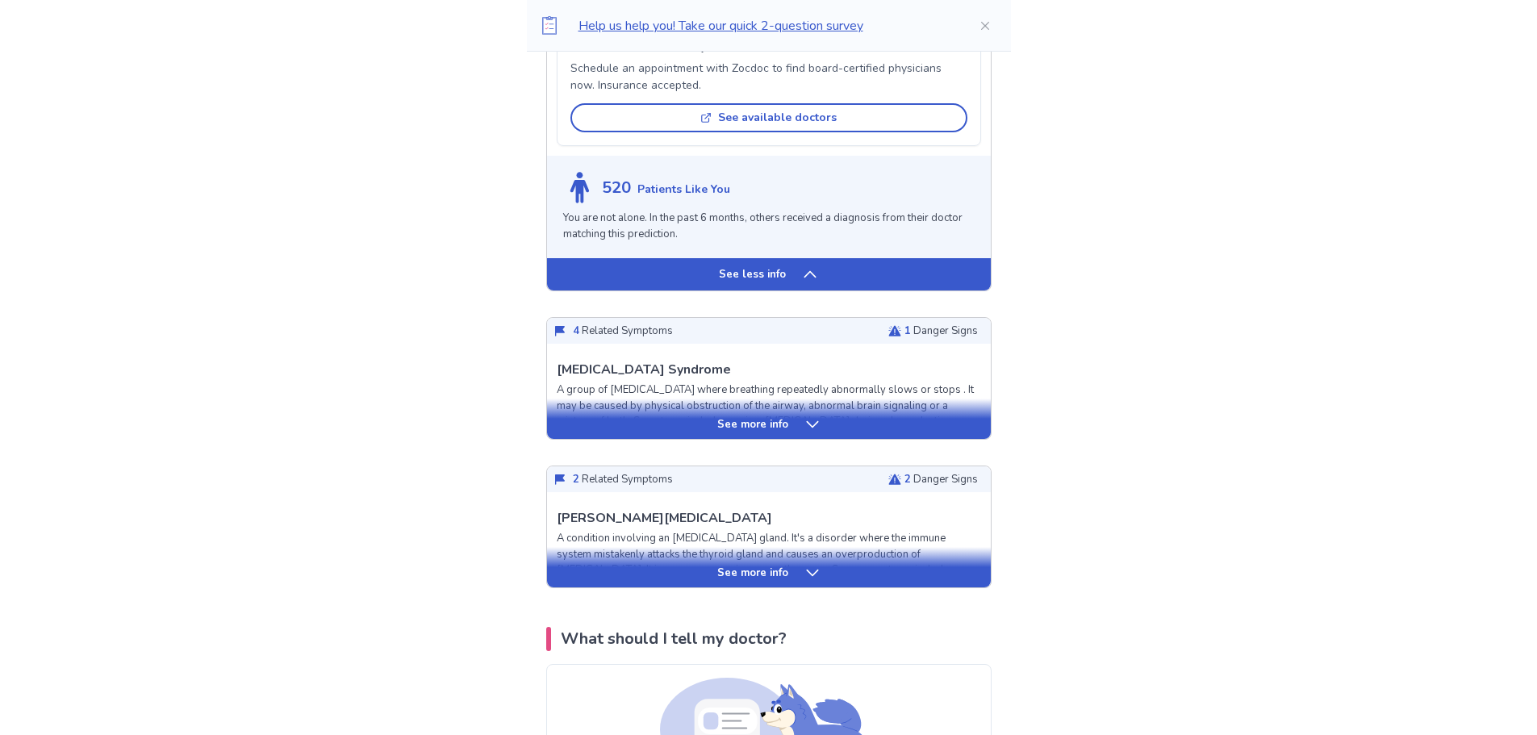
click at [663, 565] on div "See more info" at bounding box center [769, 573] width 444 height 16
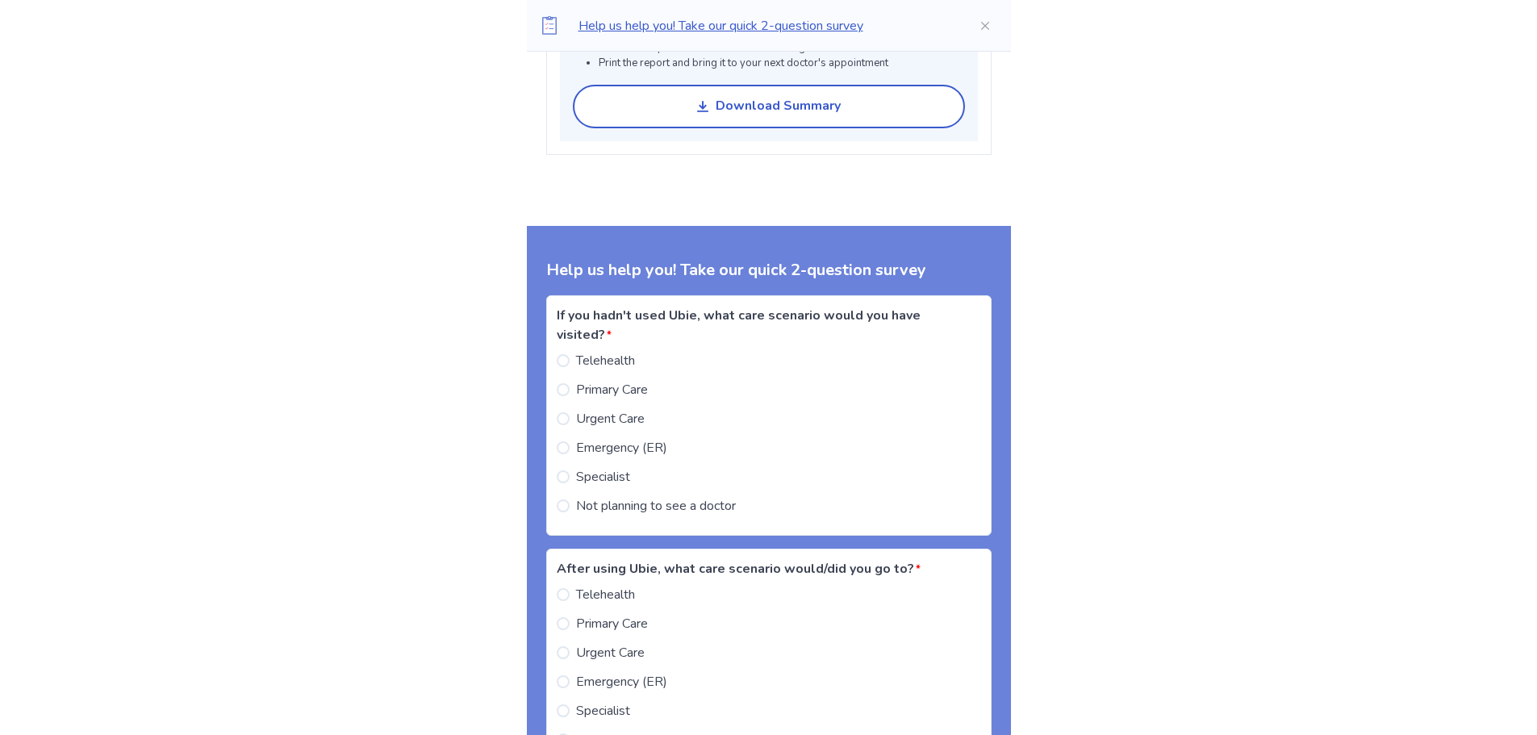
scroll to position [6696, 0]
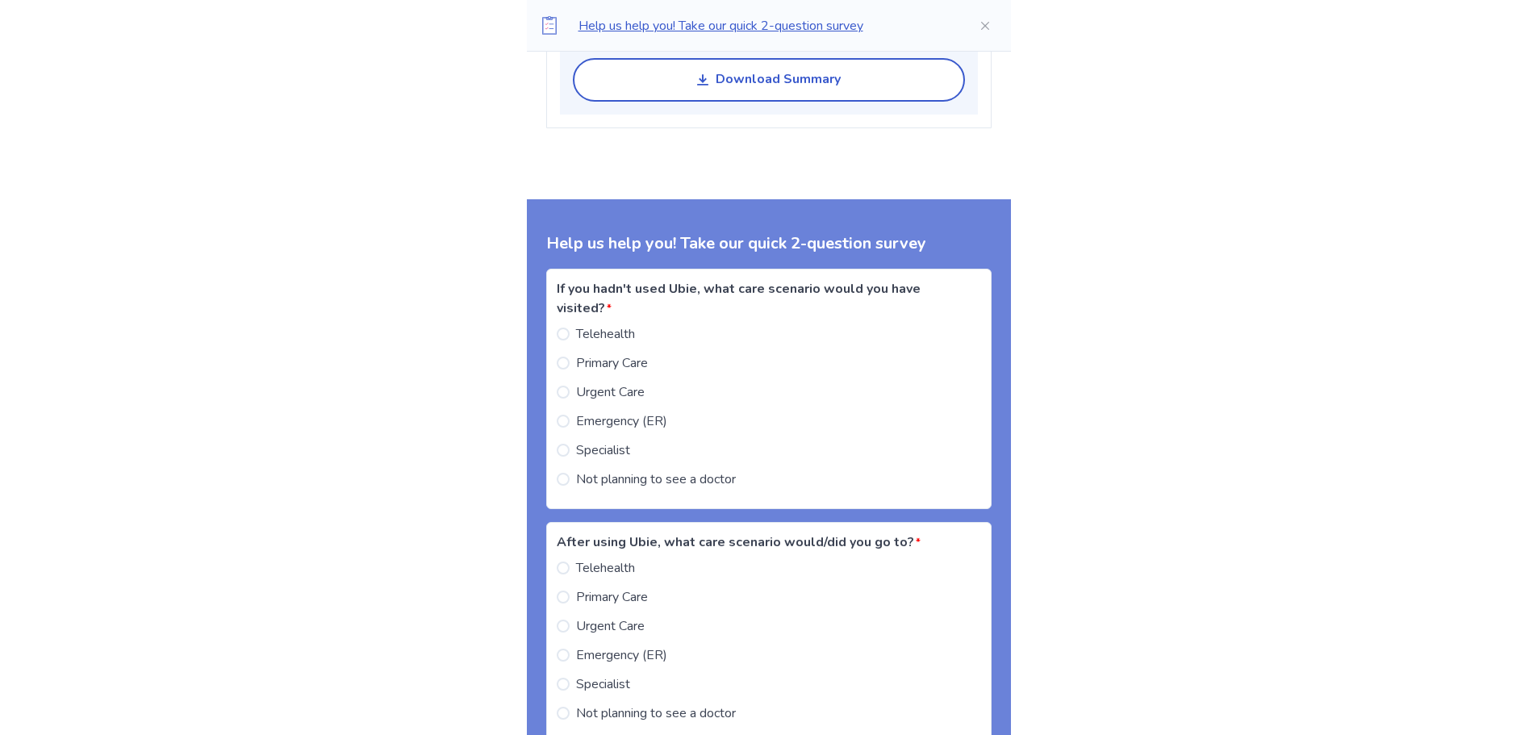
click at [689, 470] on span "Not planning to see a doctor" at bounding box center [656, 479] width 160 height 19
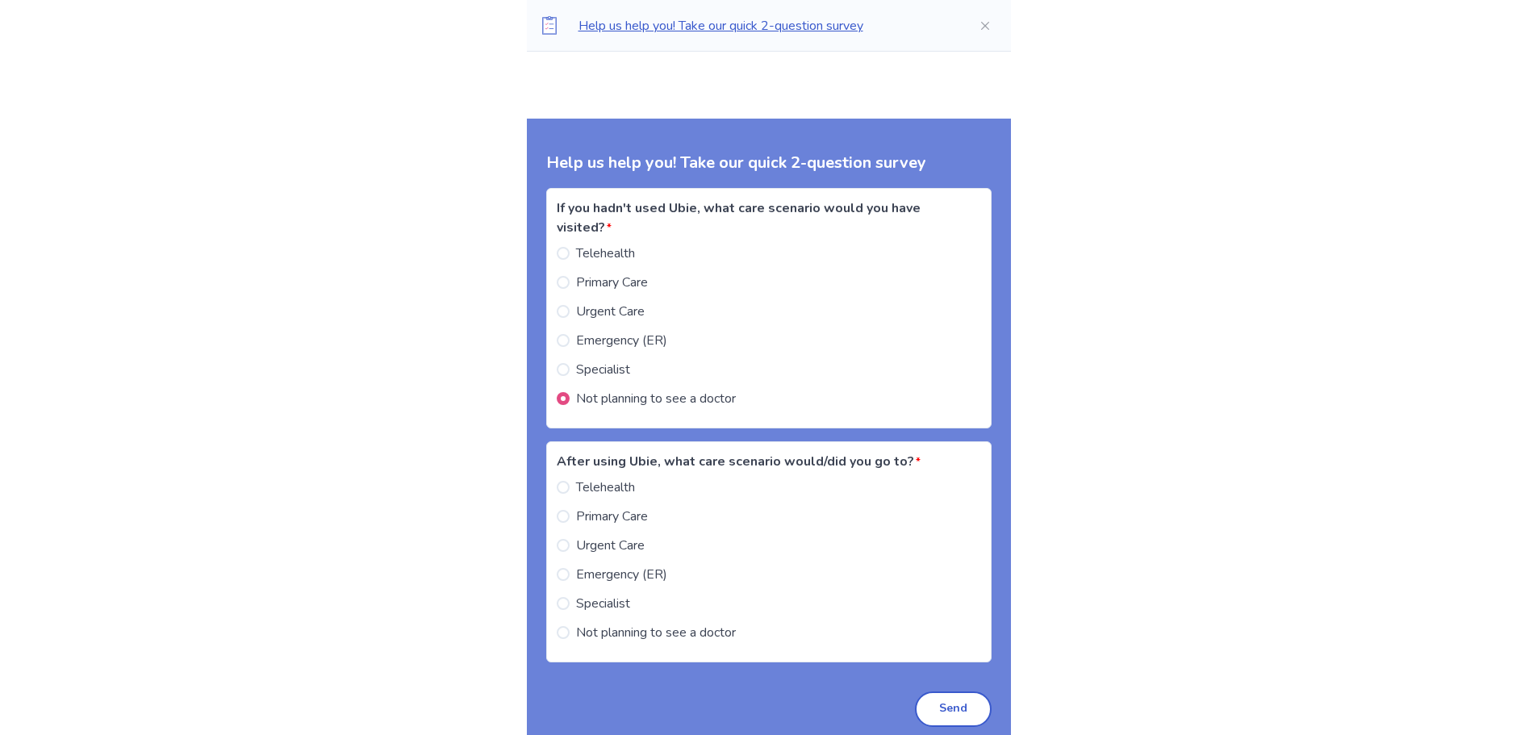
scroll to position [6857, 0]
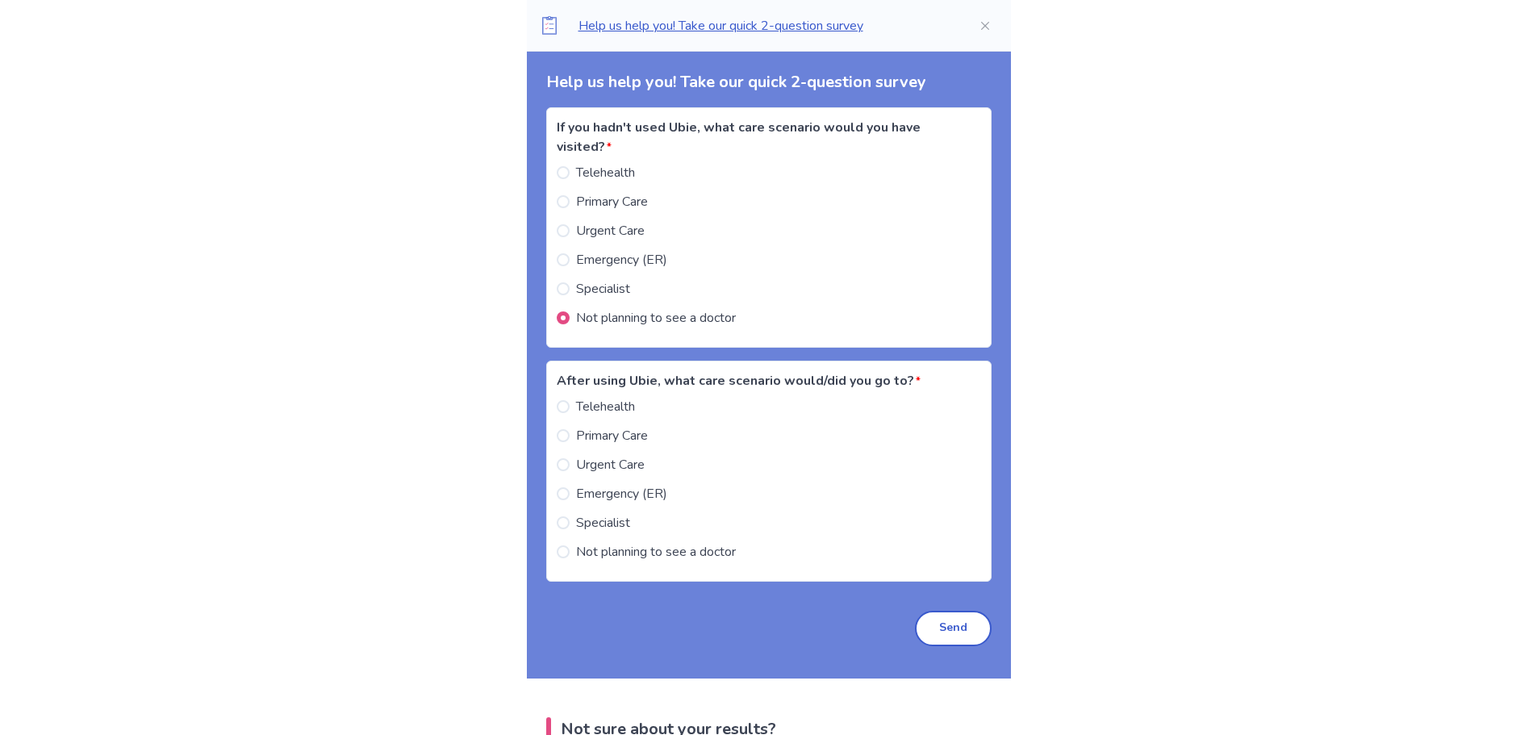
click at [693, 542] on span "Not planning to see a doctor" at bounding box center [656, 551] width 160 height 19
click at [946, 611] on button "Send" at bounding box center [953, 628] width 77 height 35
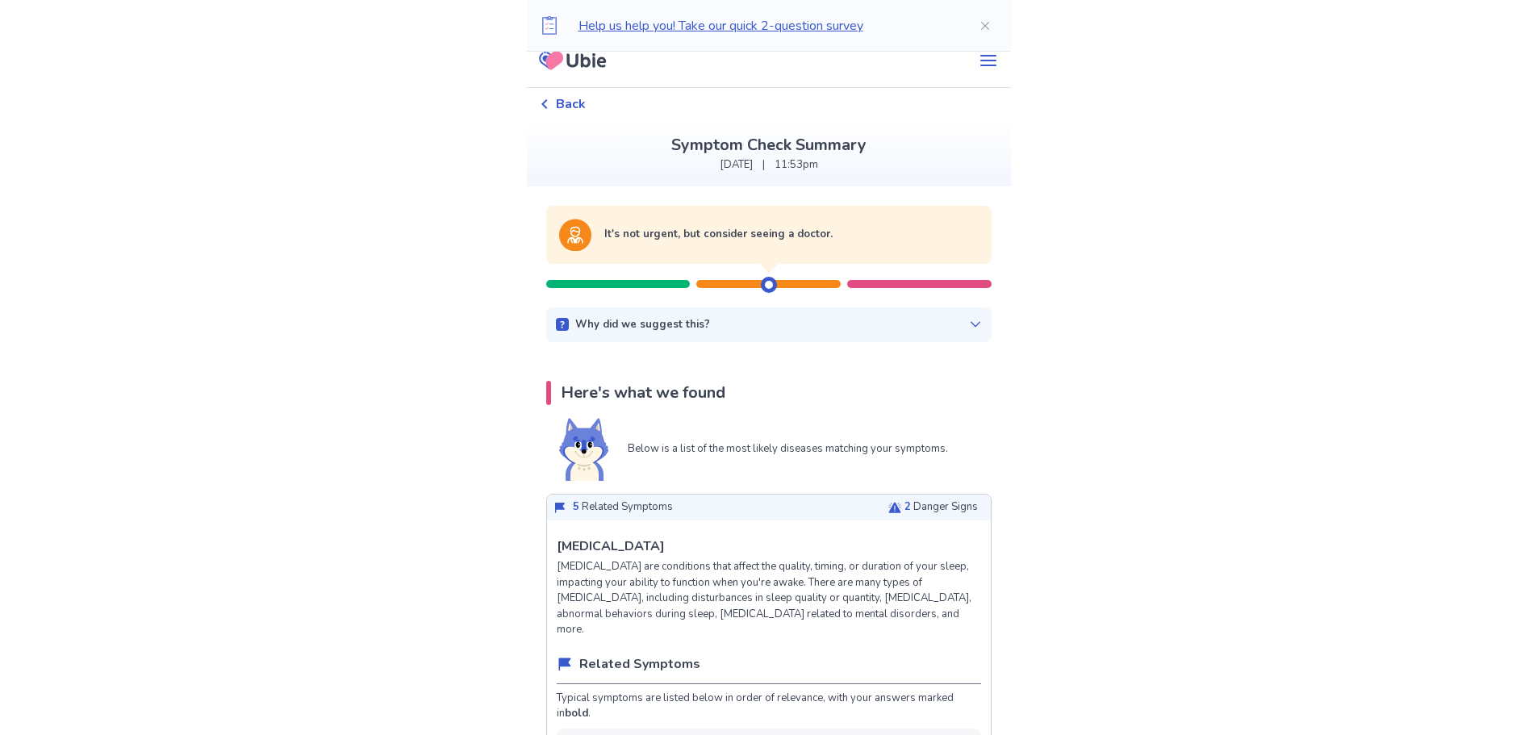
scroll to position [0, 0]
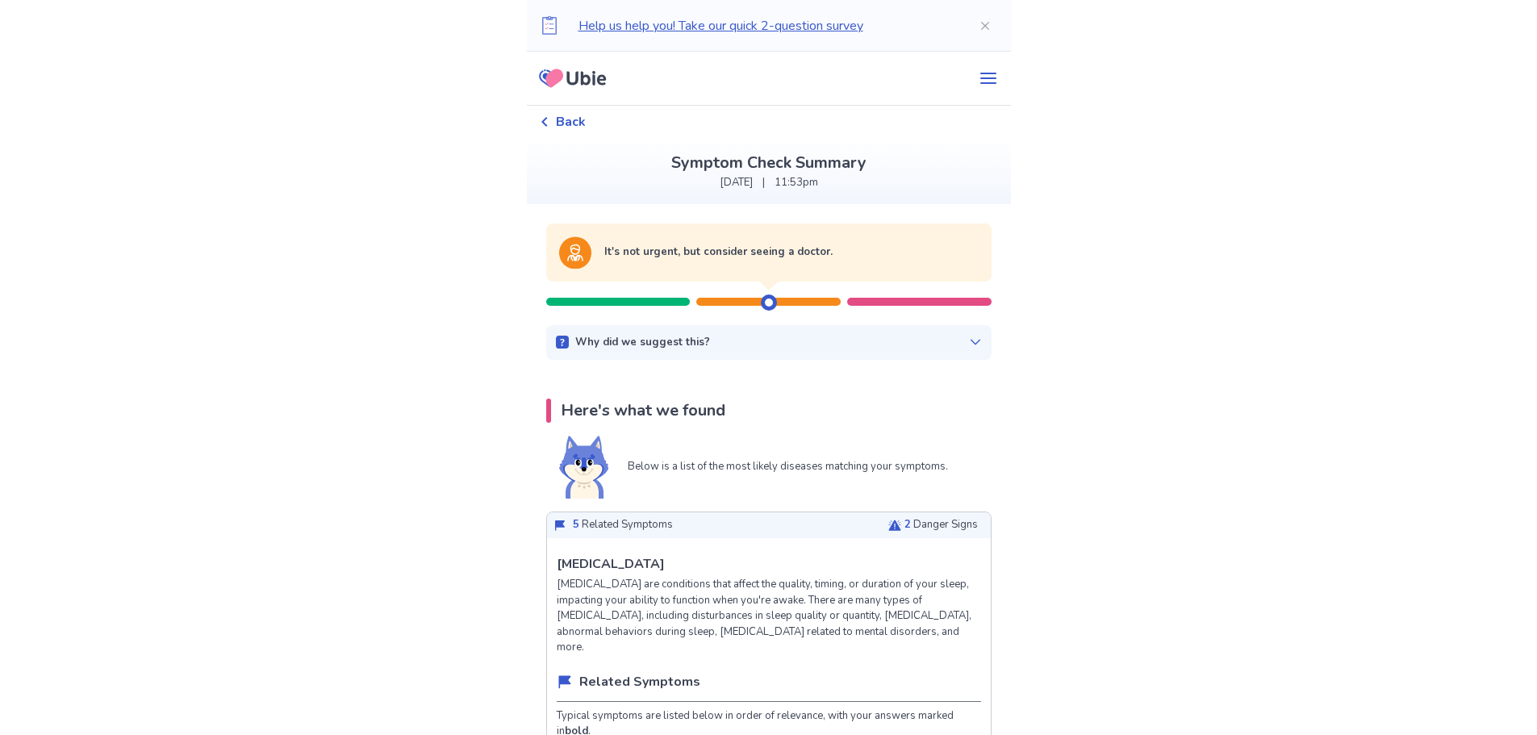
click at [970, 341] on icon at bounding box center [975, 343] width 10 height 6
